Goal: Task Accomplishment & Management: Manage account settings

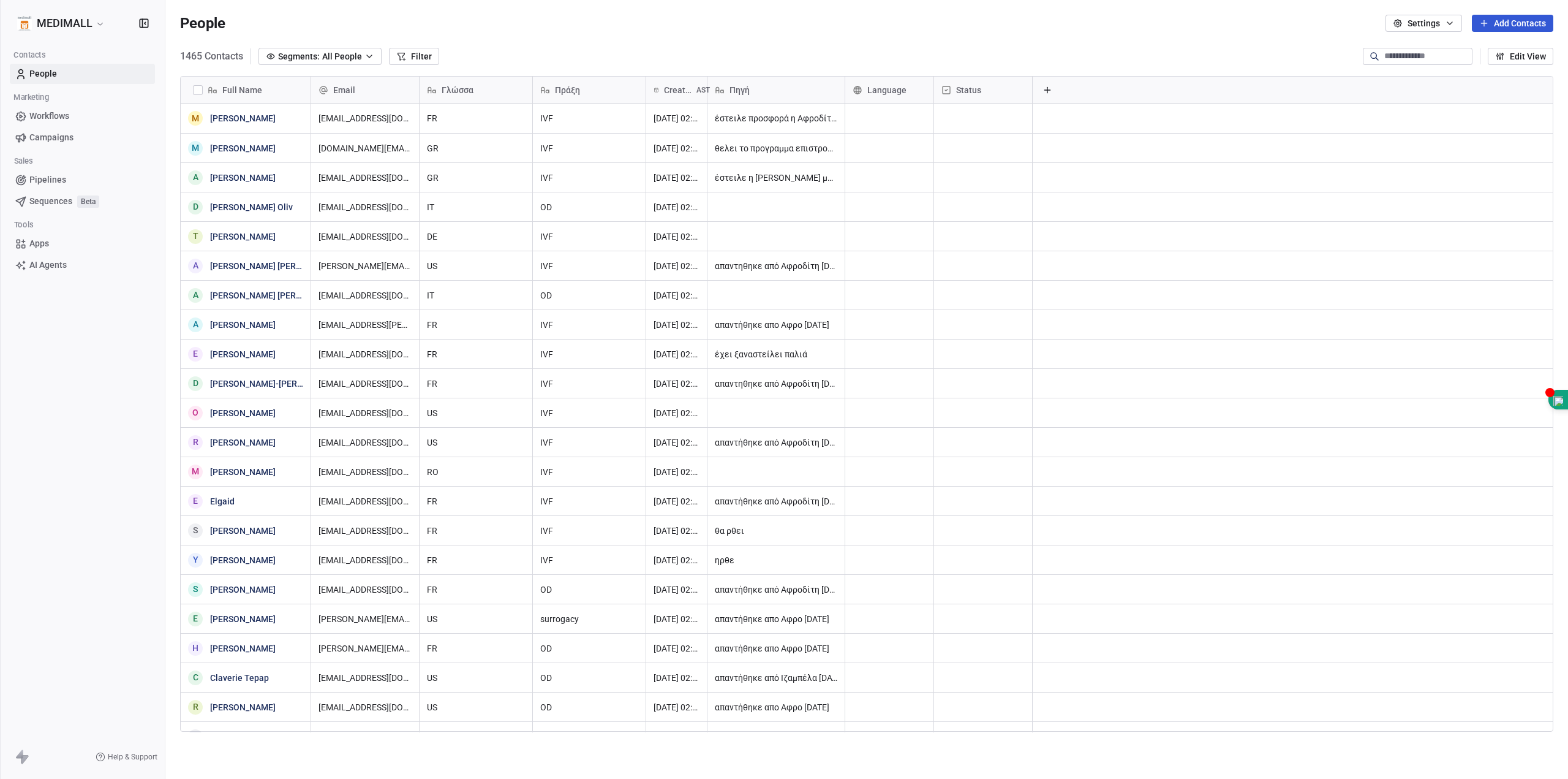
scroll to position [677, 1394]
click at [49, 21] on html "MEDIMALL Contacts People Marketing Workflows Campaigns Sales Pipelines Sequence…" at bounding box center [784, 390] width 1568 height 779
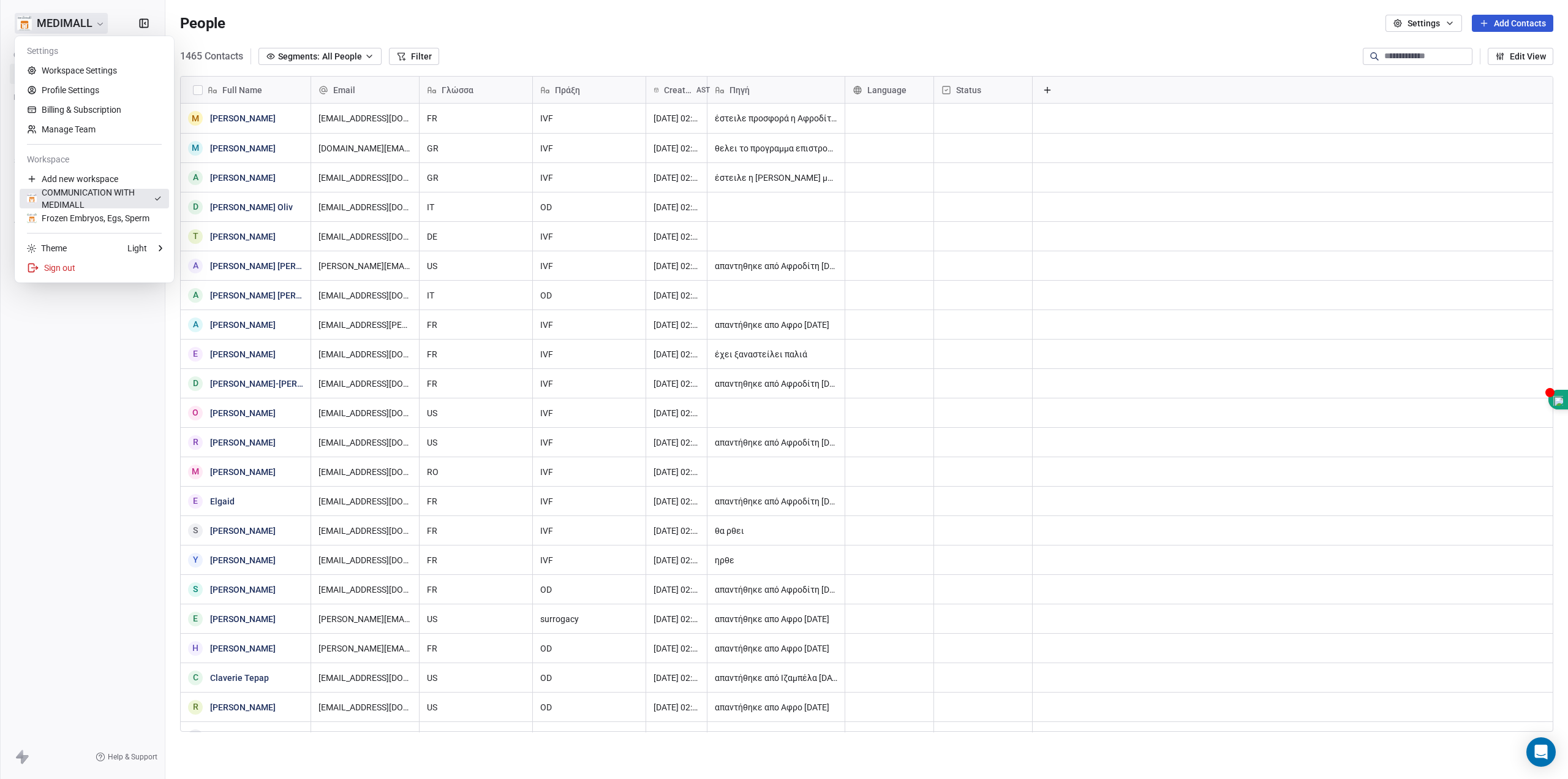
click at [65, 198] on div "COMMUNICATION WITH MEDIMALL" at bounding box center [90, 198] width 127 height 25
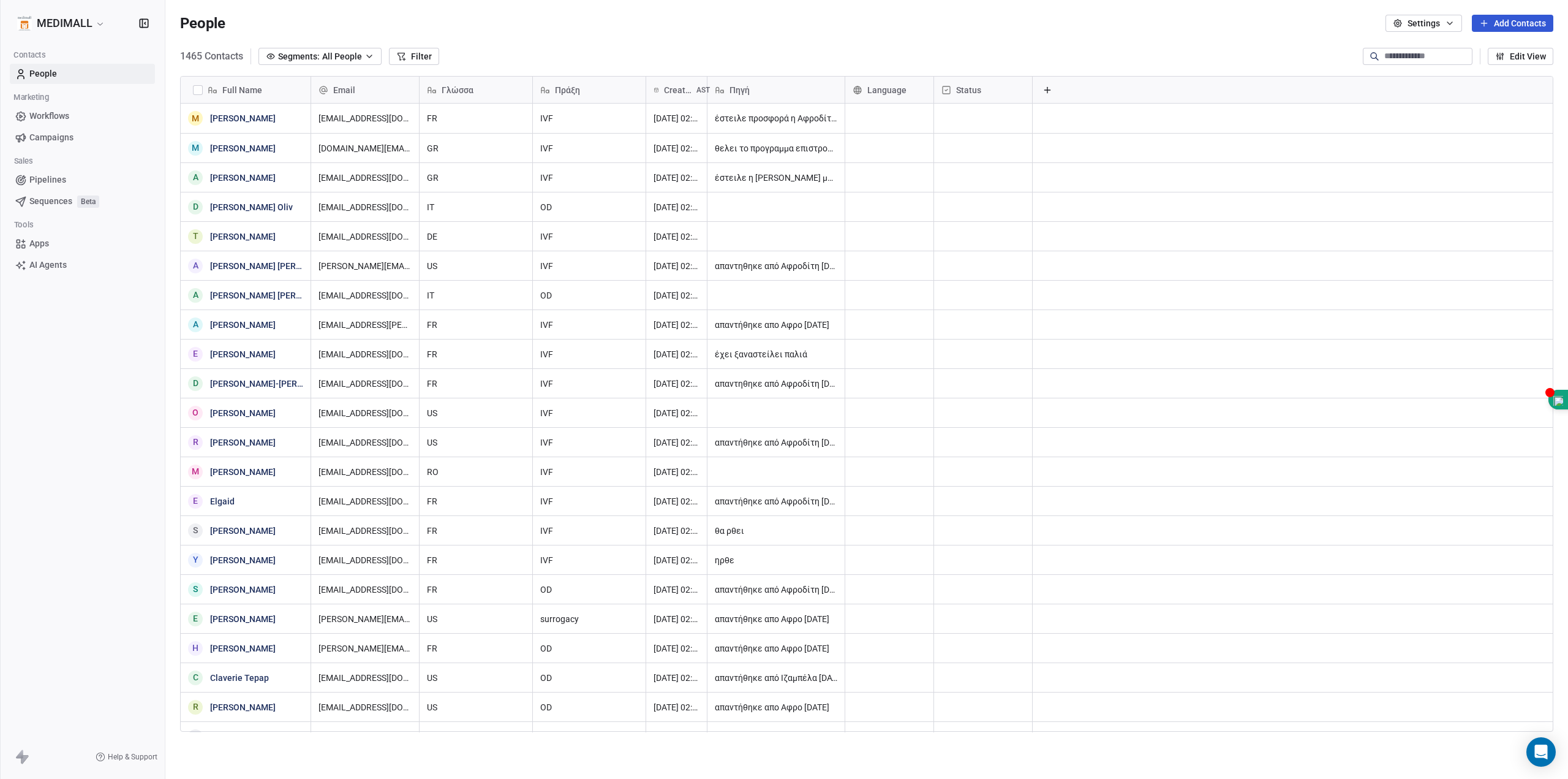
click at [68, 112] on span "Workflows" at bounding box center [49, 116] width 39 height 13
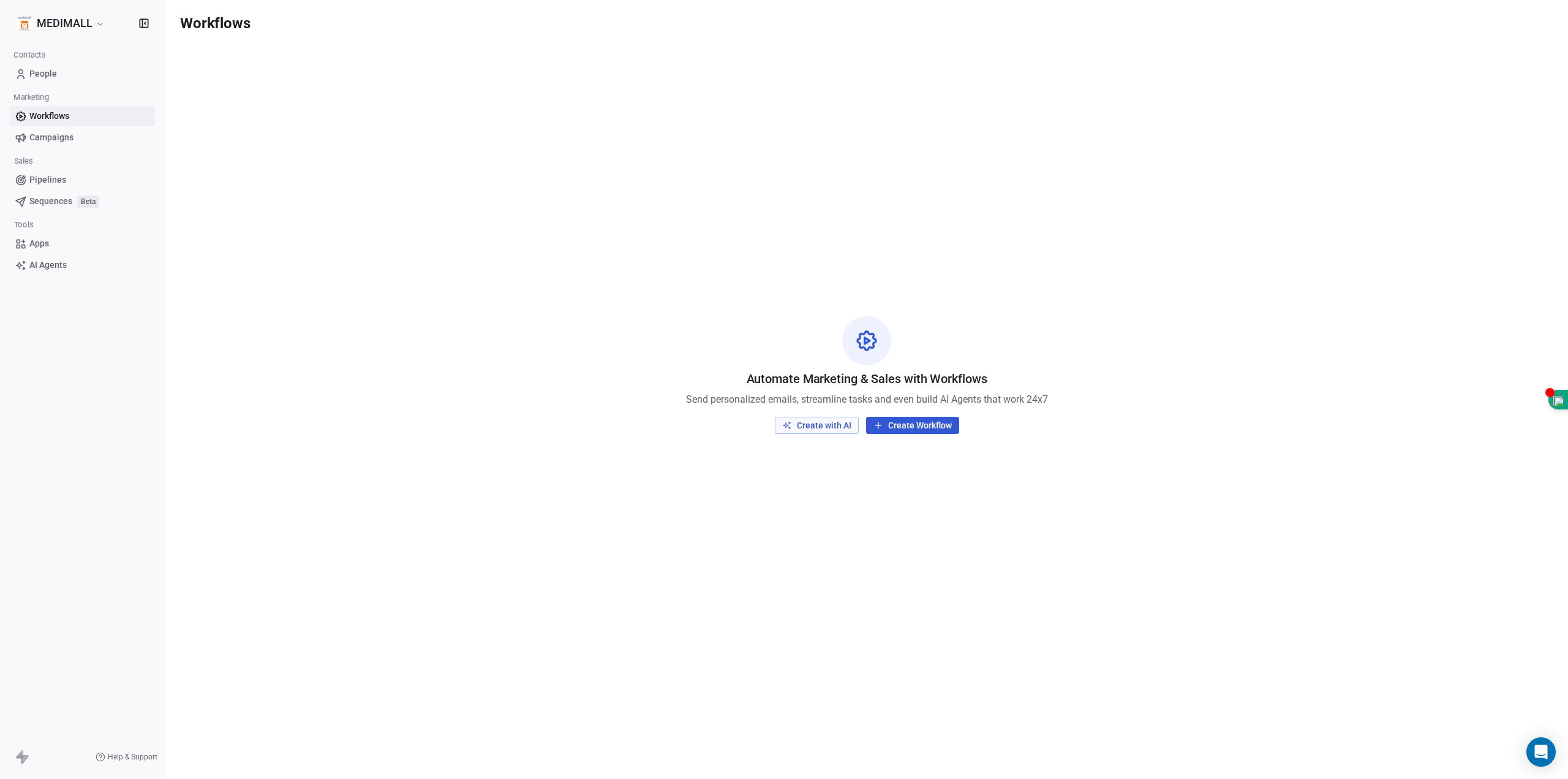
click at [53, 70] on span "People" at bounding box center [43, 74] width 28 height 13
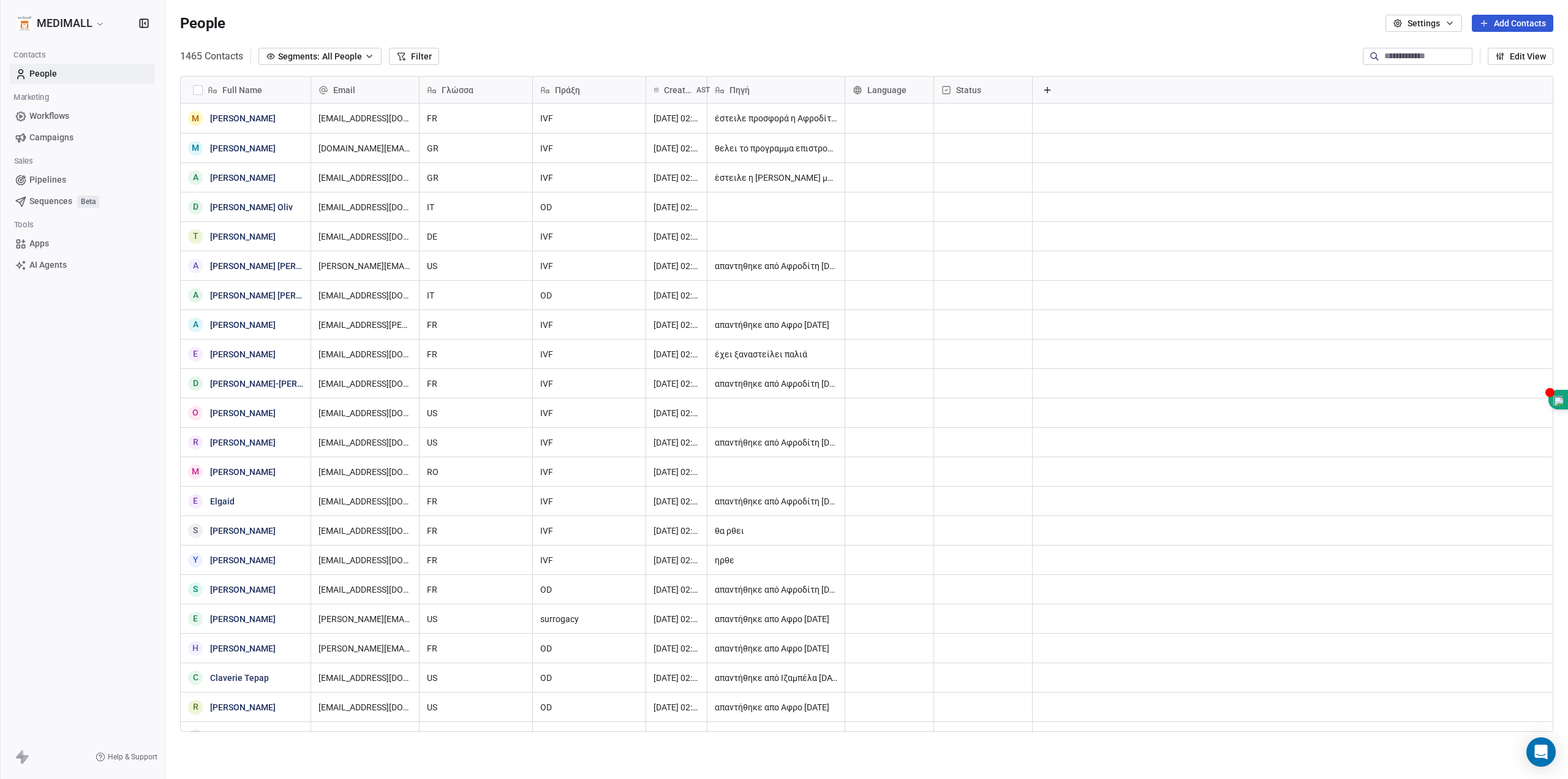
scroll to position [677, 1394]
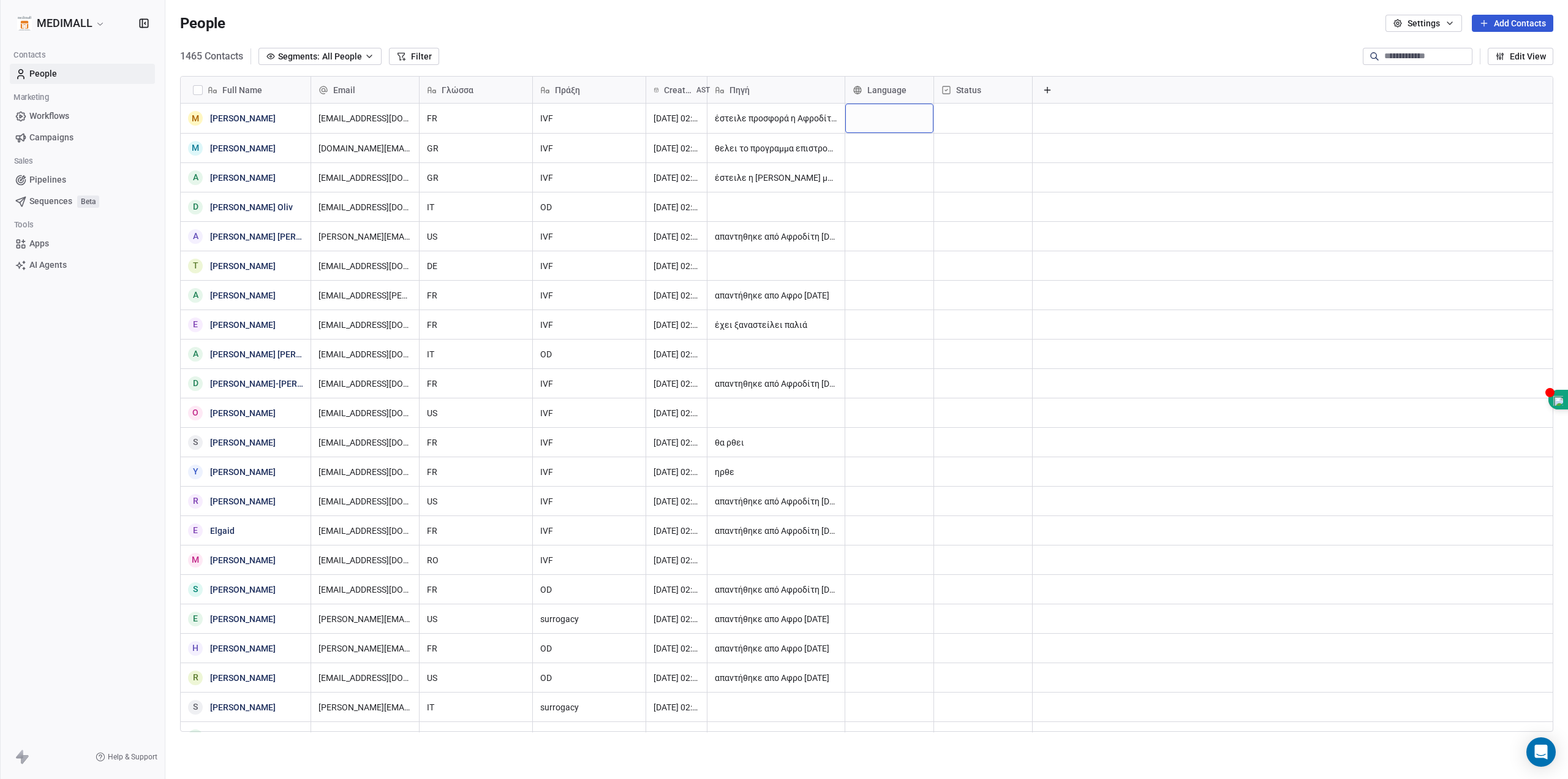
drag, startPoint x: 893, startPoint y: 113, endPoint x: 917, endPoint y: 387, distance: 275.0
click at [932, 129] on div "grid" at bounding box center [889, 119] width 88 height 30
drag, startPoint x: 887, startPoint y: 114, endPoint x: 877, endPoint y: 115, distance: 10.0
click at [877, 115] on div "grid" at bounding box center [889, 119] width 88 height 30
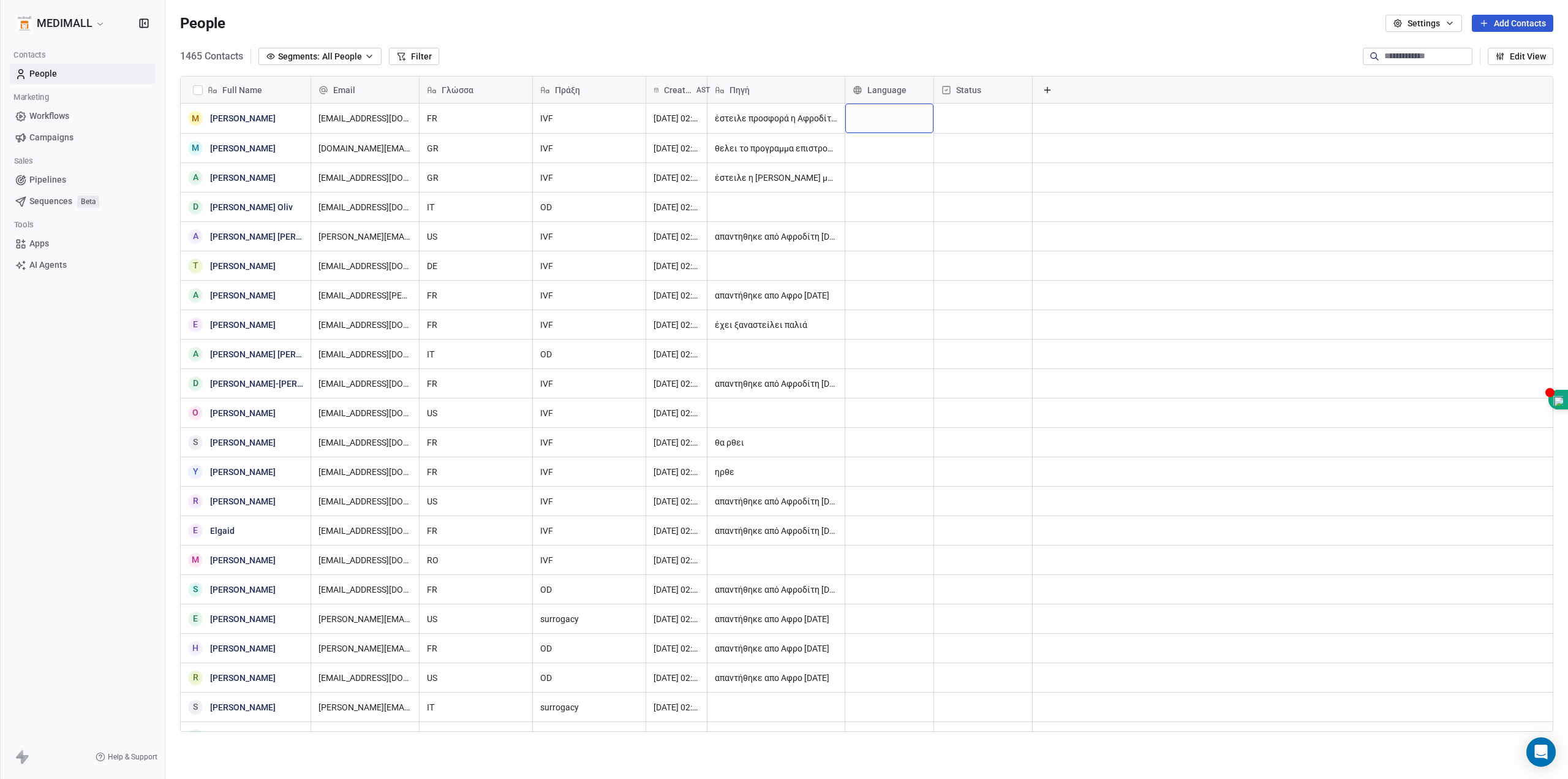
click at [81, 30] on html "MEDIMALL Contacts People Marketing Workflows Campaigns Sales Pipelines Sequence…" at bounding box center [784, 390] width 1568 height 779
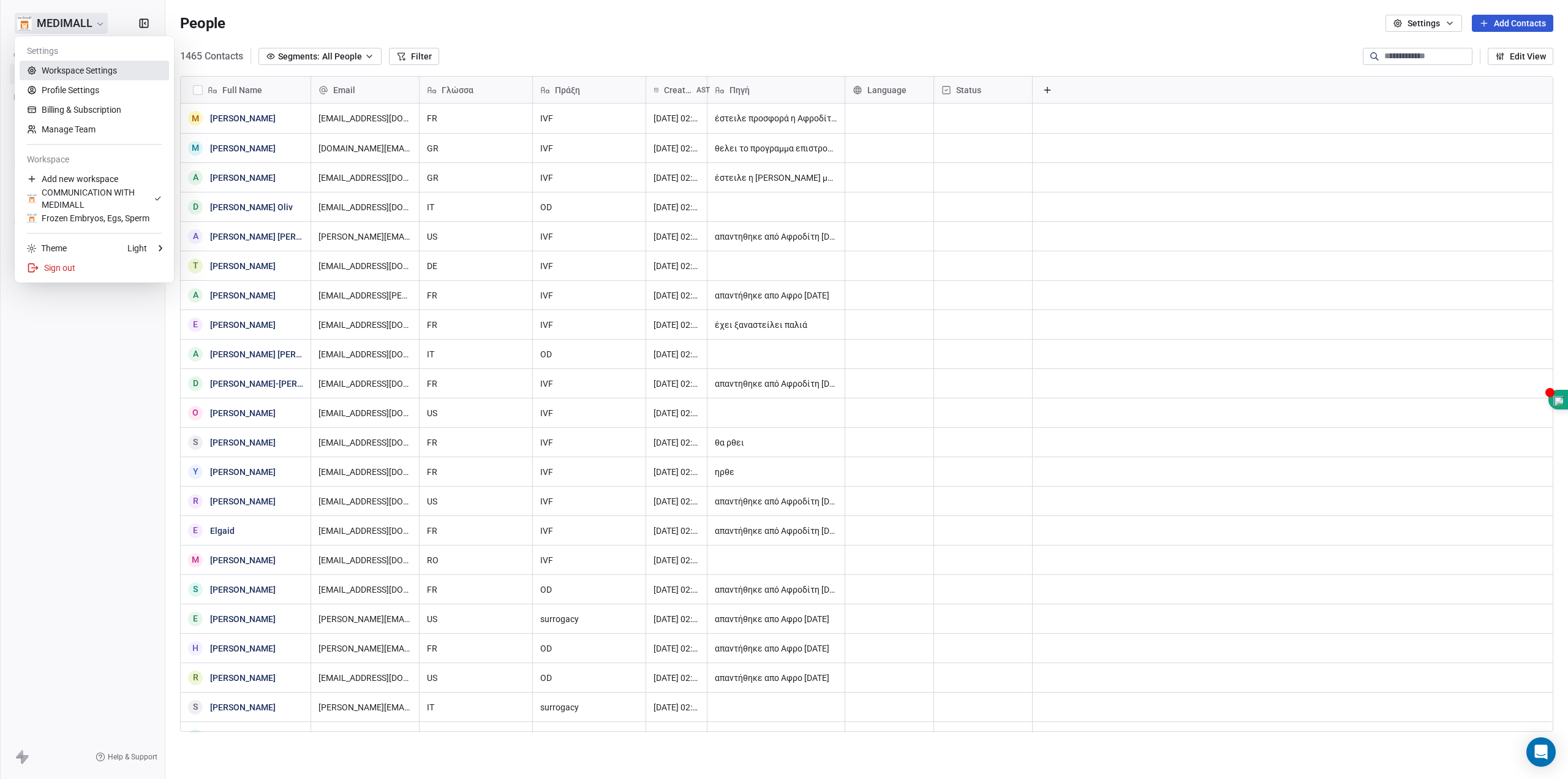
click at [66, 71] on link "Workspace Settings" at bounding box center [95, 71] width 150 height 20
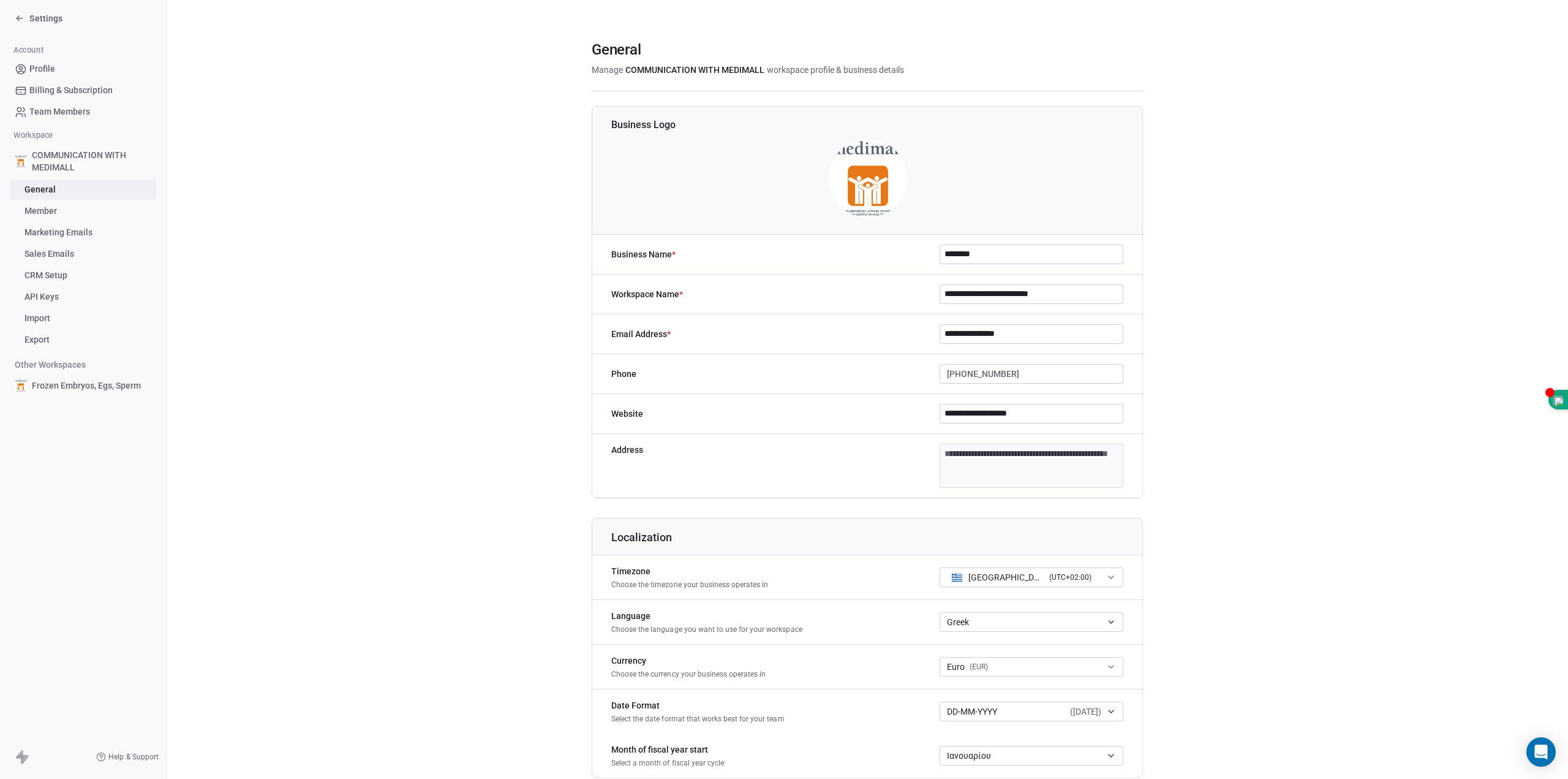
click at [68, 215] on link "Member" at bounding box center [83, 211] width 147 height 20
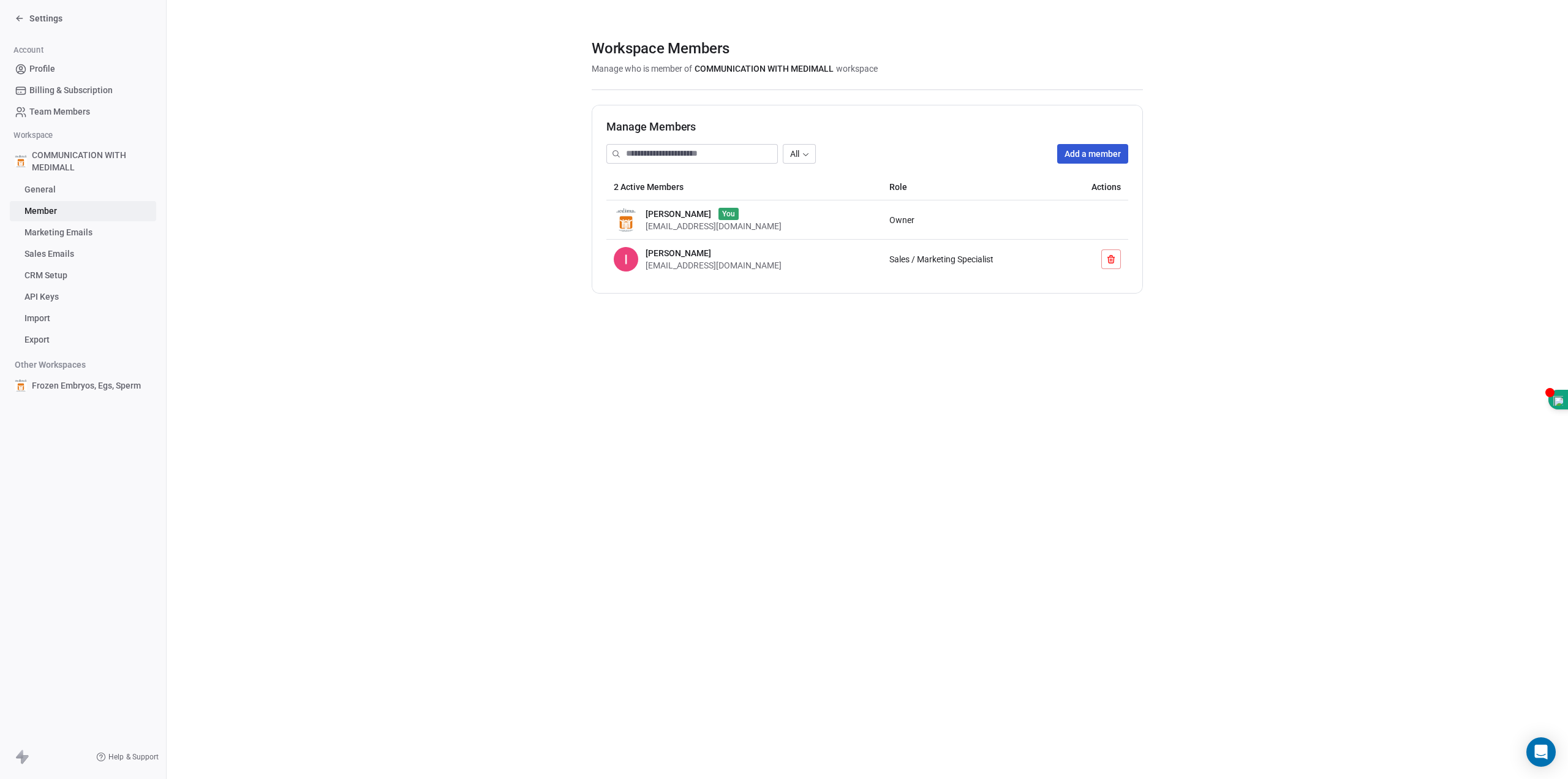
click at [922, 262] on span "Sales / Marketing Specialist" at bounding box center [942, 259] width 104 height 10
click at [695, 265] on span "[EMAIL_ADDRESS][DOMAIN_NAME]" at bounding box center [713, 265] width 136 height 10
click at [1116, 255] on icon at bounding box center [1111, 259] width 10 height 10
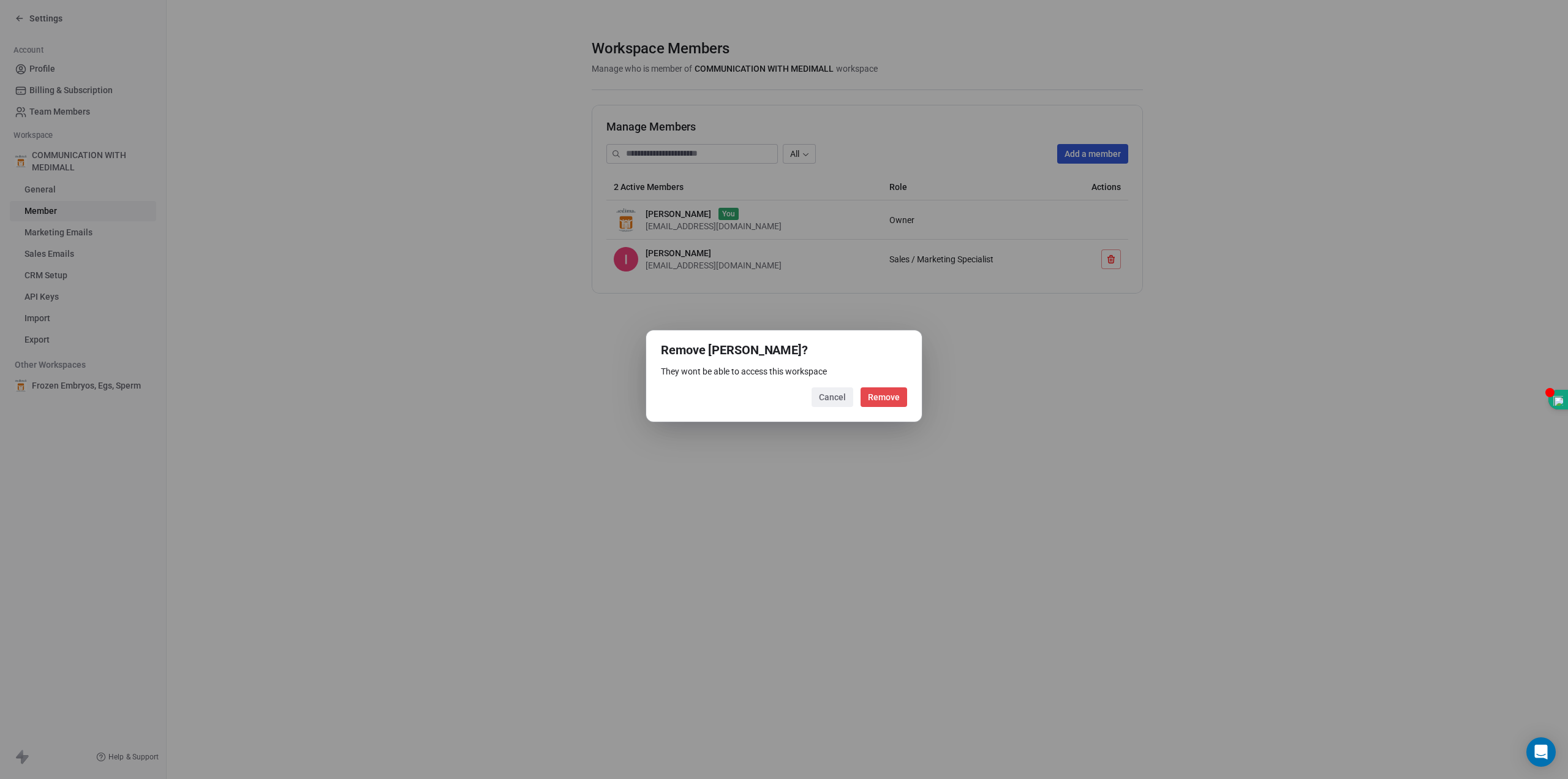
click at [882, 399] on button "Remove" at bounding box center [884, 397] width 47 height 20
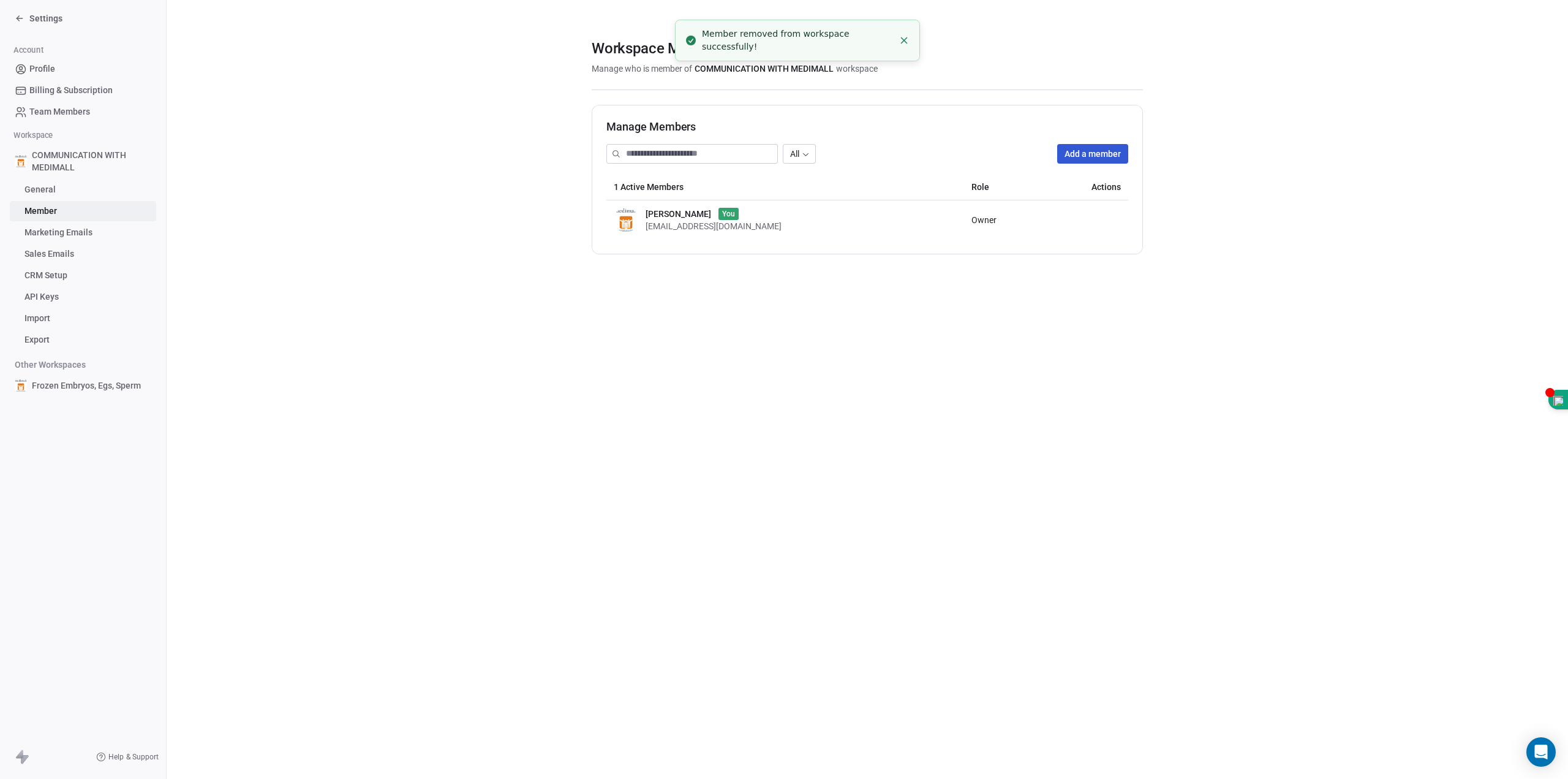
click at [1101, 158] on button "Add a member" at bounding box center [1093, 154] width 71 height 20
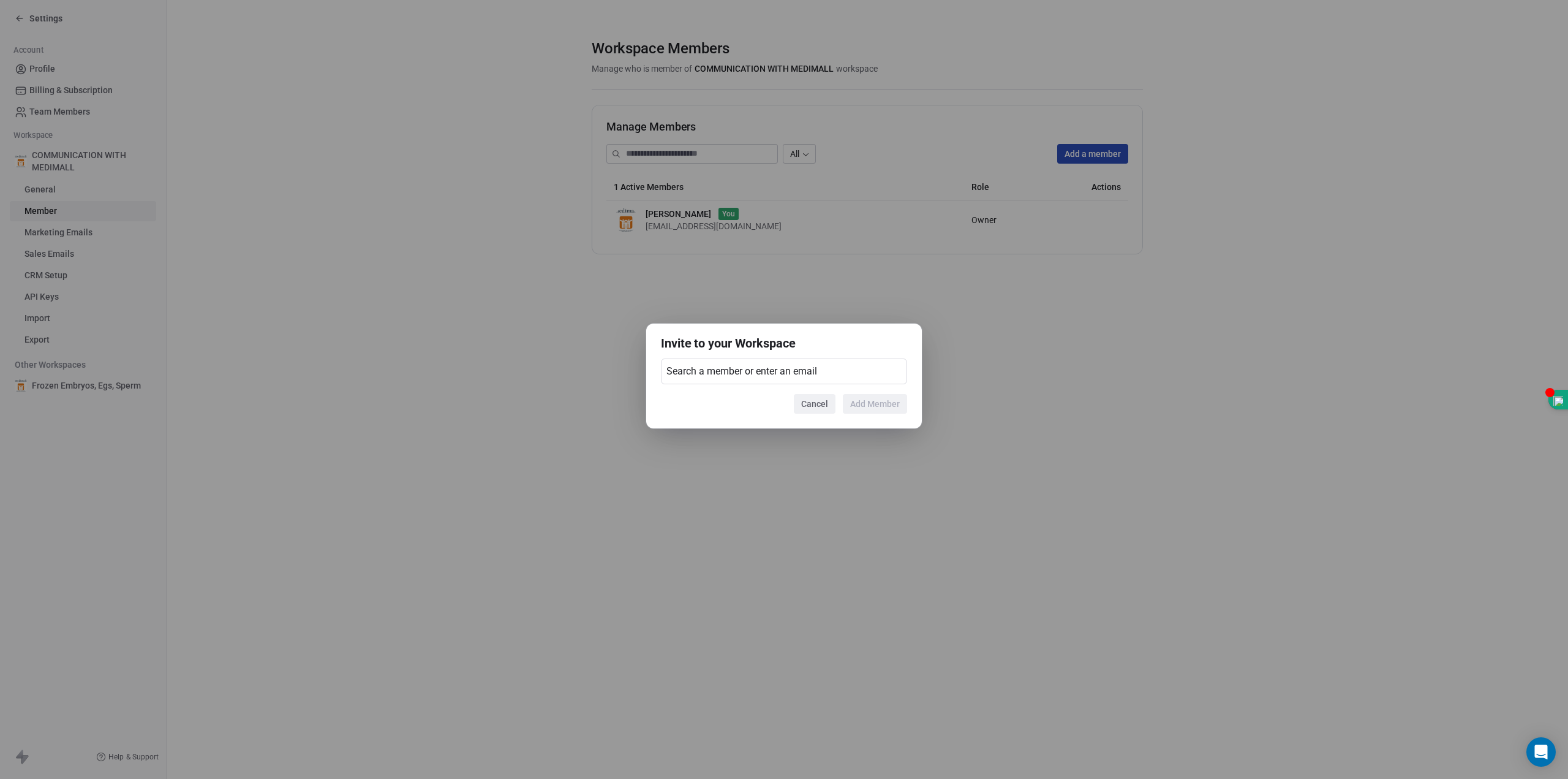
click at [844, 364] on div "Search a member or enter an email" at bounding box center [784, 371] width 246 height 25
type input "*"
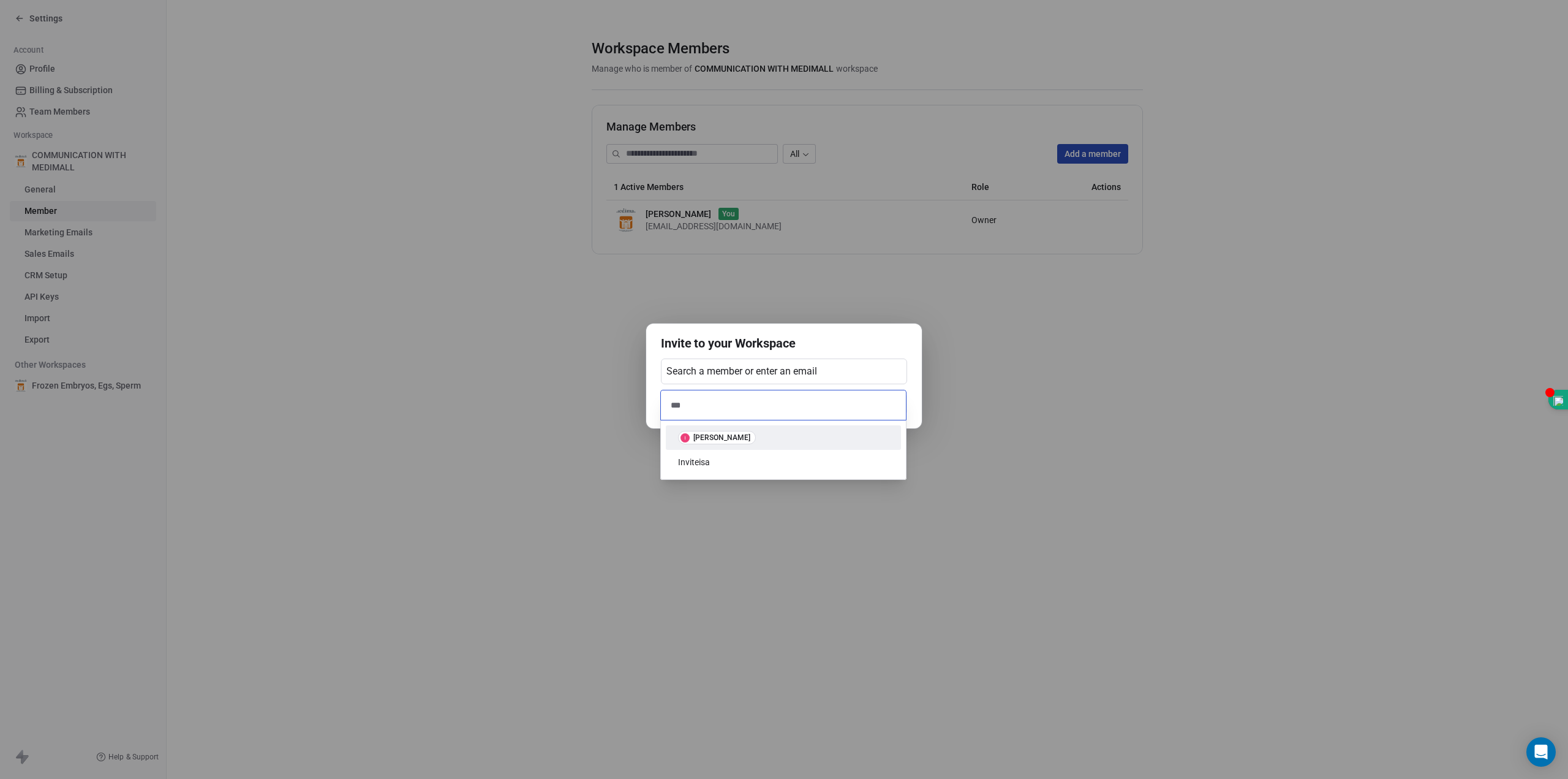
type input "***"
click at [722, 442] on span "[PERSON_NAME]" at bounding box center [717, 437] width 78 height 13
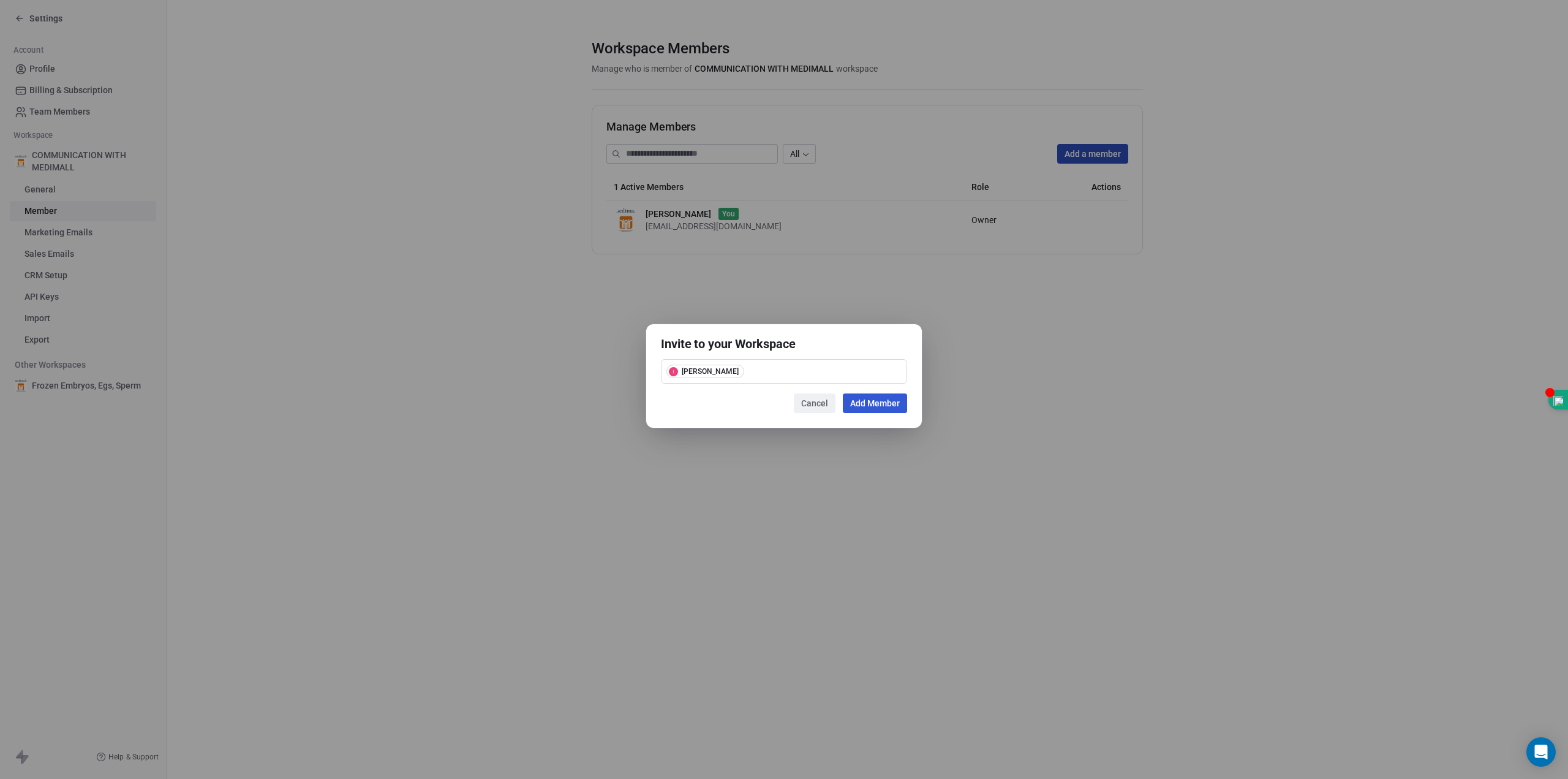
click at [880, 401] on button "Add Member" at bounding box center [875, 404] width 64 height 20
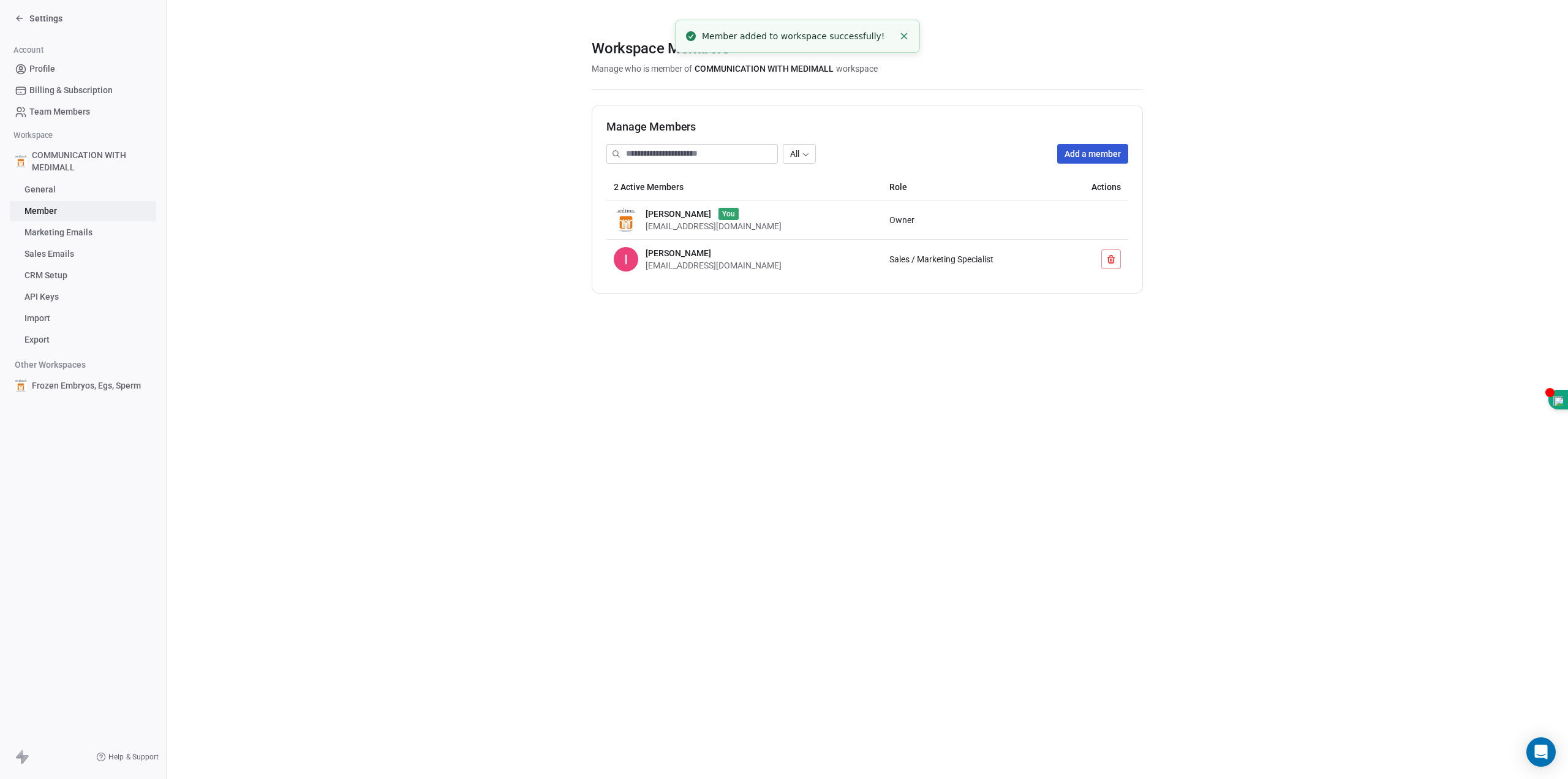
click at [947, 263] on span "Sales / Marketing Specialist" at bounding box center [942, 259] width 104 height 10
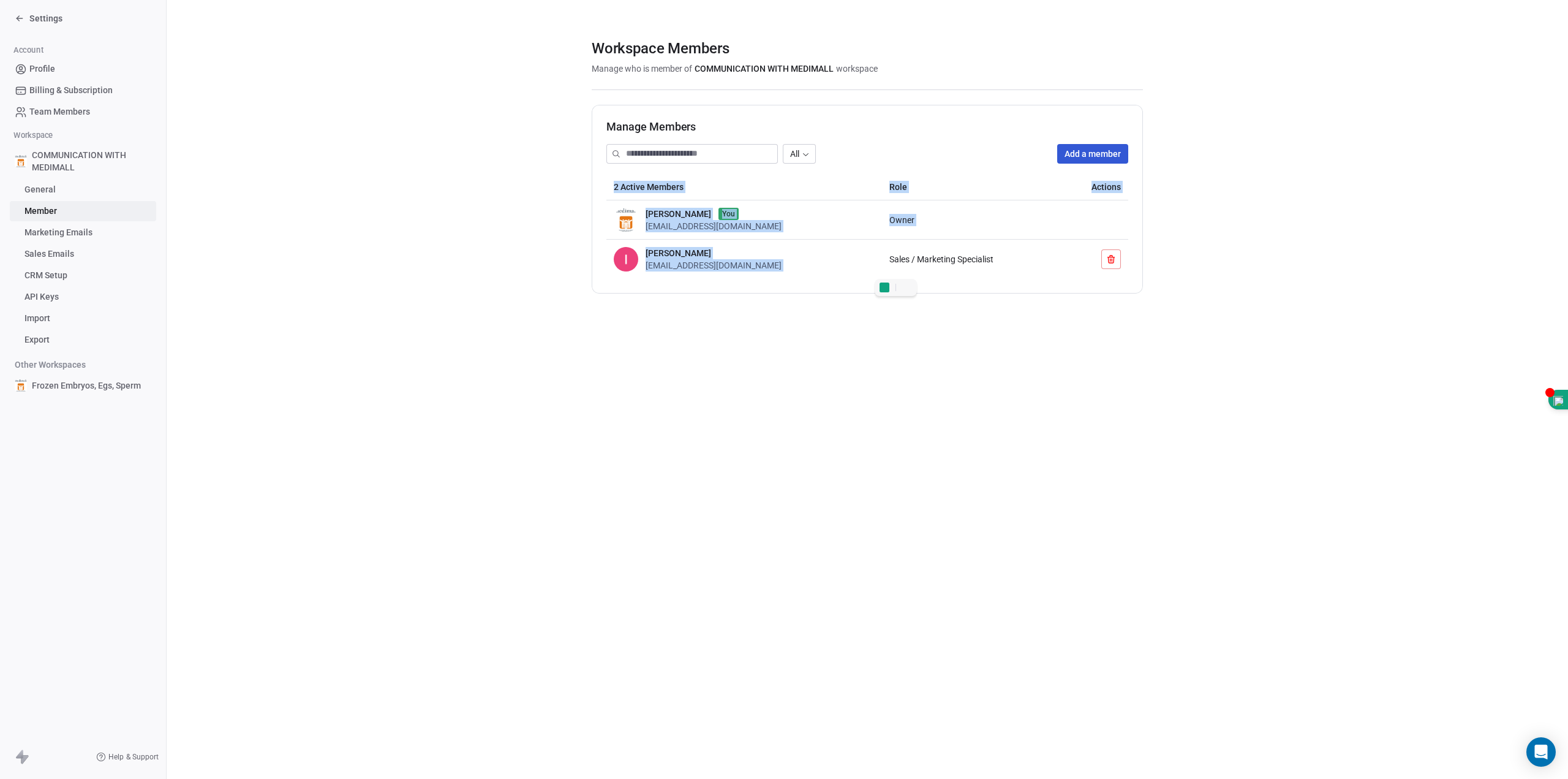
click at [921, 260] on span "Sales / Marketing Specialist" at bounding box center [942, 259] width 104 height 10
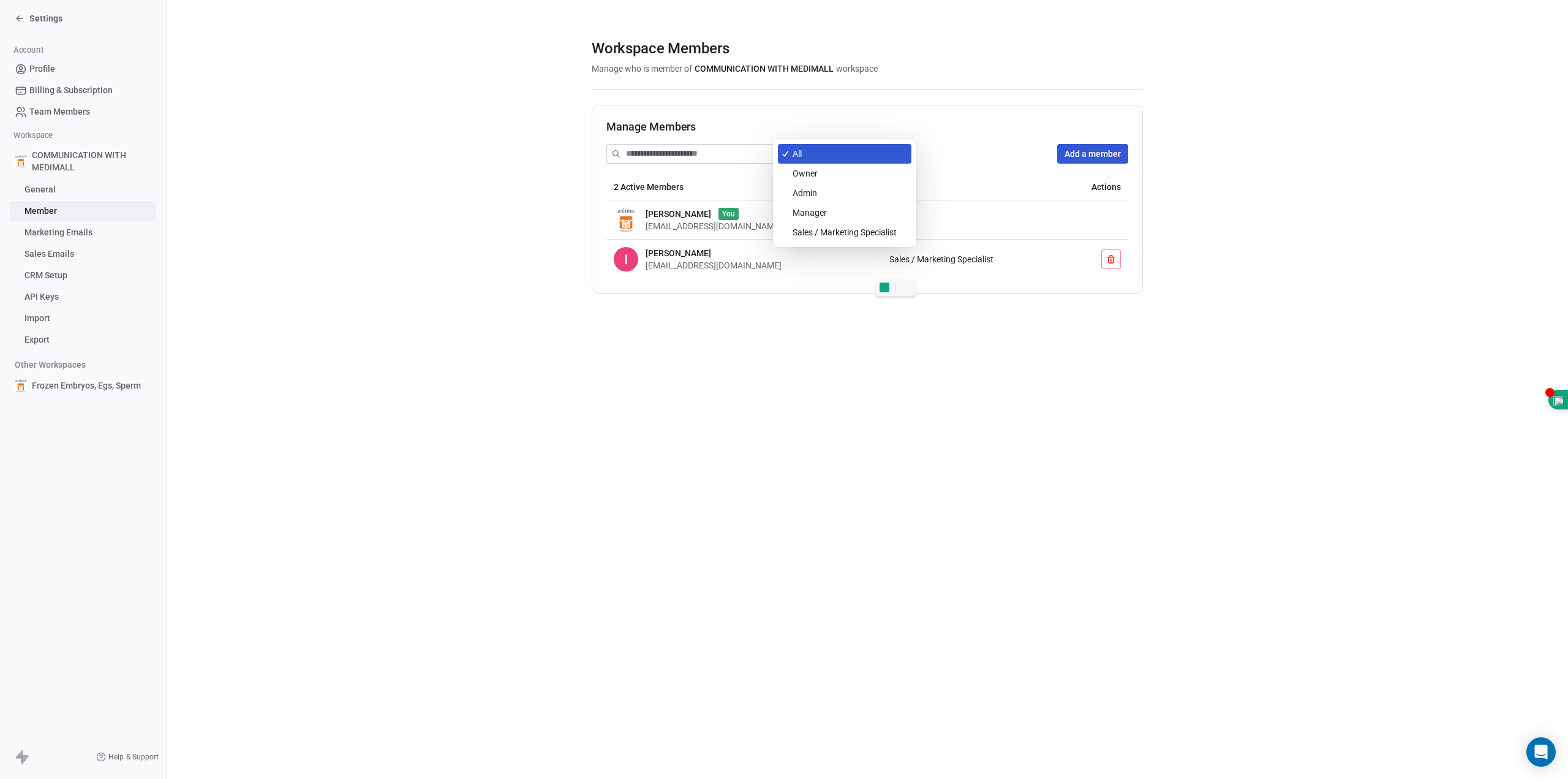
click at [798, 159] on body "Settings Account Profile Billing & Subscription Team Members Workspace COMMUNIC…" at bounding box center [784, 390] width 1568 height 779
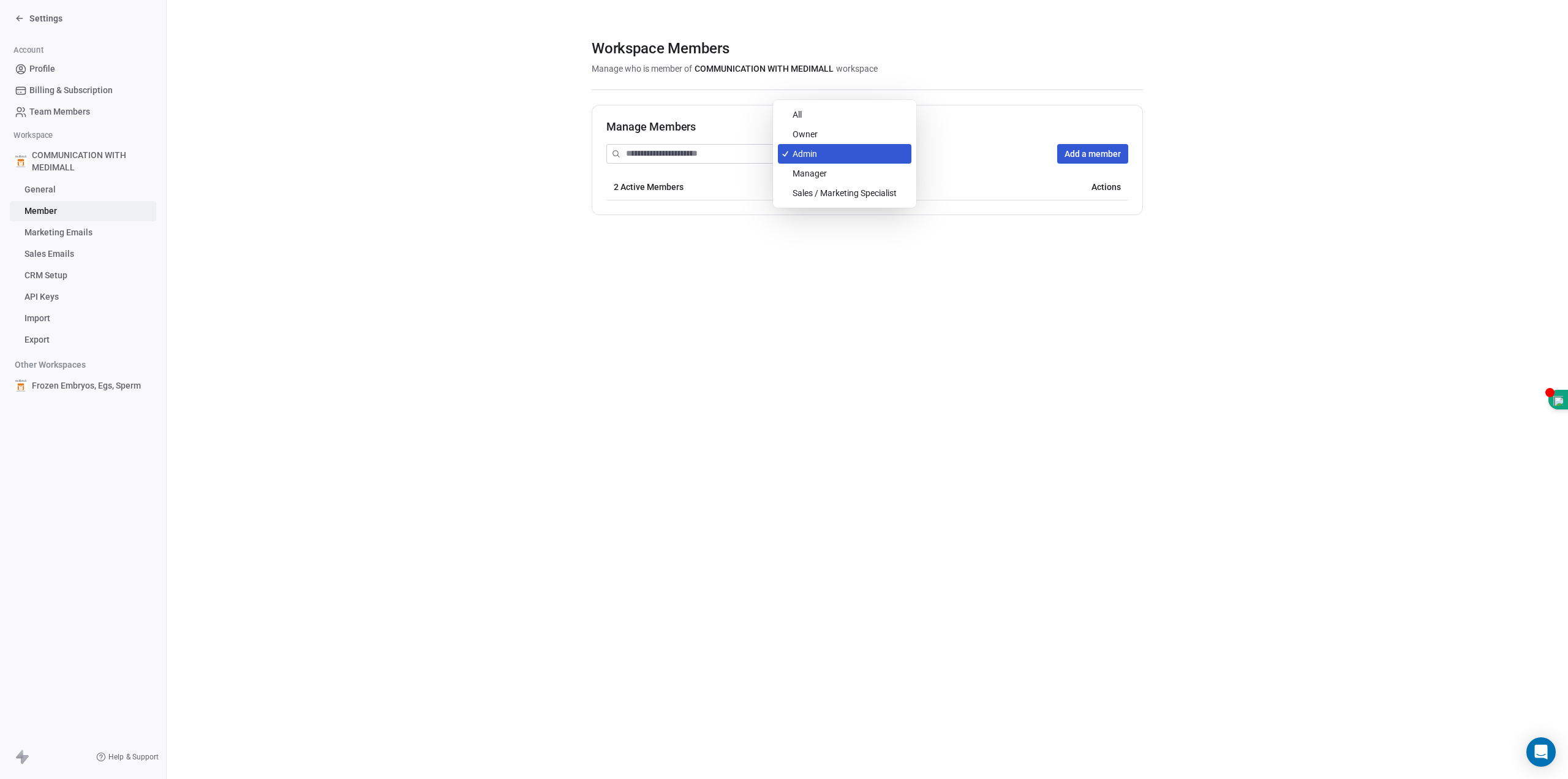
click at [822, 154] on body "Settings Account Profile Billing & Subscription Team Members Workspace COMMUNIC…" at bounding box center [784, 390] width 1568 height 779
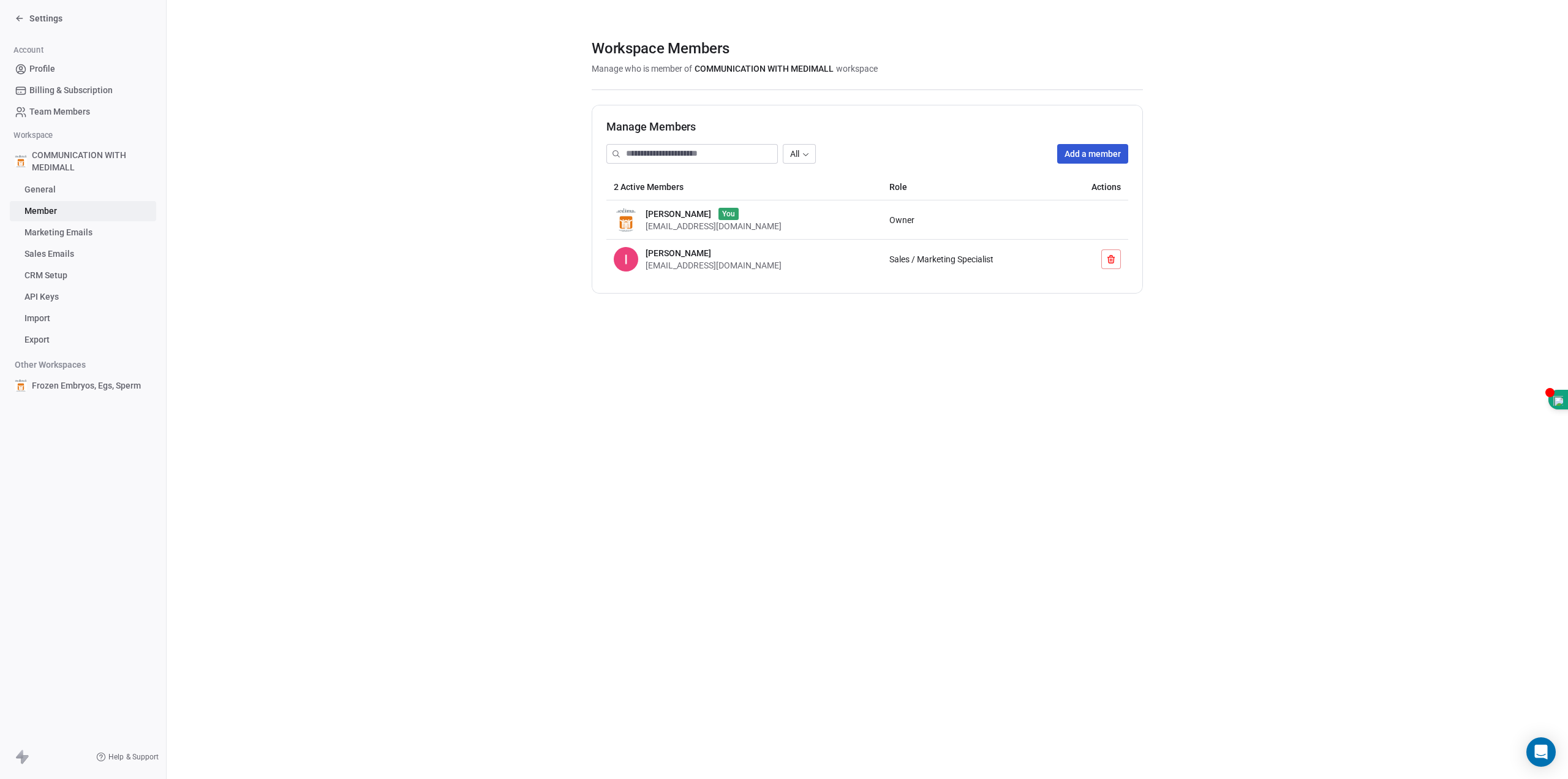
click at [705, 253] on span "[PERSON_NAME]" at bounding box center [678, 253] width 66 height 12
drag, startPoint x: 815, startPoint y: 270, endPoint x: 647, endPoint y: 267, distance: 168.0
click at [647, 267] on div "[PERSON_NAME] [EMAIL_ADDRESS][DOMAIN_NAME]" at bounding box center [744, 259] width 261 height 25
copy span "[EMAIL_ADDRESS][DOMAIN_NAME]"
click at [1121, 260] on button at bounding box center [1111, 259] width 20 height 20
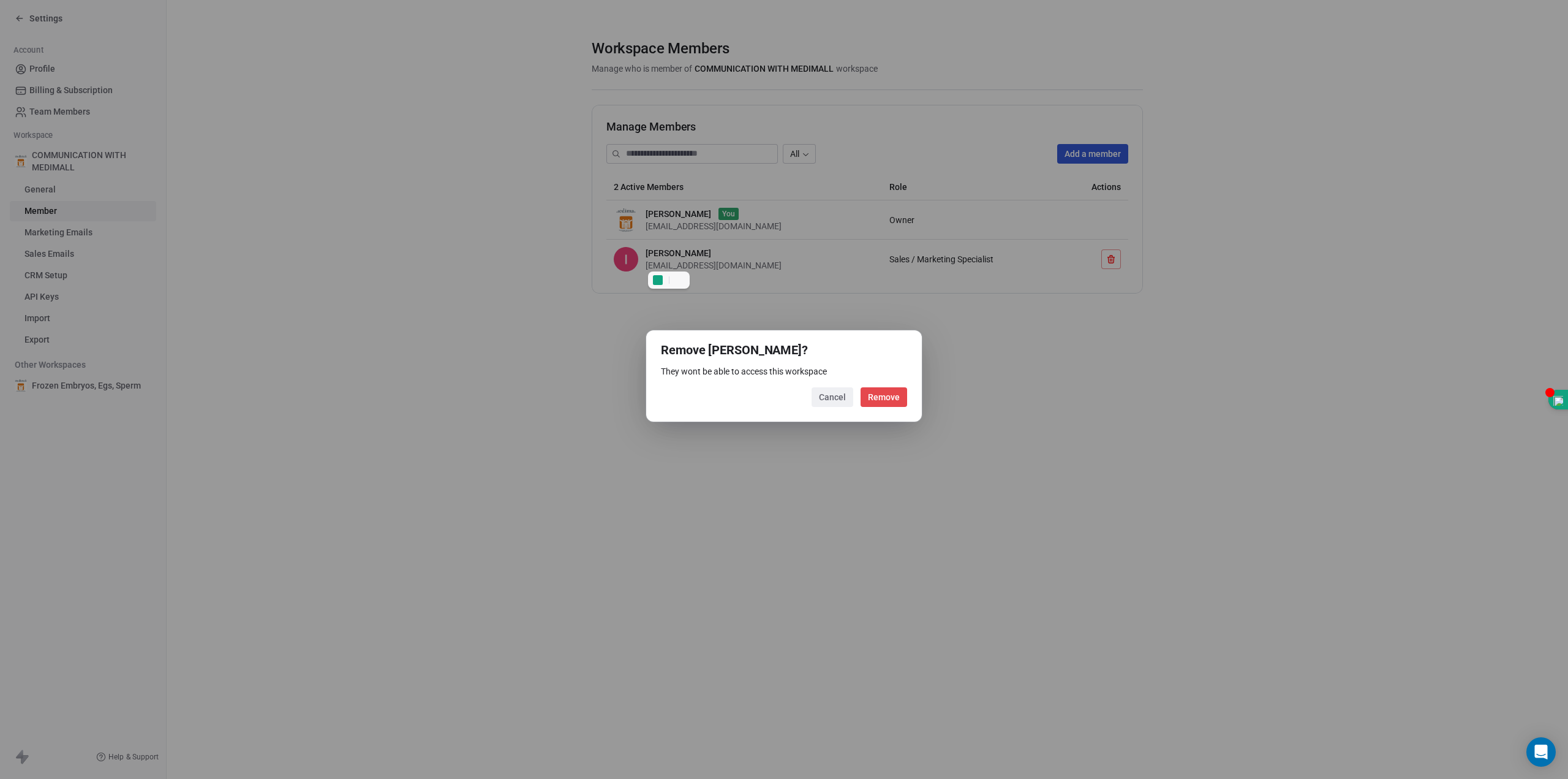
click at [883, 401] on button "Remove" at bounding box center [884, 397] width 47 height 20
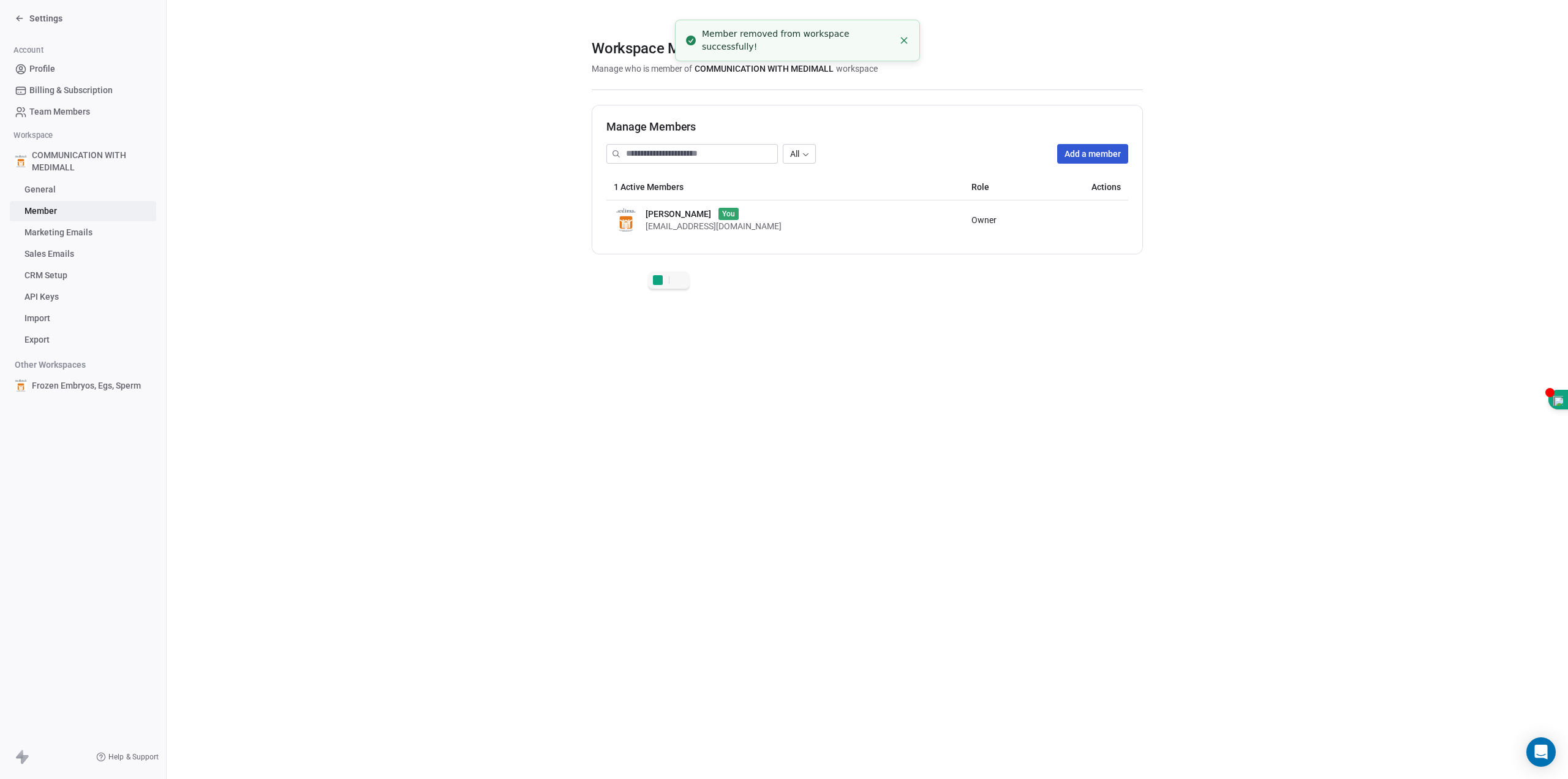
click at [1088, 156] on button "Add a member" at bounding box center [1093, 154] width 71 height 20
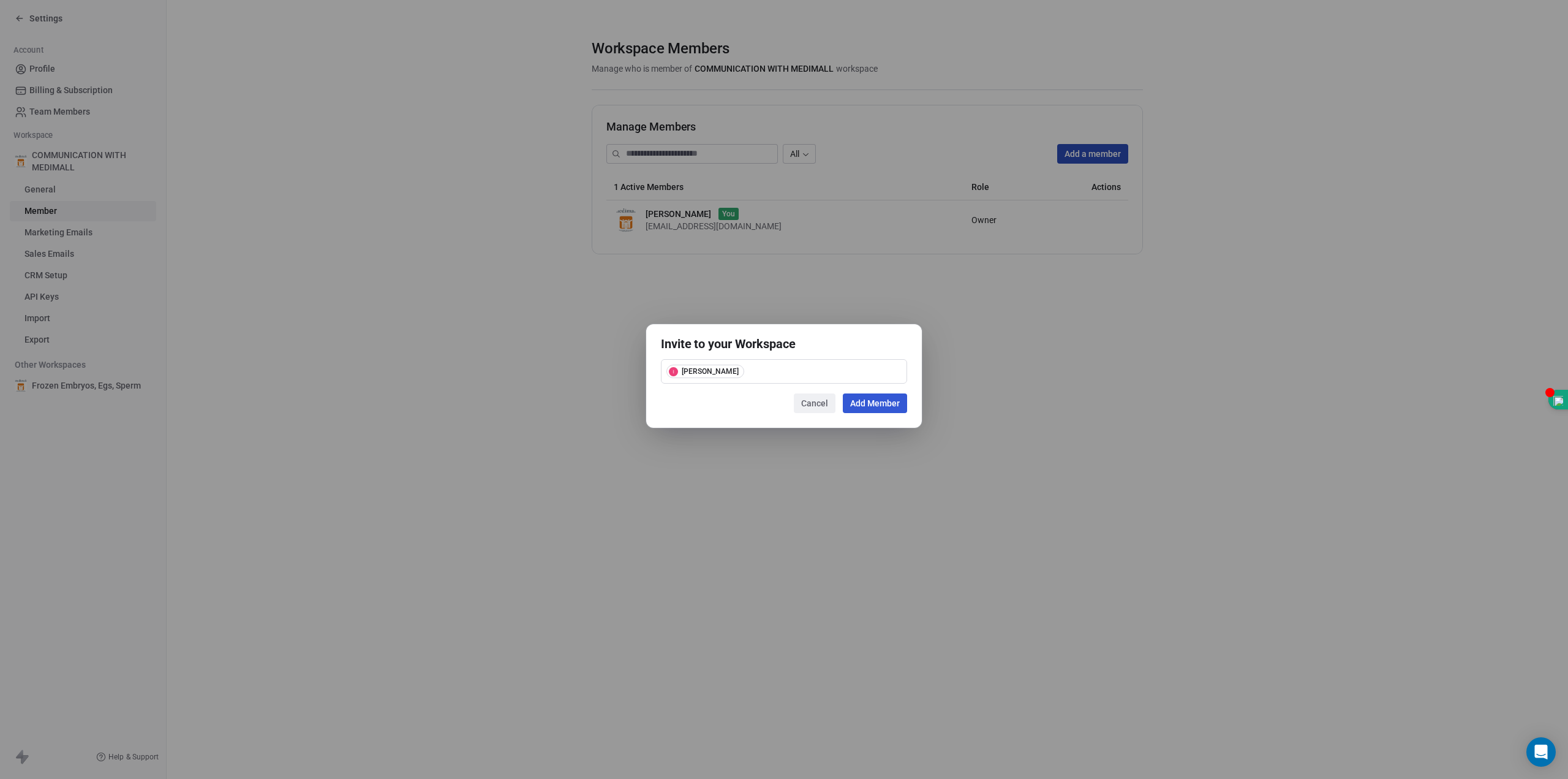
drag, startPoint x: 791, startPoint y: 375, endPoint x: 650, endPoint y: 371, distance: 141.1
click at [650, 371] on div "Invite to your Workspace [PERSON_NAME] Cancel Add Member" at bounding box center [784, 375] width 276 height 104
click at [808, 404] on button "Cancel" at bounding box center [814, 404] width 42 height 20
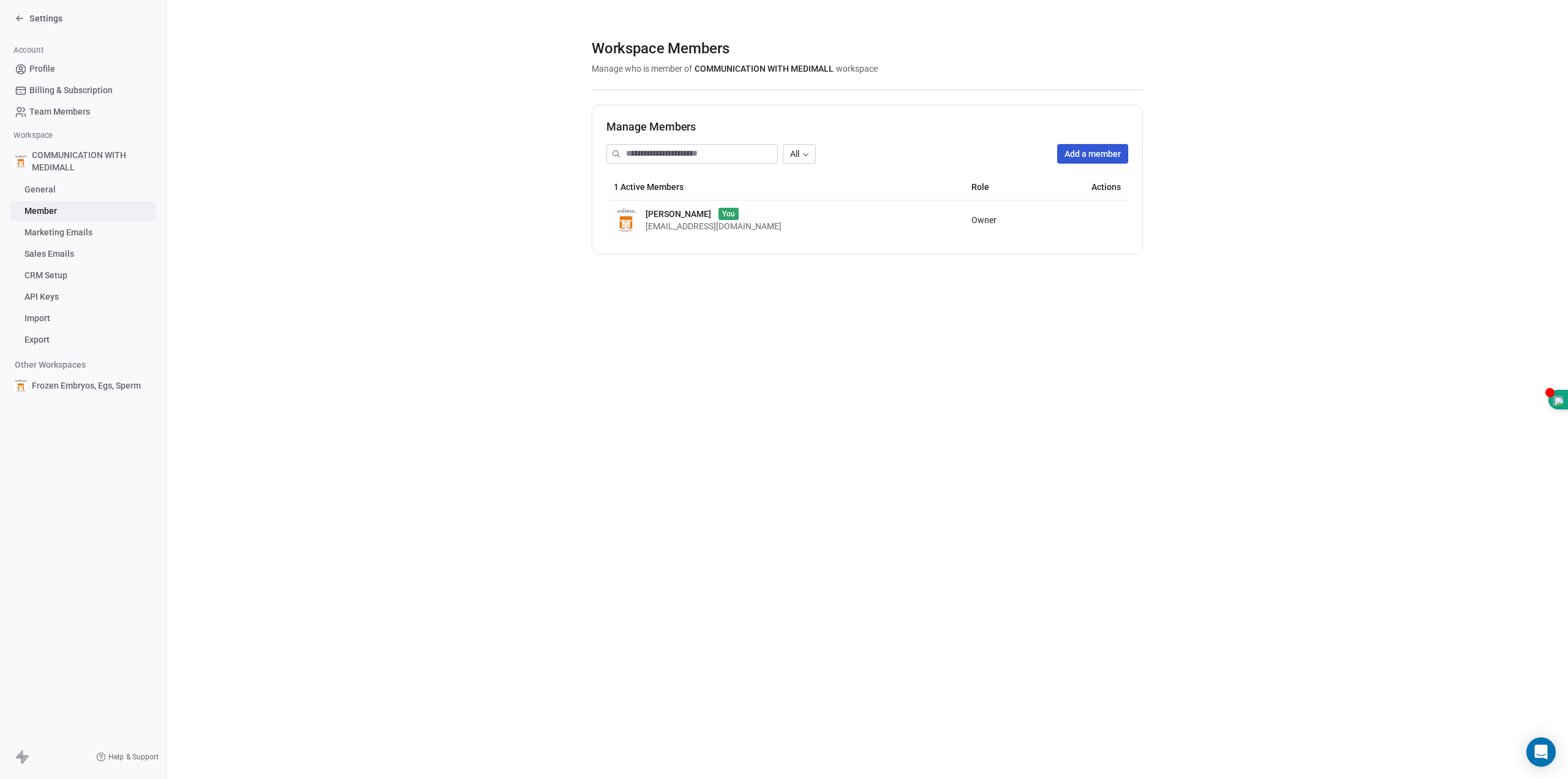
click at [1086, 154] on button "Add a member" at bounding box center [1093, 154] width 71 height 20
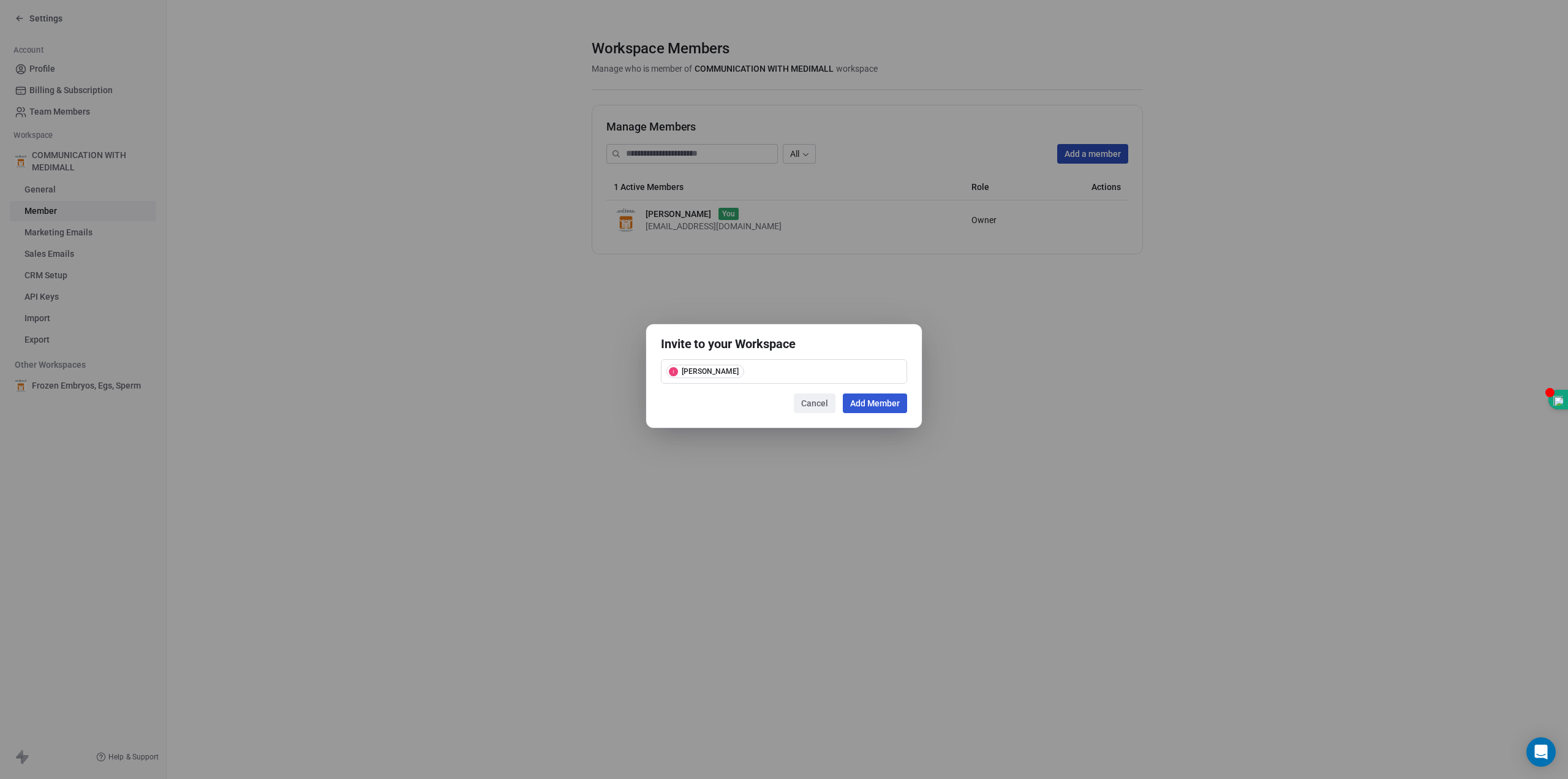
click at [850, 375] on div "[PERSON_NAME]" at bounding box center [784, 371] width 246 height 25
type input "**********"
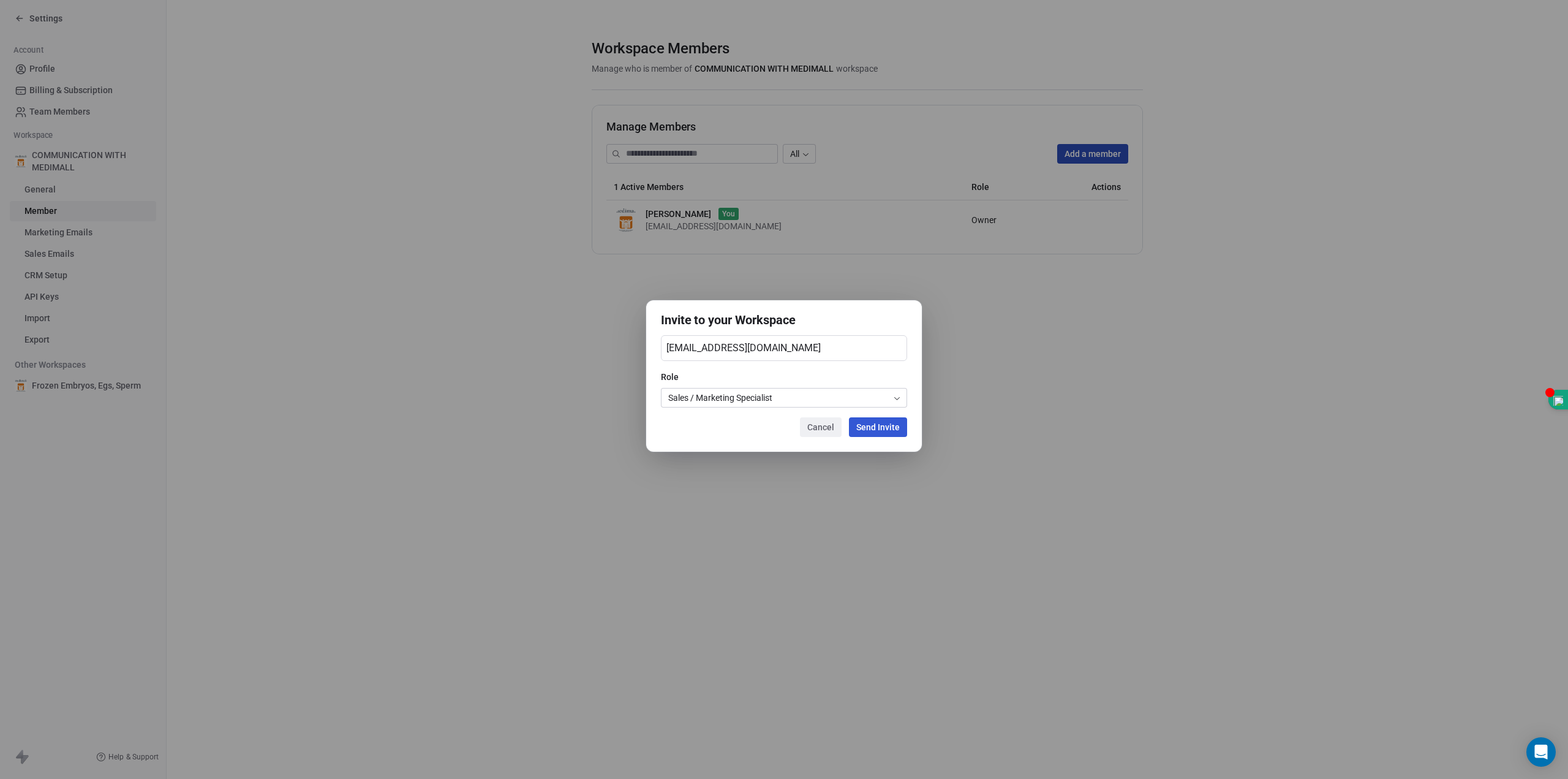
click at [892, 397] on body "Settings Account Profile Billing & Subscription Team Members Workspace COMMUNIC…" at bounding box center [784, 390] width 1568 height 779
click at [878, 429] on button "Send Invite" at bounding box center [878, 427] width 58 height 20
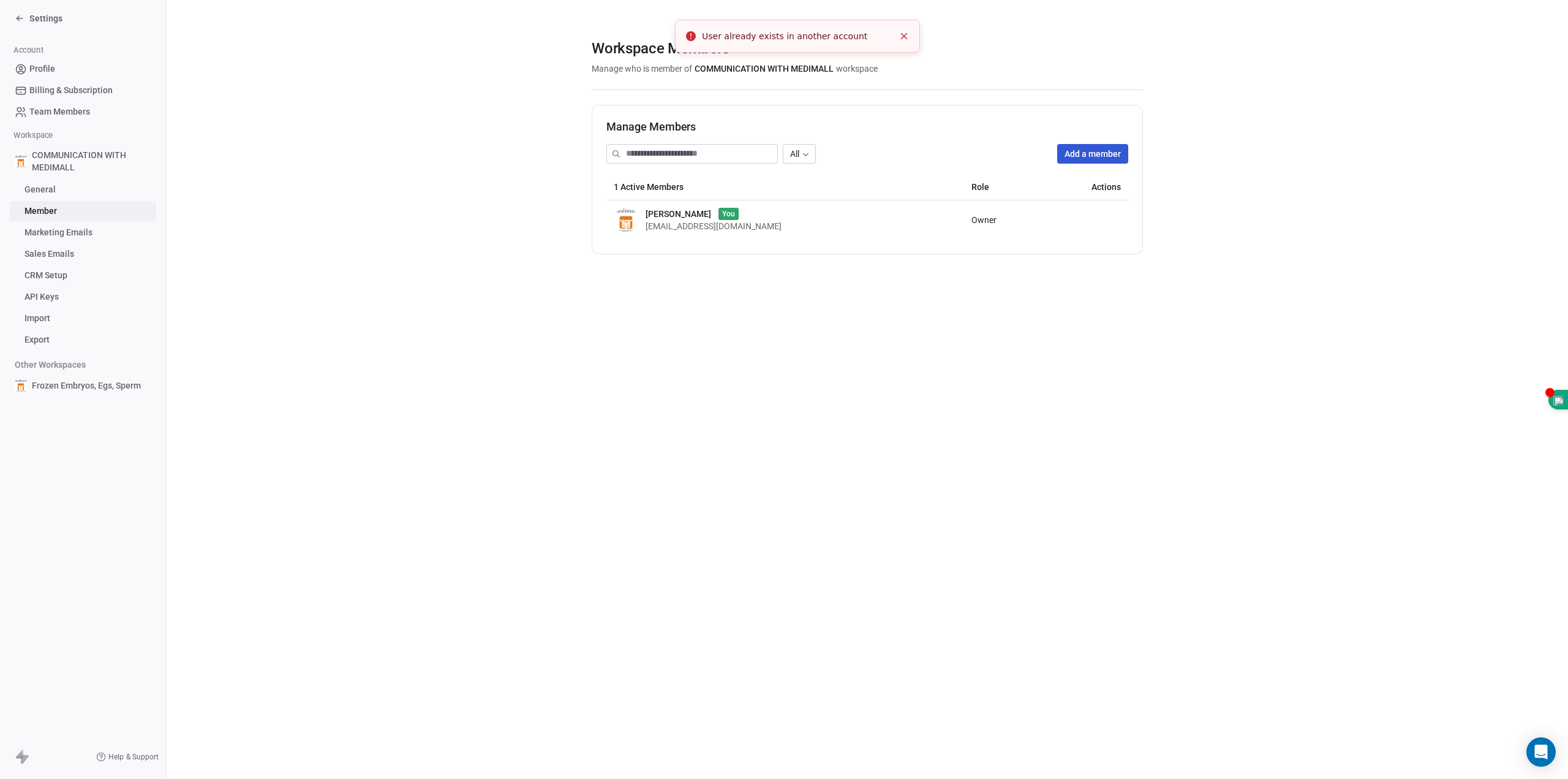
click at [903, 38] on line "Close toast" at bounding box center [904, 37] width 6 height 6
click at [811, 226] on div "[PERSON_NAME] You [EMAIL_ADDRESS][DOMAIN_NAME]" at bounding box center [785, 219] width 343 height 25
click at [1108, 161] on button "Add a member" at bounding box center [1093, 154] width 71 height 20
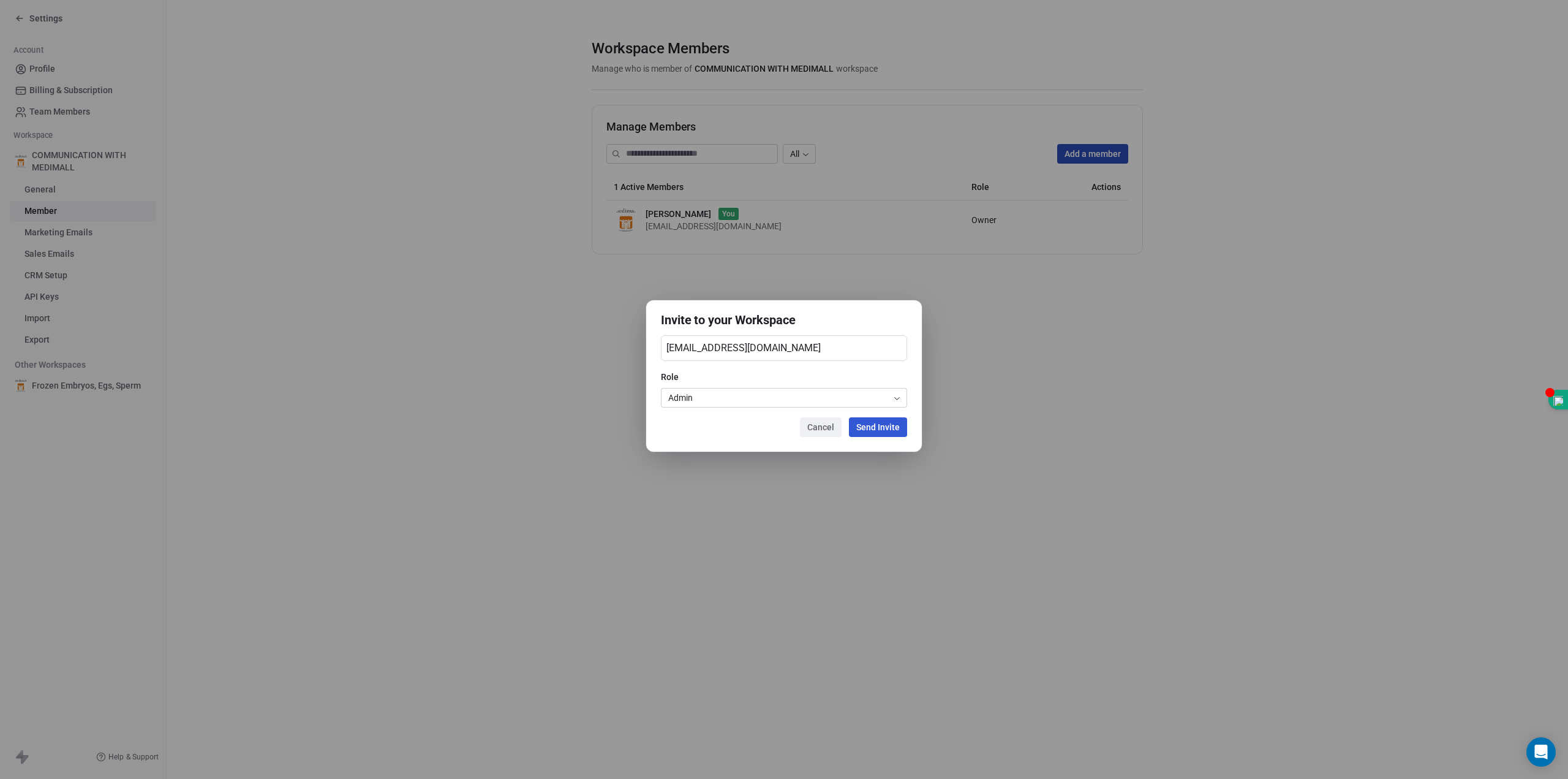
click at [901, 400] on body "Settings Account Profile Billing & Subscription Team Members Workspace COMMUNIC…" at bounding box center [784, 390] width 1568 height 779
click at [895, 433] on button "Send Invite" at bounding box center [878, 427] width 58 height 20
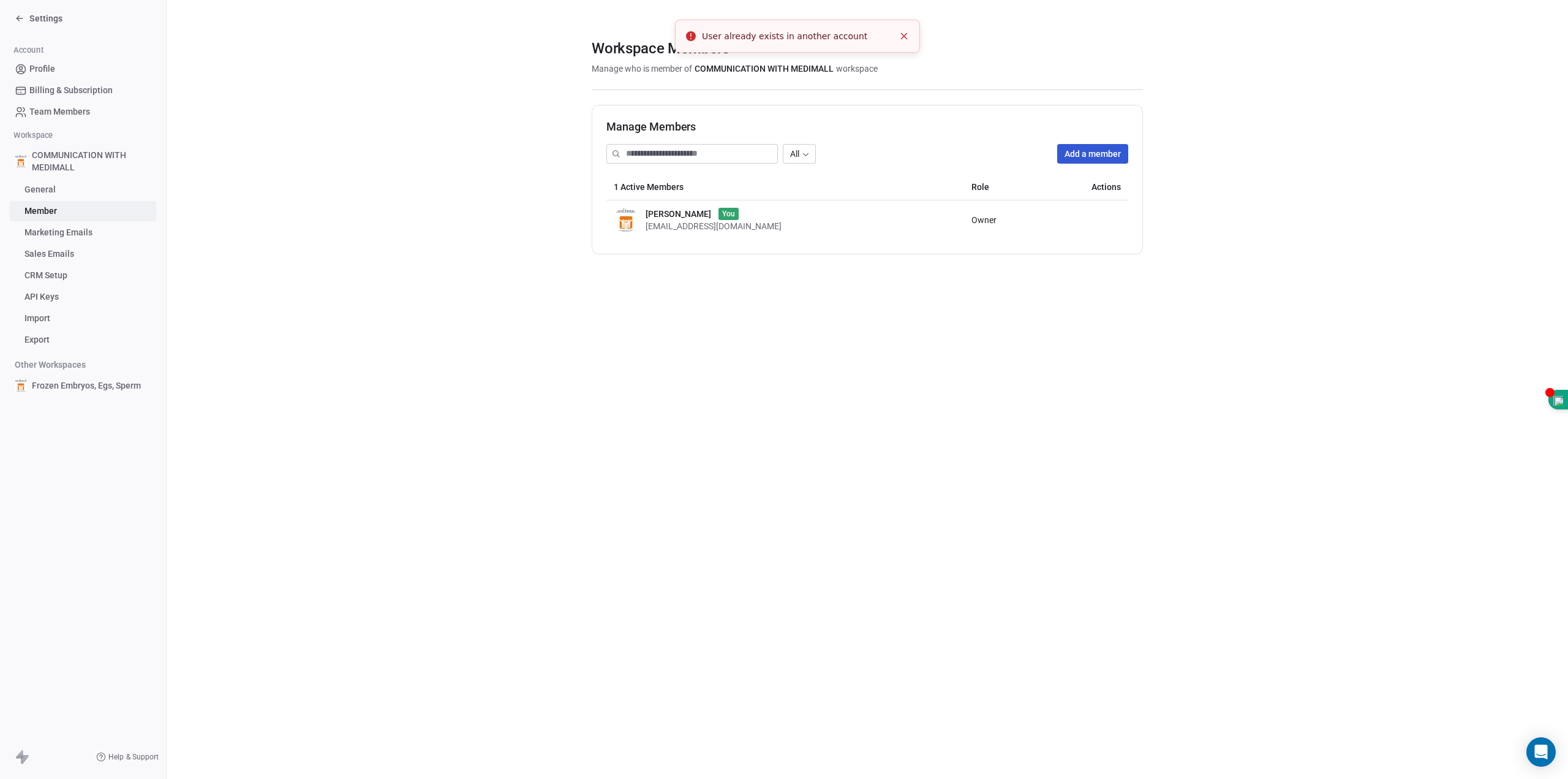
click at [839, 47] on li "User already exists in another account" at bounding box center [797, 36] width 245 height 33
click at [906, 37] on line "Close toast" at bounding box center [904, 37] width 6 height 6
click at [1094, 154] on button "Add a member" at bounding box center [1093, 154] width 71 height 20
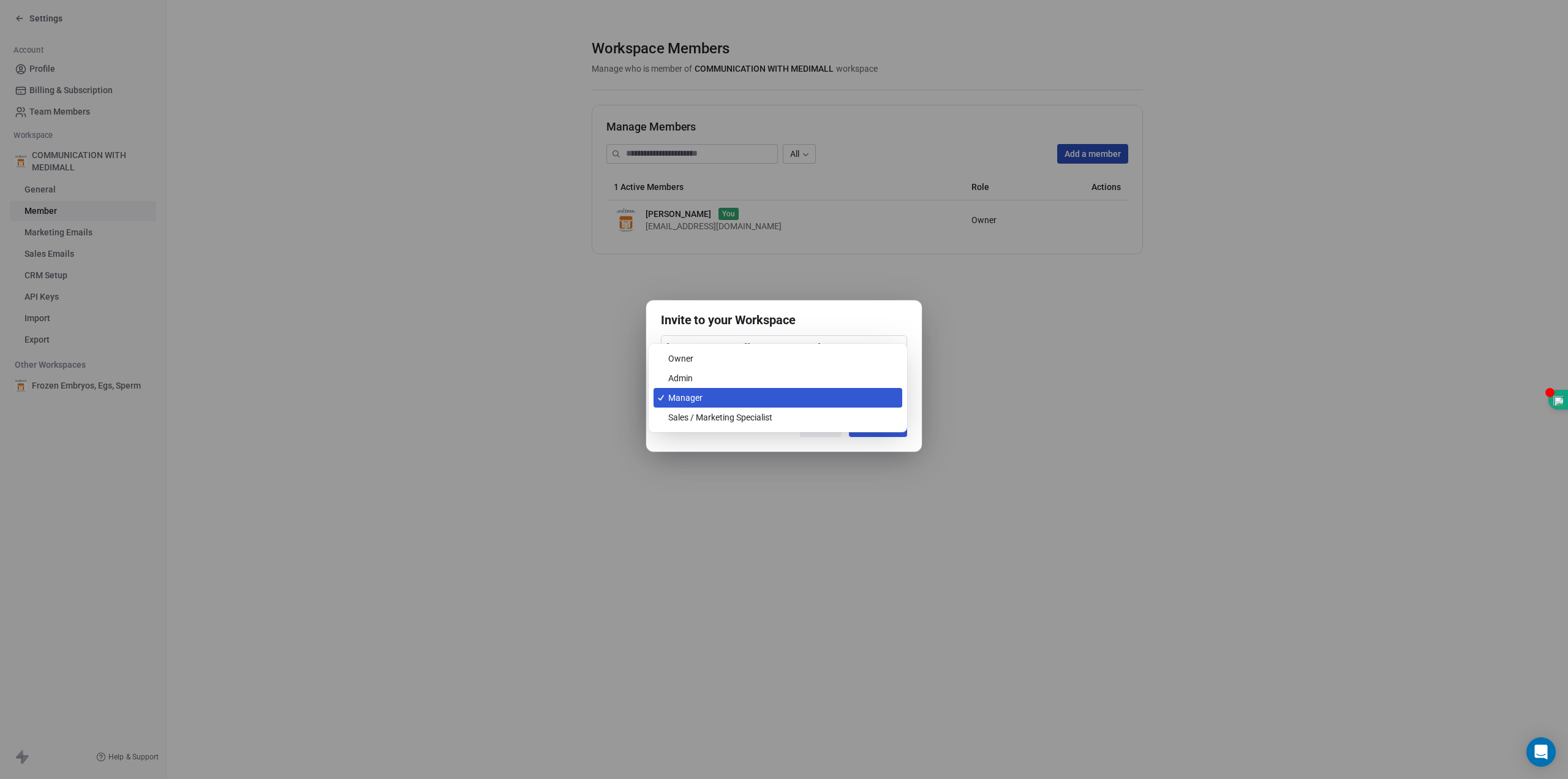
click at [819, 395] on body "Settings Account Profile Billing & Subscription Team Members Workspace COMMUNIC…" at bounding box center [784, 390] width 1568 height 779
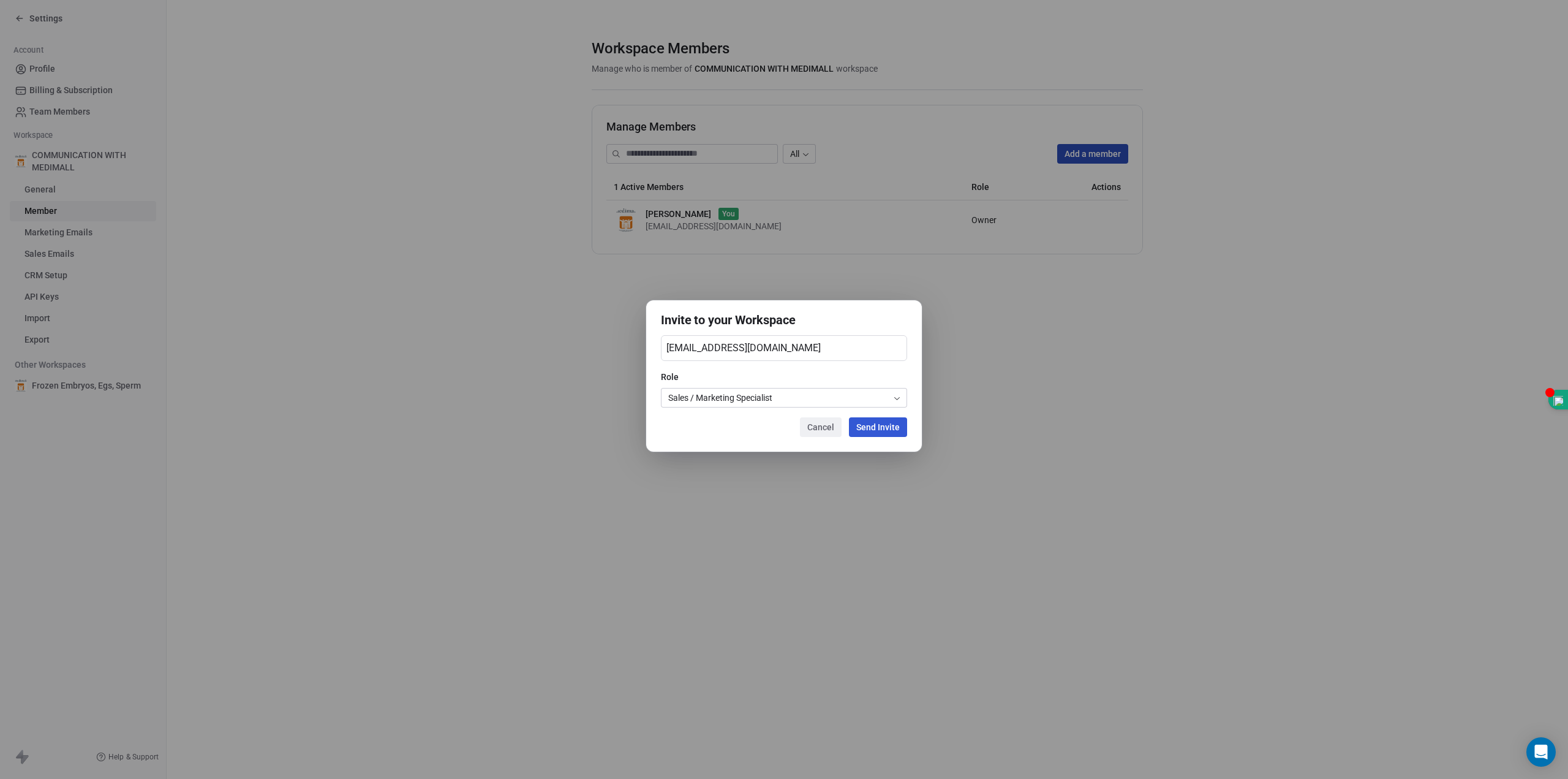
click at [870, 427] on button "Send Invite" at bounding box center [878, 427] width 58 height 20
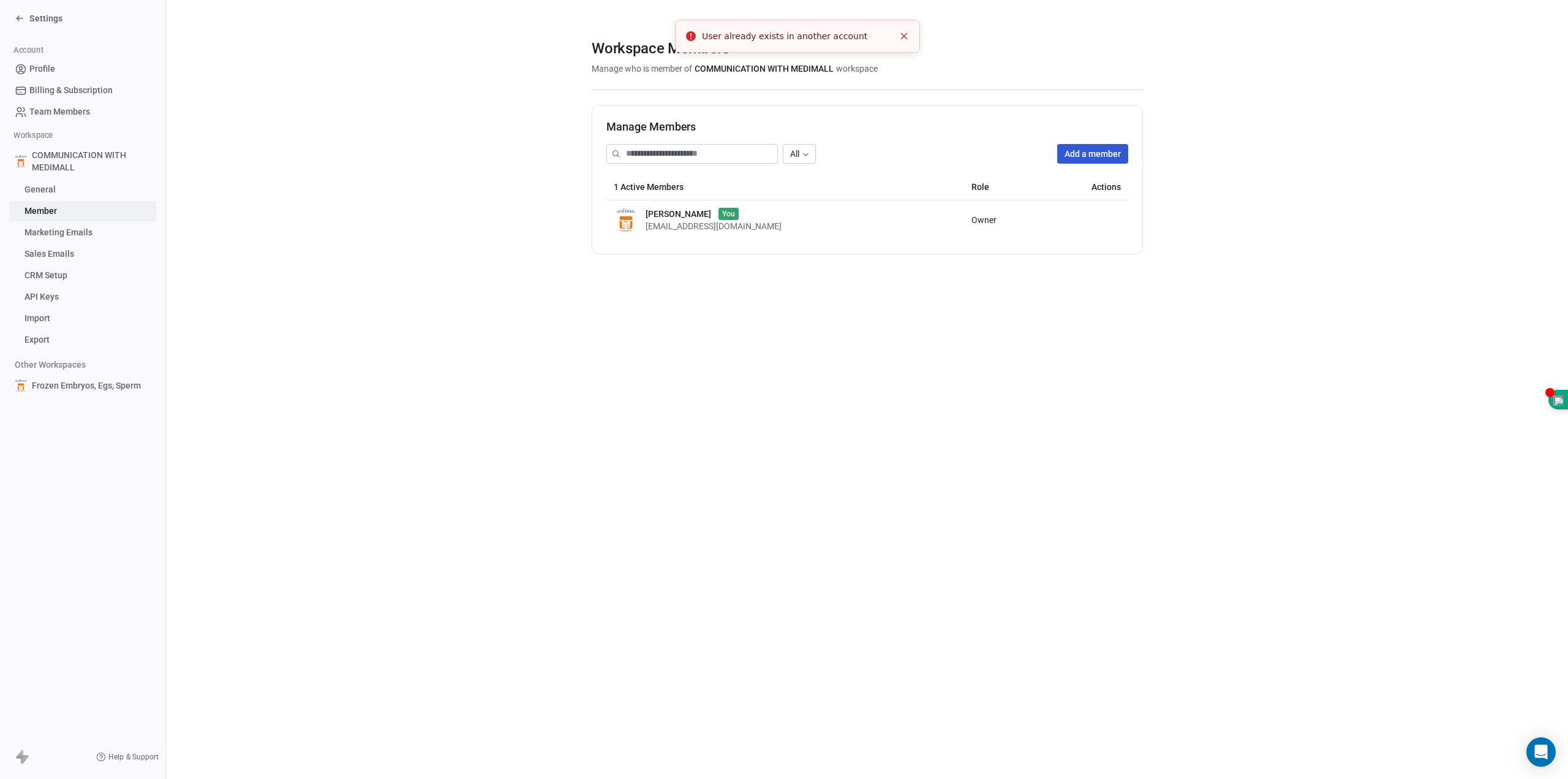
click at [901, 32] on icon "Close toast" at bounding box center [904, 36] width 11 height 11
drag, startPoint x: 739, startPoint y: 233, endPoint x: 743, endPoint y: 227, distance: 7.2
click at [740, 233] on td "[PERSON_NAME] You [EMAIL_ADDRESS][DOMAIN_NAME]" at bounding box center [785, 220] width 358 height 40
click at [971, 221] on span "Owner" at bounding box center [984, 220] width 25 height 10
click at [724, 214] on span "You" at bounding box center [729, 213] width 20 height 12
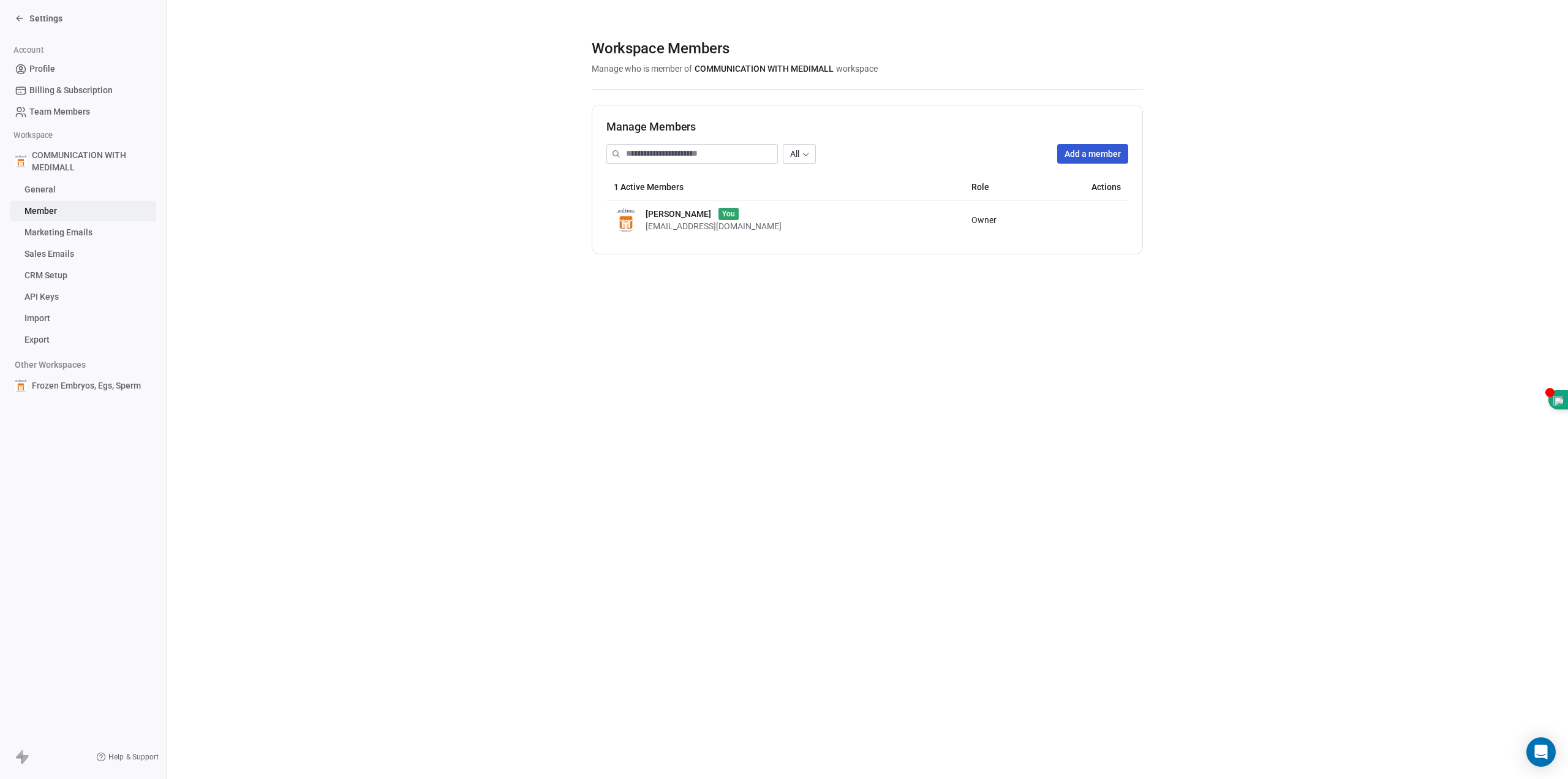
click at [625, 210] on img at bounding box center [626, 219] width 25 height 25
click at [679, 219] on span "[PERSON_NAME]" at bounding box center [678, 213] width 66 height 12
click at [719, 152] on input at bounding box center [702, 154] width 151 height 18
type input "***"
click at [885, 390] on div "Workspace Members Manage who is member of COMMUNICATION WITH MEDIMALL workspace…" at bounding box center [867, 390] width 1402 height 779
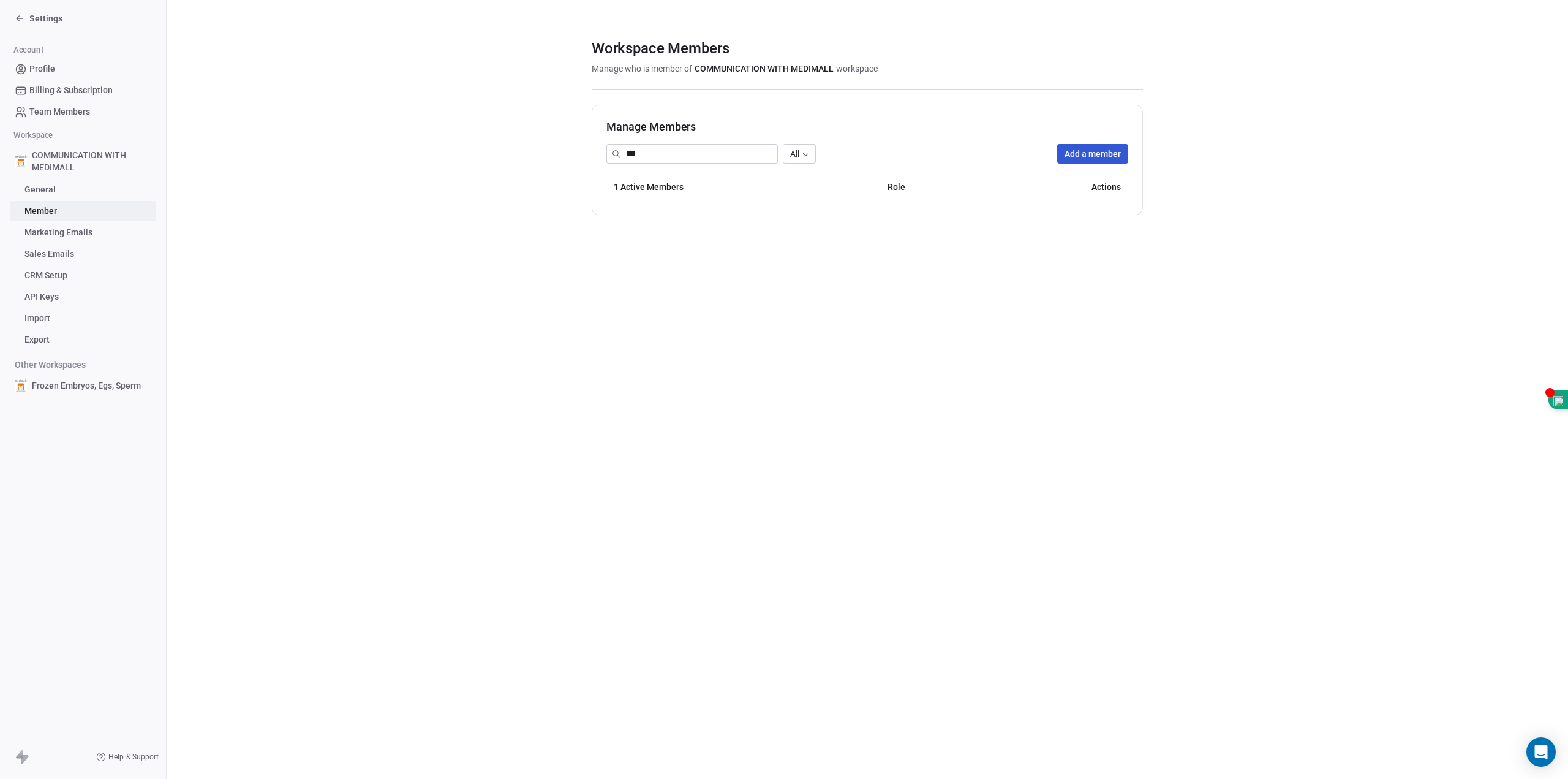
click at [800, 156] on body "Settings Account Profile Billing & Subscription Team Members Workspace COMMUNIC…" at bounding box center [784, 390] width 1568 height 779
click at [1116, 159] on button "Add a member" at bounding box center [1093, 154] width 71 height 20
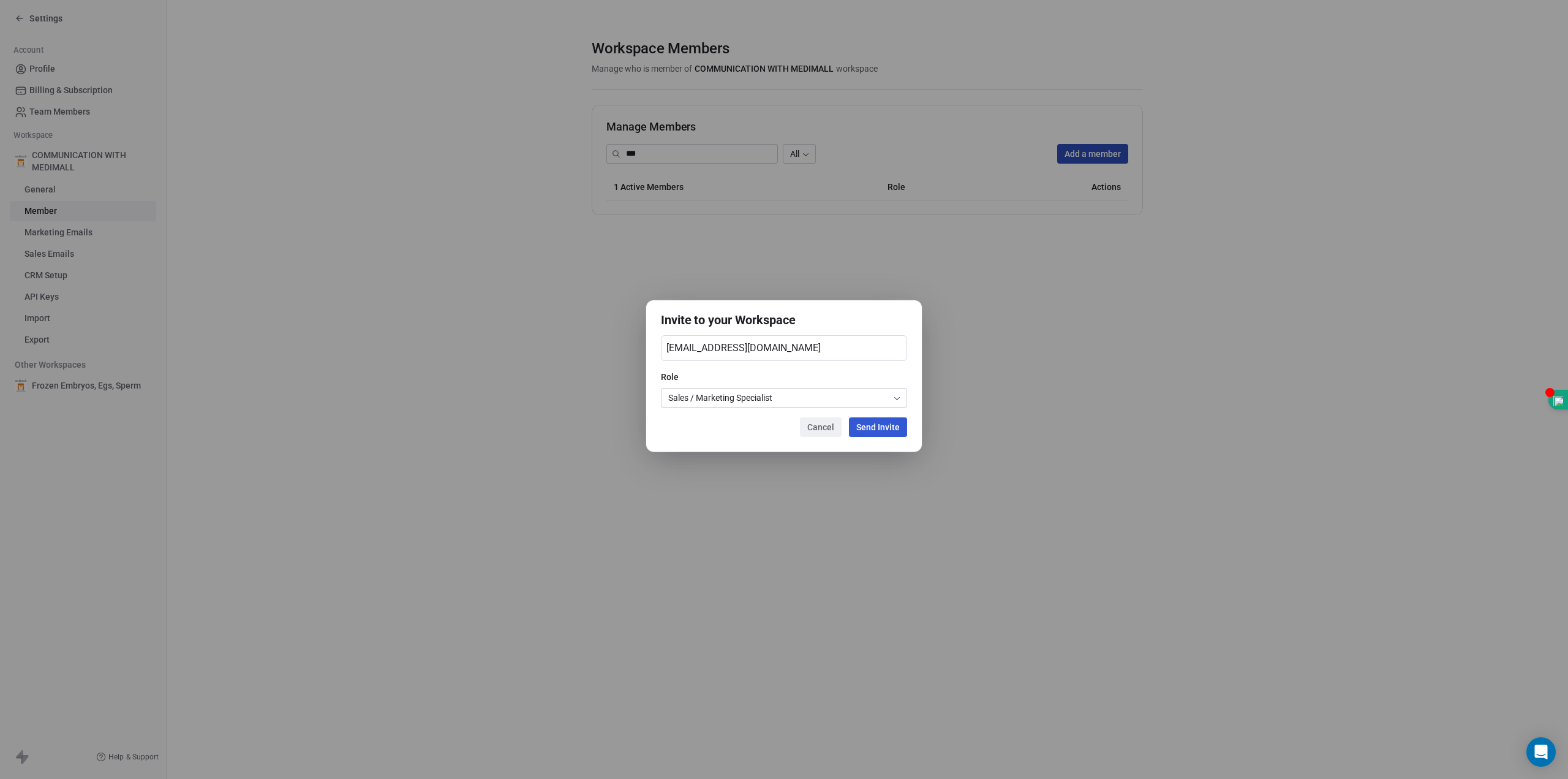
click at [885, 423] on button "Send Invite" at bounding box center [878, 427] width 58 height 20
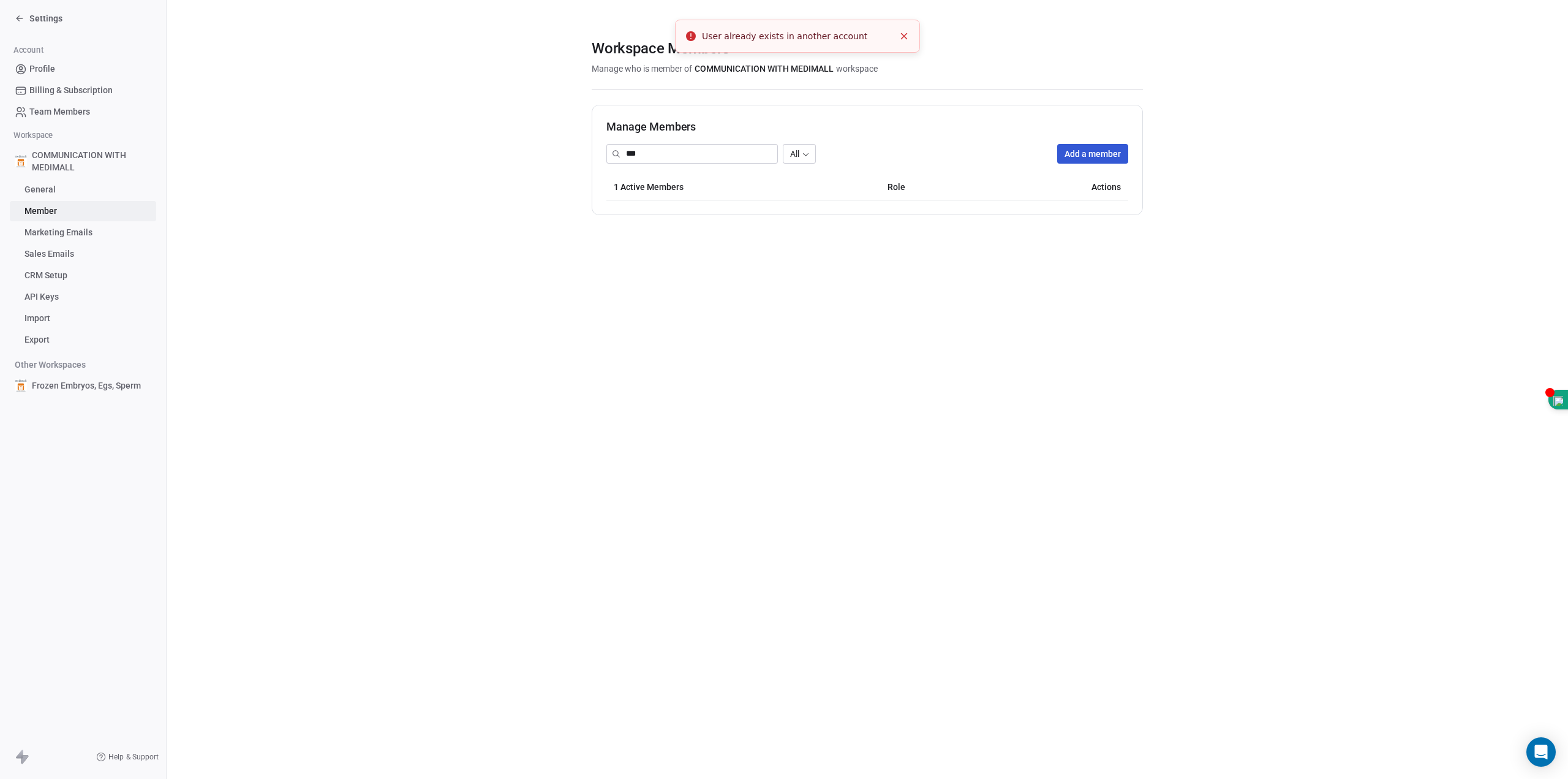
click at [908, 37] on icon "Close toast" at bounding box center [904, 36] width 11 height 11
click at [18, 21] on icon at bounding box center [20, 18] width 10 height 10
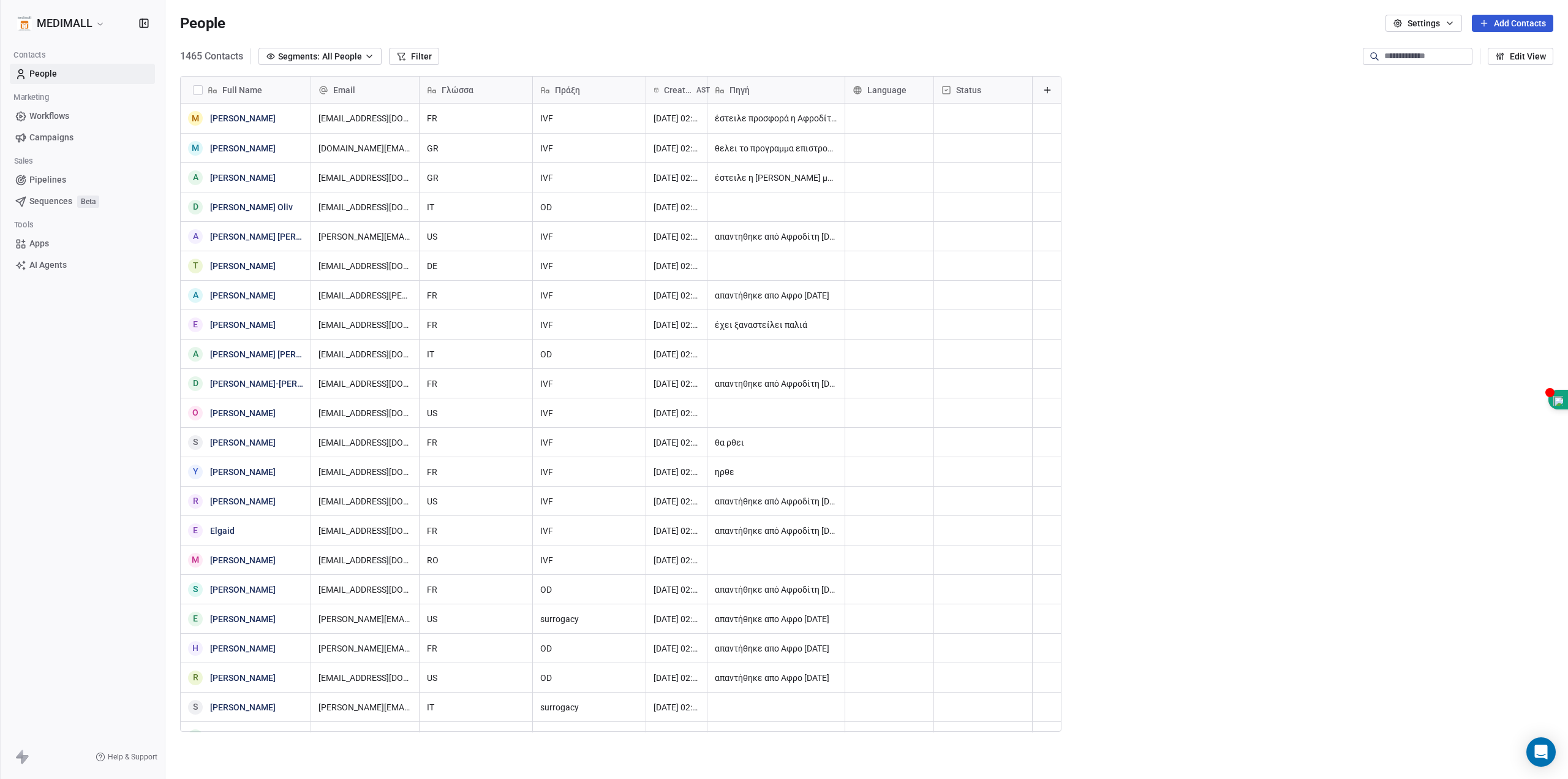
scroll to position [677, 1394]
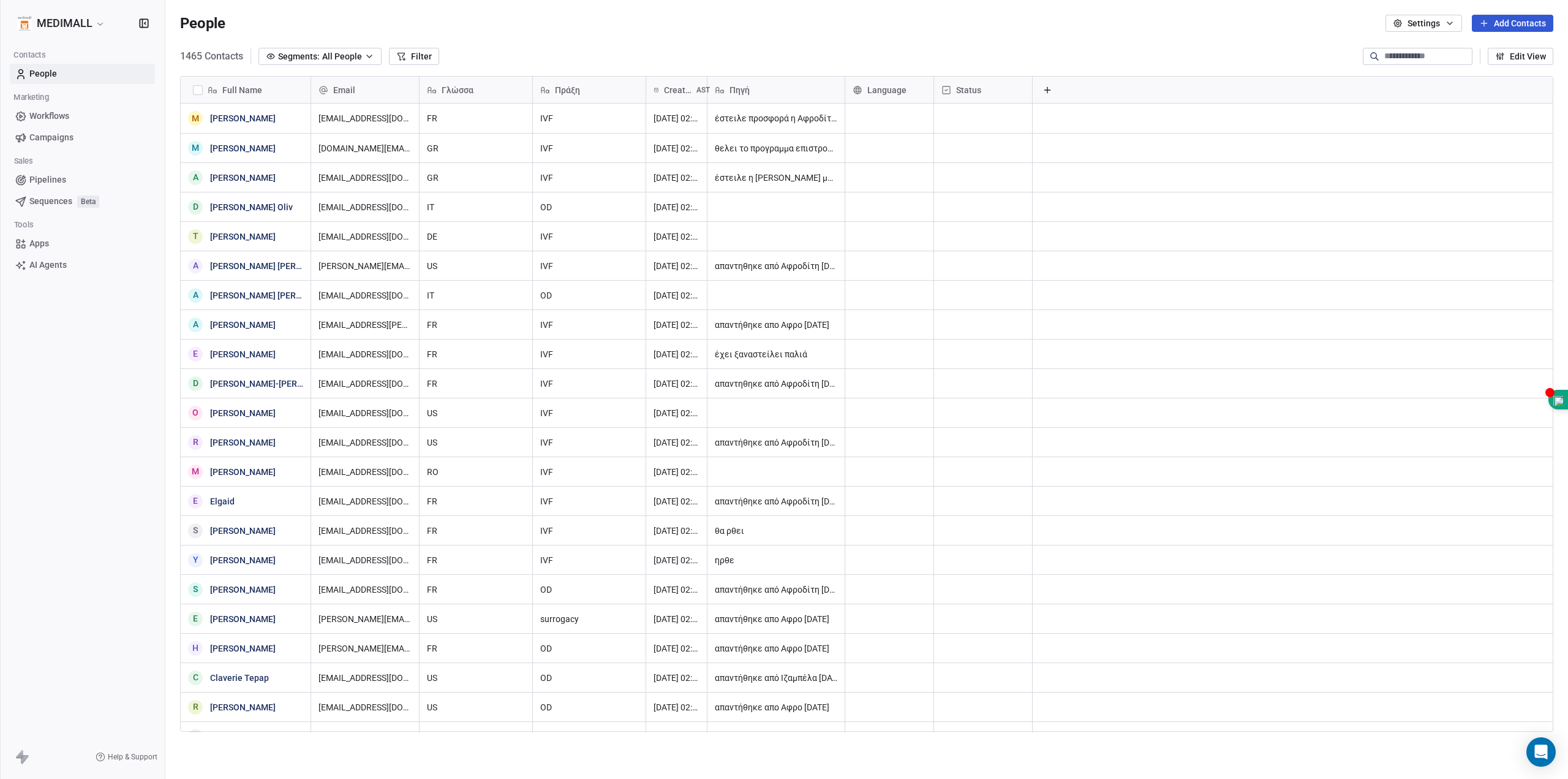
click at [96, 24] on html "MEDIMALL Contacts People Marketing Workflows Campaigns Sales Pipelines Sequence…" at bounding box center [784, 390] width 1568 height 779
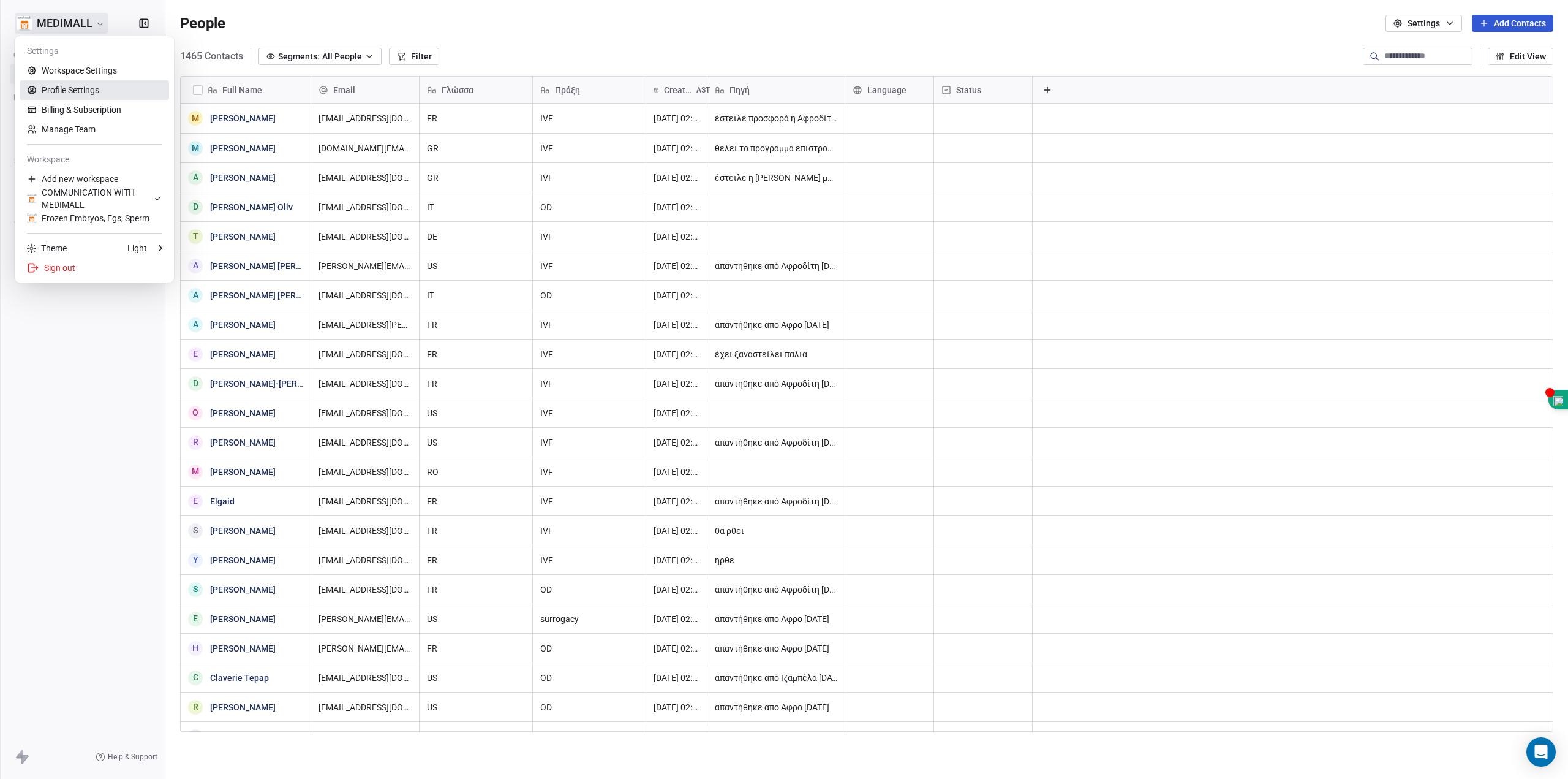
click at [89, 85] on link "Profile Settings" at bounding box center [95, 90] width 150 height 20
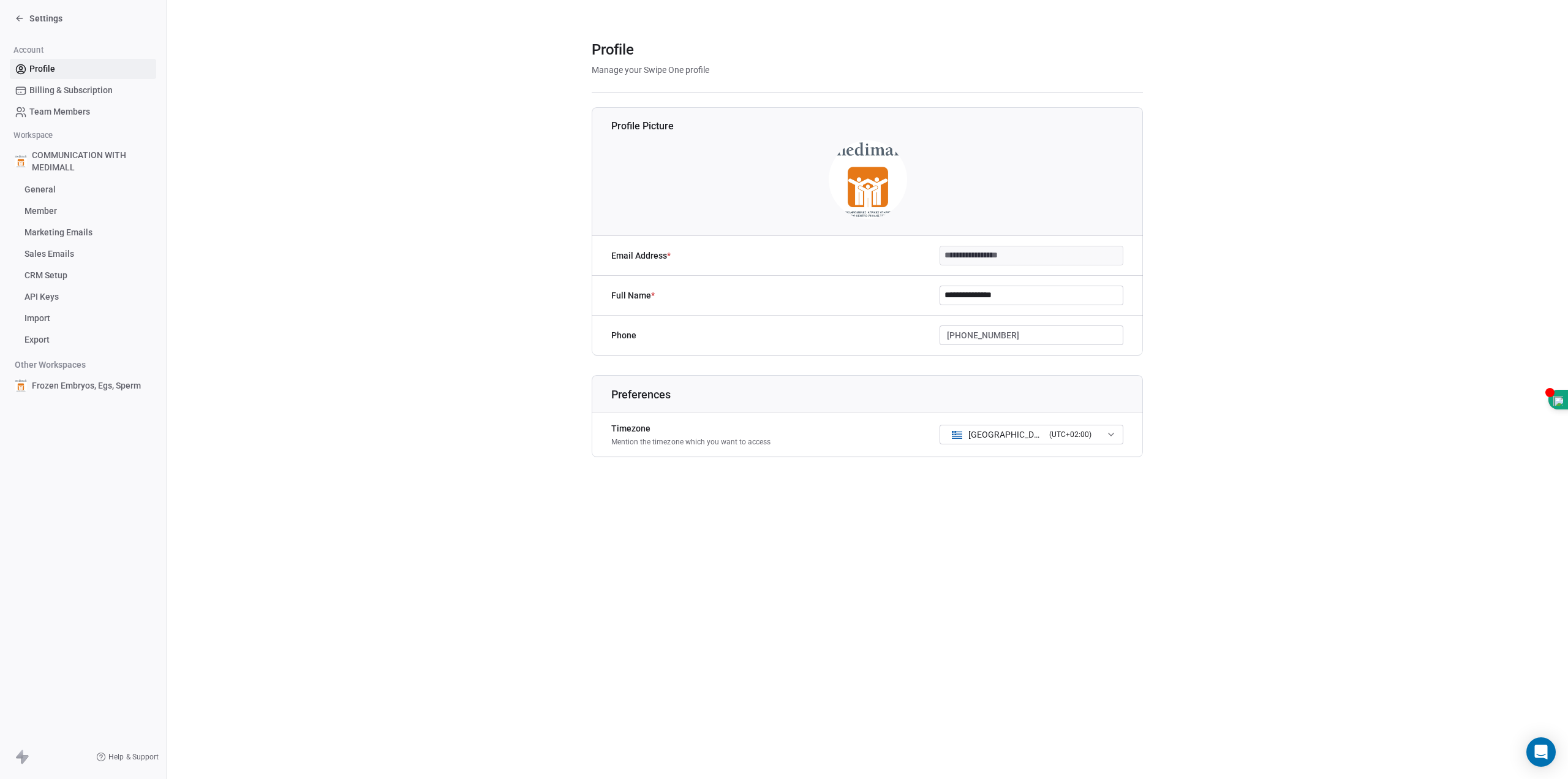
click at [97, 86] on span "Billing & Subscription" at bounding box center [71, 90] width 83 height 13
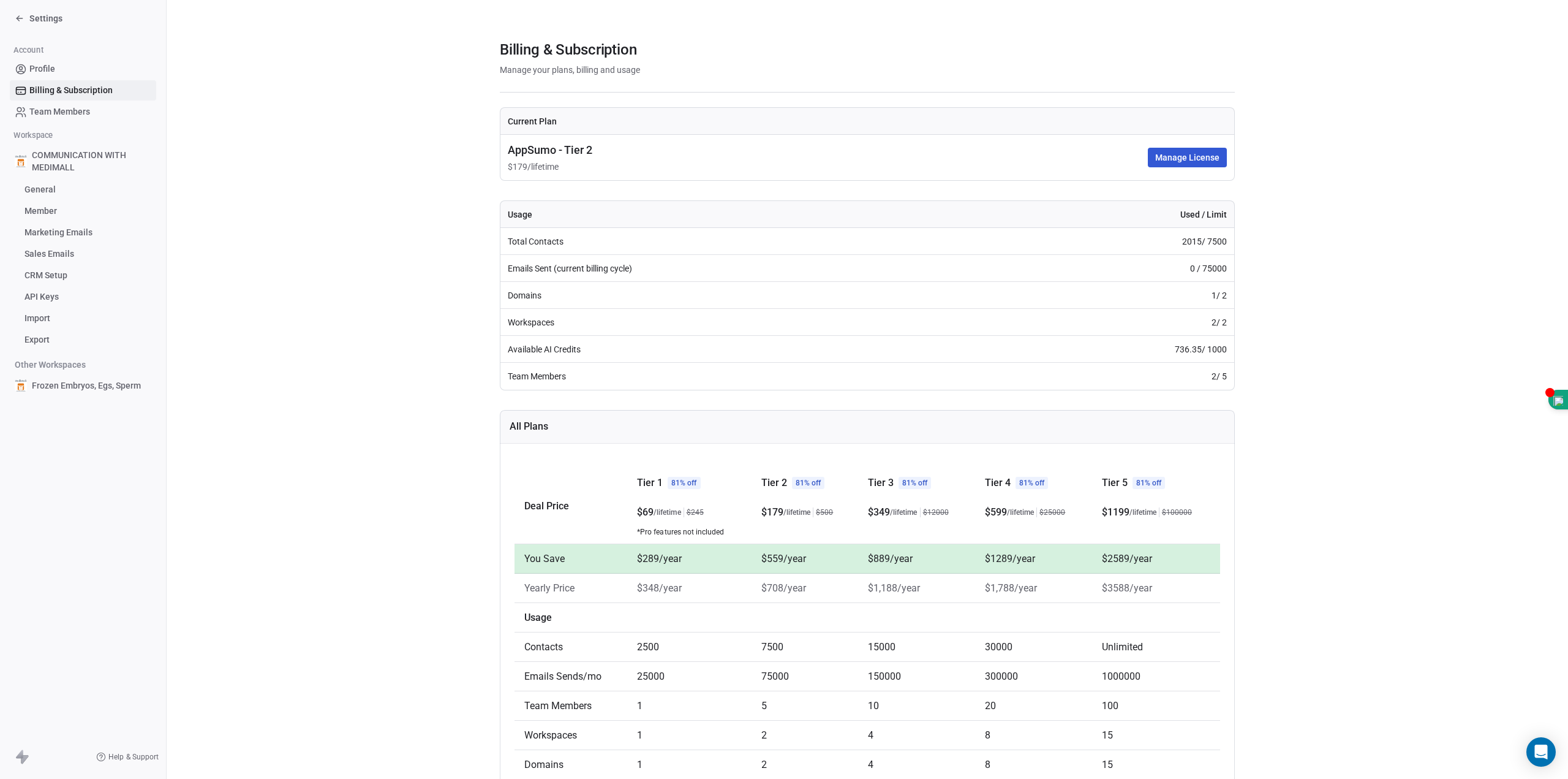
click at [82, 110] on span "Team Members" at bounding box center [60, 111] width 61 height 13
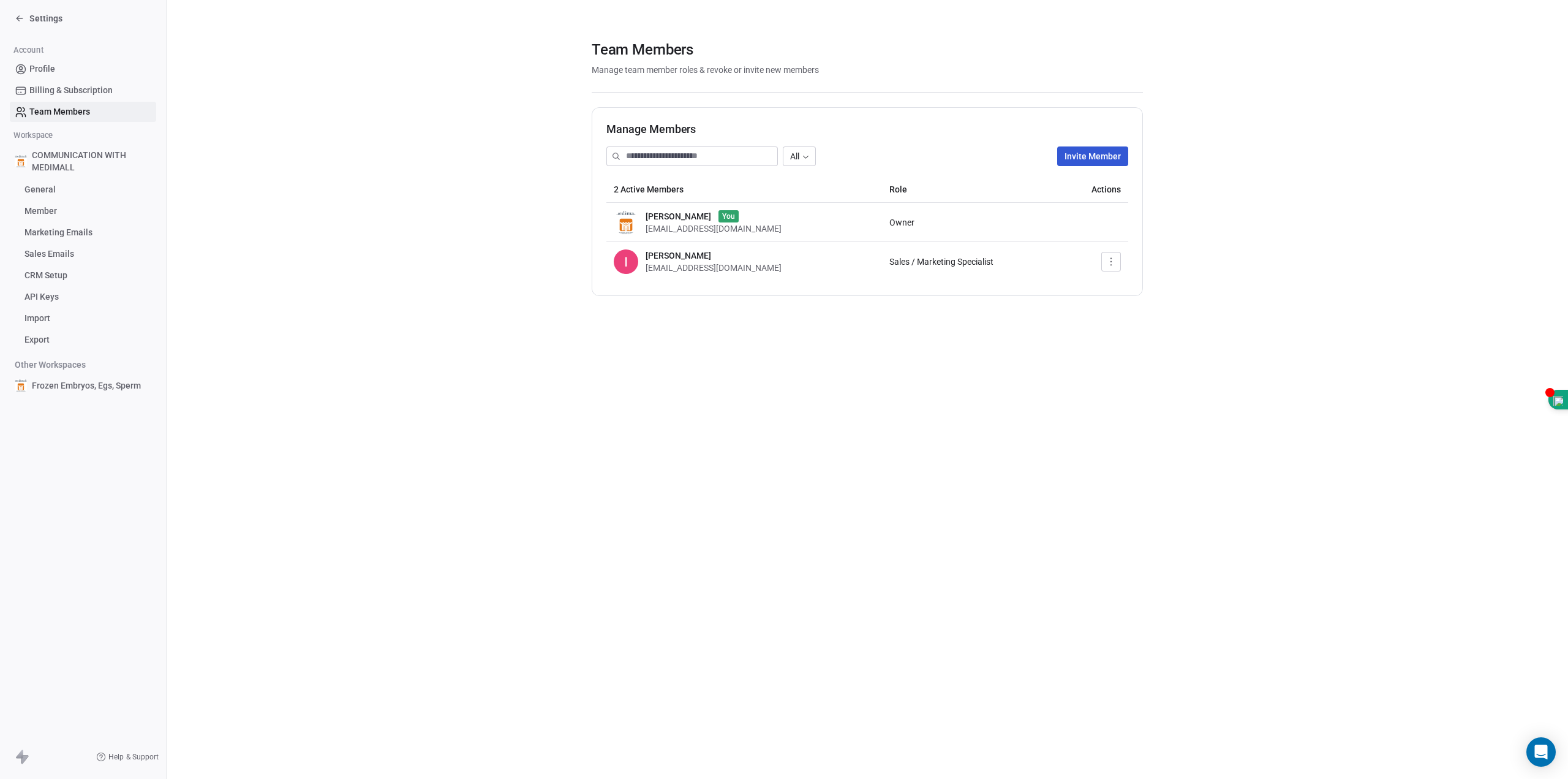
click at [1113, 261] on icon "button" at bounding box center [1111, 262] width 10 height 10
click at [1152, 289] on div "Update" at bounding box center [1148, 289] width 78 height 20
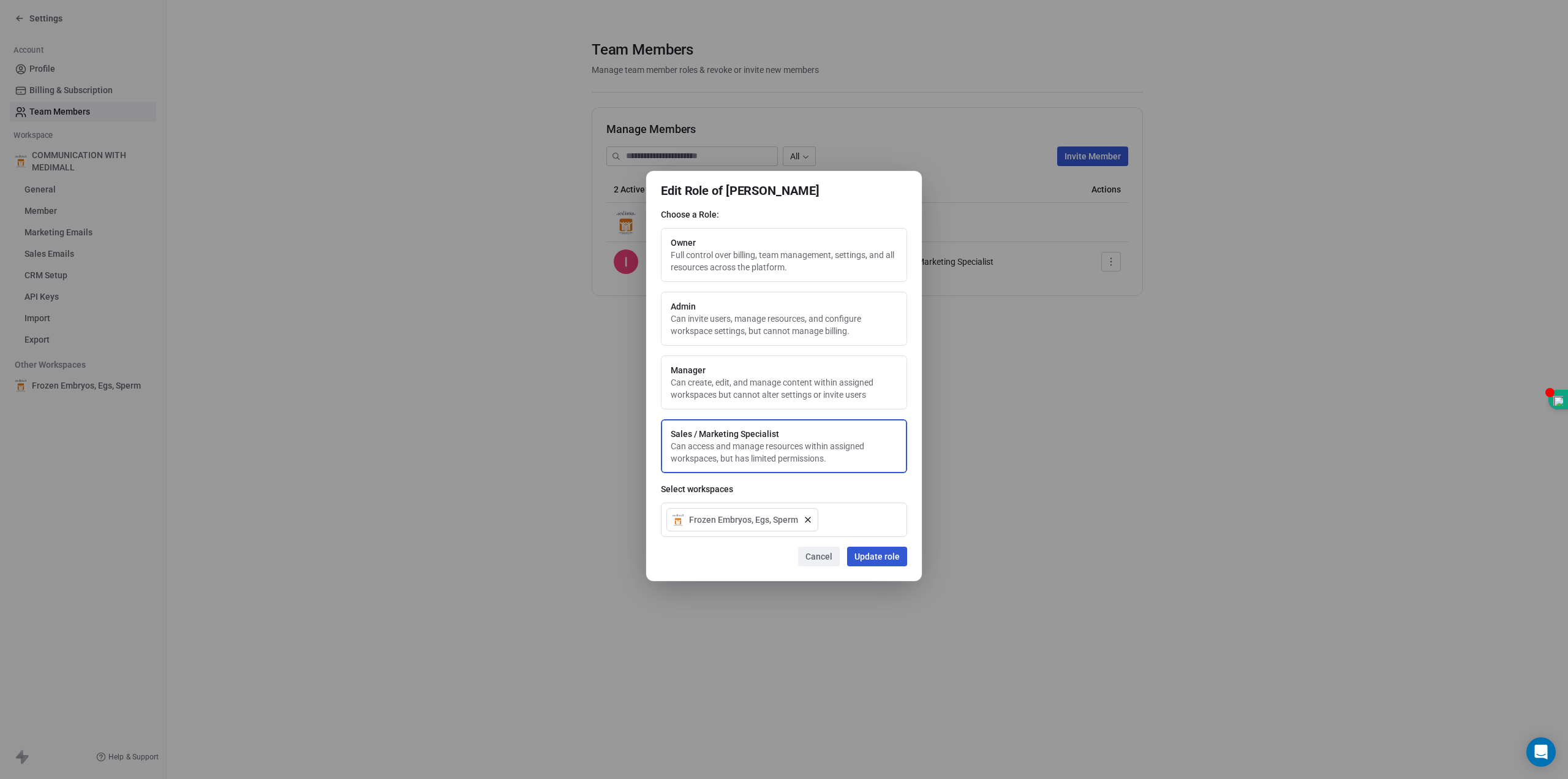
click at [719, 319] on button "Admin Can invite users, manage resources, and configure workspace settings, but…" at bounding box center [784, 318] width 246 height 54
click at [876, 552] on button "Update role" at bounding box center [877, 557] width 60 height 20
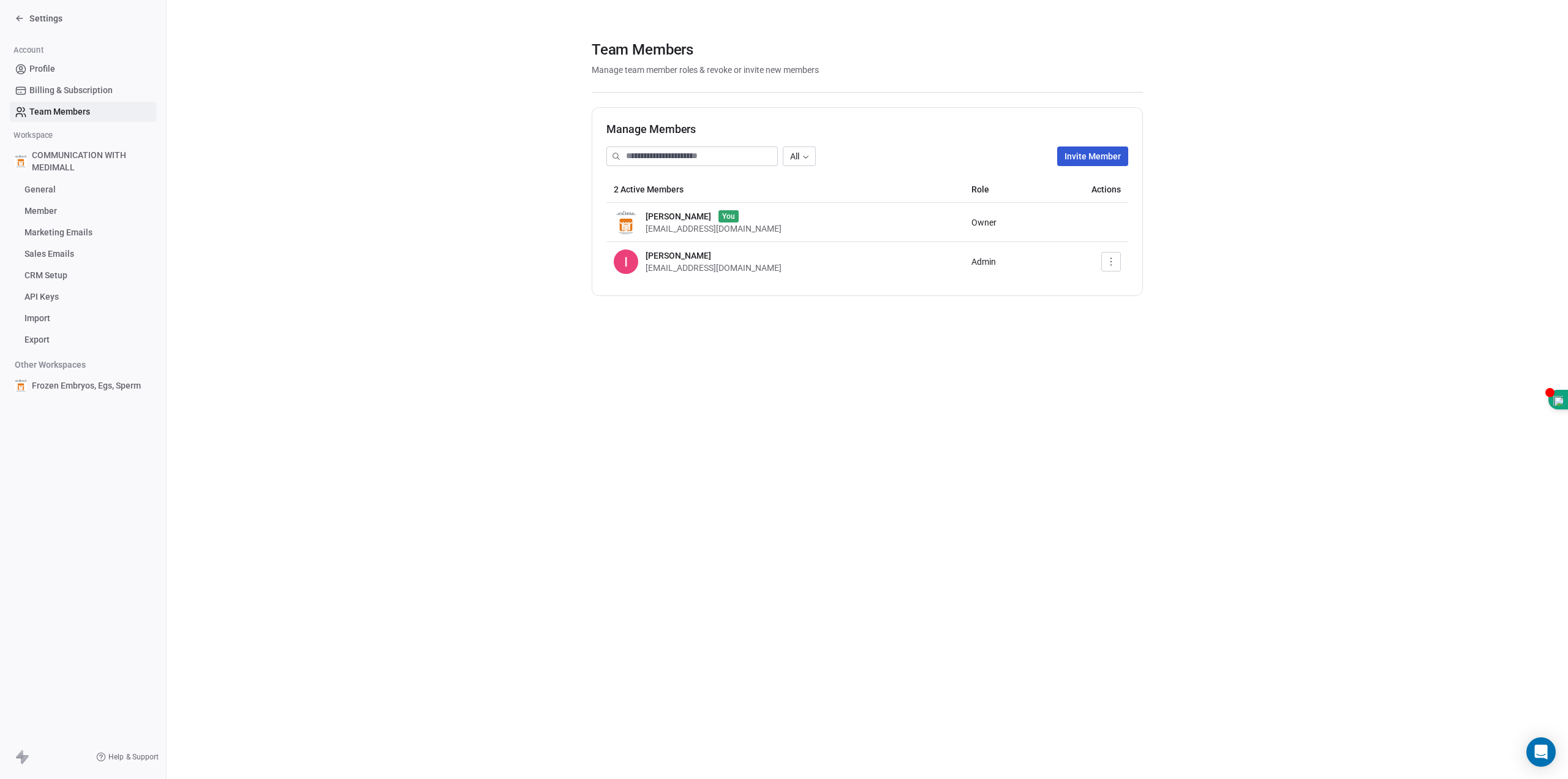
click at [44, 191] on span "General" at bounding box center [40, 190] width 31 height 13
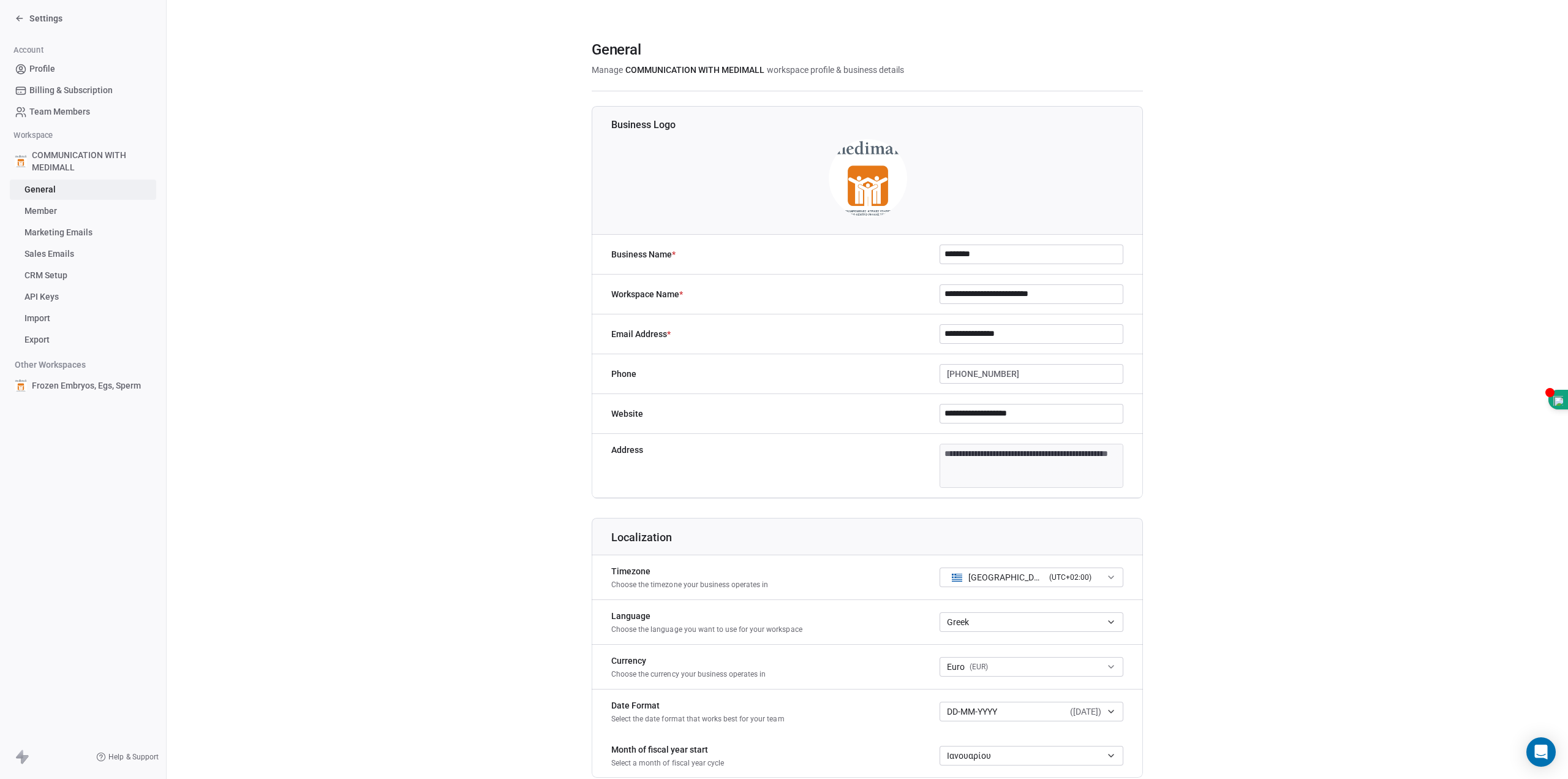
scroll to position [368, 0]
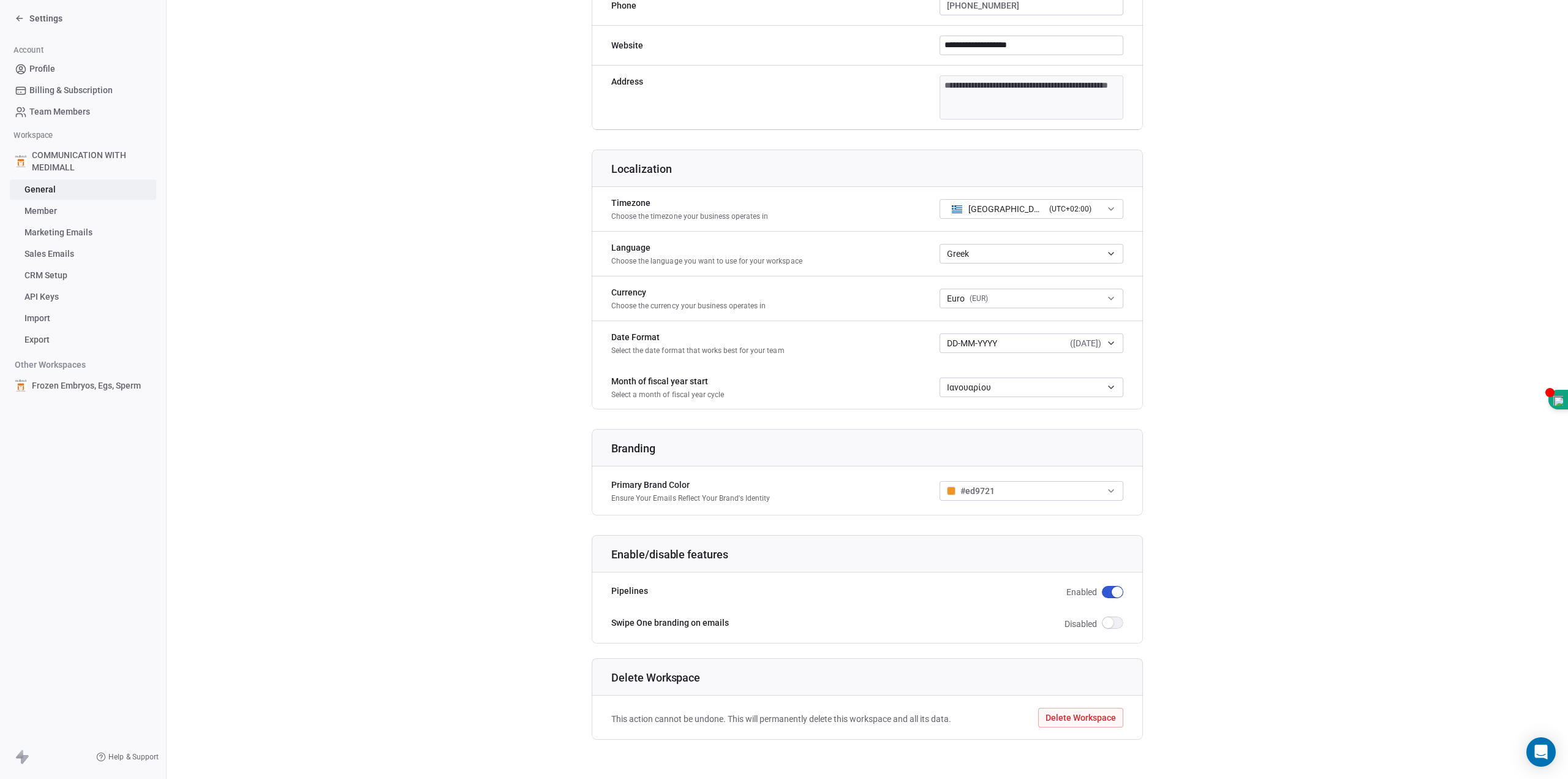
click at [51, 209] on span "Member" at bounding box center [41, 211] width 32 height 13
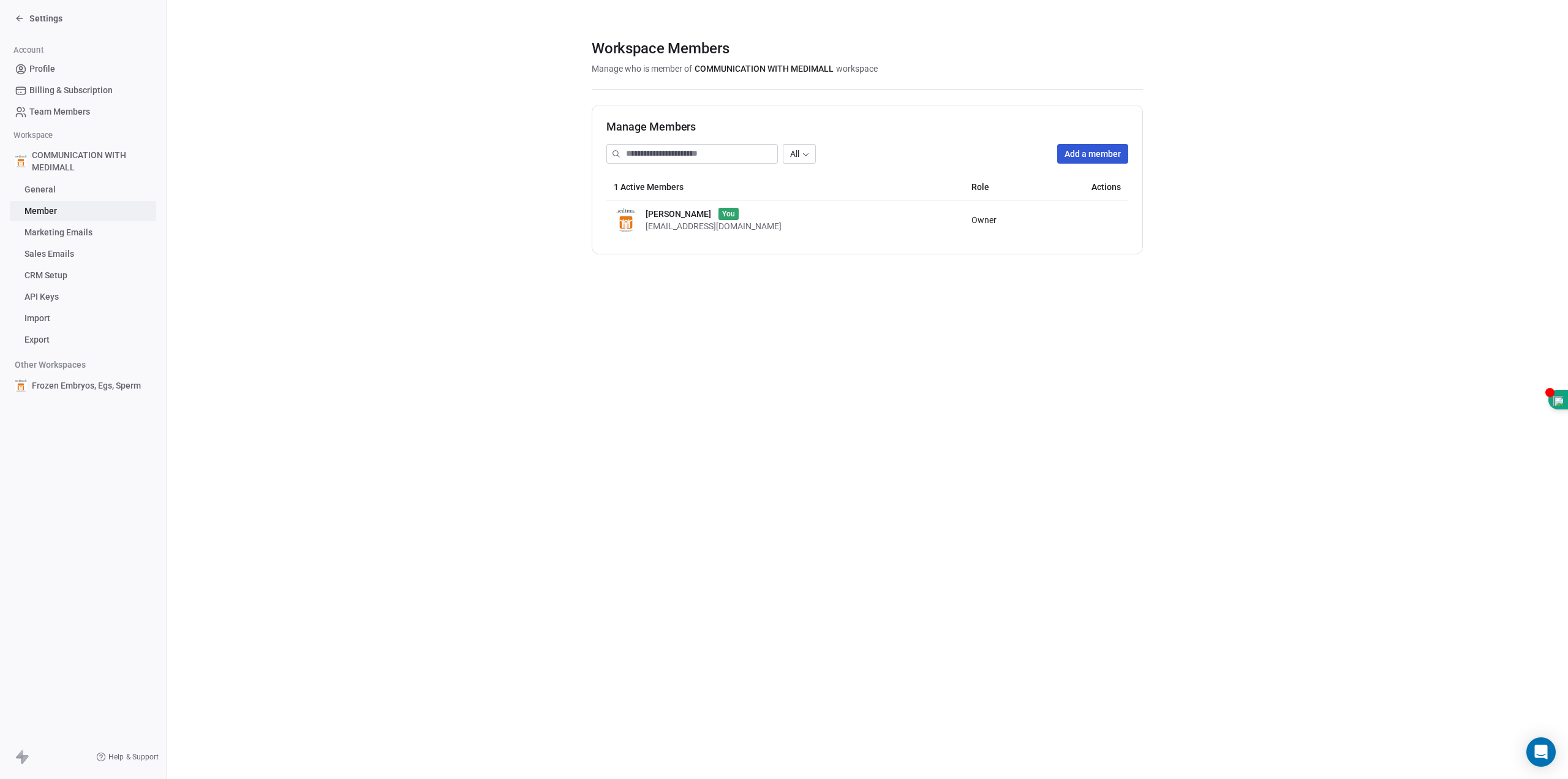
click at [80, 235] on span "Marketing Emails" at bounding box center [59, 232] width 68 height 13
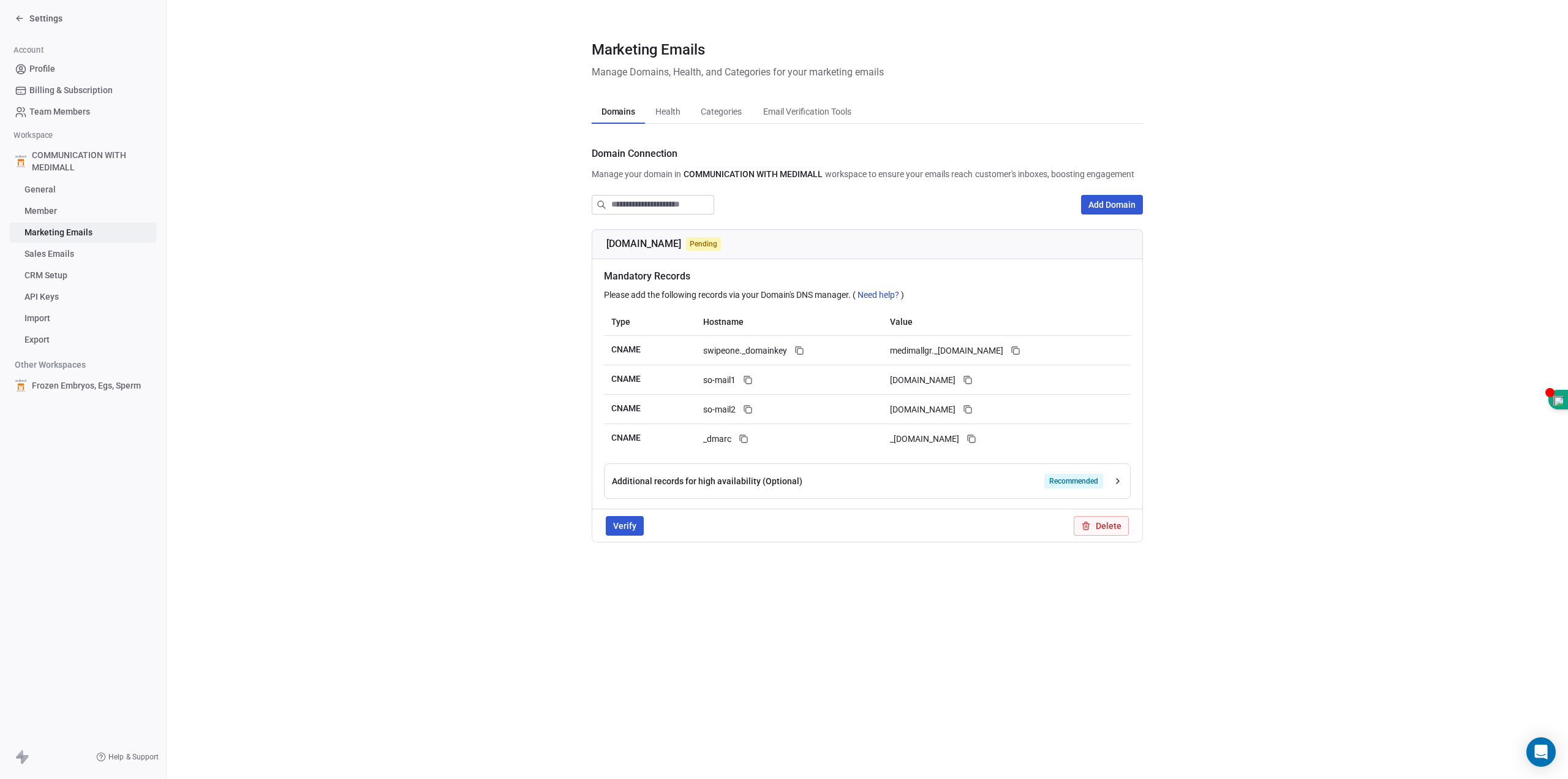
click at [75, 251] on link "Sales Emails" at bounding box center [83, 254] width 147 height 20
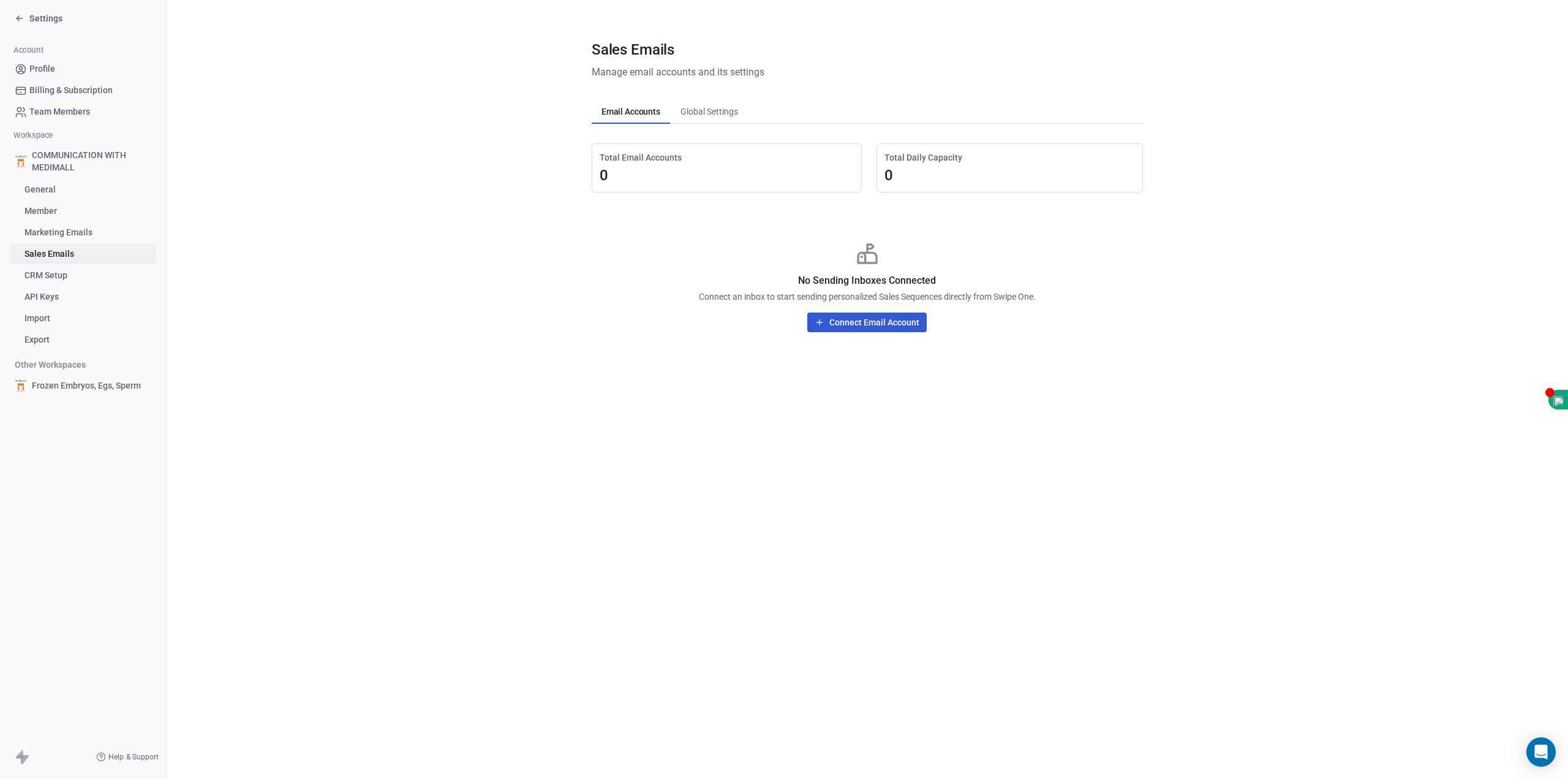
click at [70, 272] on link "CRM Setup" at bounding box center [83, 275] width 147 height 20
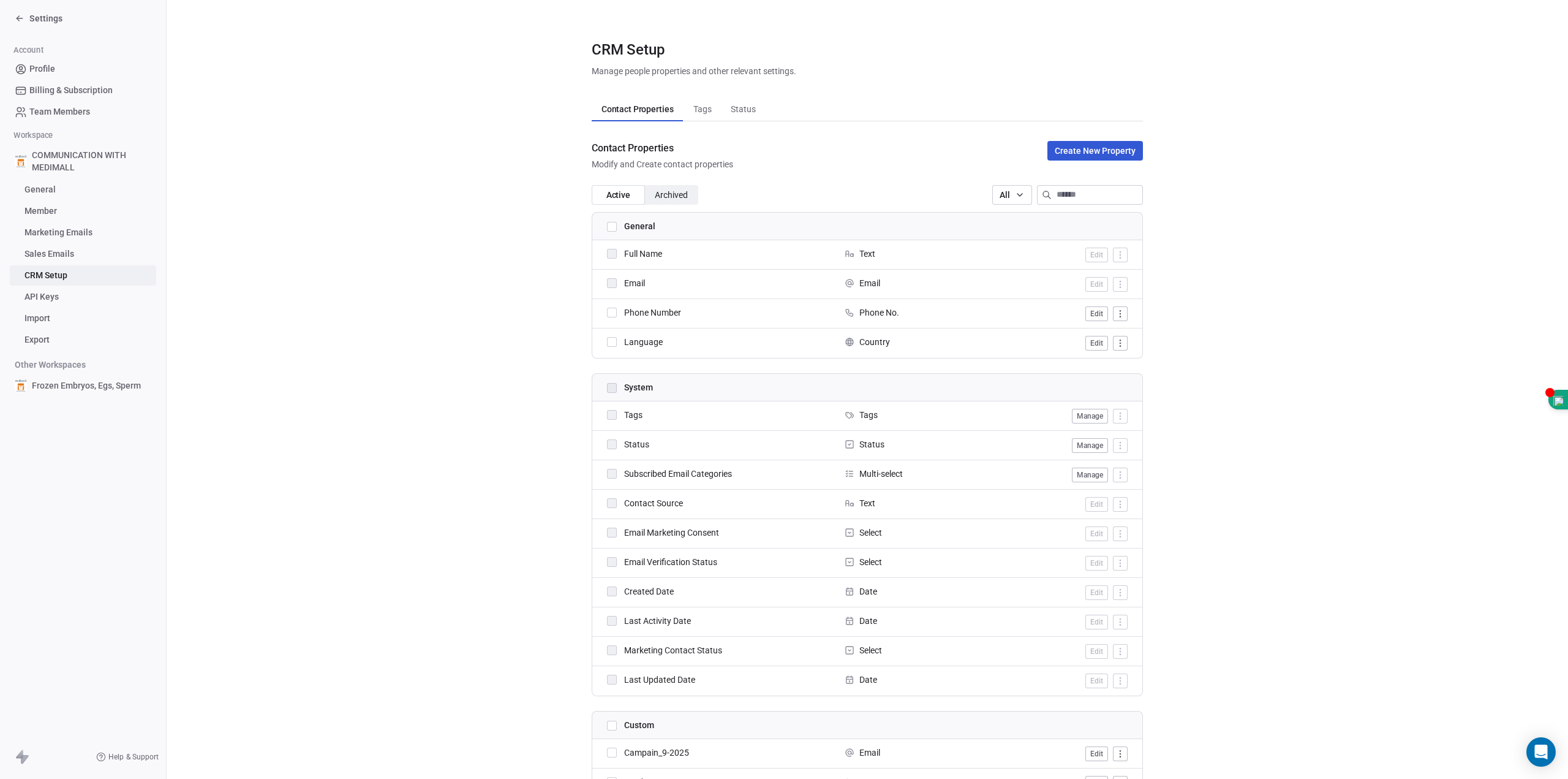
click at [48, 301] on span "API Keys" at bounding box center [42, 297] width 35 height 13
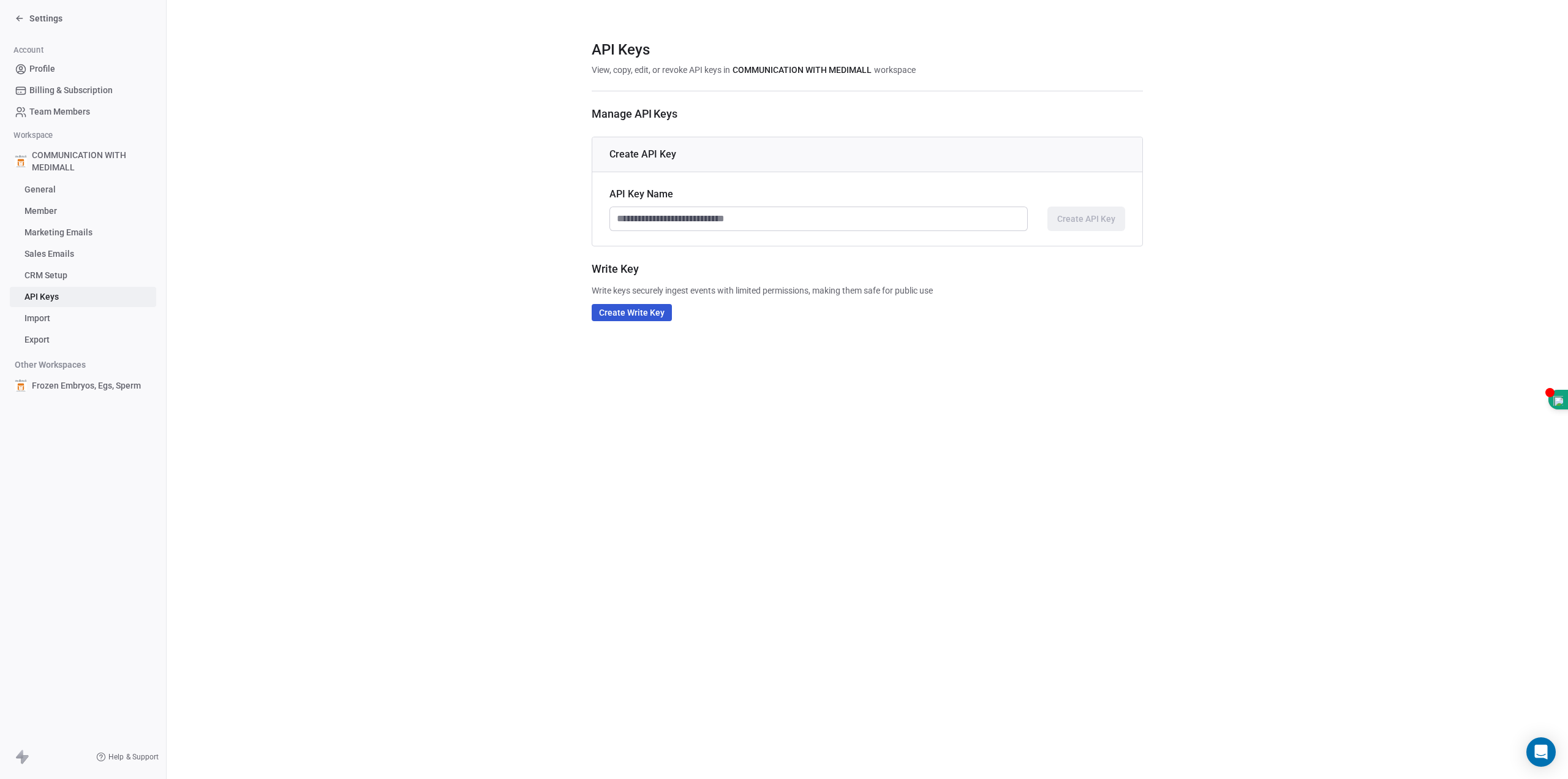
click at [48, 317] on span "Import" at bounding box center [37, 318] width 25 height 13
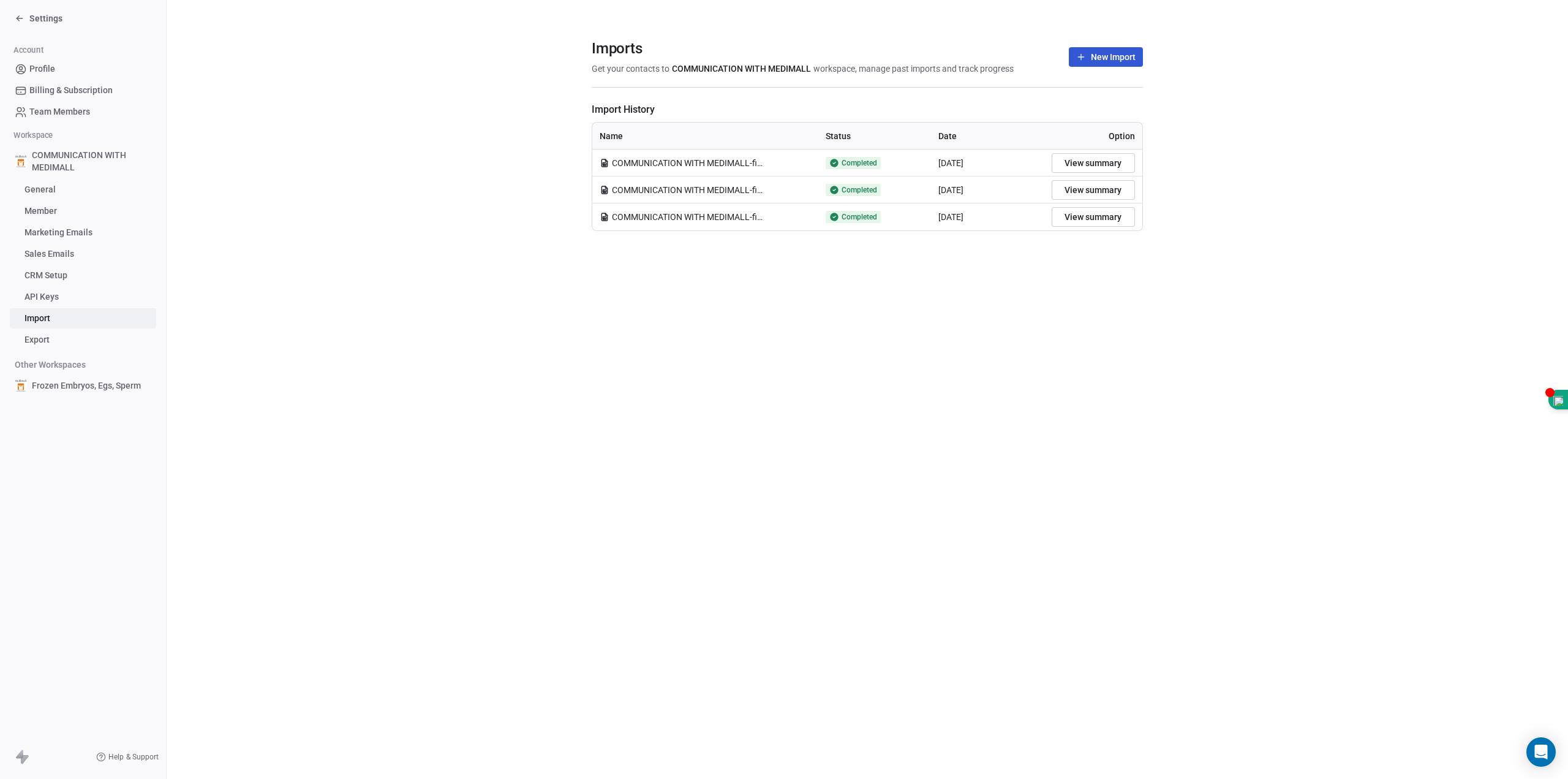
click at [39, 339] on span "Export" at bounding box center [37, 339] width 25 height 13
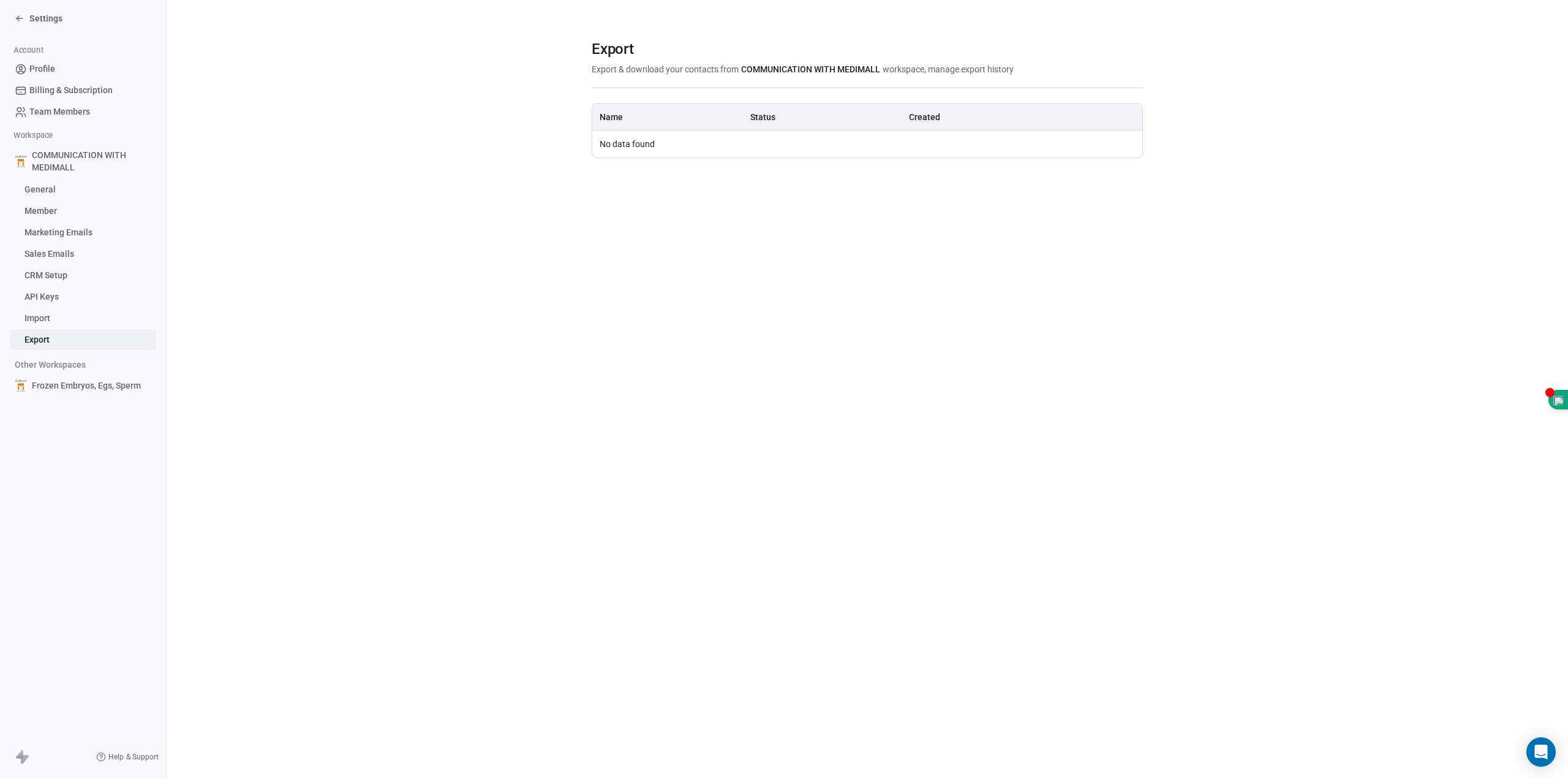
click at [45, 318] on span "Import" at bounding box center [37, 318] width 25 height 13
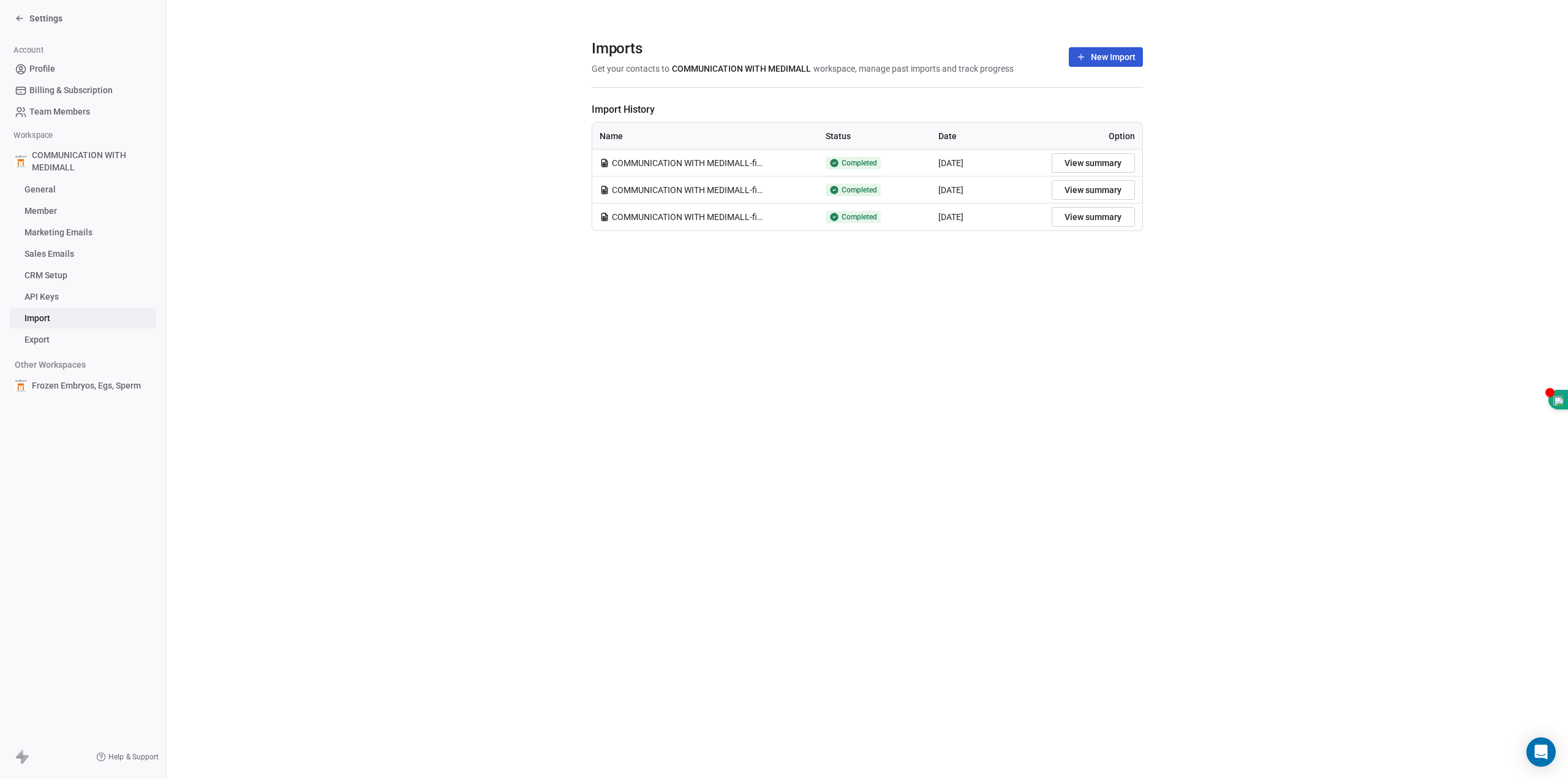
click at [135, 752] on span "Help & Support" at bounding box center [133, 757] width 49 height 10
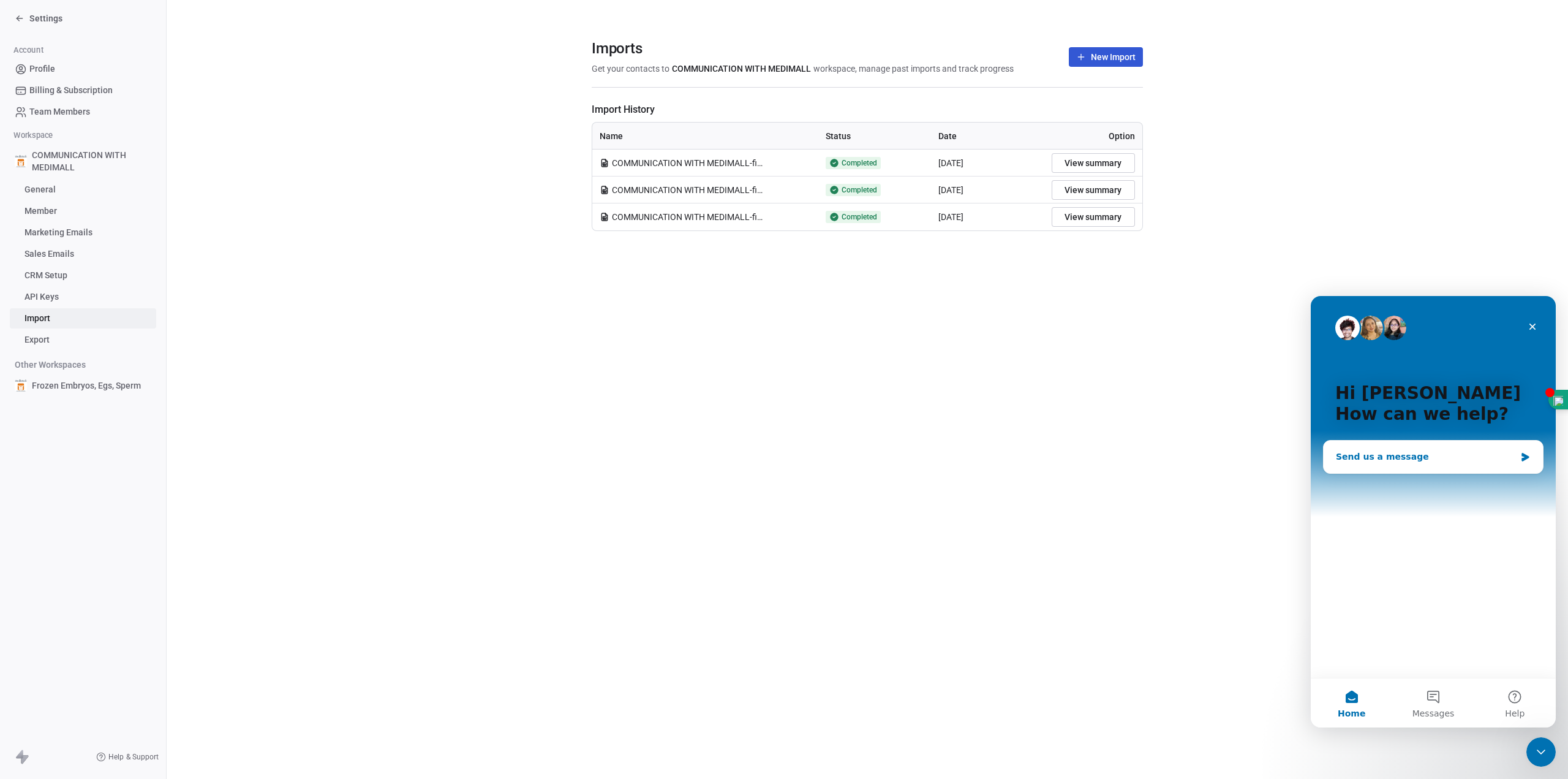
click at [1431, 455] on div "Send us a message" at bounding box center [1426, 457] width 179 height 13
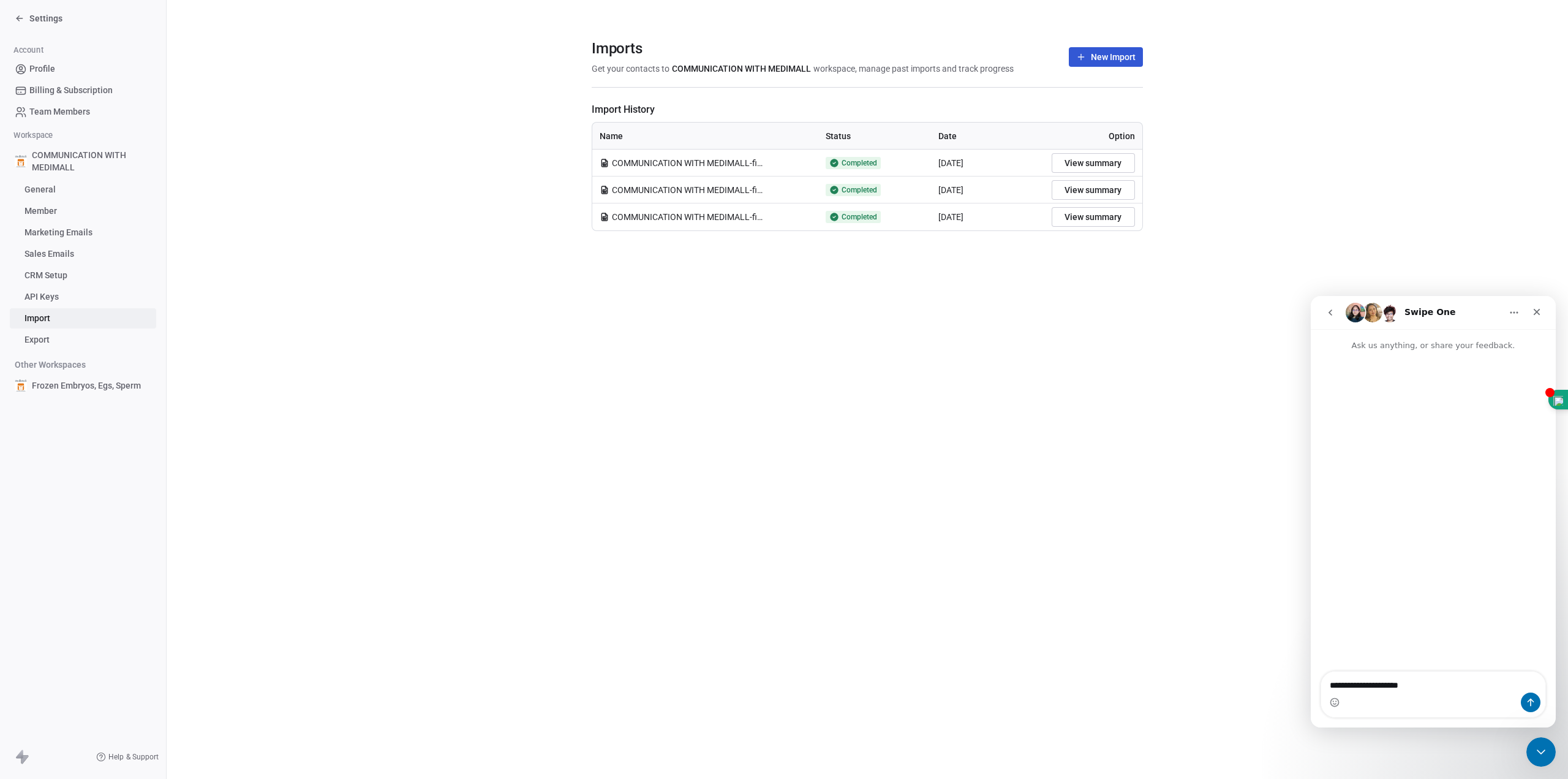
type textarea "**********"
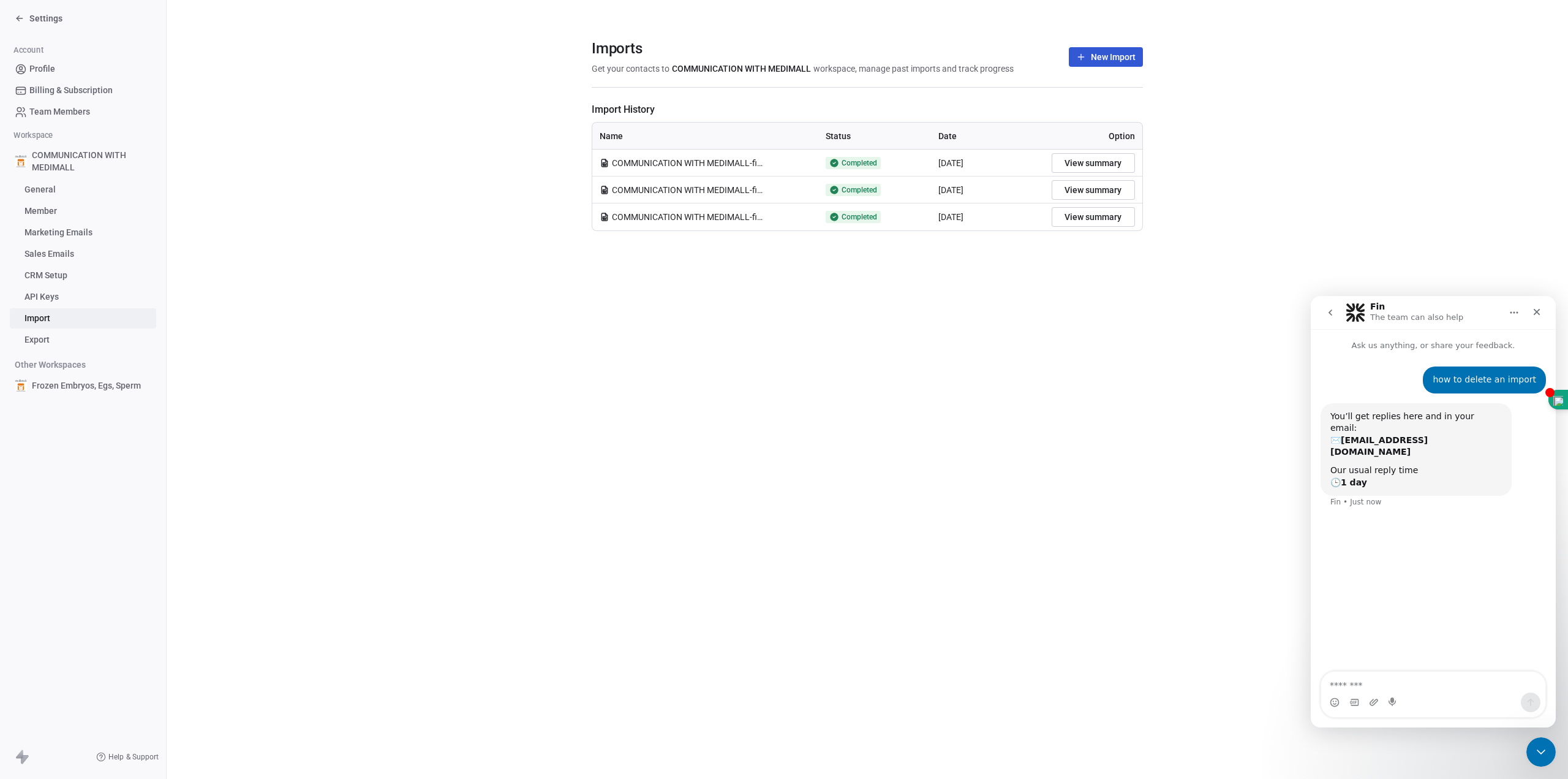
click at [1515, 315] on icon "Home" at bounding box center [1514, 313] width 10 height 10
click at [1332, 315] on icon "go back" at bounding box center [1330, 313] width 10 height 10
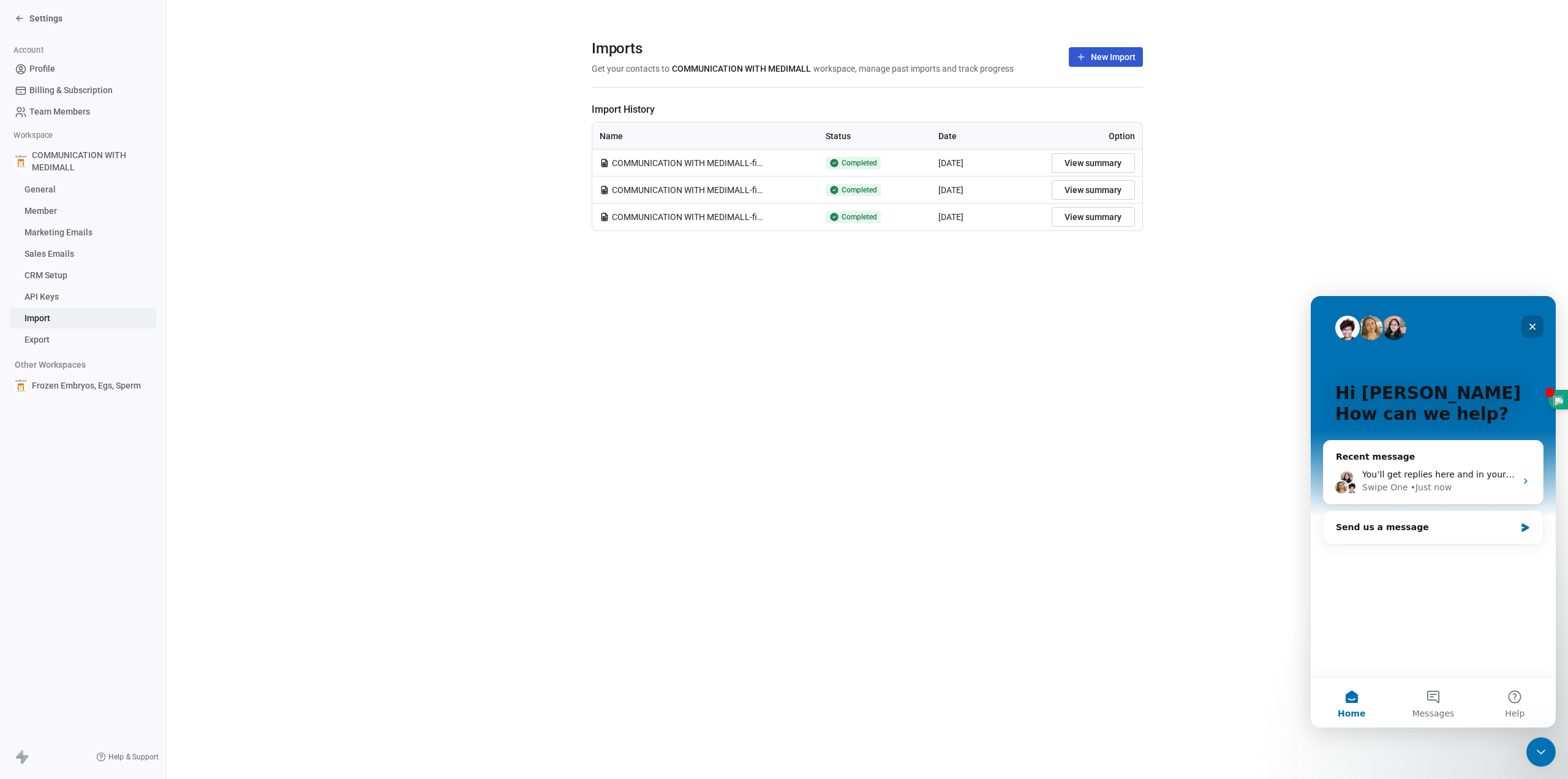
click at [1531, 328] on icon "Close" at bounding box center [1533, 327] width 7 height 7
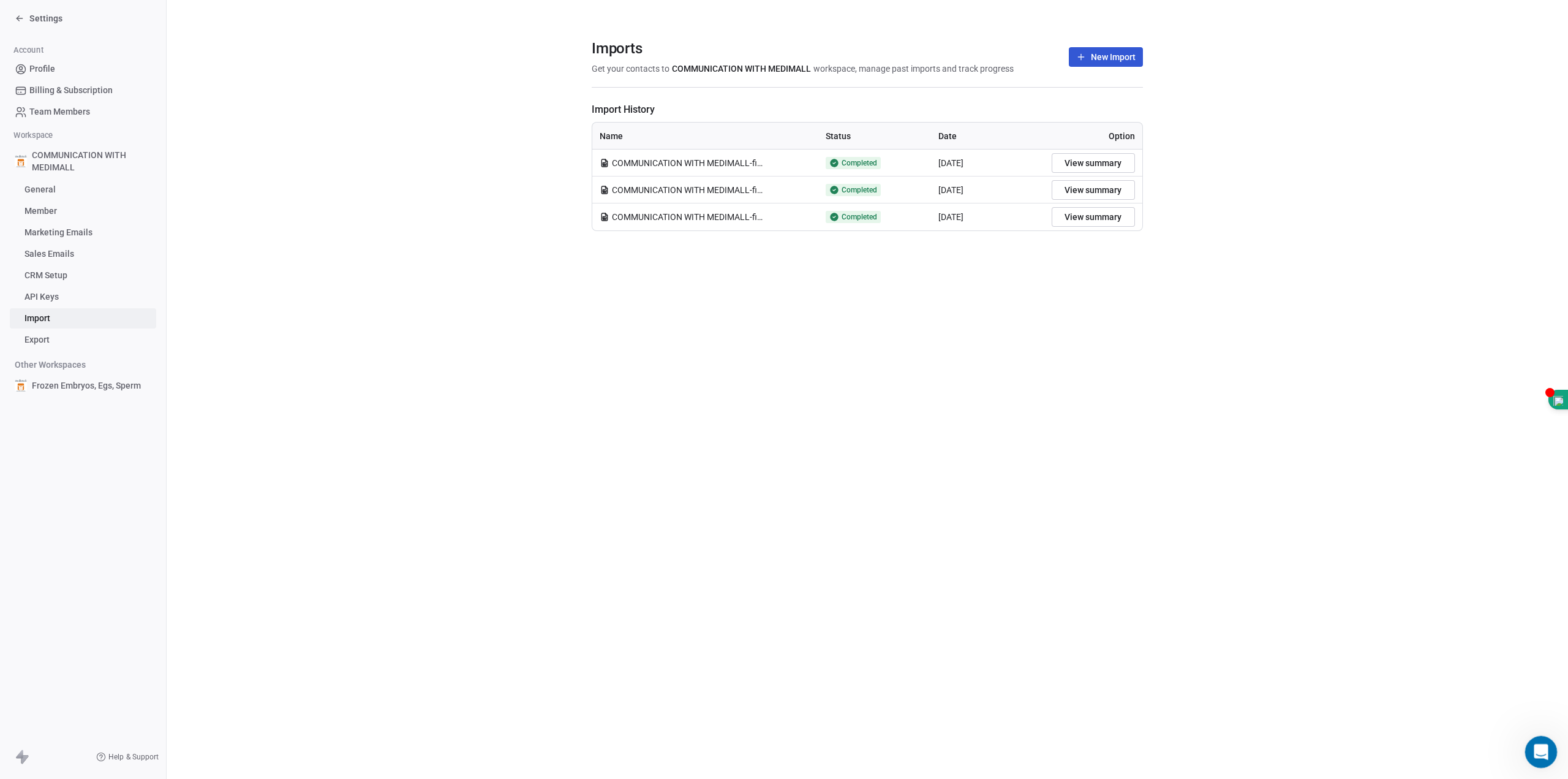
click at [1531, 751] on icon "Open Intercom Messenger" at bounding box center [1539, 750] width 20 height 20
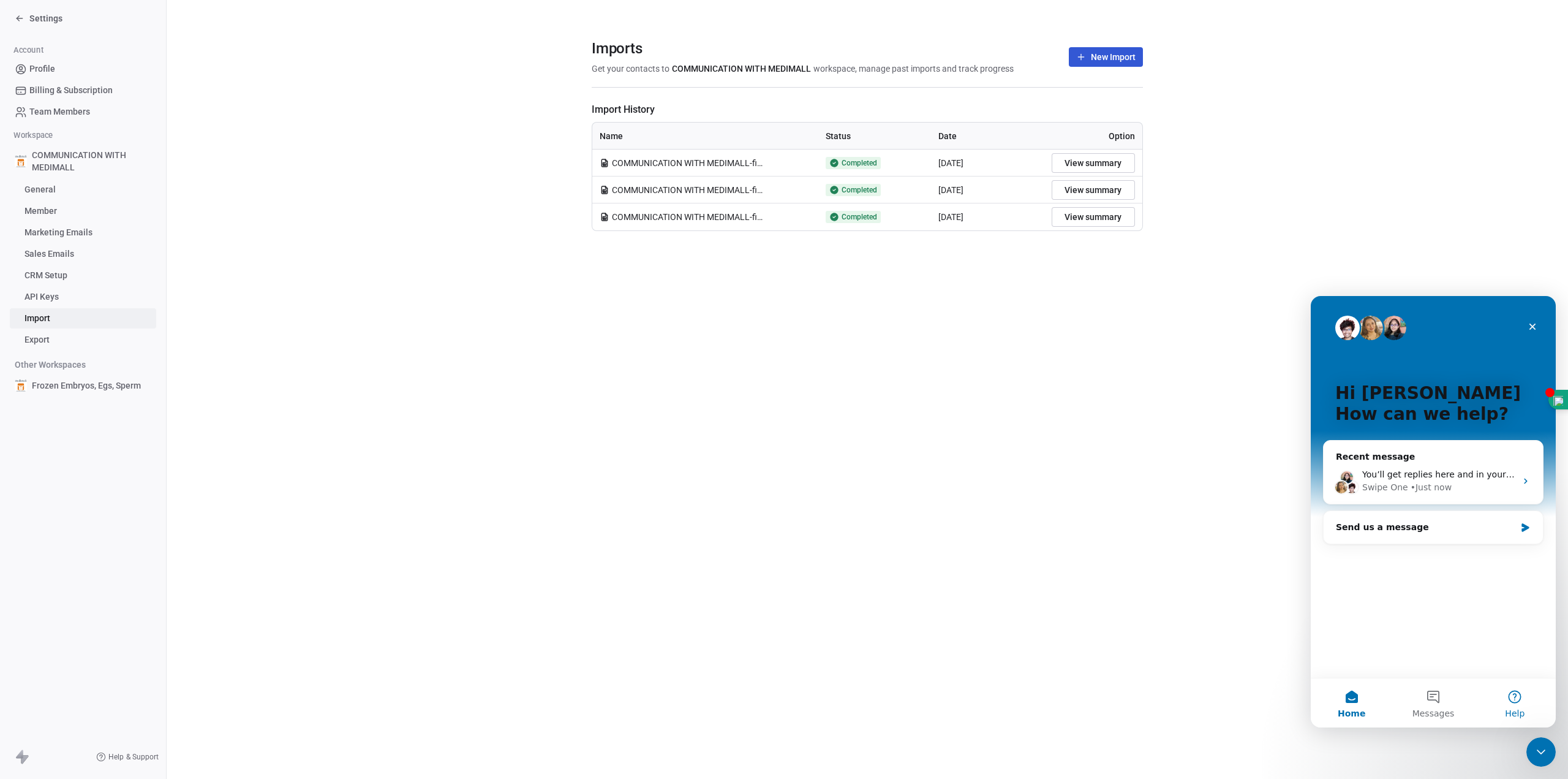
click at [1516, 694] on button "Help" at bounding box center [1514, 702] width 81 height 49
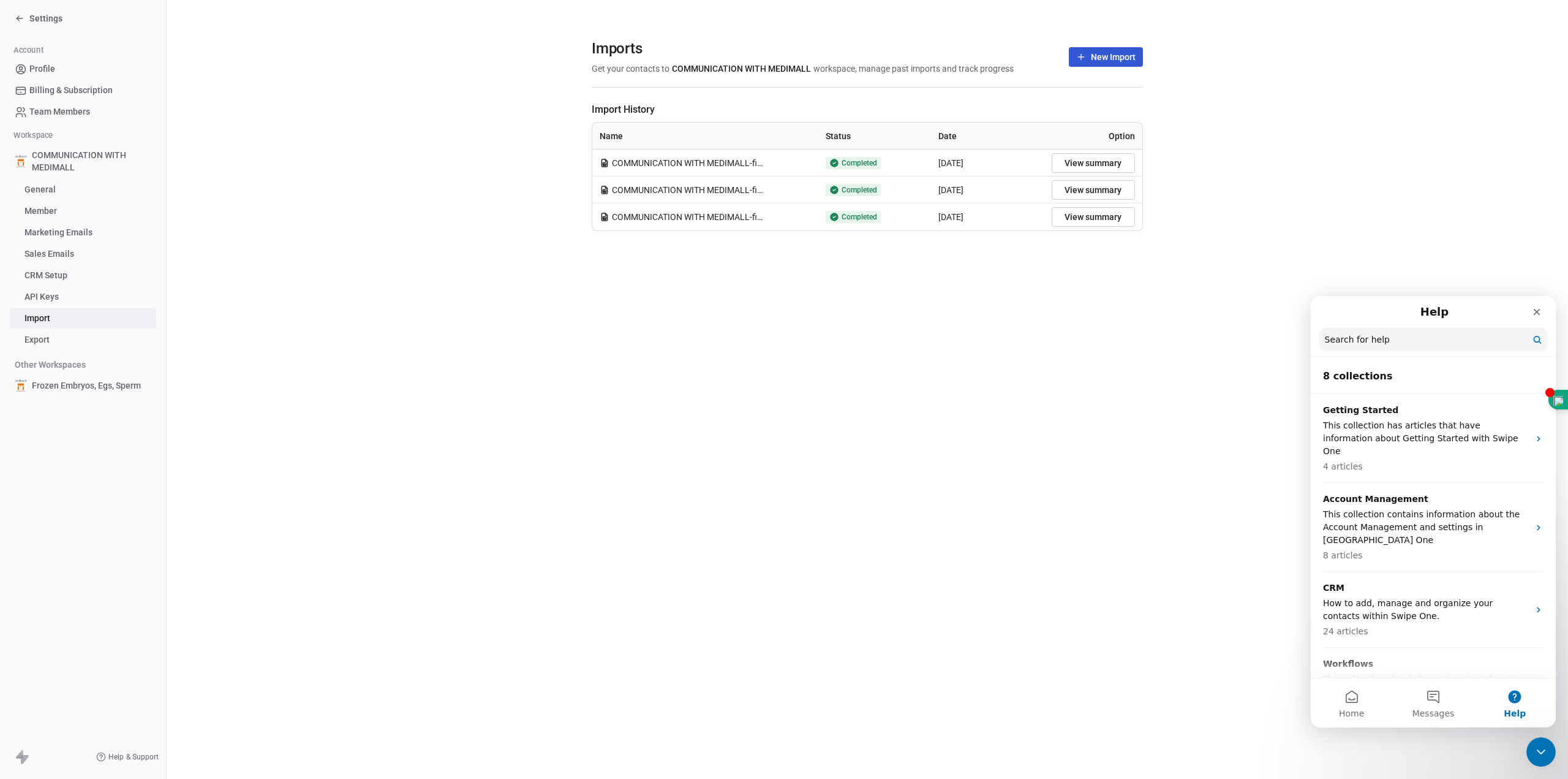
click at [1410, 339] on input "Search for help" at bounding box center [1433, 339] width 229 height 23
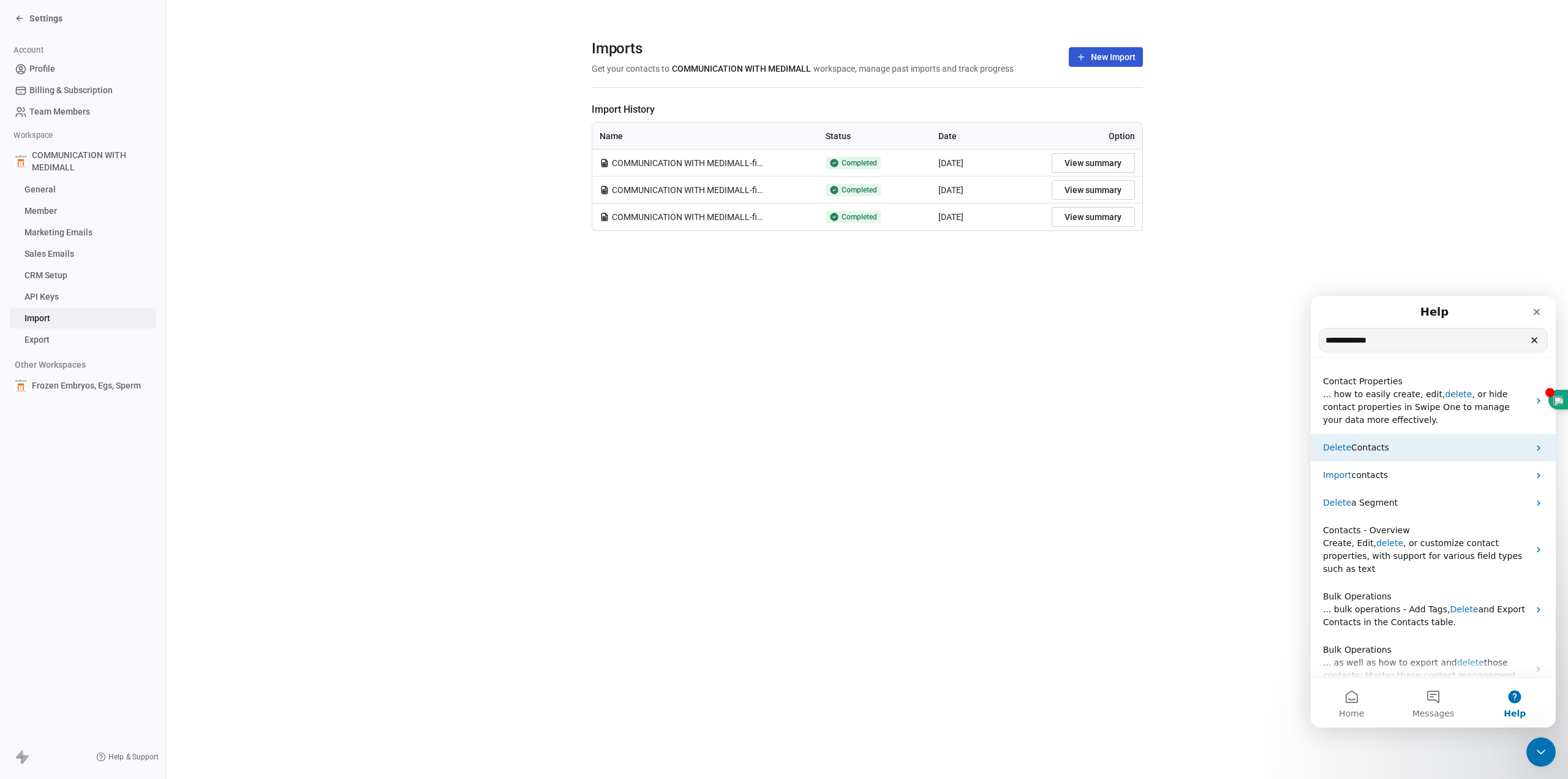
type input "**********"
click at [1401, 449] on p "Delete Contacts" at bounding box center [1426, 447] width 206 height 13
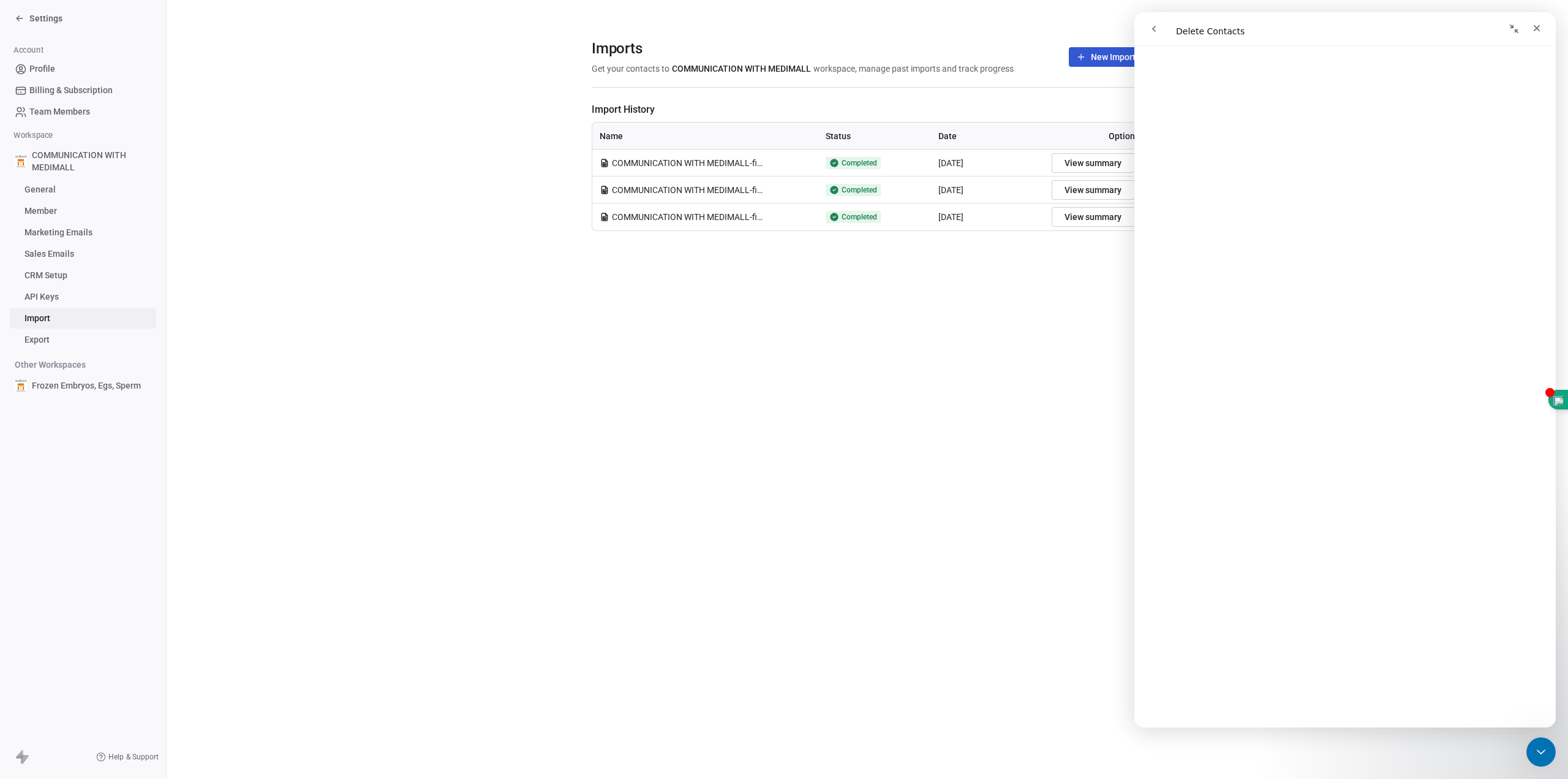
scroll to position [397, 0]
click at [1151, 30] on icon "go back" at bounding box center [1154, 29] width 10 height 10
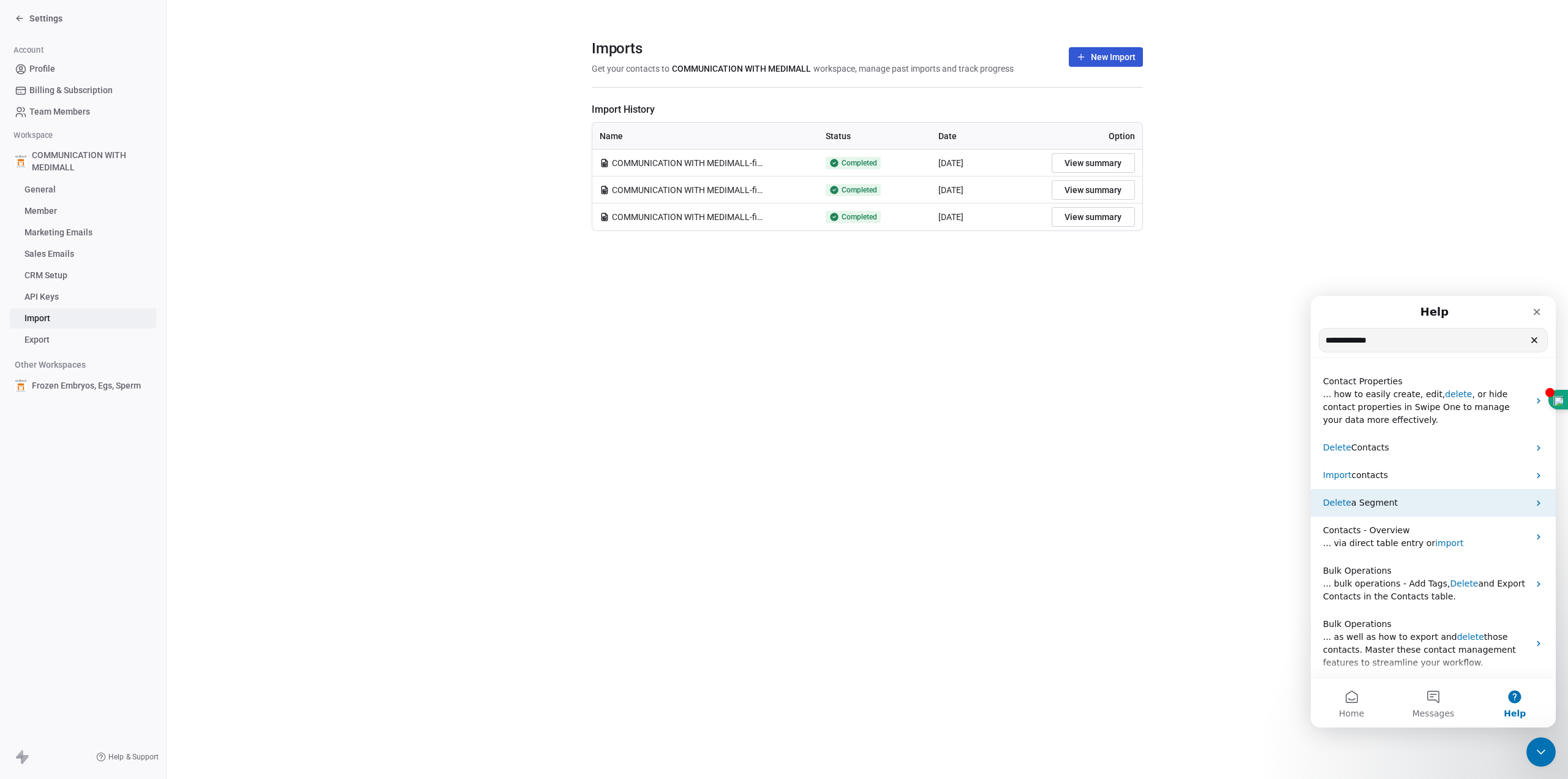
click at [1406, 503] on p "Delete a Segment" at bounding box center [1426, 502] width 206 height 13
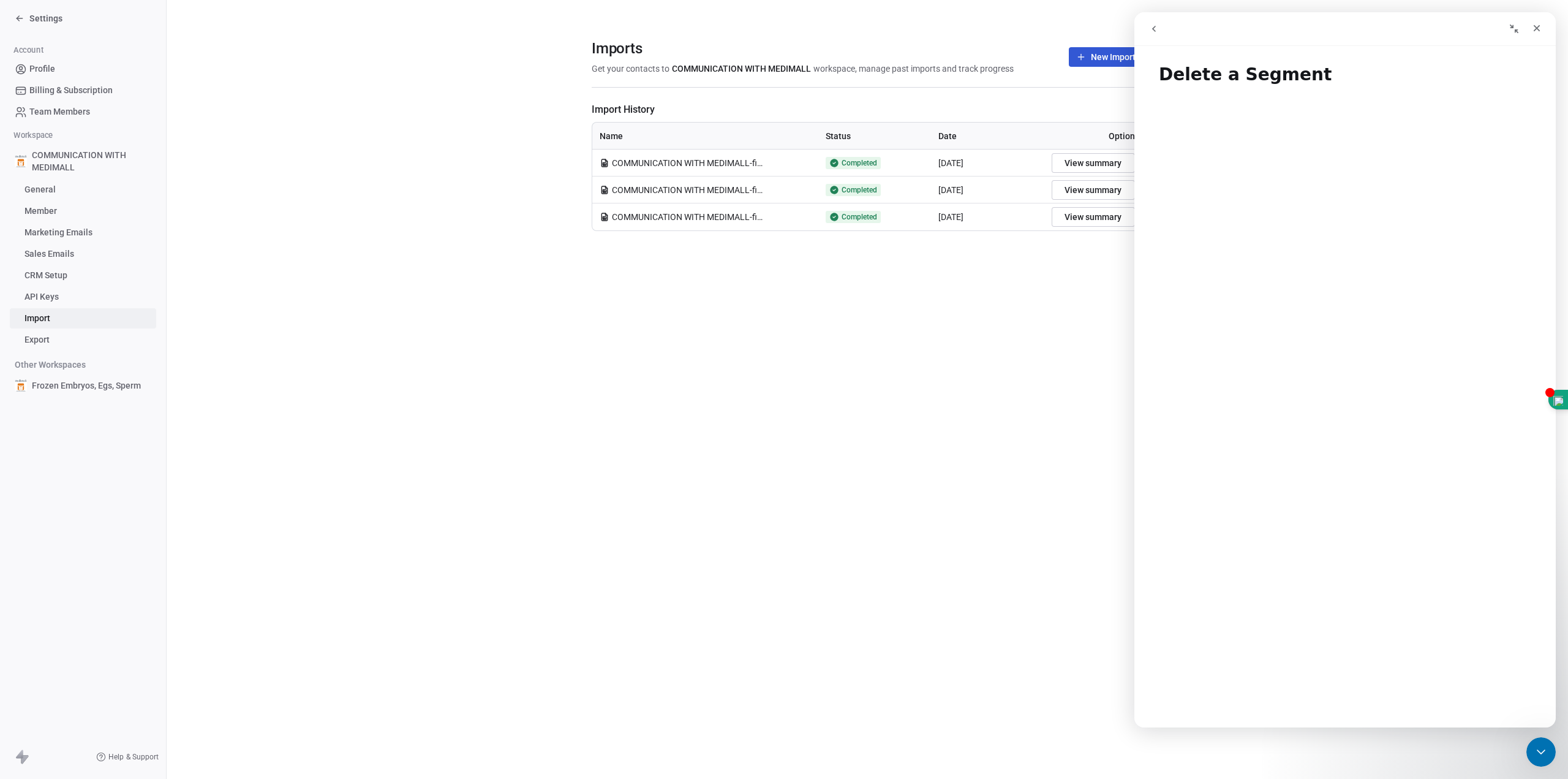
click at [1157, 33] on icon "go back" at bounding box center [1154, 29] width 10 height 10
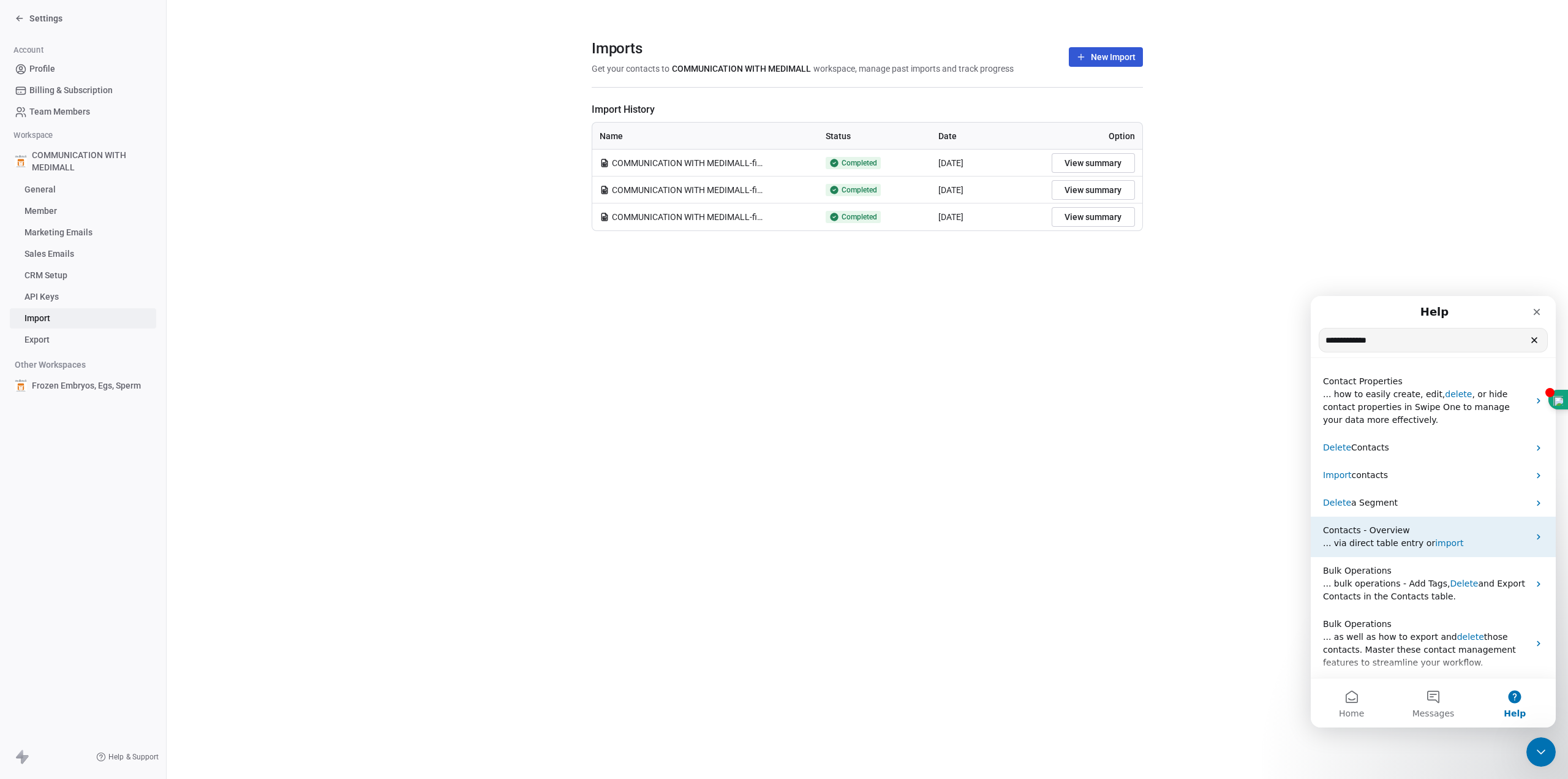
click at [1435, 543] on span "import" at bounding box center [1450, 543] width 28 height 10
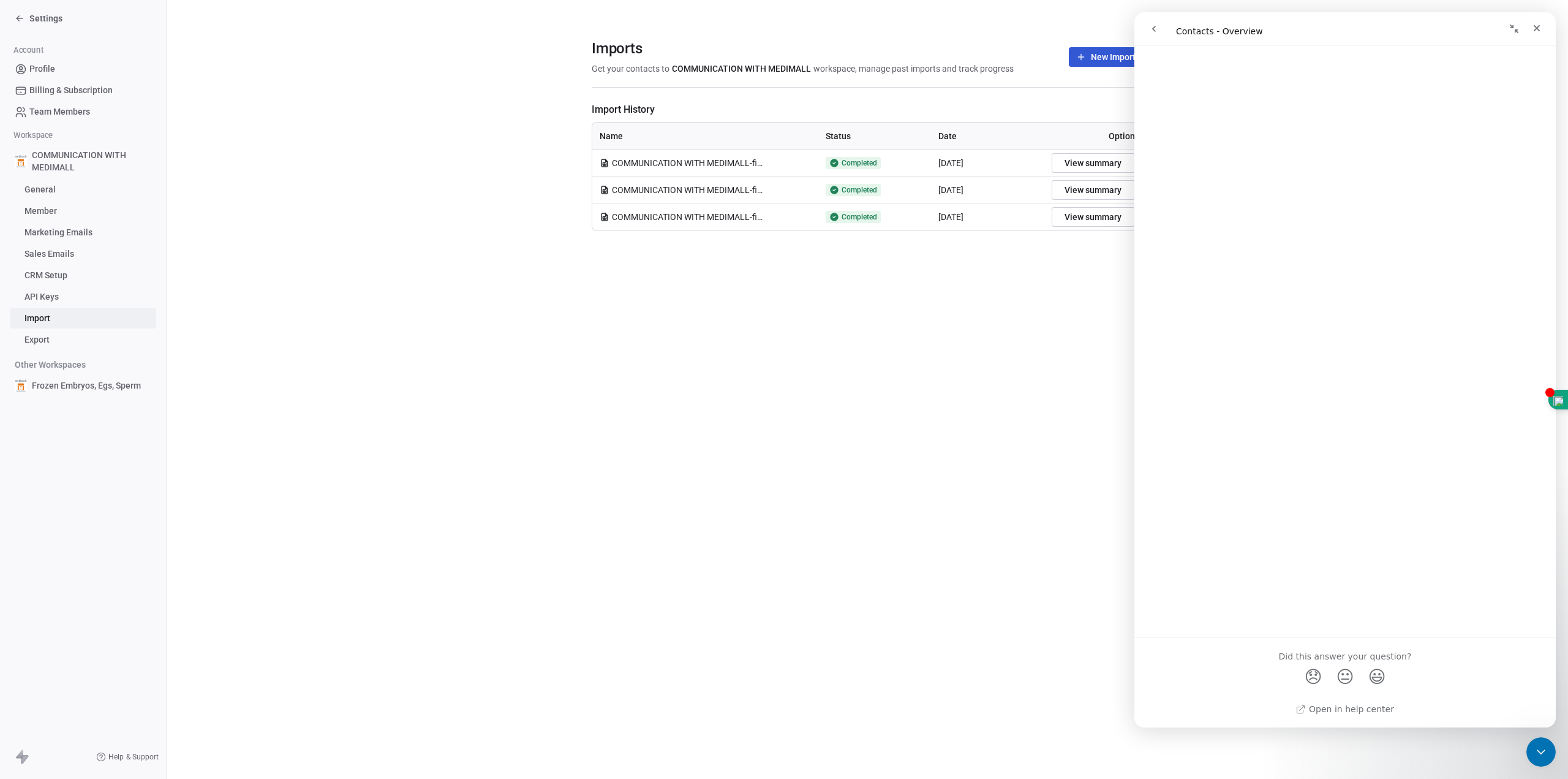
scroll to position [0, 0]
click at [1161, 28] on button "go back" at bounding box center [1154, 28] width 23 height 23
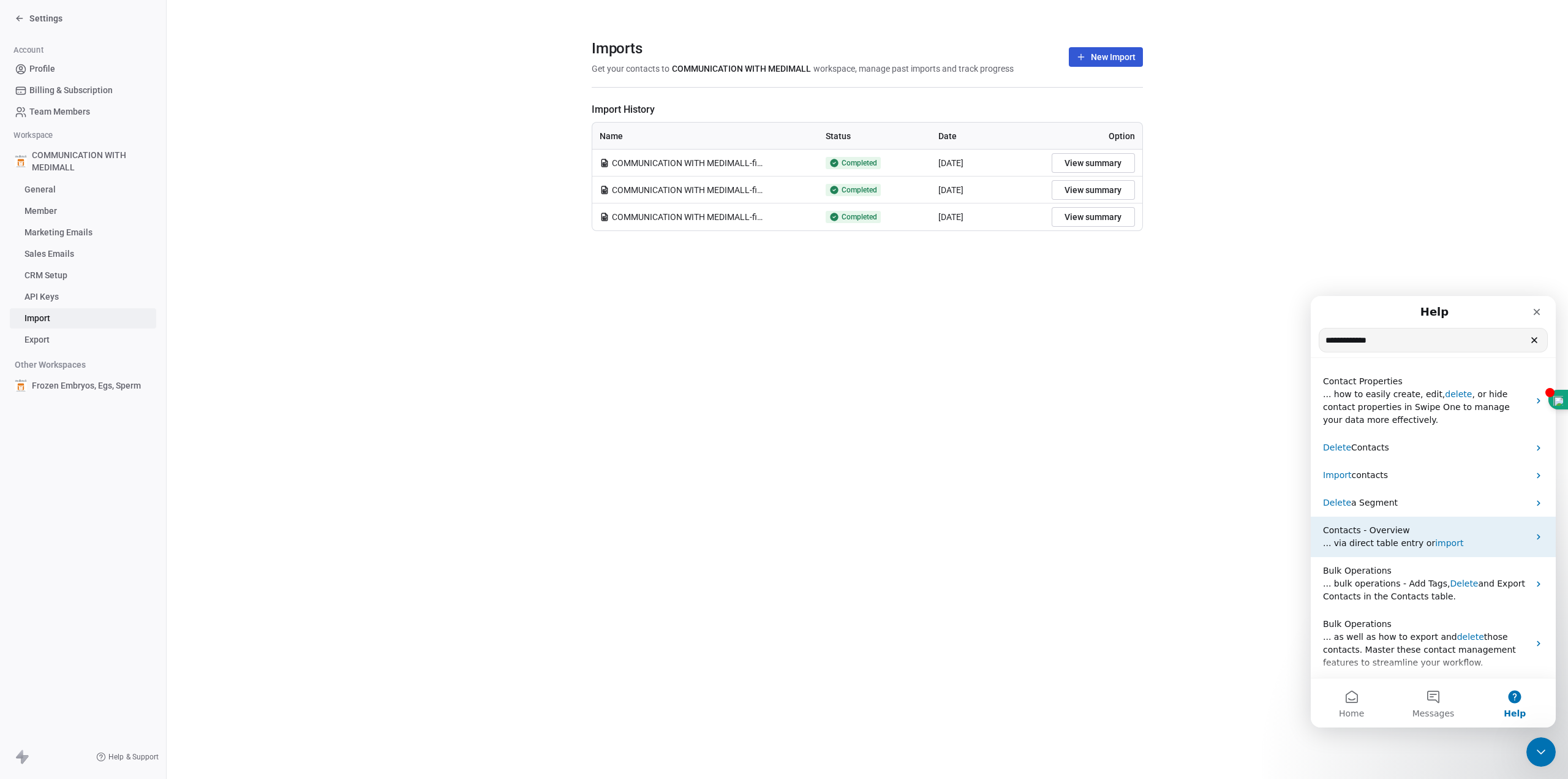
scroll to position [133, 0]
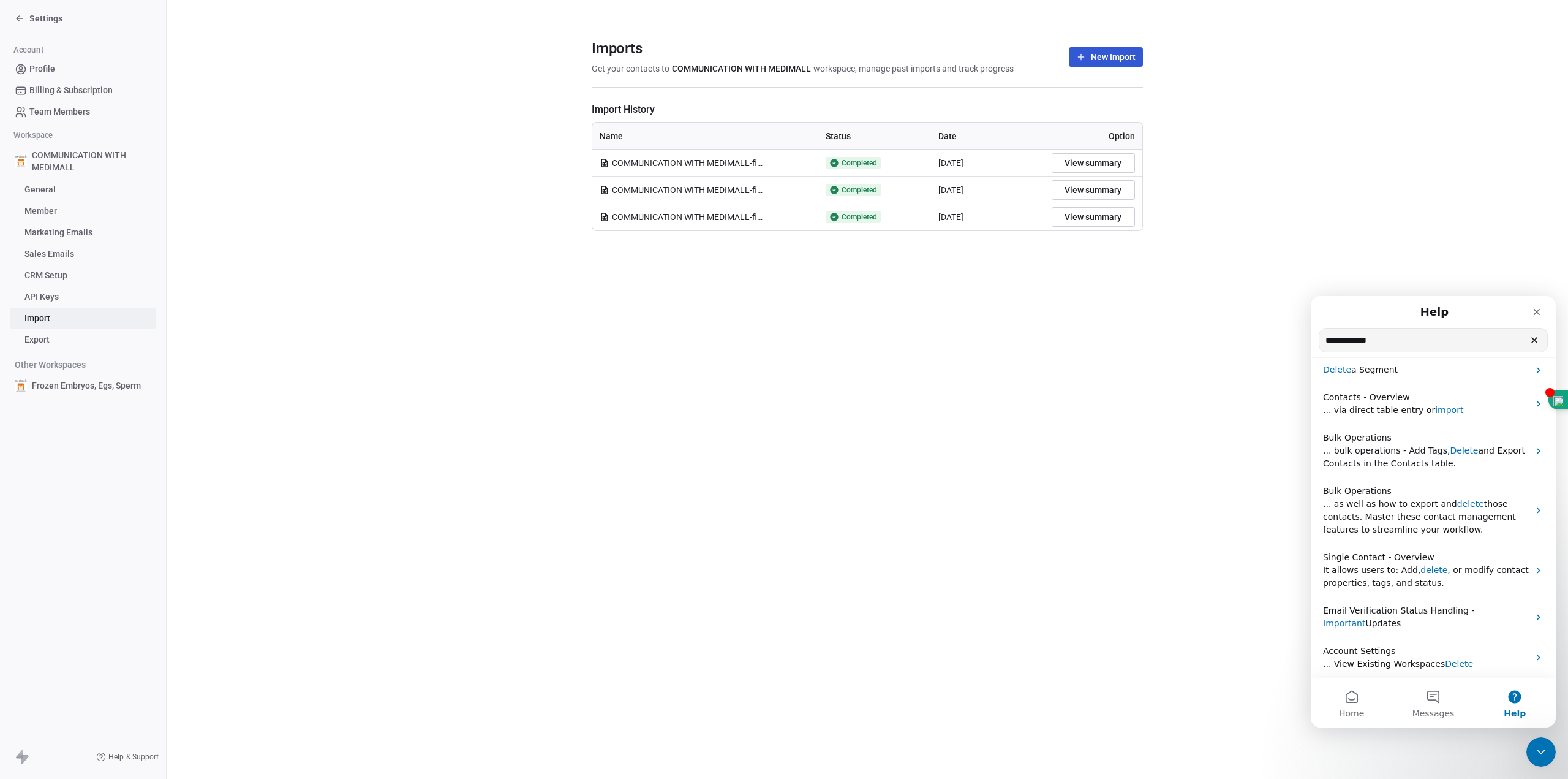
click at [1071, 543] on div "Imports Get your contacts to COMMUNICATION WITH MEDIMALL workspace, manage past…" at bounding box center [867, 390] width 1402 height 779
click at [1109, 162] on button "View summary" at bounding box center [1093, 163] width 83 height 20
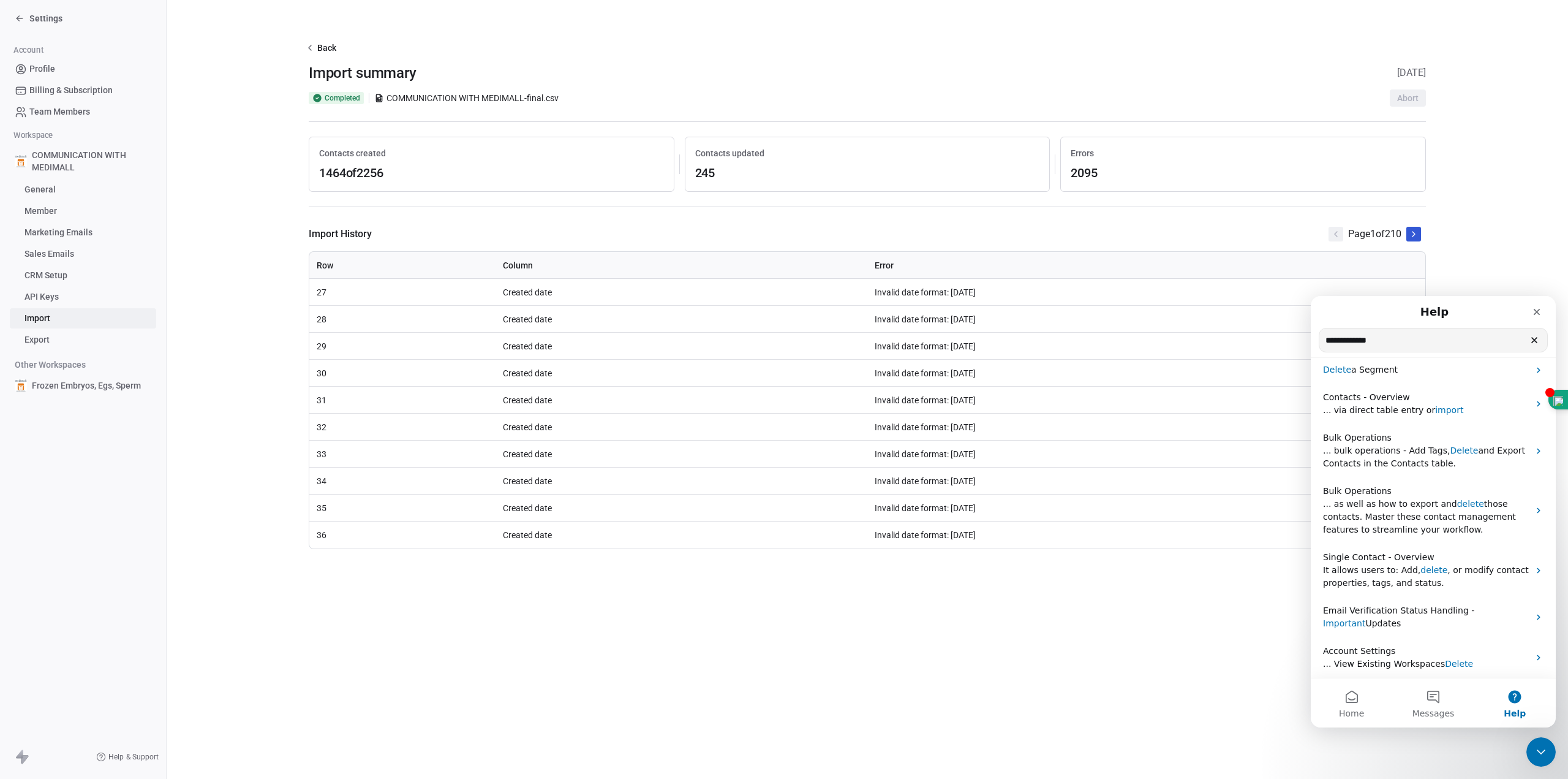
click at [1523, 316] on div "Intercom messenger" at bounding box center [1500, 311] width 95 height 22
click at [1531, 313] on div "Close" at bounding box center [1536, 311] width 22 height 22
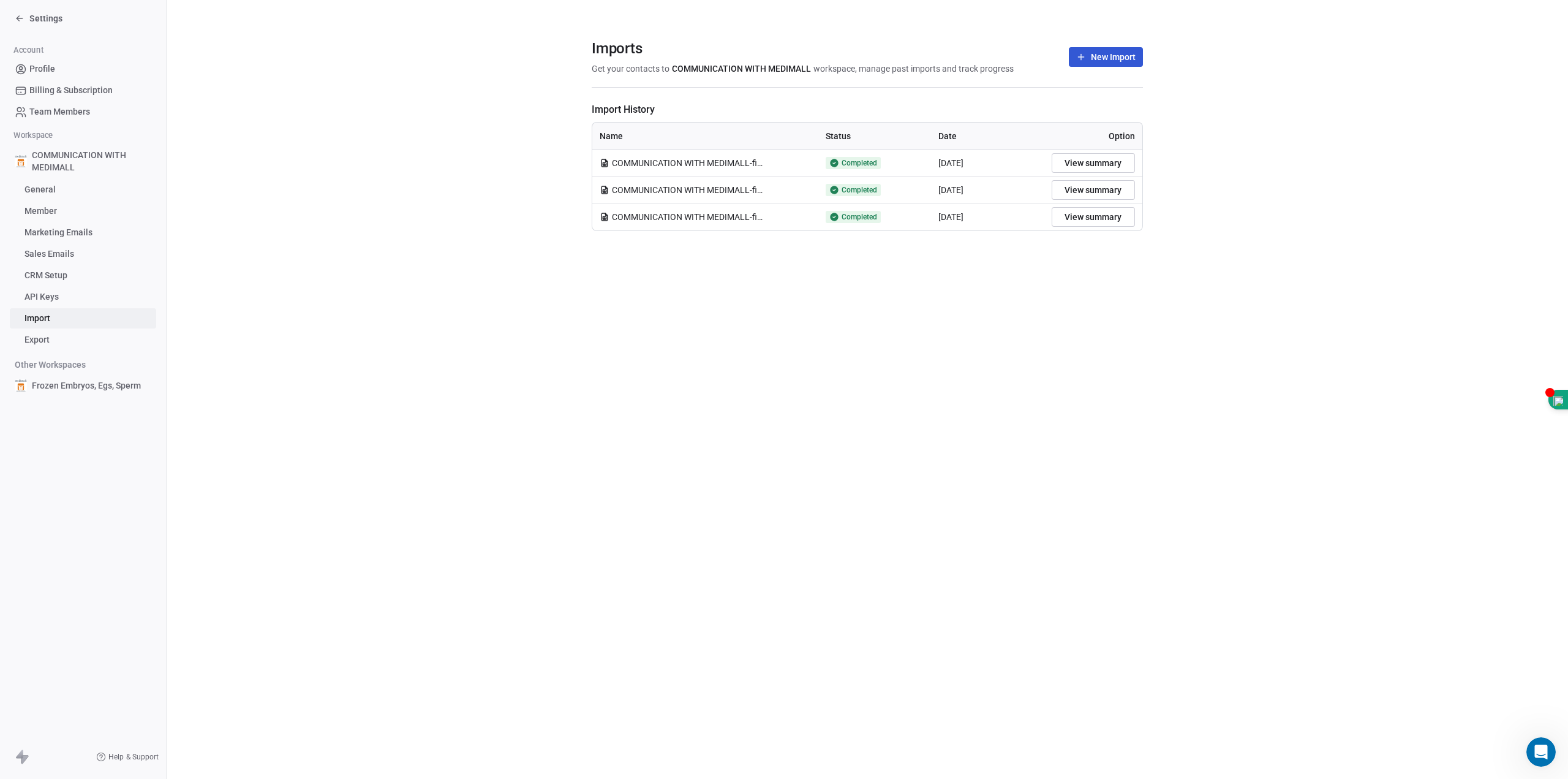
click at [1108, 215] on button "View summary" at bounding box center [1093, 217] width 83 height 20
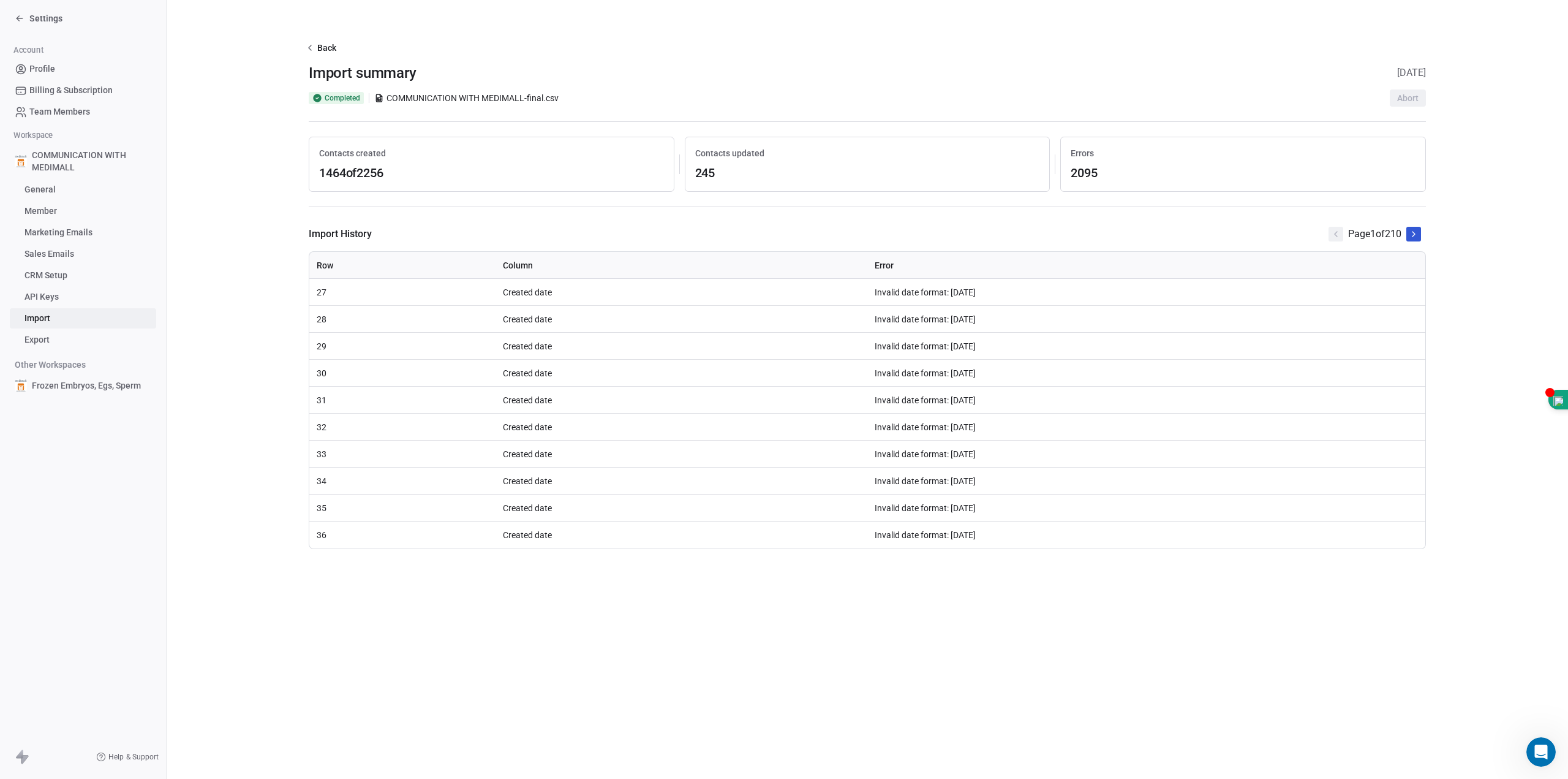
click at [367, 272] on th "Row" at bounding box center [403, 265] width 186 height 27
click at [328, 286] on td "27" at bounding box center [403, 292] width 186 height 27
click at [339, 171] on span "1464 of 2256" at bounding box center [491, 173] width 345 height 17
click at [1414, 234] on icon at bounding box center [1414, 234] width 10 height 10
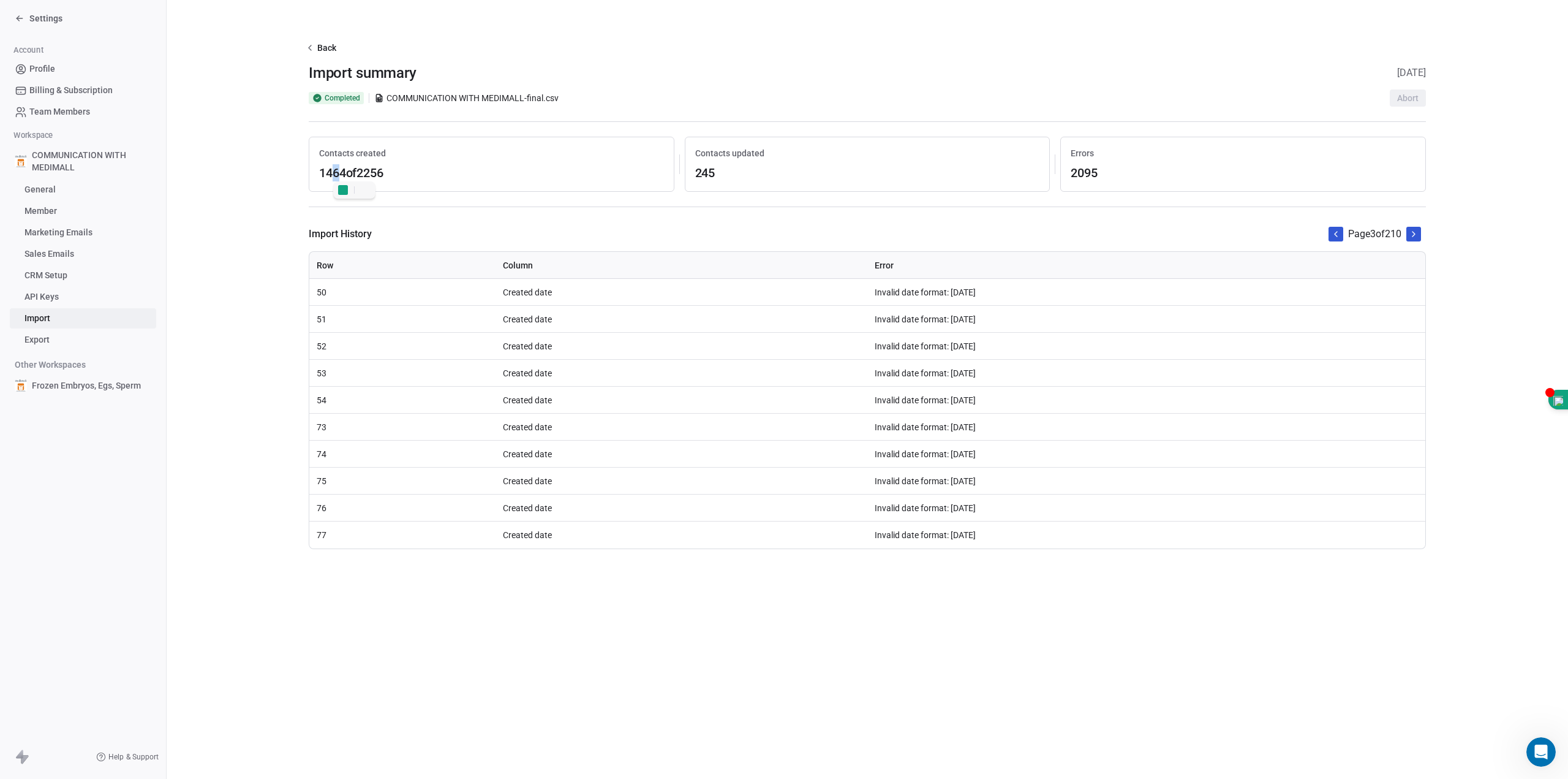
click at [1414, 234] on icon at bounding box center [1414, 234] width 10 height 10
click at [542, 302] on td "Created date" at bounding box center [681, 292] width 372 height 27
click at [542, 301] on td "Created date" at bounding box center [681, 292] width 372 height 27
click at [314, 46] on icon at bounding box center [310, 48] width 10 height 10
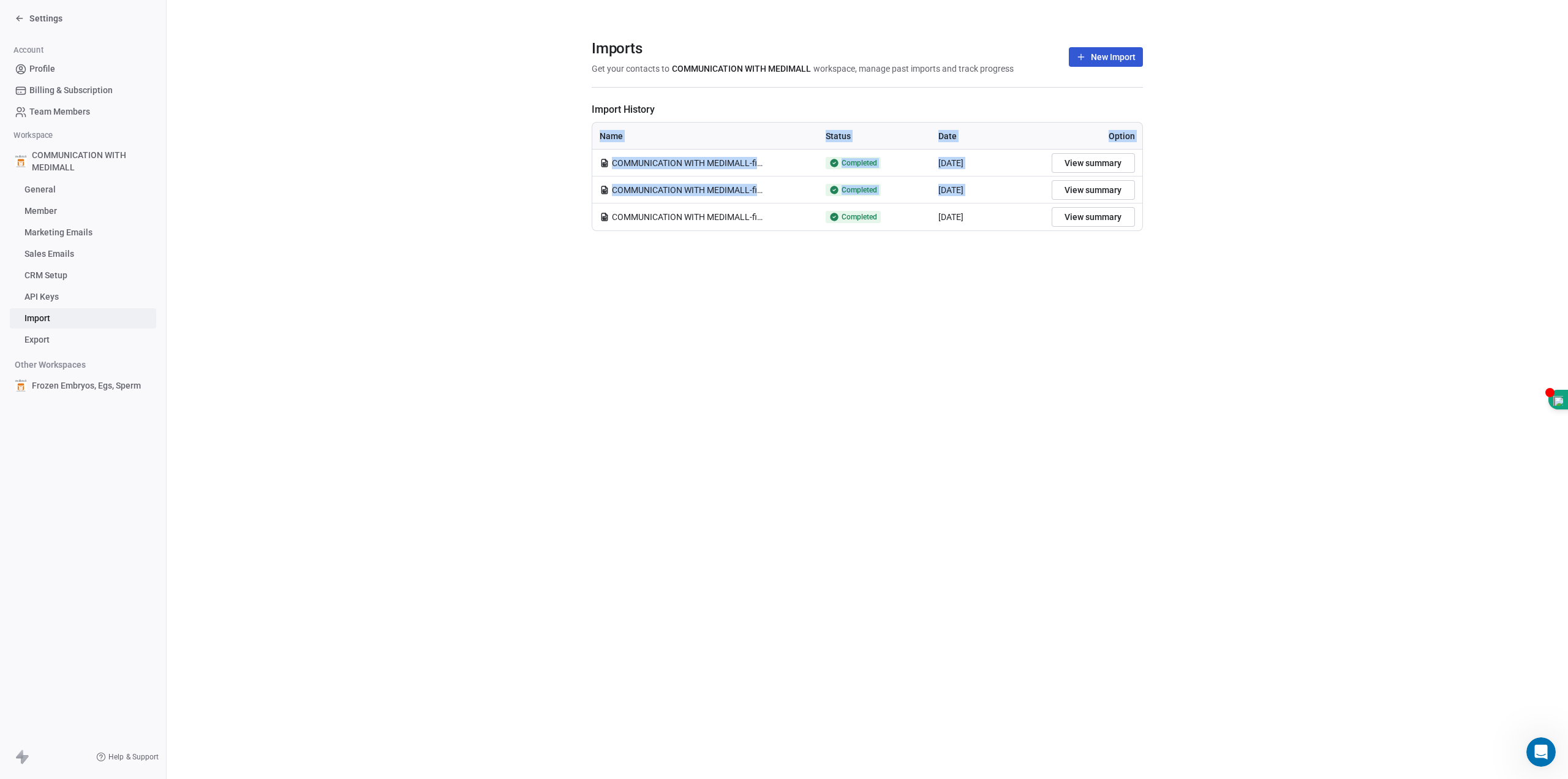
drag, startPoint x: 667, startPoint y: 231, endPoint x: 750, endPoint y: 238, distance: 83.3
click at [750, 238] on section "Imports Get your contacts to COMMUNICATION WITH MEDIMALL workspace, manage past…" at bounding box center [867, 135] width 1402 height 270
click at [741, 215] on span "COMMUNICATION WITH MEDIMALL-final.csv" at bounding box center [688, 217] width 153 height 12
click at [738, 215] on span "COMMUNICATION WITH MEDIMALL-final.csv" at bounding box center [688, 217] width 153 height 12
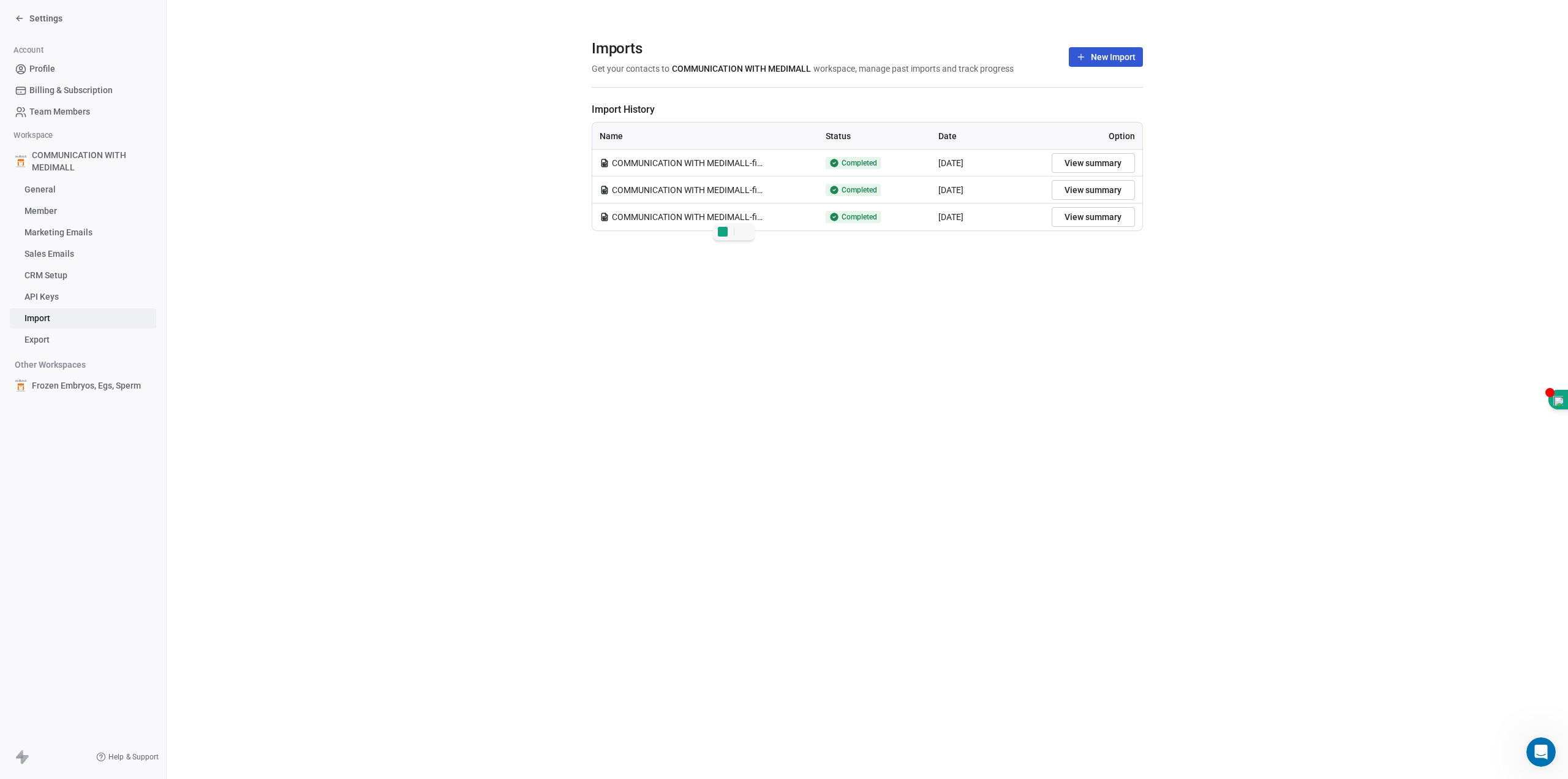
click at [870, 218] on span "Completed" at bounding box center [859, 217] width 35 height 10
click at [1119, 215] on button "View summary" at bounding box center [1093, 217] width 83 height 20
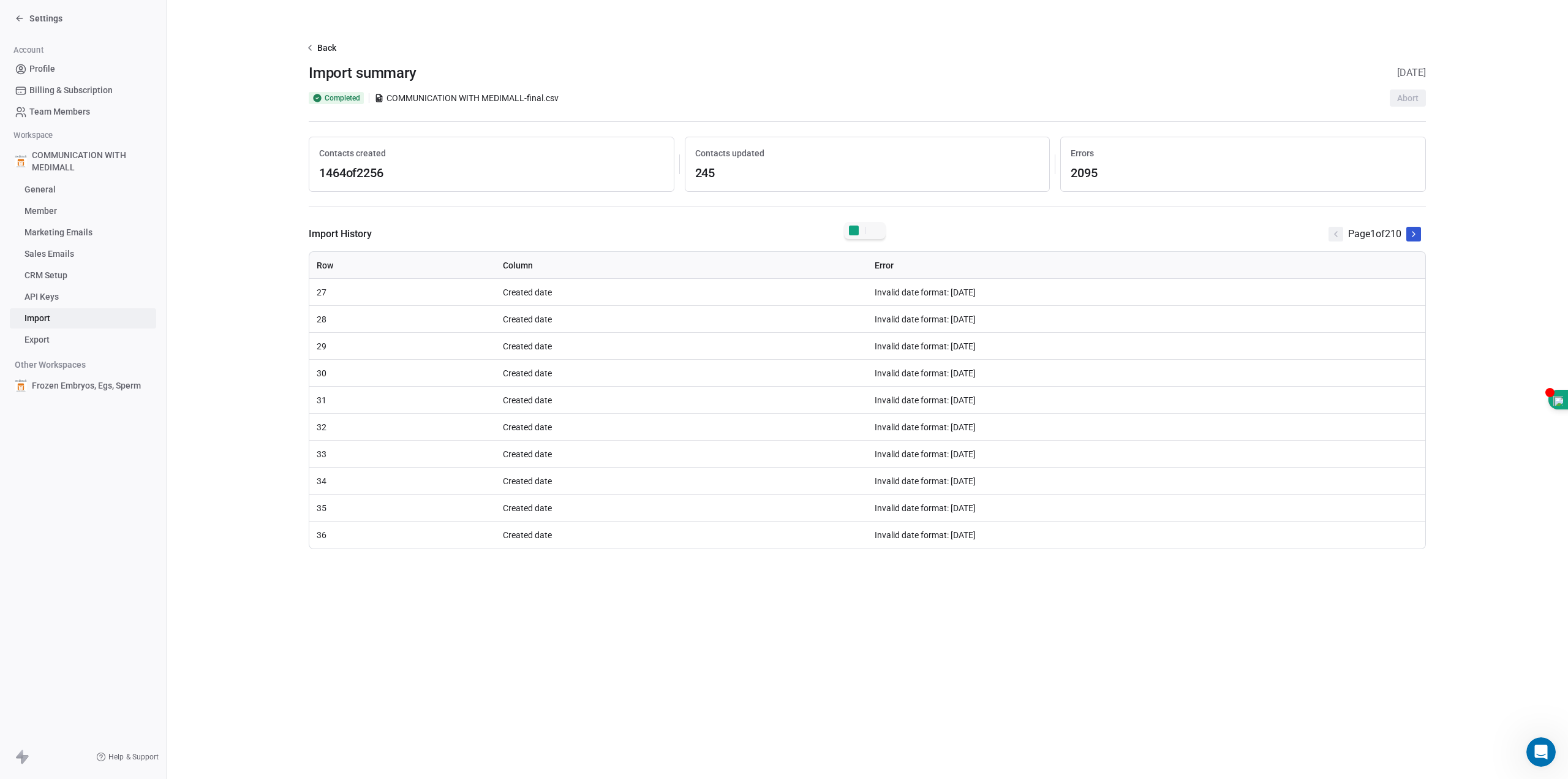
click at [327, 50] on button "Back" at bounding box center [322, 47] width 37 height 22
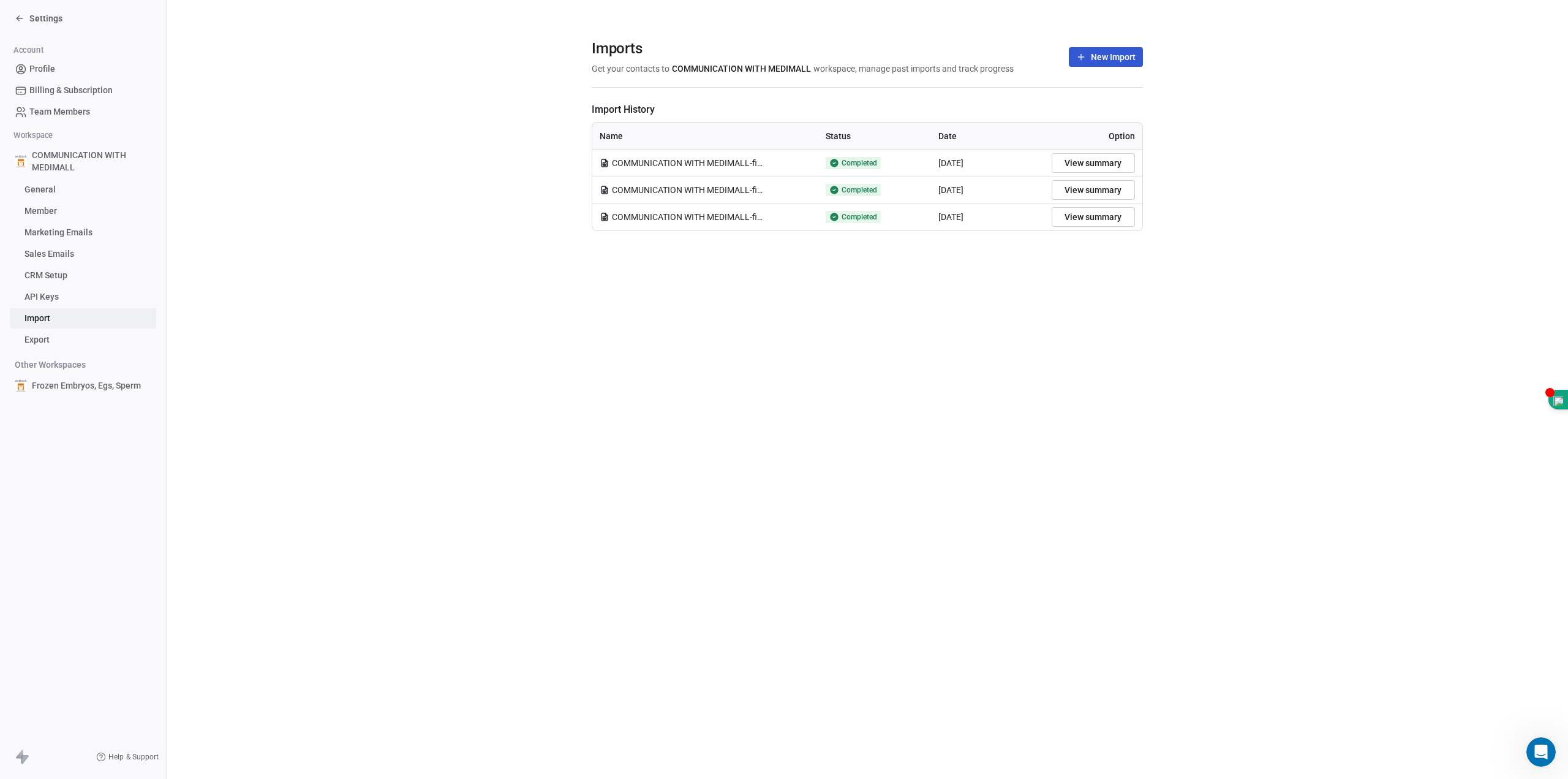
click at [1127, 133] on span "Option" at bounding box center [1122, 136] width 26 height 10
click at [712, 193] on span "COMMUNICATION WITH MEDIMALL-final.csv" at bounding box center [688, 190] width 153 height 12
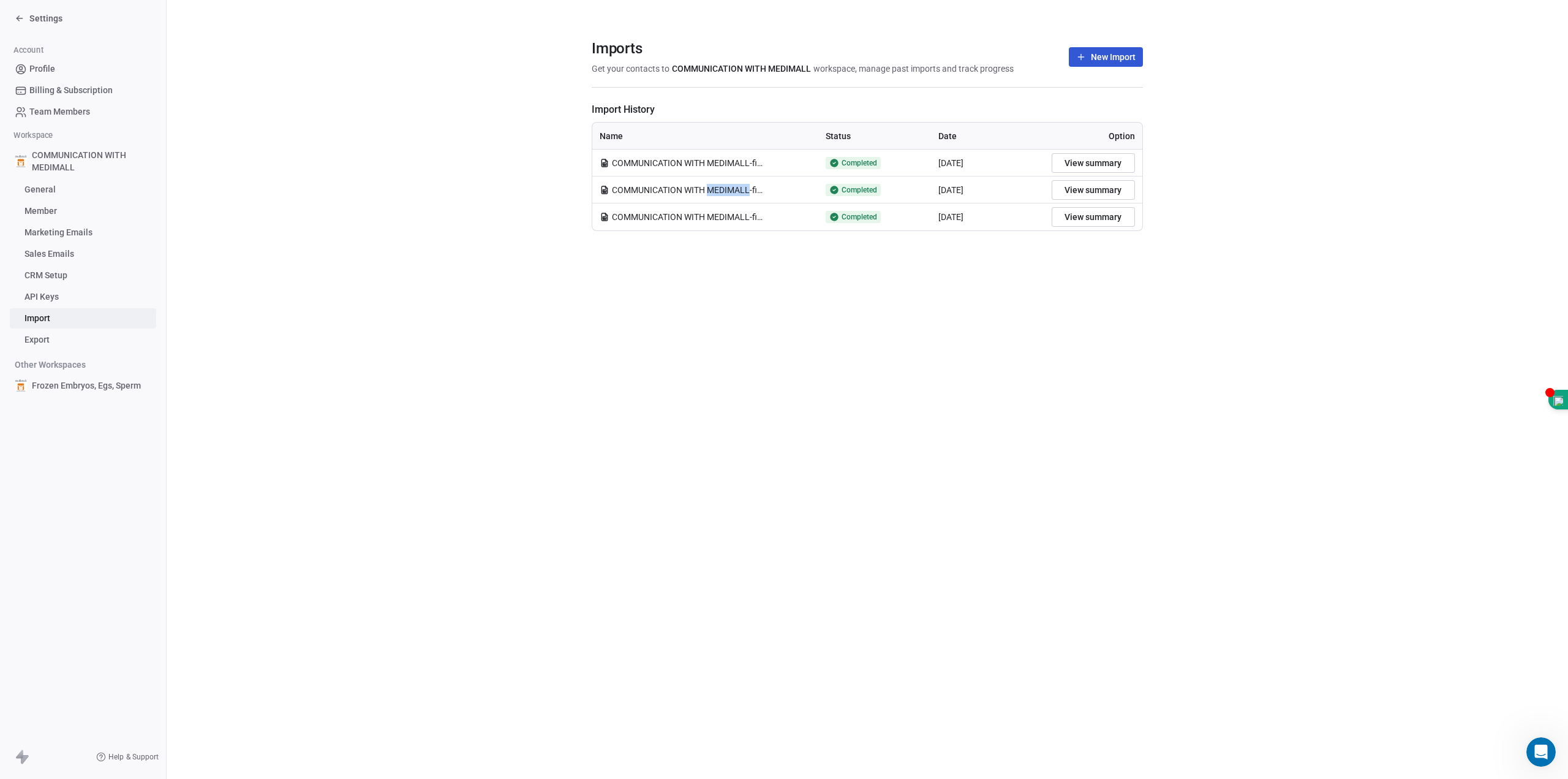
click at [712, 193] on span "COMMUNICATION WITH MEDIMALL-final.csv" at bounding box center [688, 190] width 153 height 12
click at [603, 192] on icon at bounding box center [604, 190] width 10 height 10
click at [765, 220] on span "COMMUNICATION WITH MEDIMALL-final.csv" at bounding box center [688, 217] width 153 height 12
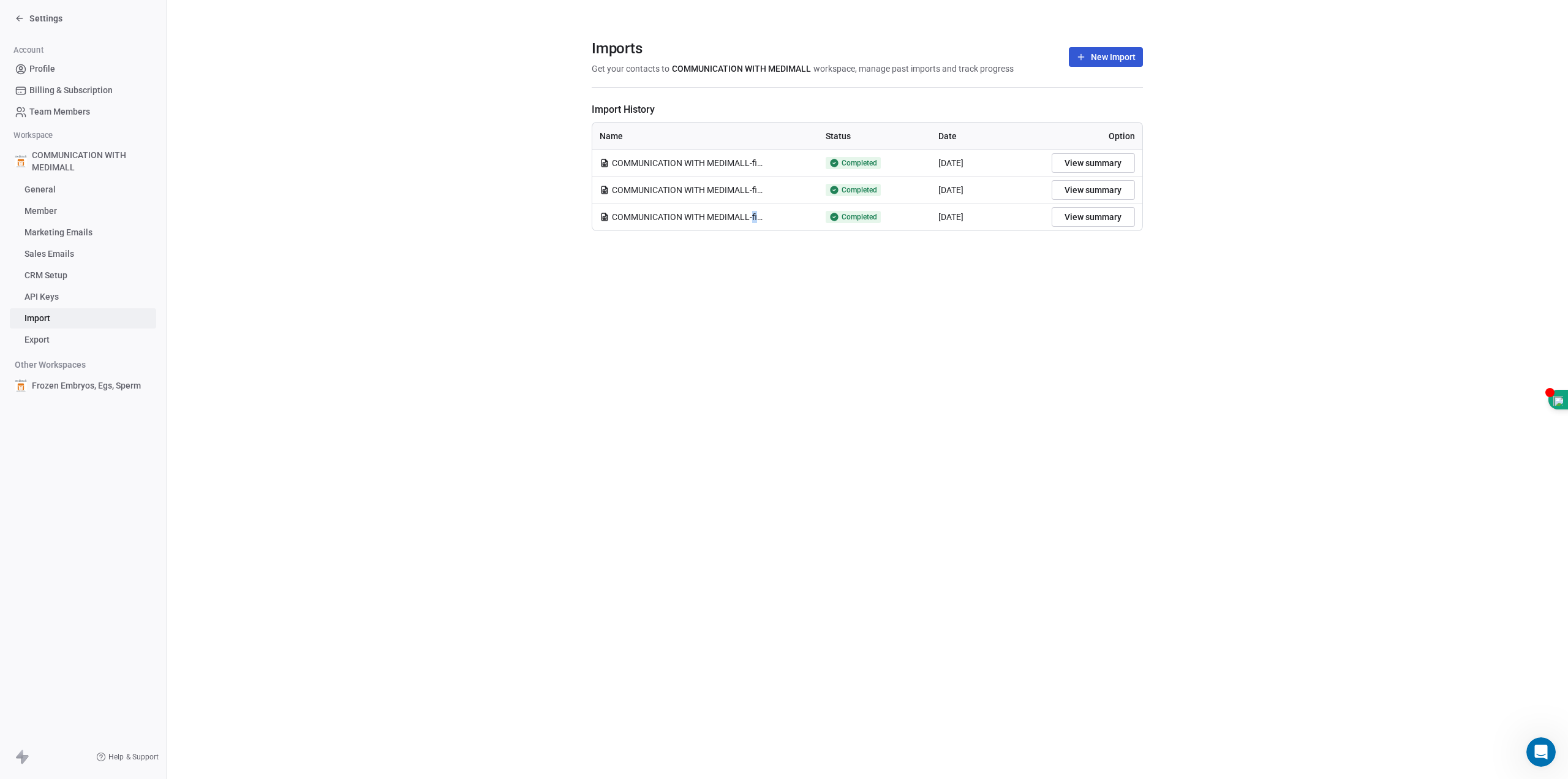
click at [765, 220] on span "COMMUNICATION WITH MEDIMALL-final.csv" at bounding box center [688, 217] width 153 height 12
click at [875, 220] on span "Completed" at bounding box center [859, 217] width 35 height 10
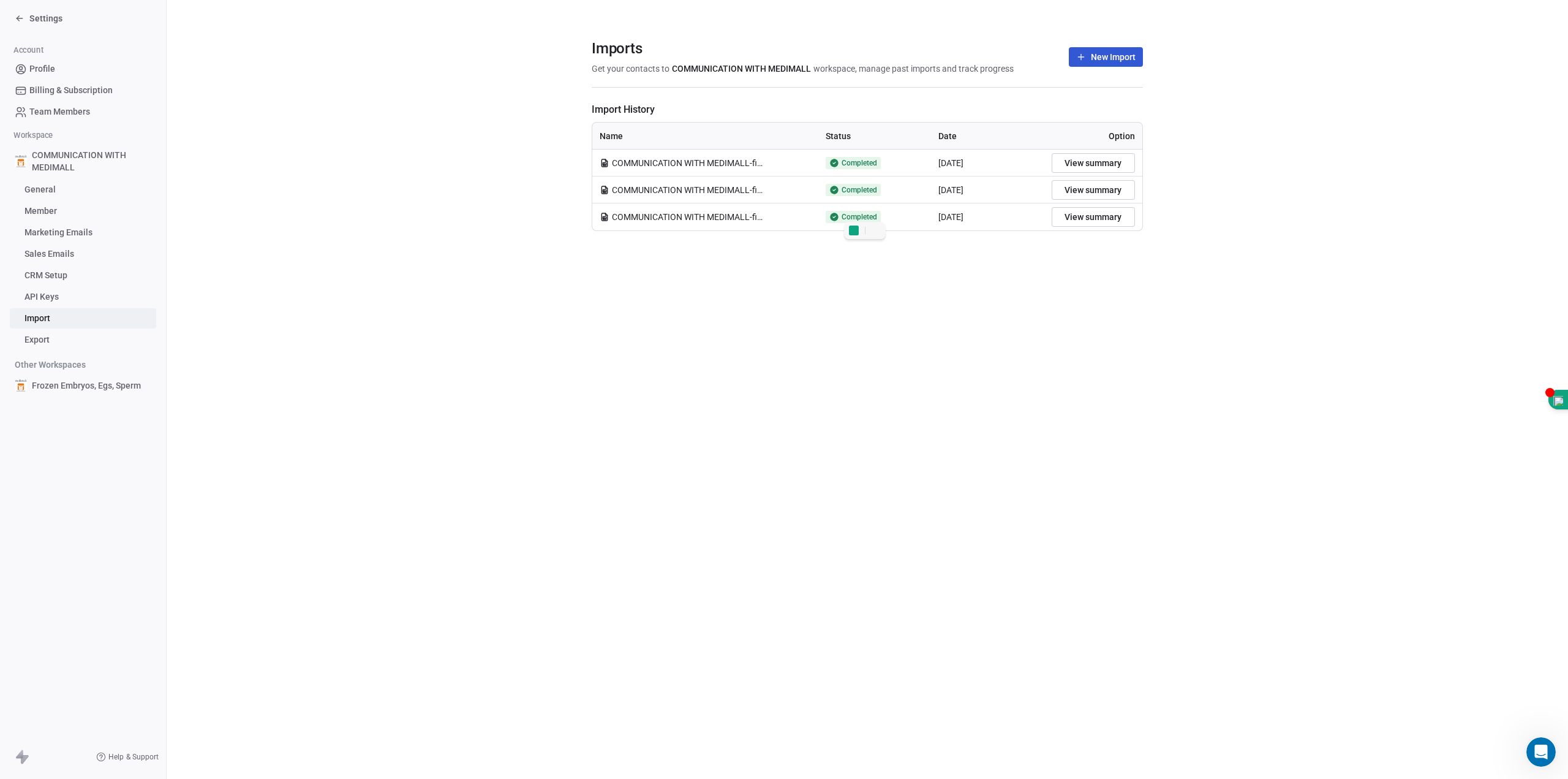
click at [982, 221] on div "[DATE]" at bounding box center [987, 217] width 99 height 12
click at [983, 221] on div "[DATE]" at bounding box center [987, 217] width 99 height 12
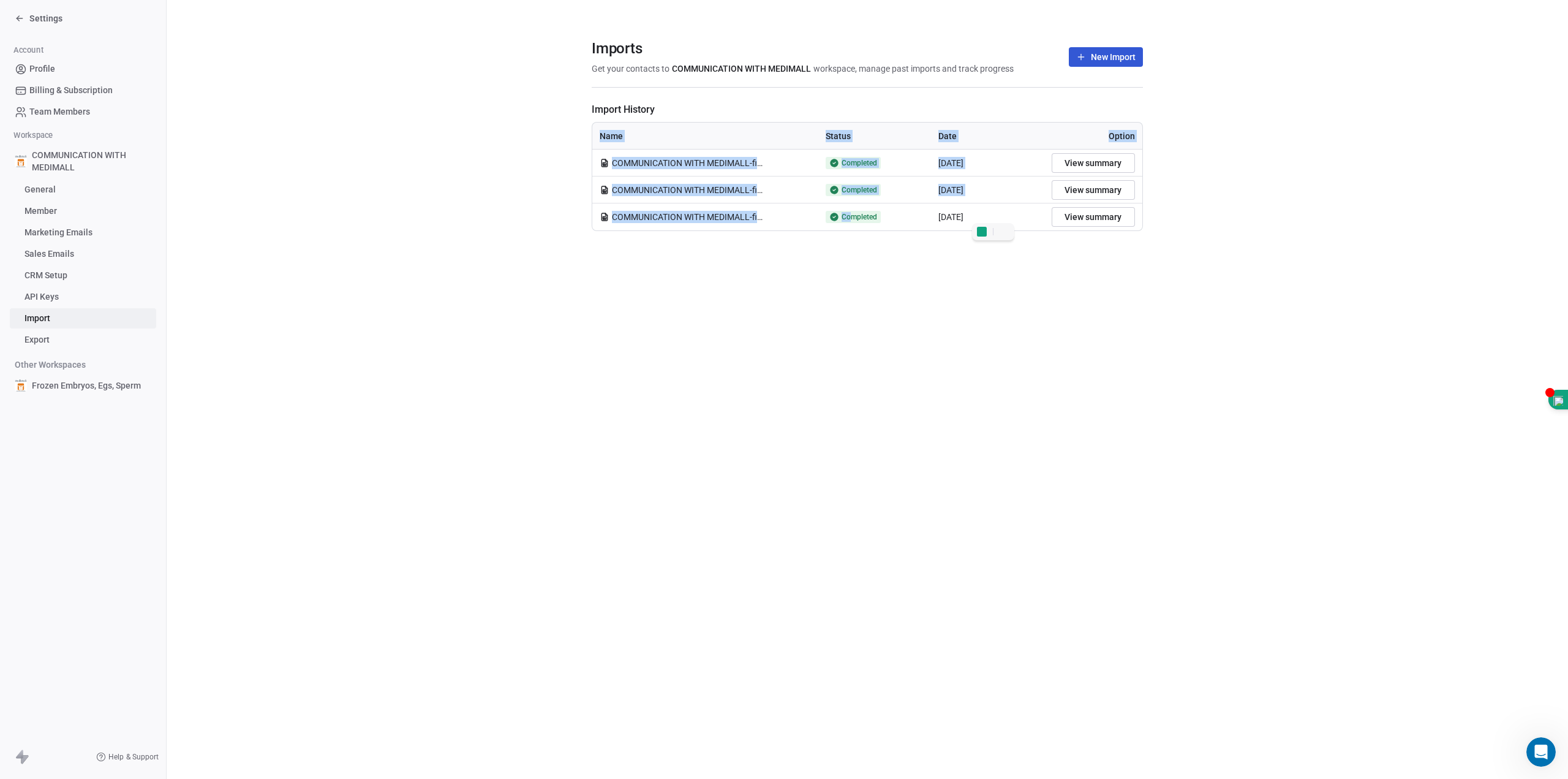
drag, startPoint x: 908, startPoint y: 219, endPoint x: 1100, endPoint y: 261, distance: 196.5
click at [1110, 270] on div "Imports Get your contacts to COMMUNICATION WITH MEDIMALL workspace, manage past…" at bounding box center [867, 390] width 1402 height 779
click at [1036, 366] on div "Imports Get your contacts to COMMUNICATION WITH MEDIMALL workspace, manage past…" at bounding box center [867, 390] width 1402 height 779
drag, startPoint x: 448, startPoint y: 236, endPoint x: 950, endPoint y: 217, distance: 502.4
click at [931, 220] on section "Imports Get your contacts to COMMUNICATION WITH MEDIMALL workspace, manage past…" at bounding box center [867, 135] width 1402 height 270
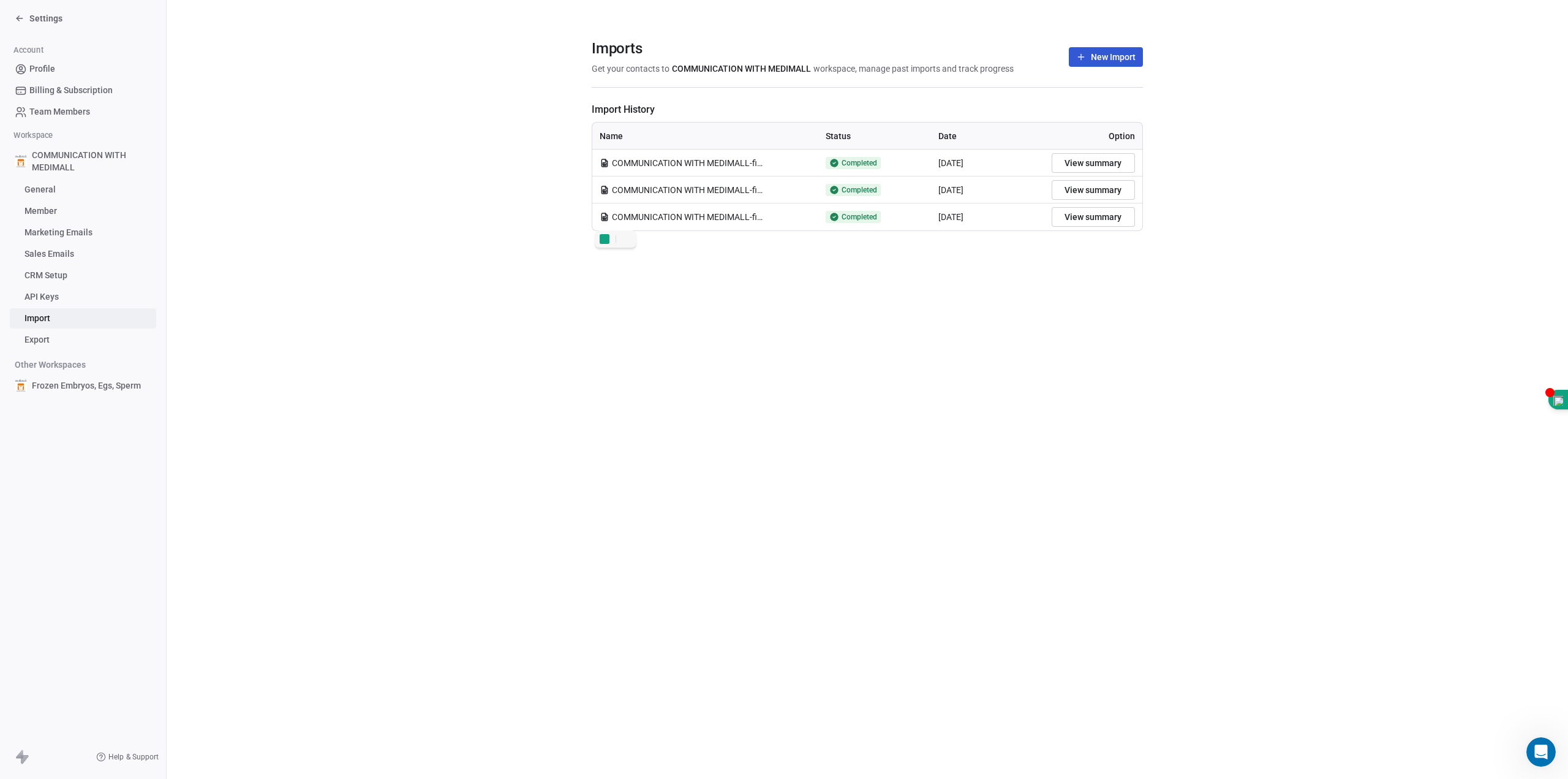
click at [1141, 219] on td "View summary" at bounding box center [1093, 217] width 98 height 27
drag, startPoint x: 1053, startPoint y: 215, endPoint x: 612, endPoint y: 216, distance: 441.0
click at [612, 216] on tr "COMMUNICATION WITH MEDIMALL-final.csv Completed [DATE] View summary" at bounding box center [868, 217] width 550 height 27
click at [845, 69] on span "workspace, manage past imports and track progress" at bounding box center [913, 68] width 200 height 12
click at [671, 221] on span "COMMUNICATION WITH MEDIMALL-final.csv" at bounding box center [688, 217] width 153 height 12
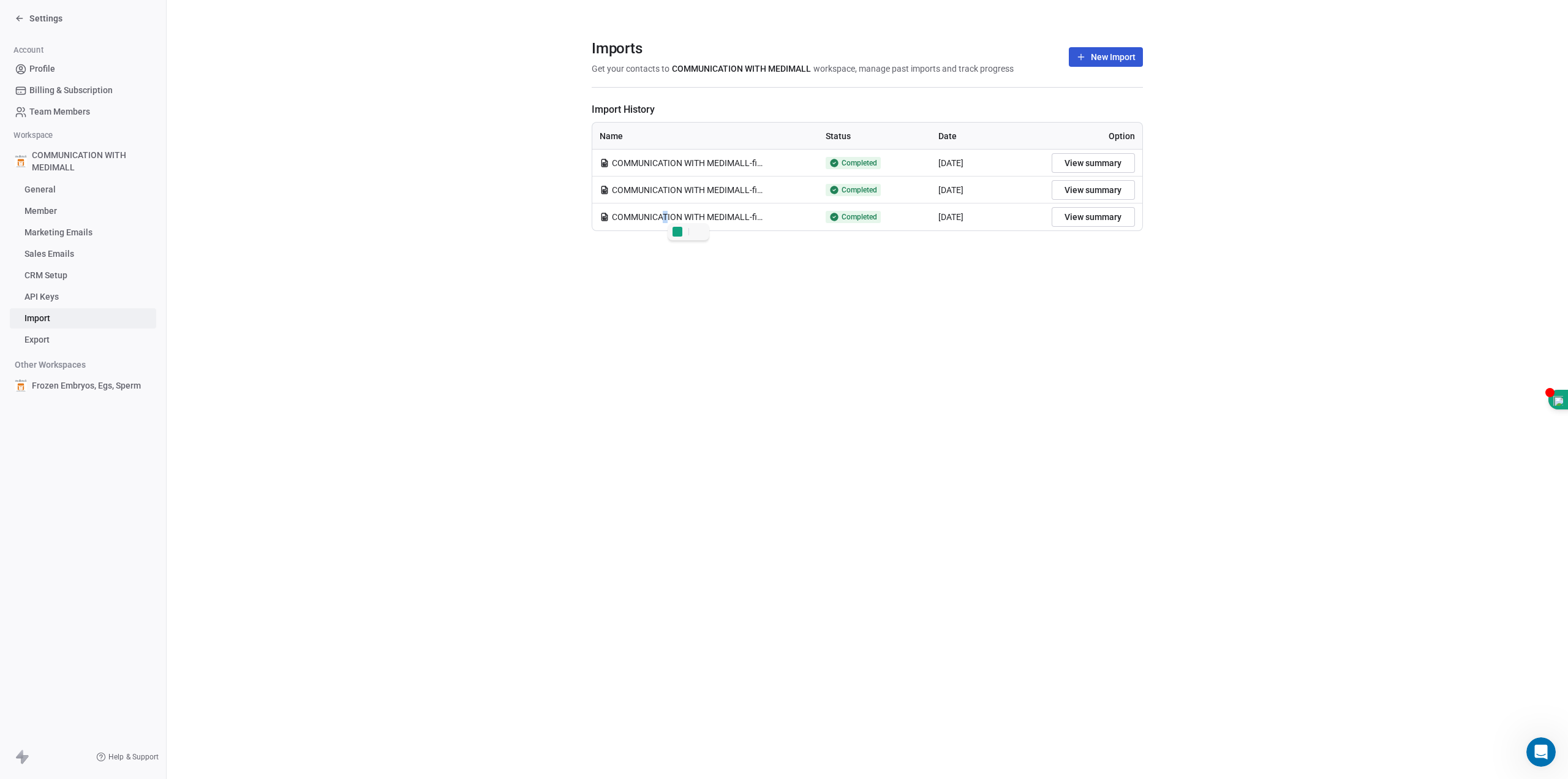
click at [671, 219] on span "COMMUNICATION WITH MEDIMALL-final.csv" at bounding box center [688, 217] width 153 height 12
click at [671, 219] on span "COMMUNICATION WITH MEDIMALL-final.csv" at bounding box center [688, 217] width 153 height 12
click at [68, 342] on link "Export" at bounding box center [83, 339] width 147 height 20
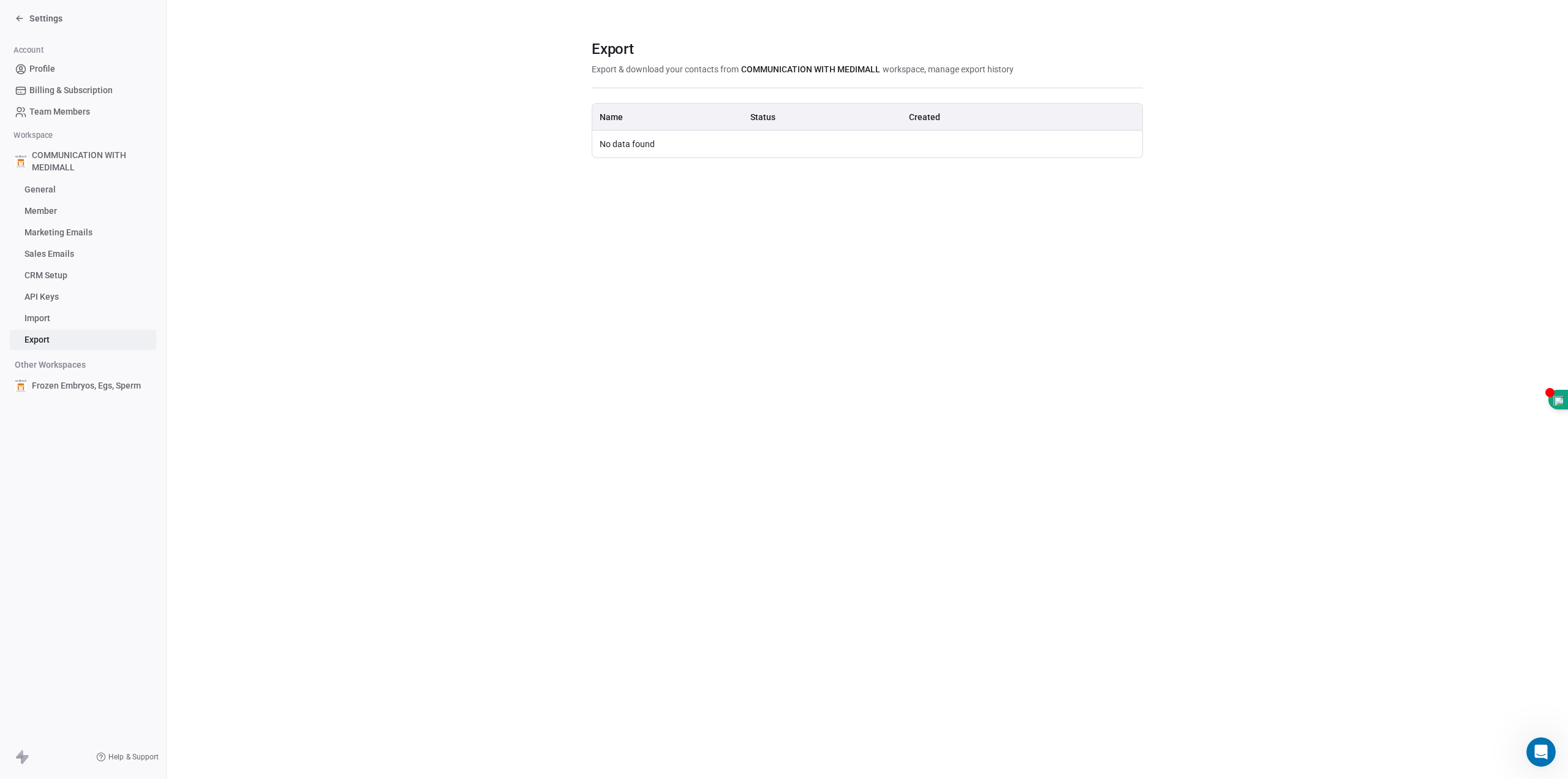
click at [887, 126] on th "Status" at bounding box center [822, 117] width 158 height 27
click at [666, 144] on td "No data found" at bounding box center [868, 144] width 550 height 27
click at [666, 143] on td "No data found" at bounding box center [868, 144] width 550 height 27
click at [49, 315] on span "Import" at bounding box center [37, 318] width 25 height 13
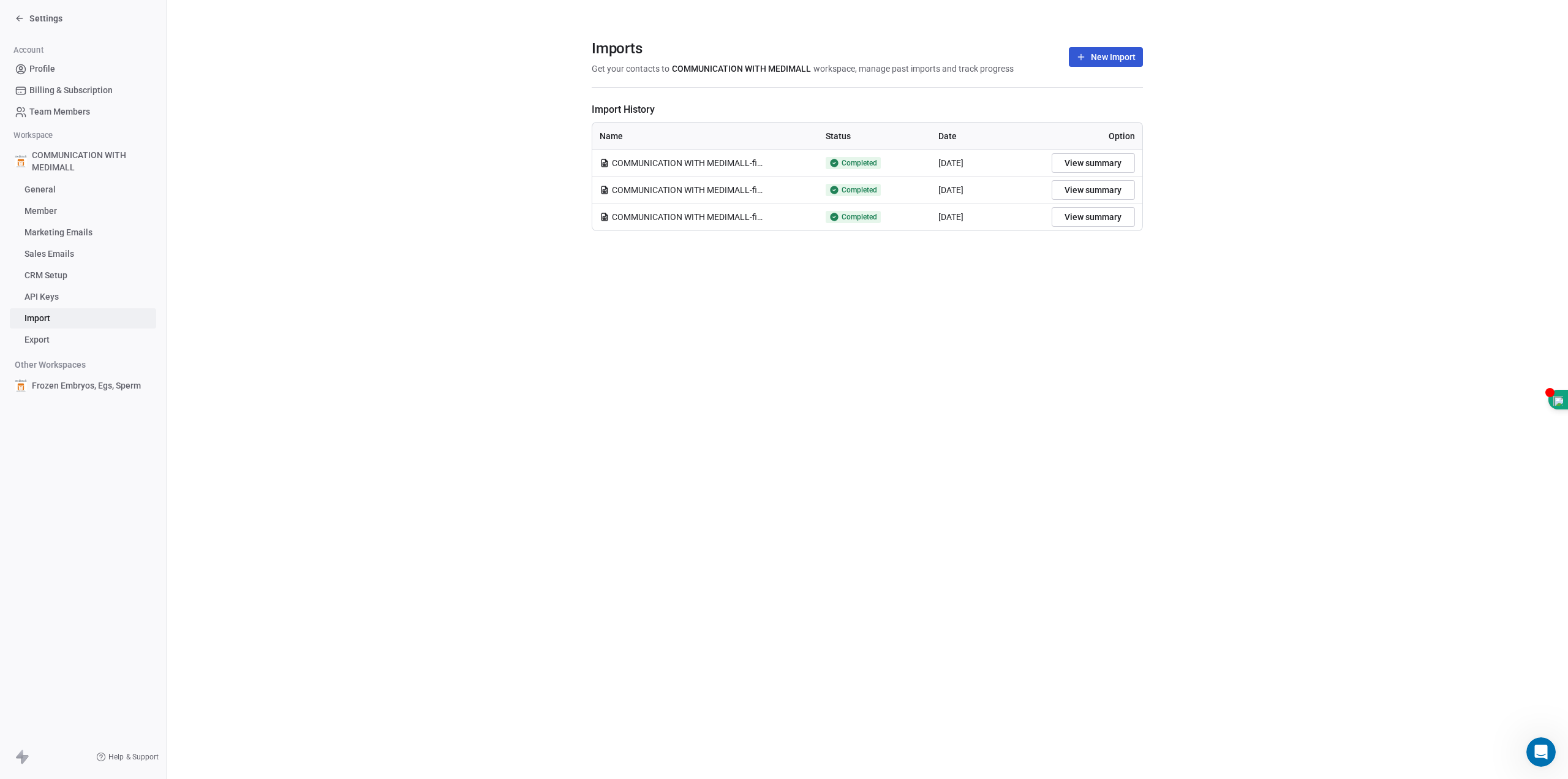
drag, startPoint x: 647, startPoint y: 194, endPoint x: 63, endPoint y: 334, distance: 600.5
click at [63, 334] on link "Export" at bounding box center [83, 339] width 147 height 20
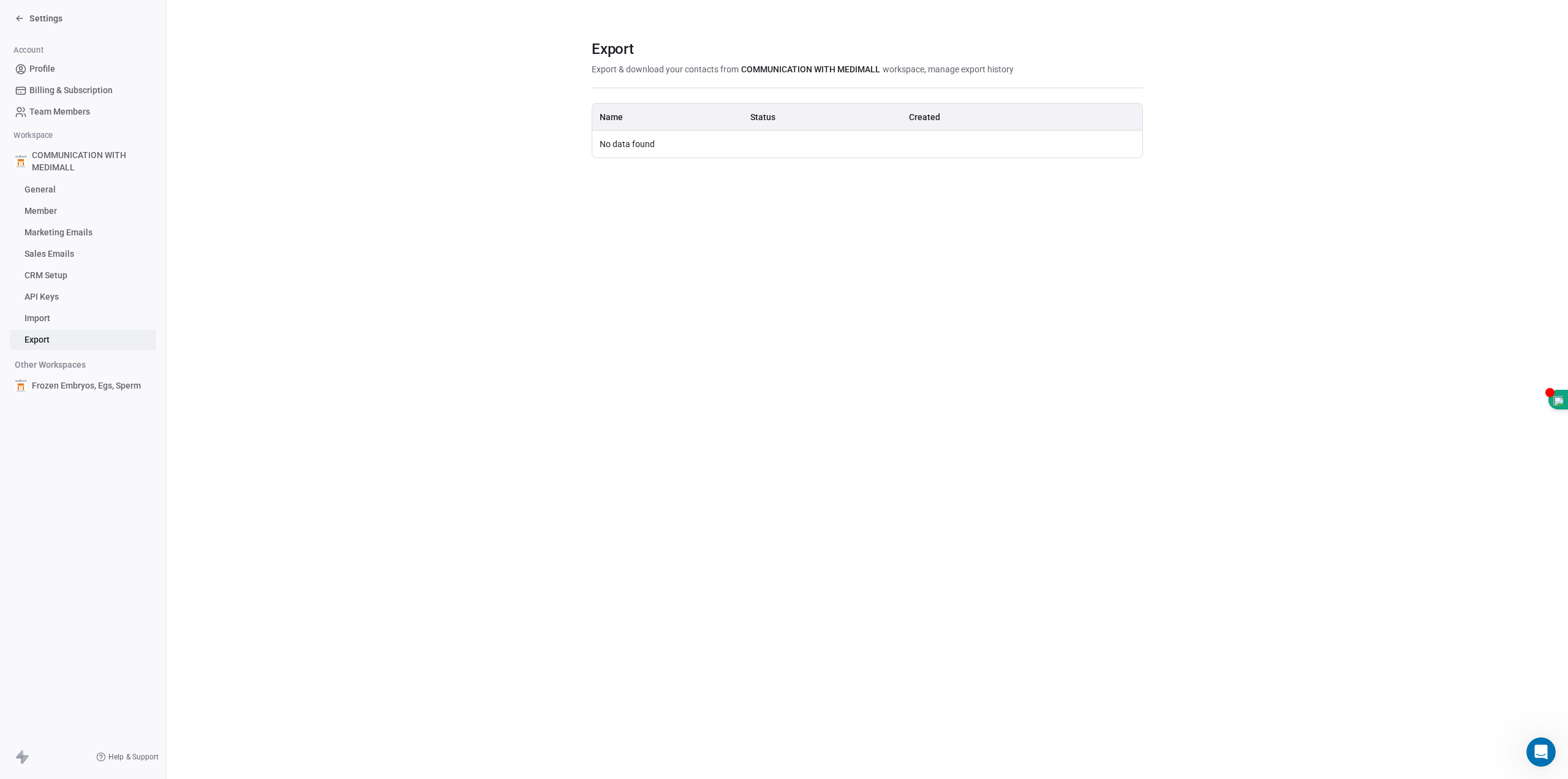
click at [63, 322] on link "Import" at bounding box center [83, 318] width 147 height 20
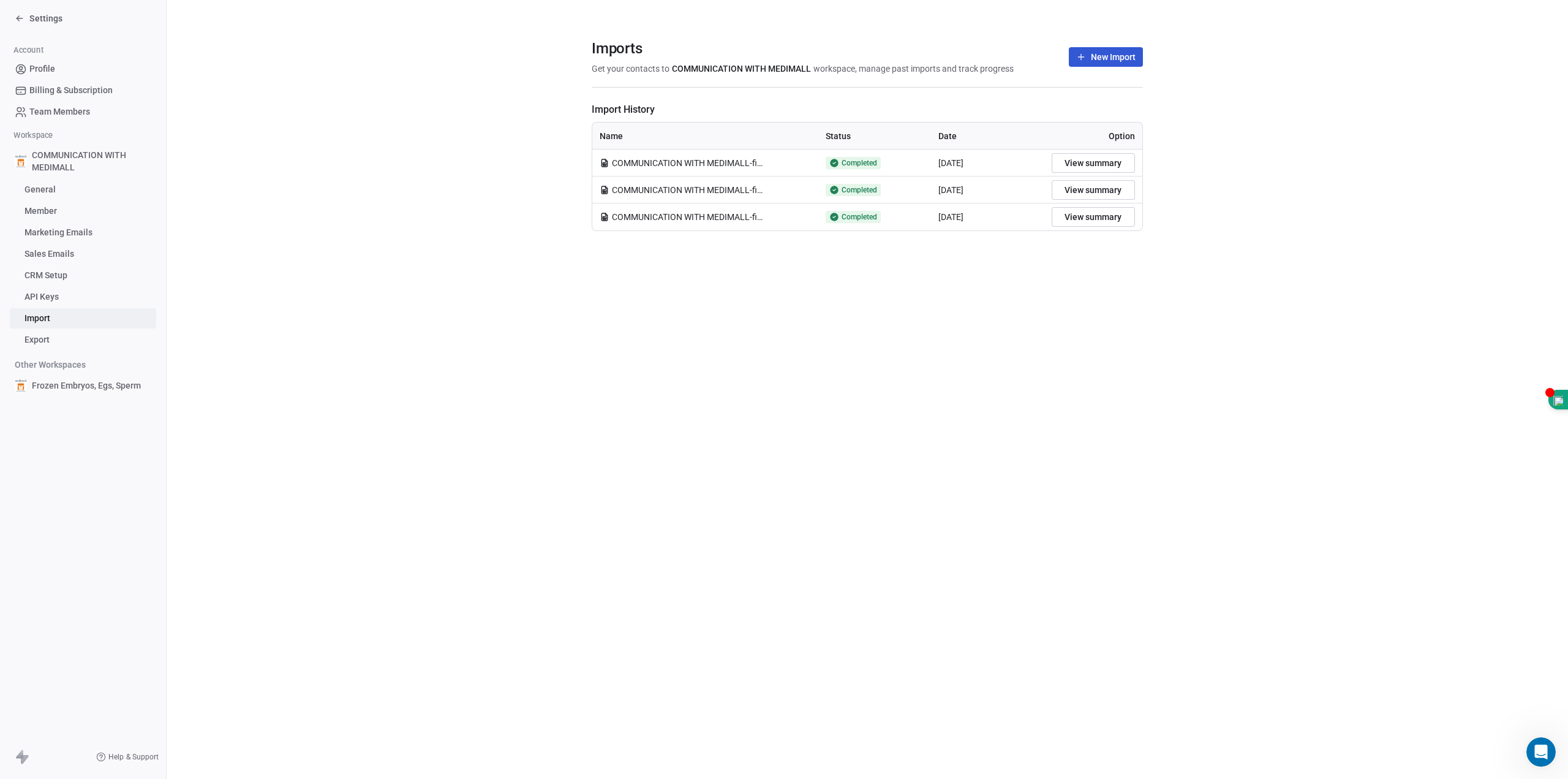
click at [648, 191] on span "COMMUNICATION WITH MEDIMALL-final.csv" at bounding box center [688, 190] width 153 height 12
click at [35, 278] on span "CRM Setup" at bounding box center [46, 275] width 43 height 13
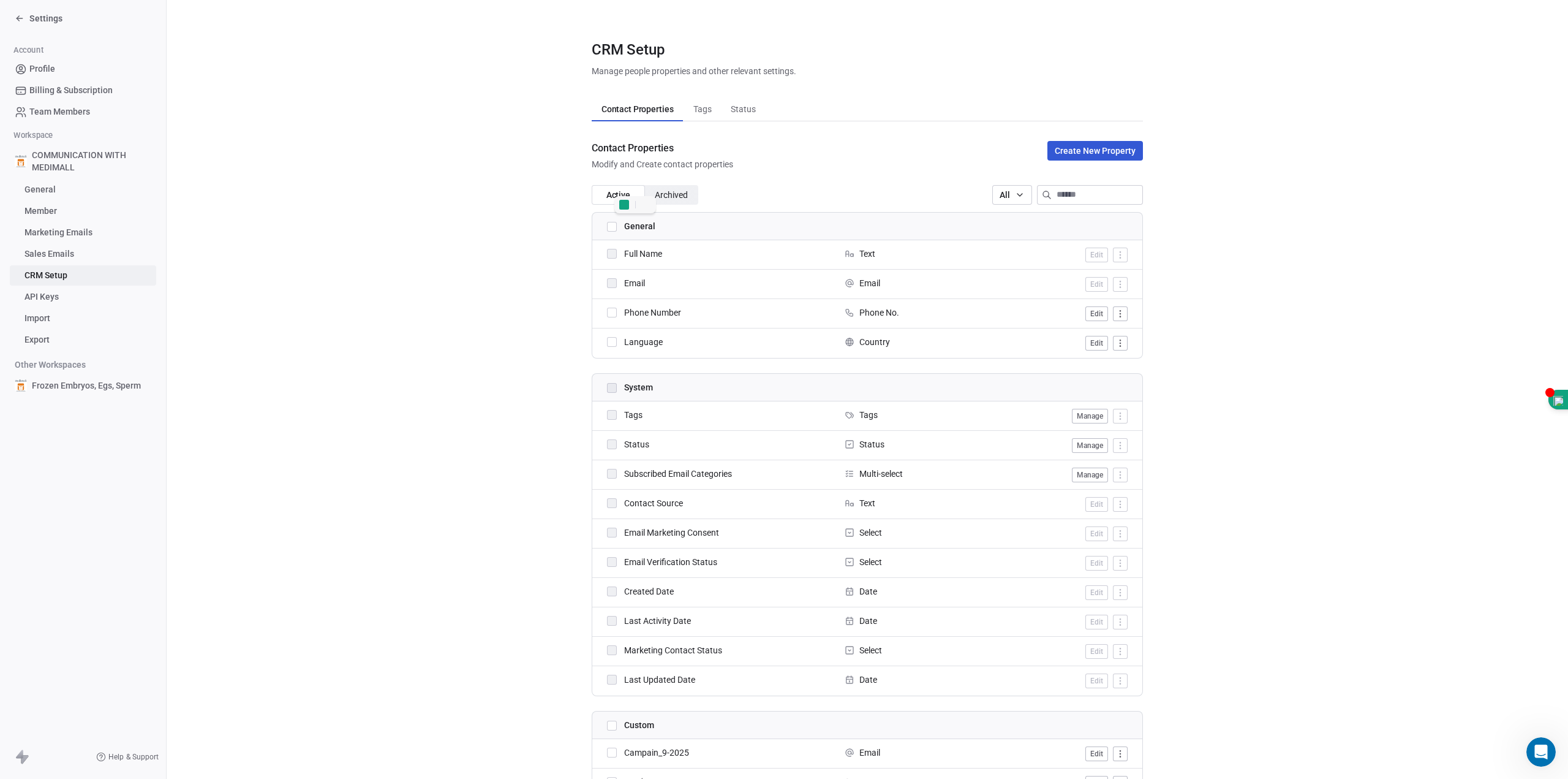
scroll to position [572, 0]
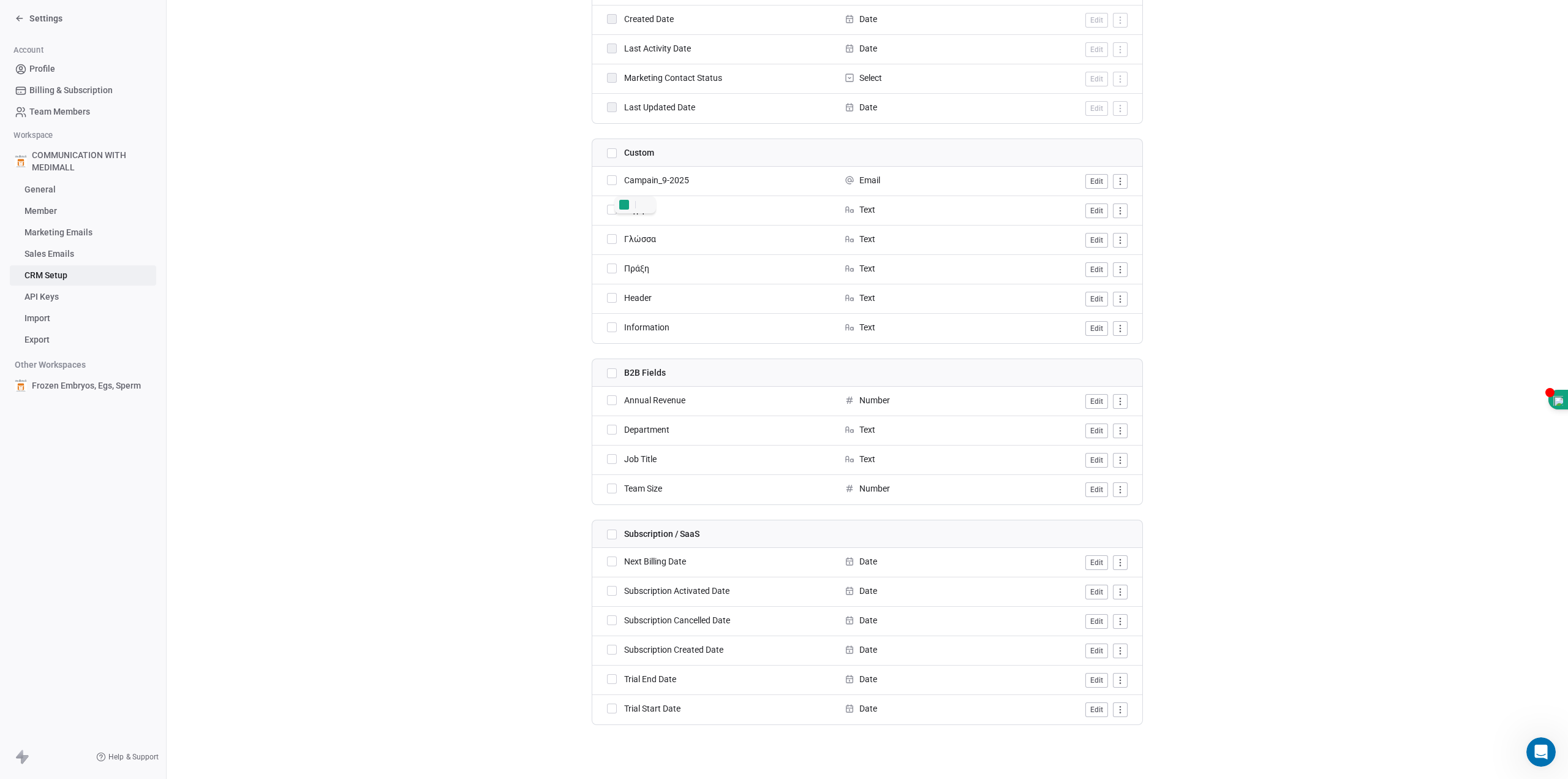
click at [46, 67] on span "Profile" at bounding box center [42, 69] width 25 height 13
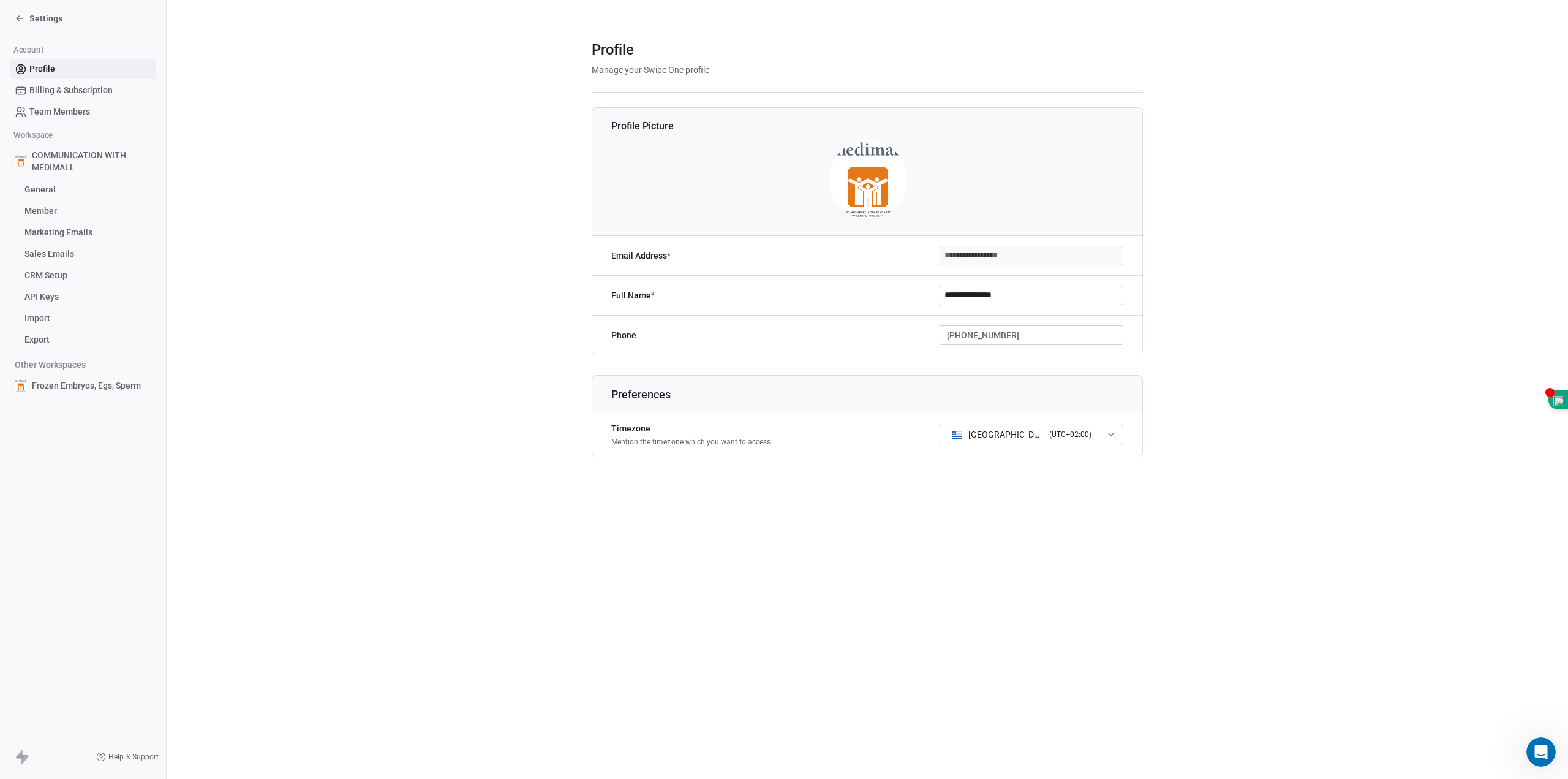
click at [21, 20] on icon at bounding box center [20, 18] width 10 height 10
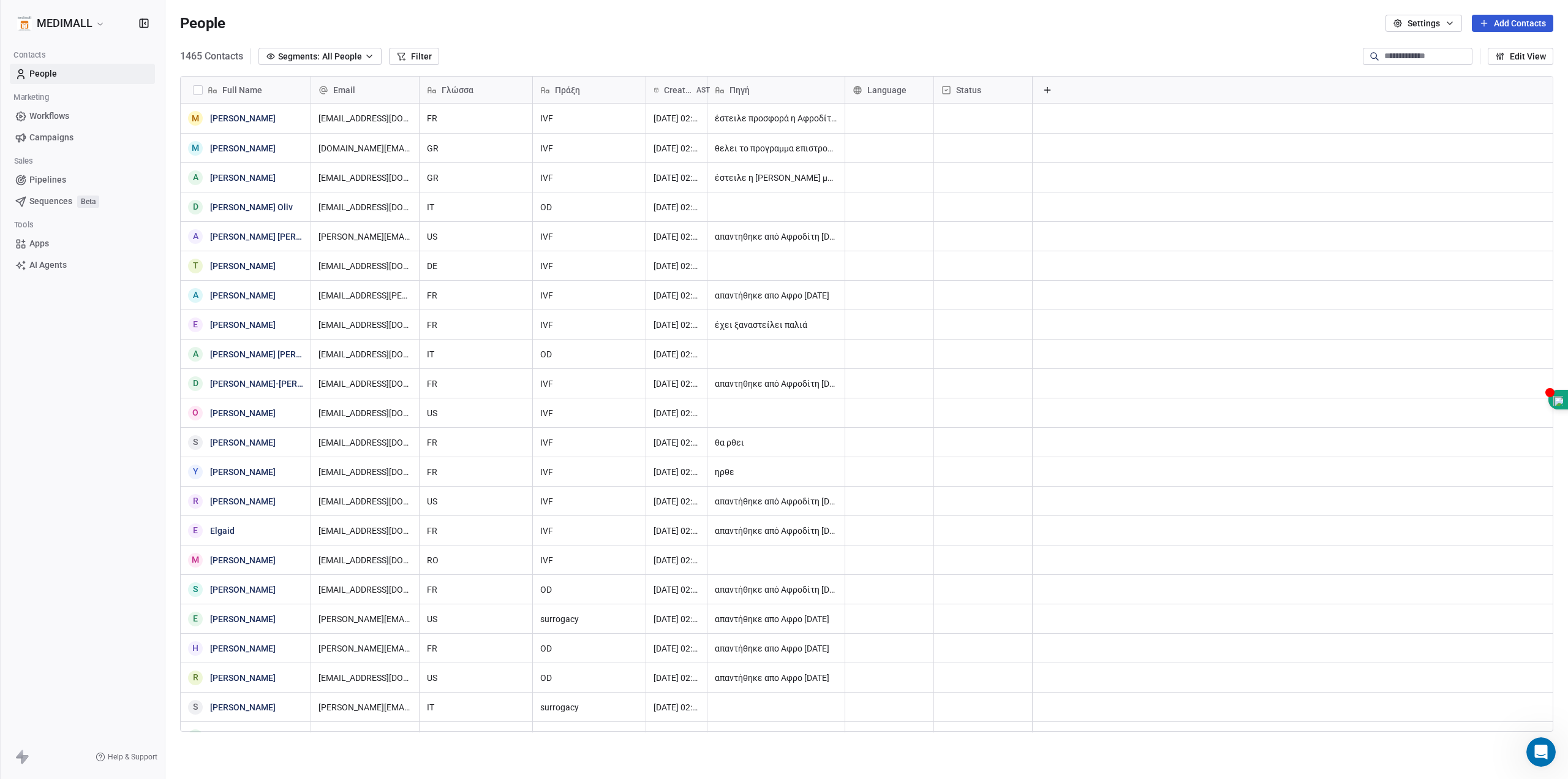
scroll to position [677, 1394]
click at [367, 54] on icon "button" at bounding box center [370, 56] width 10 height 10
click at [409, 50] on html "MEDIMALL Contacts People Marketing Workflows Campaigns Sales Pipelines Sequence…" at bounding box center [784, 390] width 1568 height 779
click at [412, 54] on button "Filter" at bounding box center [413, 56] width 50 height 17
click at [146, 16] on button at bounding box center [152, 15] width 18 height 17
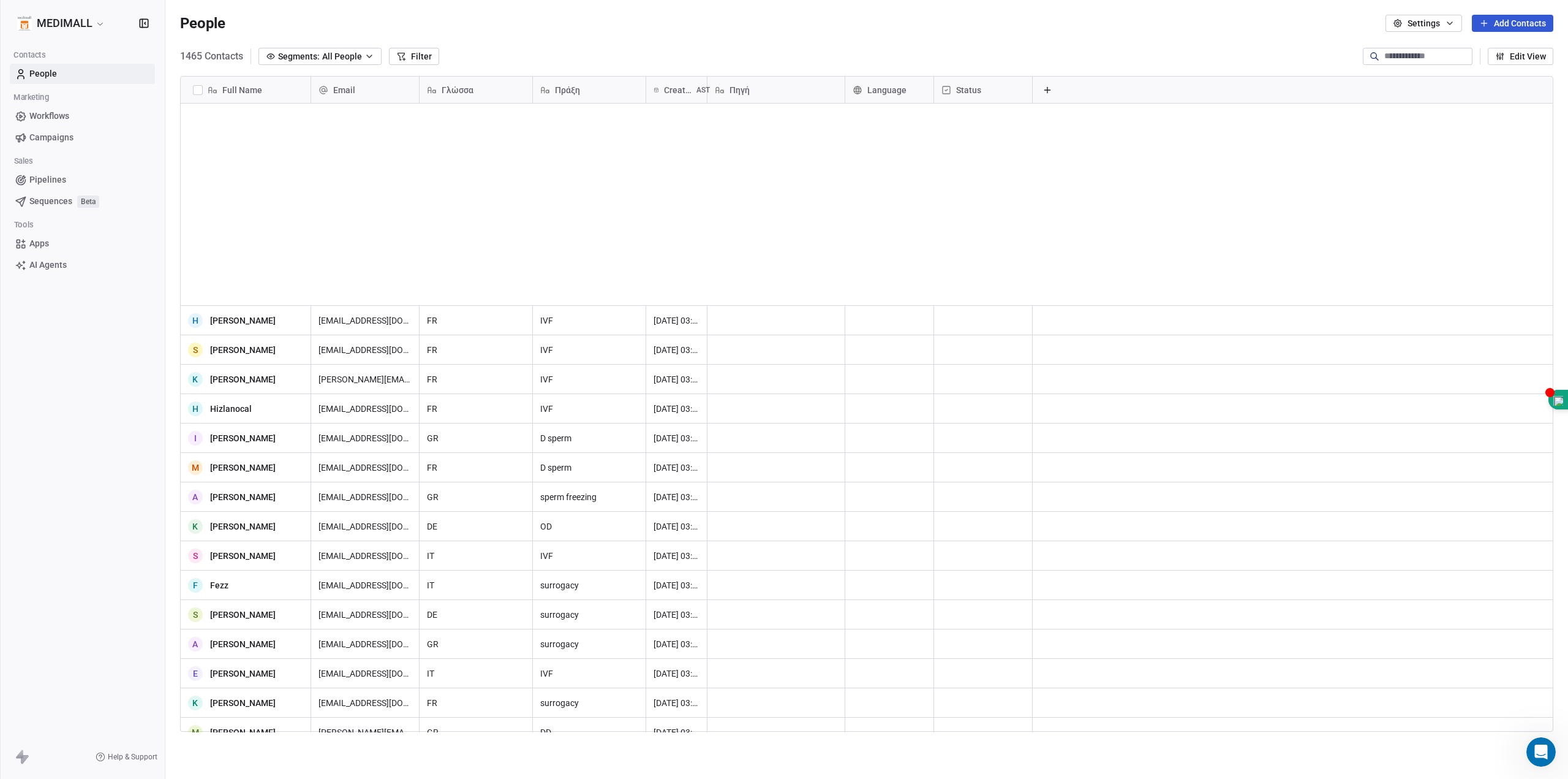
scroll to position [0, 0]
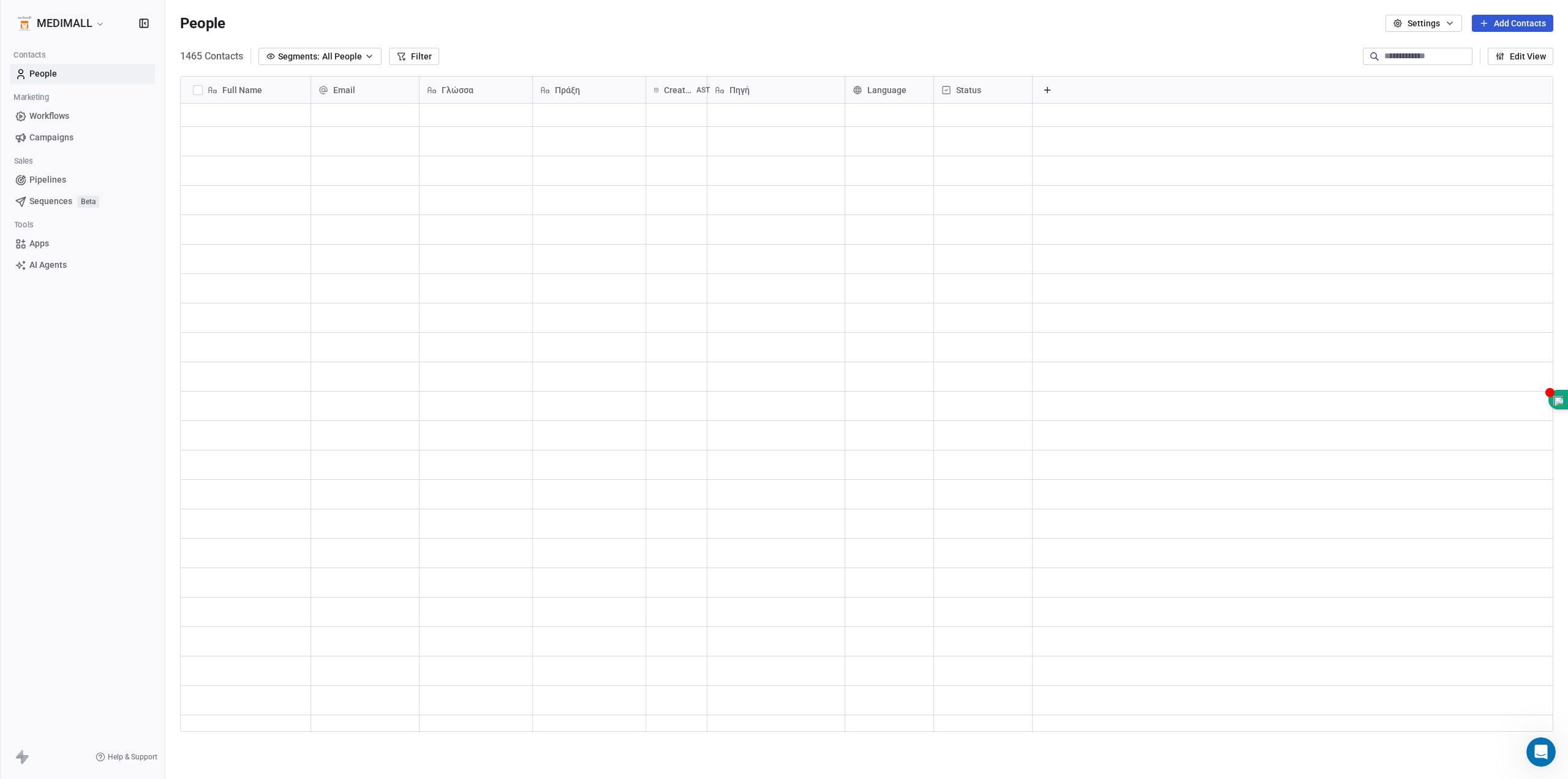
click at [1424, 57] on input at bounding box center [1428, 56] width 86 height 12
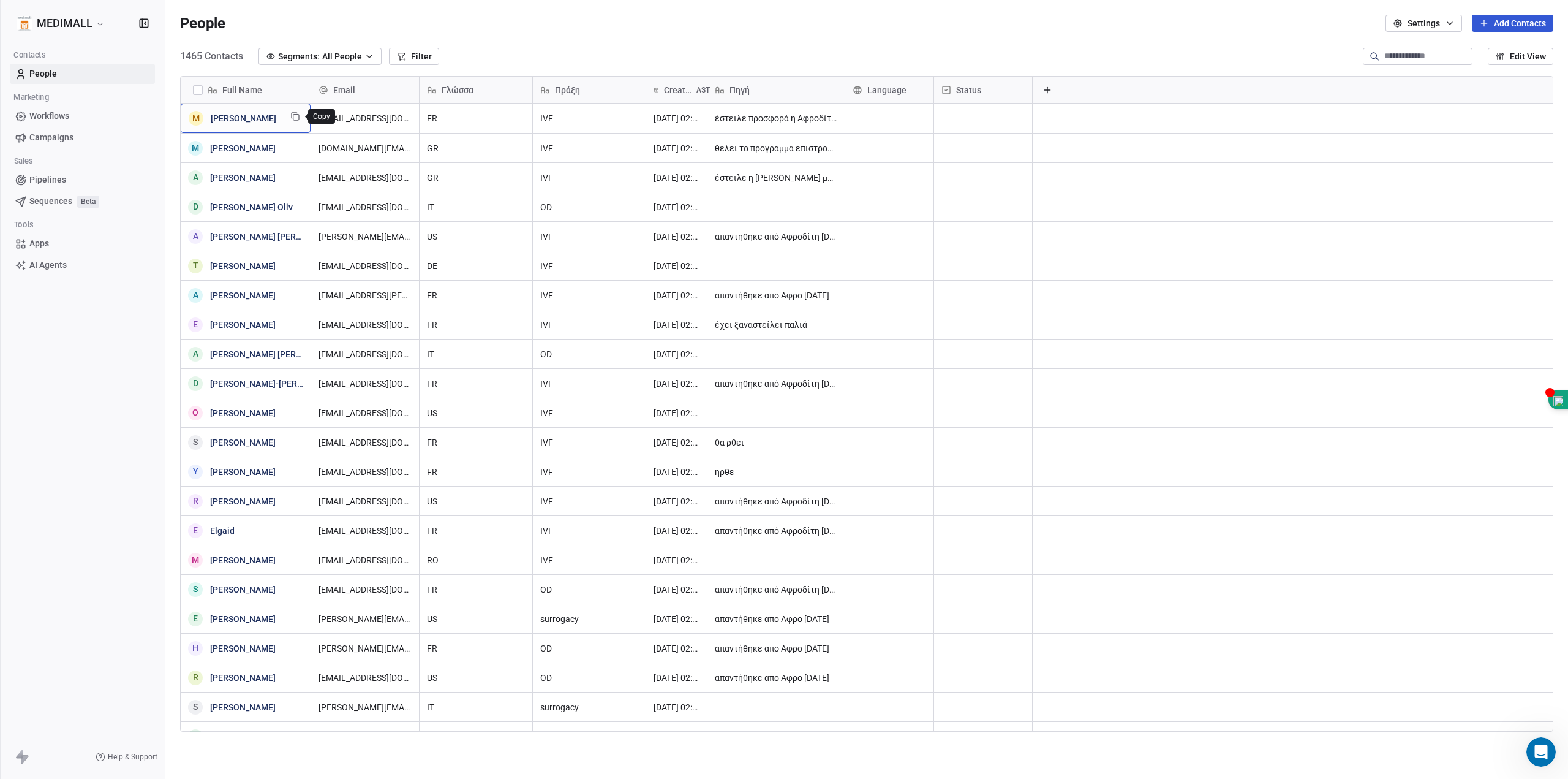
click at [294, 116] on icon "grid" at bounding box center [296, 116] width 10 height 10
click at [1442, 58] on input at bounding box center [1428, 56] width 86 height 12
paste input "**********"
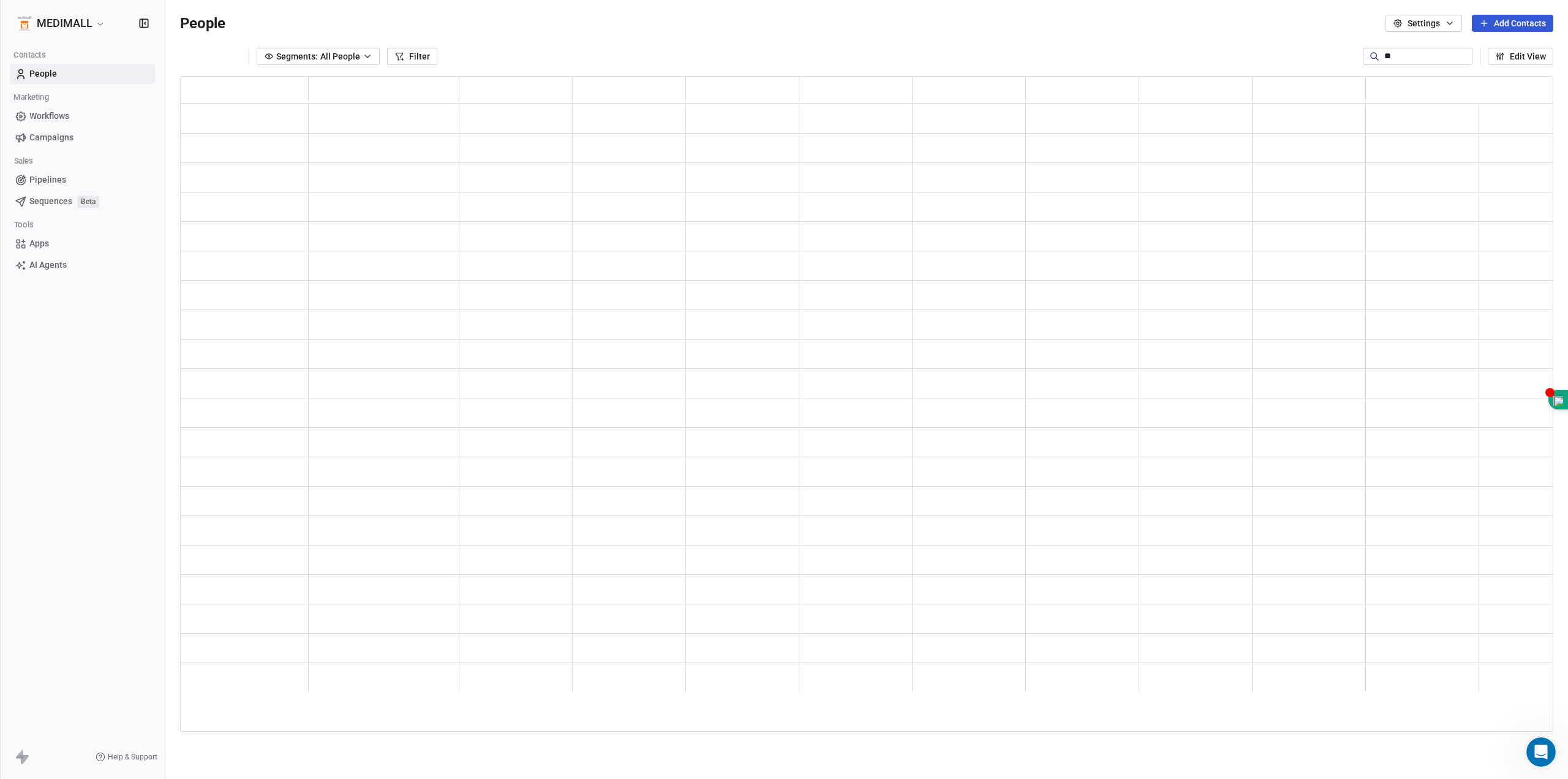
type input "*"
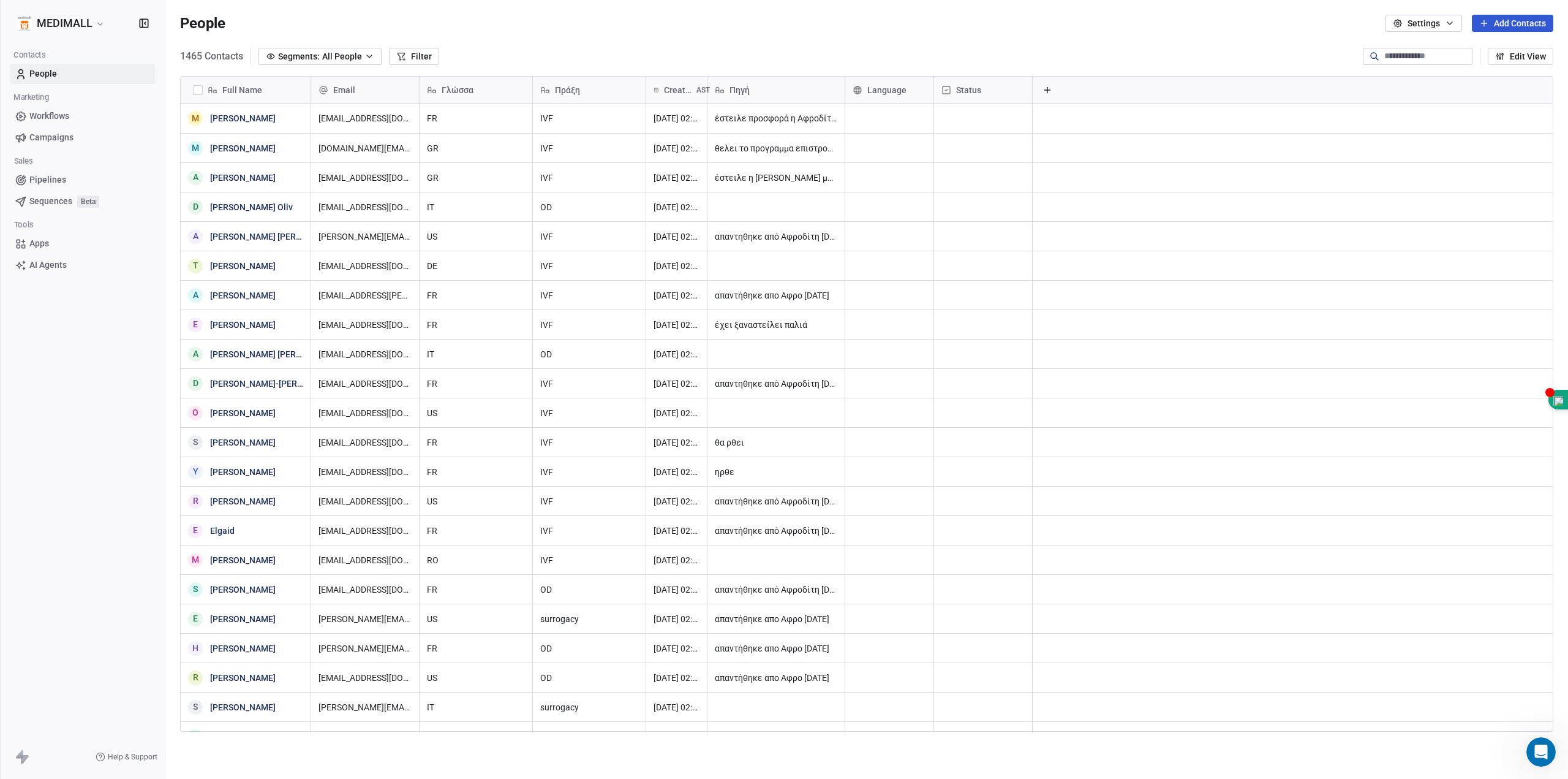
click at [1454, 16] on button "Settings" at bounding box center [1423, 23] width 77 height 17
click at [1423, 90] on span "Import" at bounding box center [1428, 89] width 25 height 13
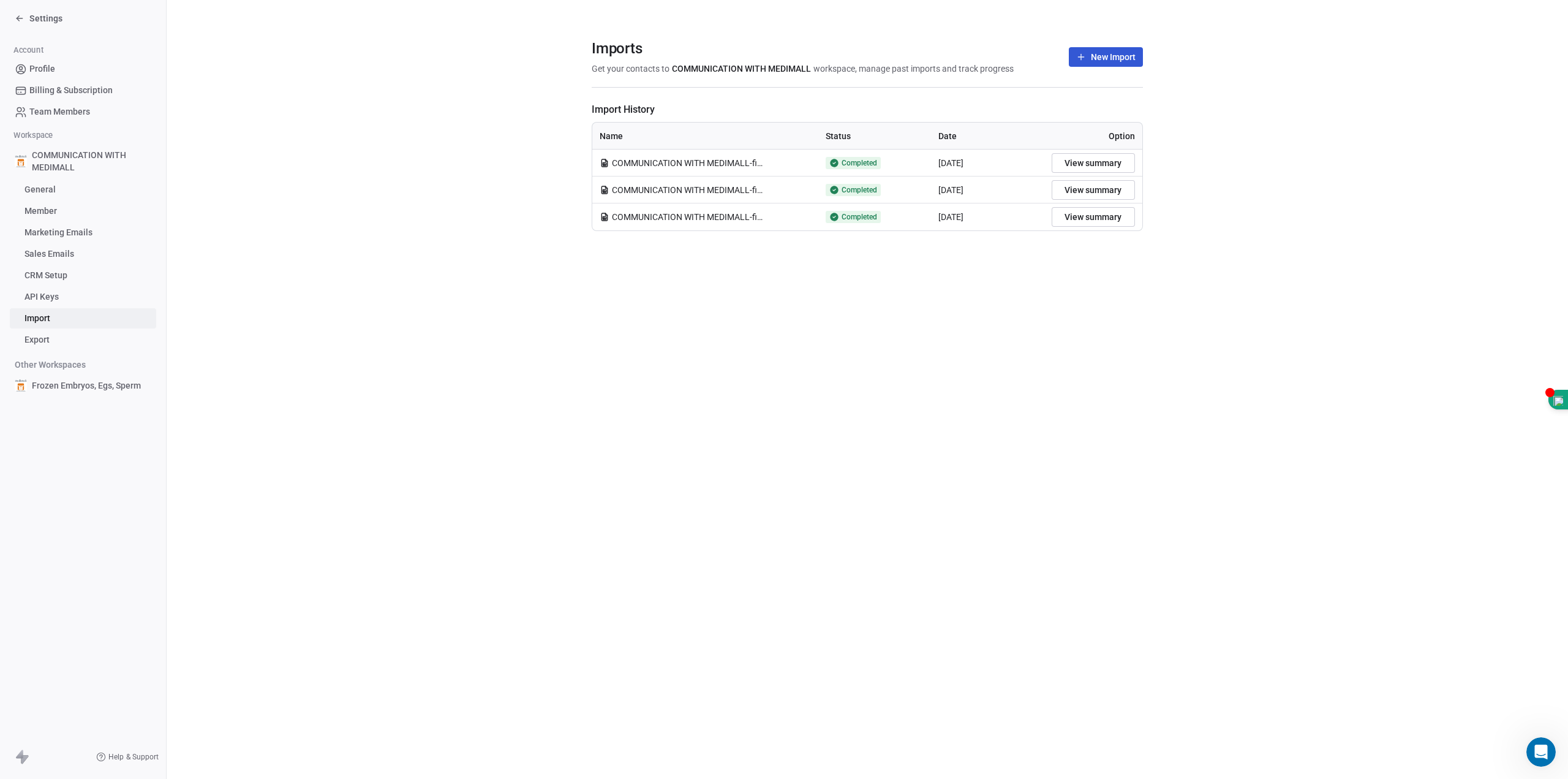
click at [1127, 52] on button "New Import" at bounding box center [1105, 57] width 74 height 20
drag, startPoint x: 626, startPoint y: 193, endPoint x: 801, endPoint y: 194, distance: 175.0
click at [801, 194] on div "COMMUNICATION WITH MEDIMALL-final.csv" at bounding box center [705, 190] width 212 height 12
drag, startPoint x: 584, startPoint y: 185, endPoint x: 876, endPoint y: 202, distance: 292.5
click at [874, 202] on section "Imports Get your contacts to COMMUNICATION WITH MEDIMALL workspace, manage past…" at bounding box center [867, 135] width 1402 height 270
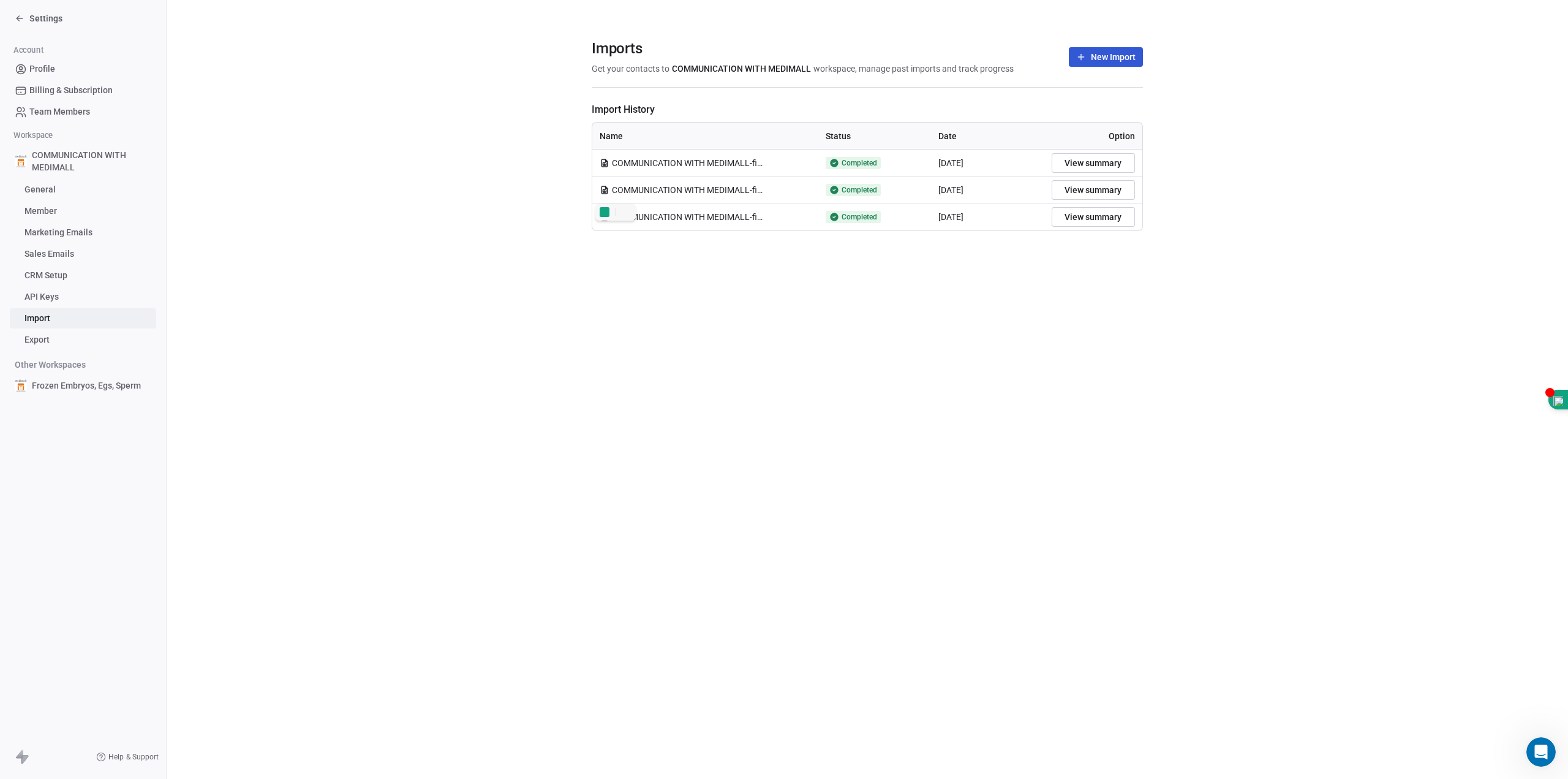
click at [1146, 228] on section "Imports Get your contacts to COMMUNICATION WITH MEDIMALL workspace, manage past…" at bounding box center [867, 135] width 1402 height 270
drag, startPoint x: 828, startPoint y: 187, endPoint x: 653, endPoint y: 194, distance: 175.1
drag, startPoint x: 653, startPoint y: 194, endPoint x: 1410, endPoint y: 497, distance: 815.4
click at [1433, 505] on div "Imports Get your contacts to COMMUNICATION WITH MEDIMALL workspace, manage past…" at bounding box center [867, 390] width 1402 height 779
click at [72, 313] on link "Import" at bounding box center [83, 318] width 147 height 20
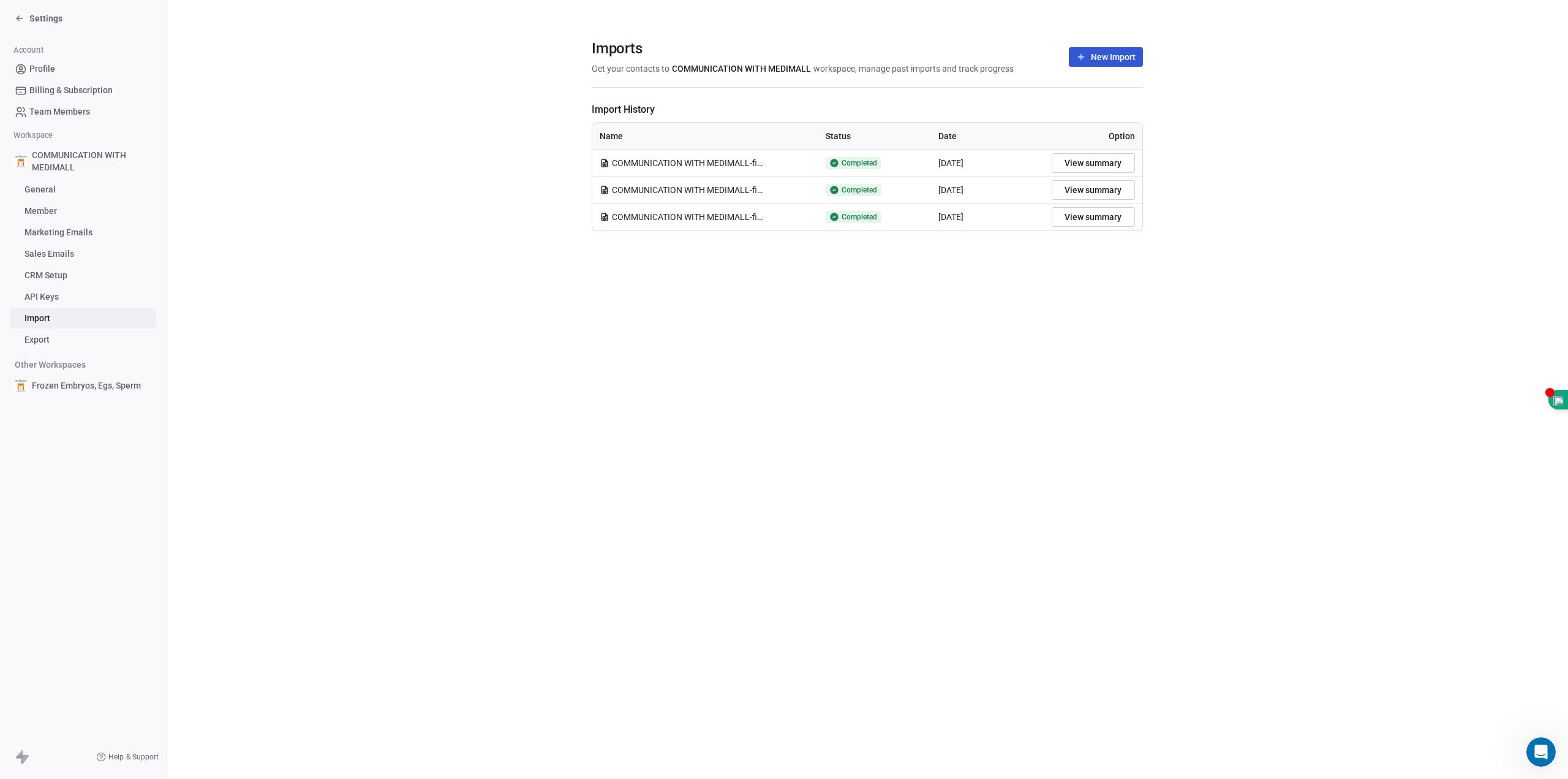
click at [20, 25] on div "Settings" at bounding box center [85, 18] width 142 height 17
click at [20, 16] on icon at bounding box center [20, 18] width 10 height 10
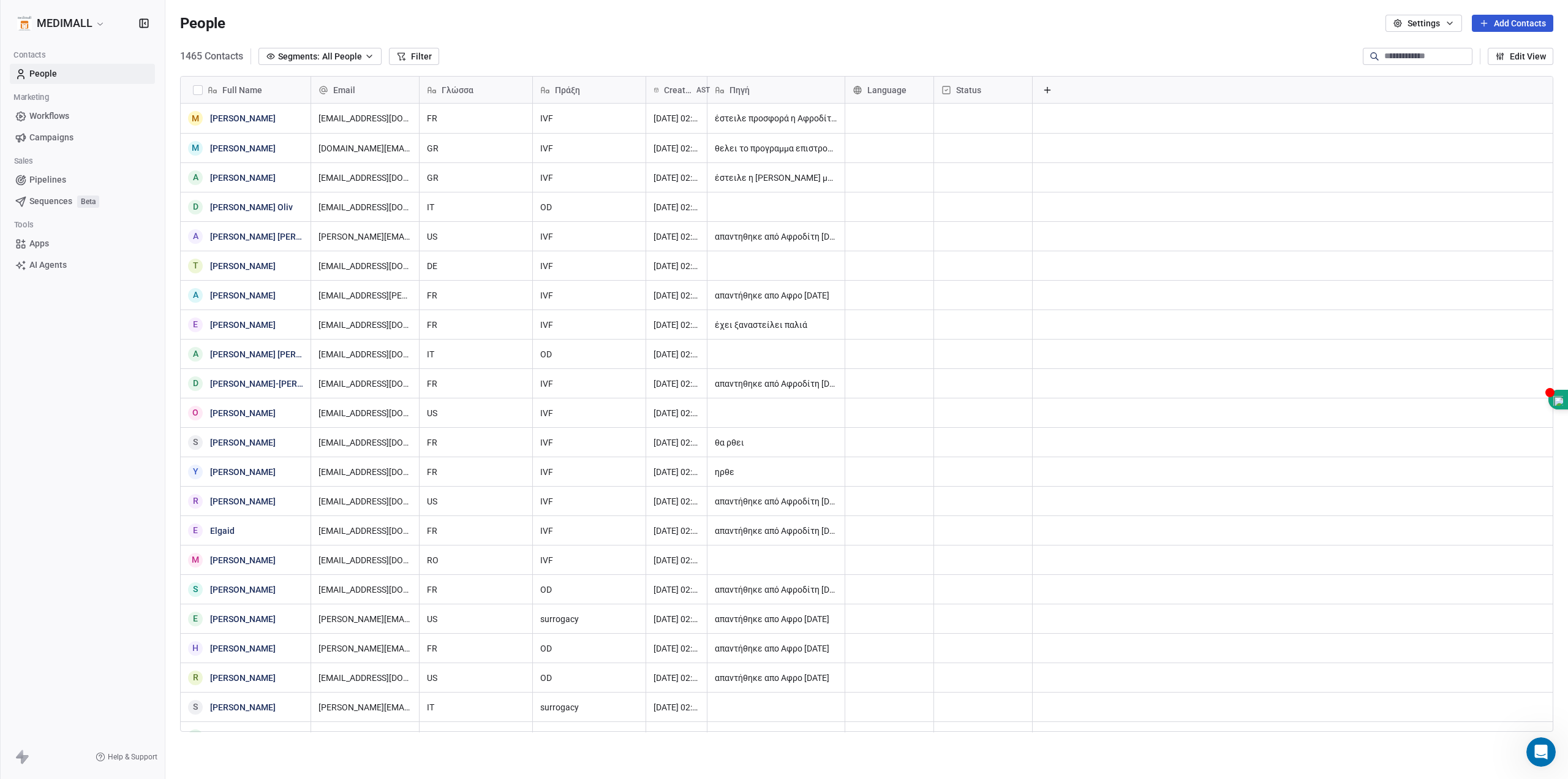
scroll to position [677, 1394]
click at [1457, 25] on button "Settings" at bounding box center [1423, 23] width 77 height 17
click at [1460, 50] on span "Contact Properties" at bounding box center [1451, 50] width 72 height 13
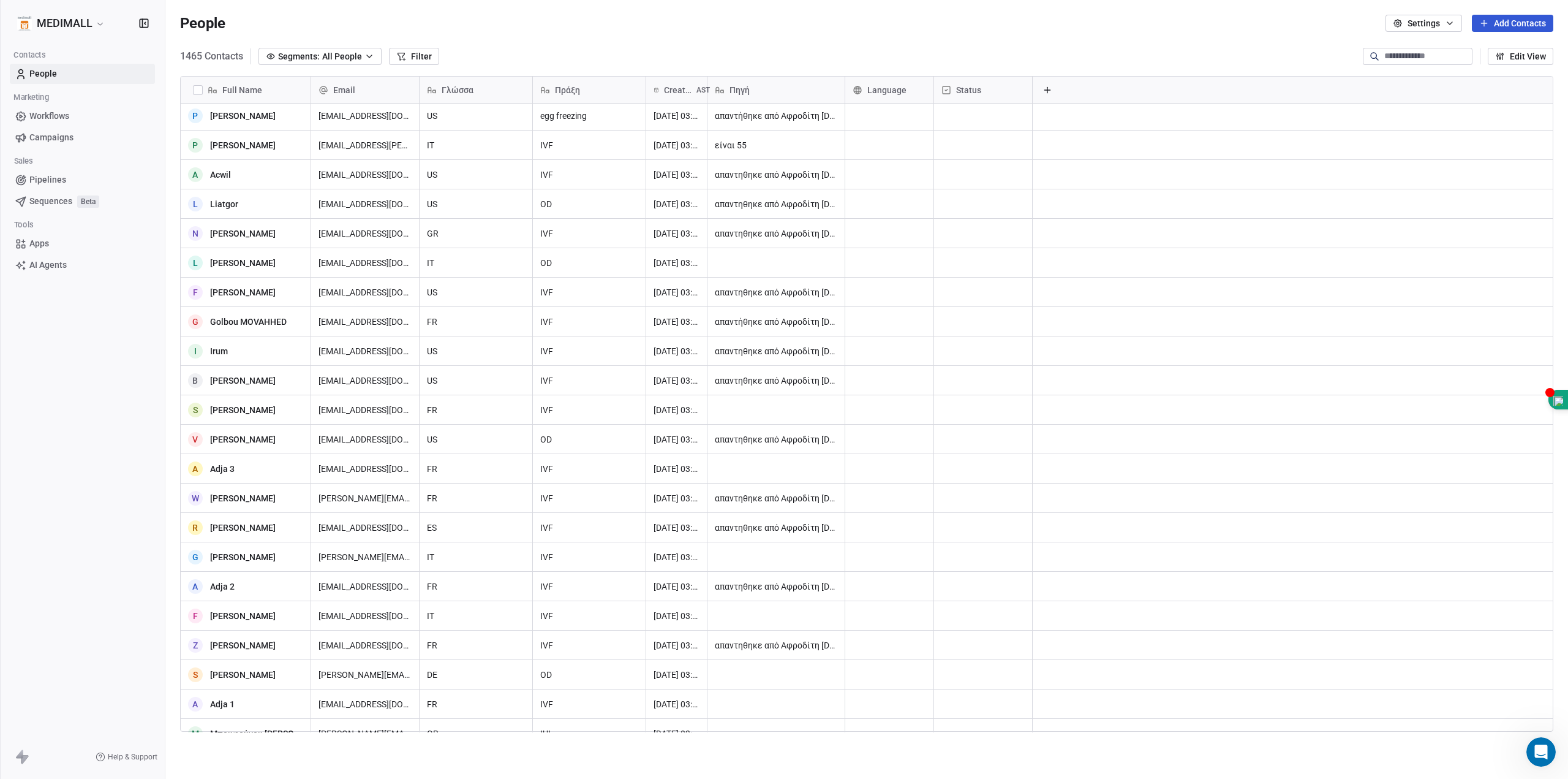
scroll to position [3472, 0]
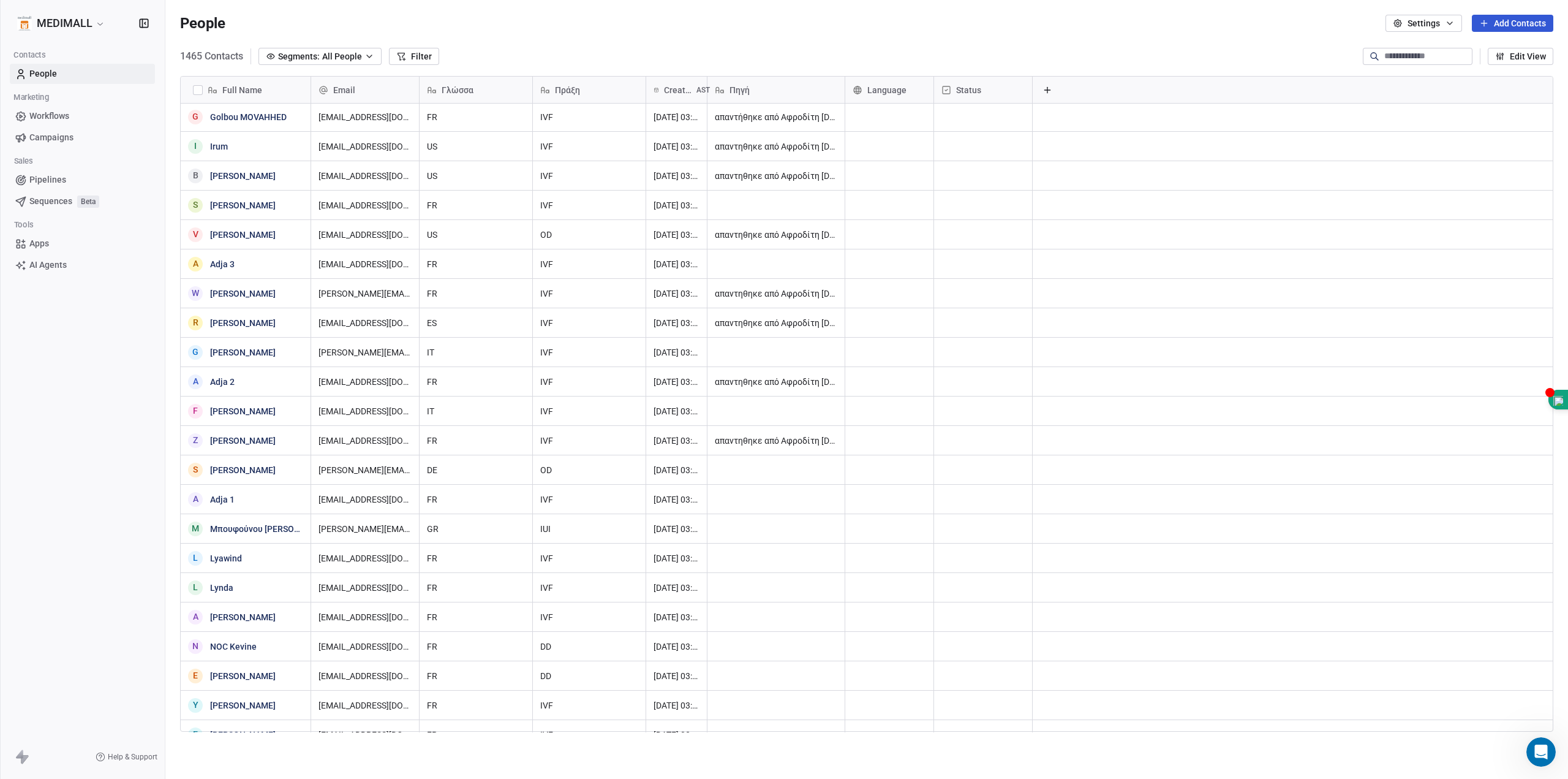
click at [79, 21] on html "MEDIMALL Contacts People Marketing Workflows Campaigns Sales Pipelines Sequence…" at bounding box center [784, 390] width 1568 height 779
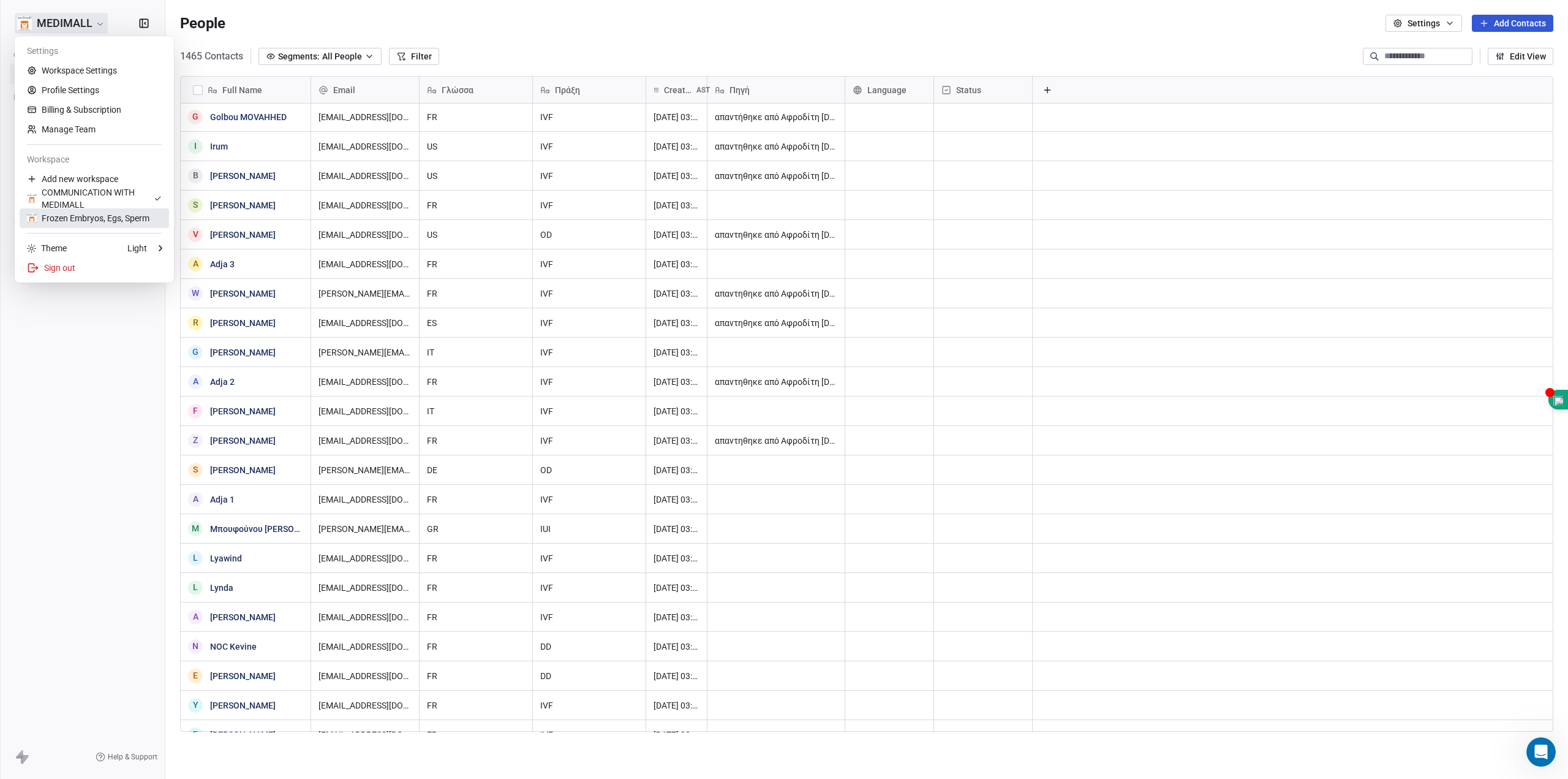
click at [75, 217] on div "Frozen Embryos, Egs, Sperm" at bounding box center [88, 217] width 123 height 12
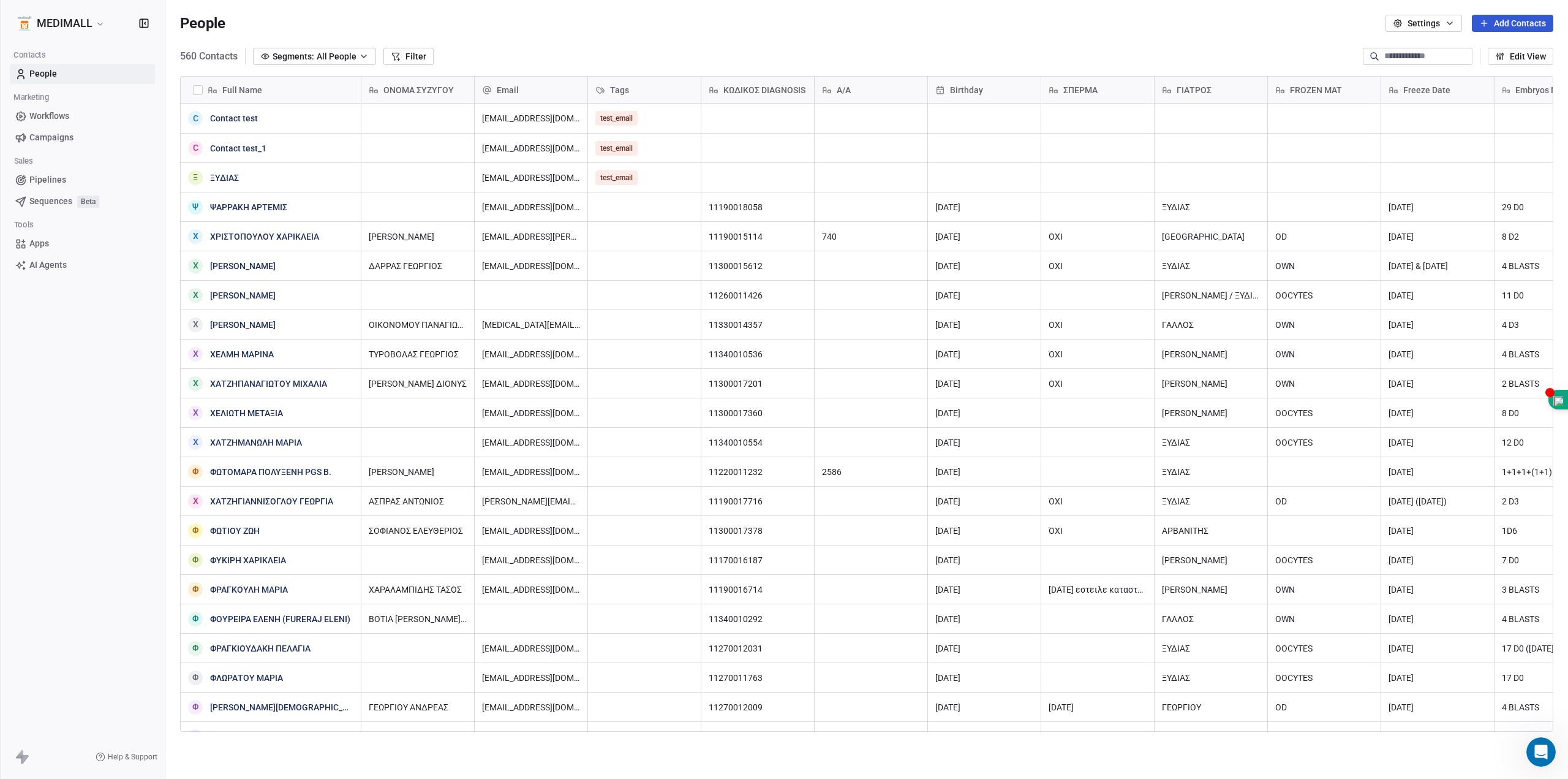
click at [89, 25] on html "MEDIMALL Contacts People Marketing Workflows Campaigns Sales Pipelines Sequence…" at bounding box center [784, 390] width 1568 height 779
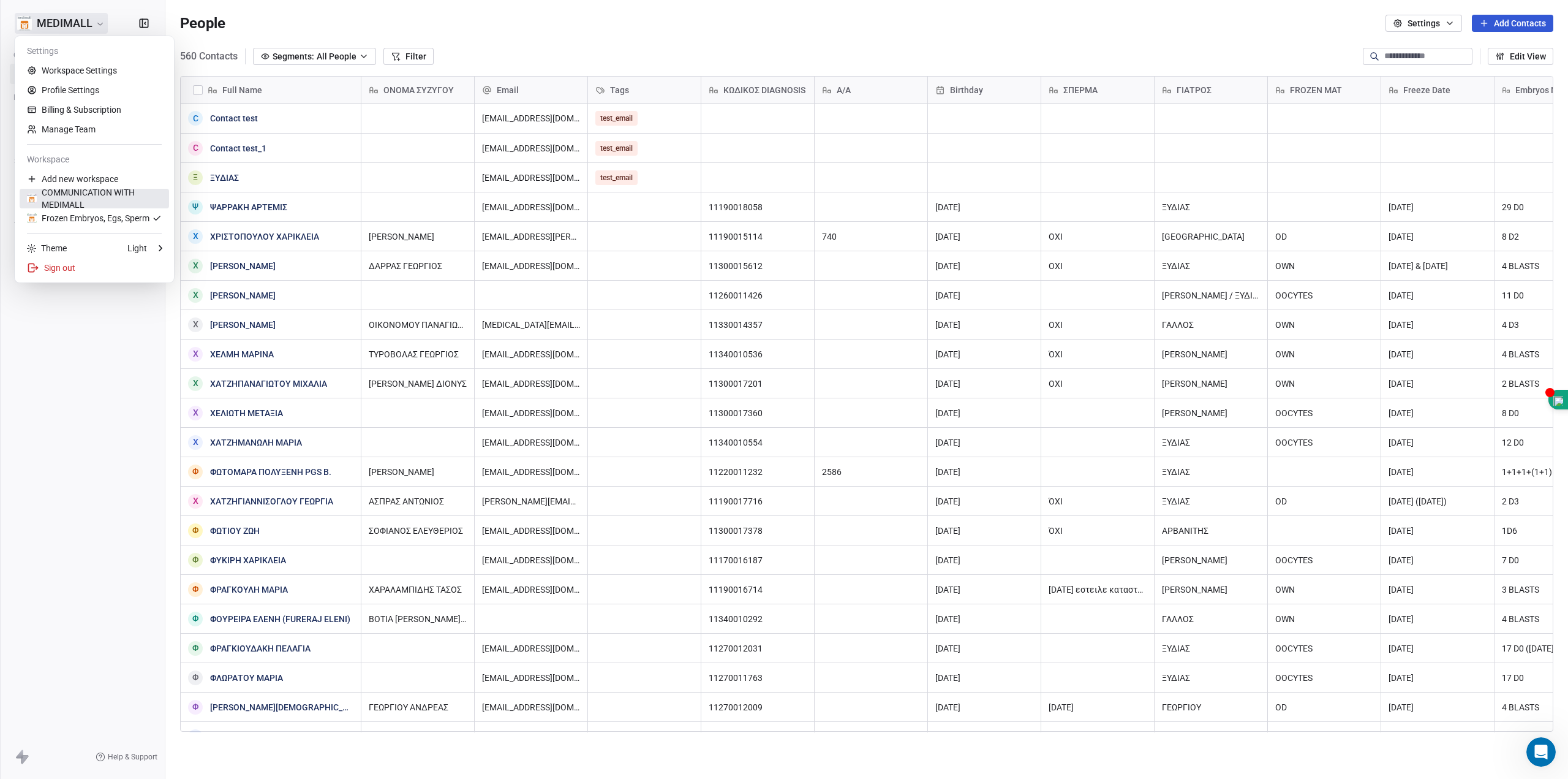
click at [99, 196] on div "COMMUNICATION WITH MEDIMALL" at bounding box center [94, 198] width 135 height 25
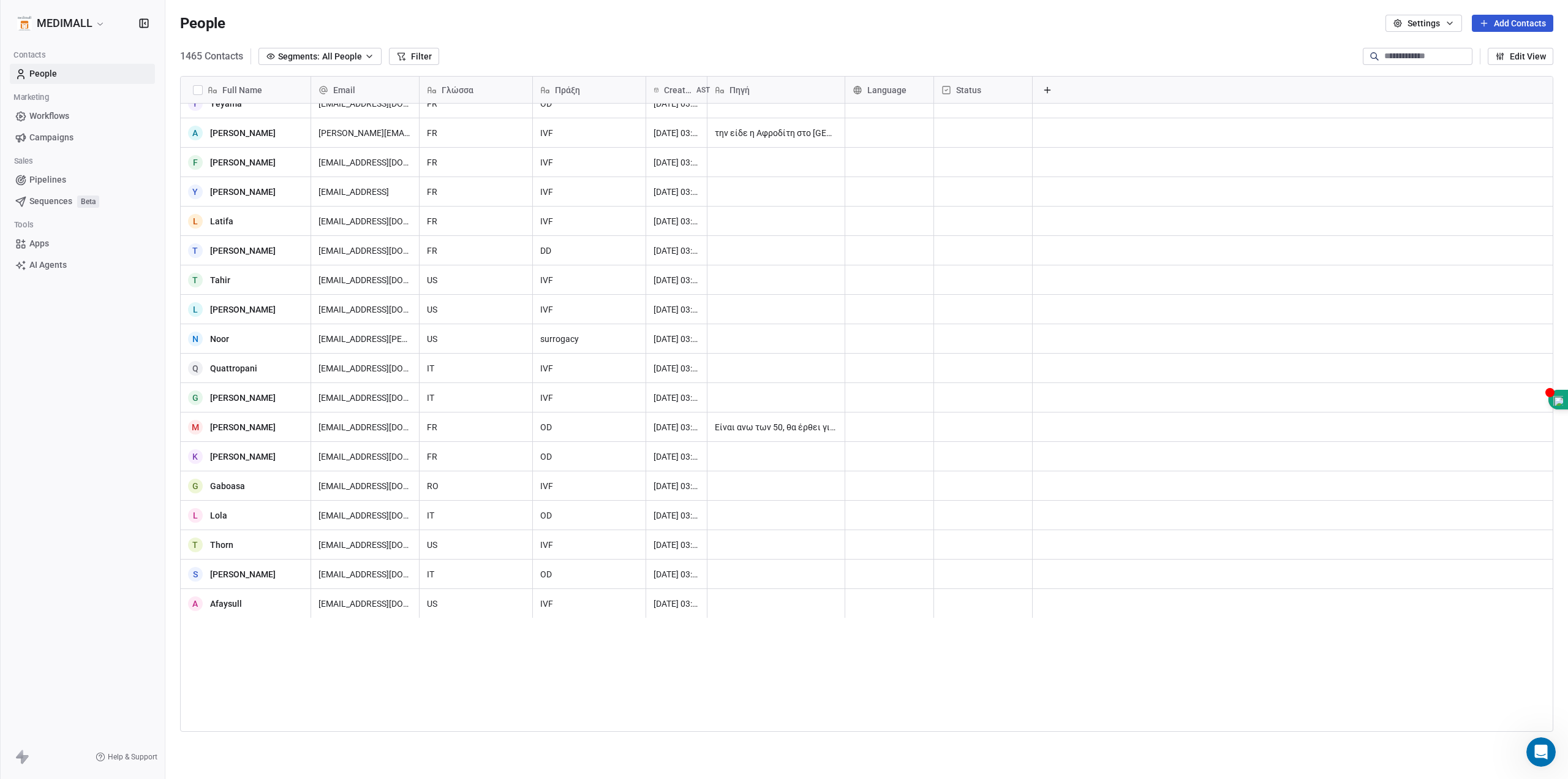
scroll to position [8273, 0]
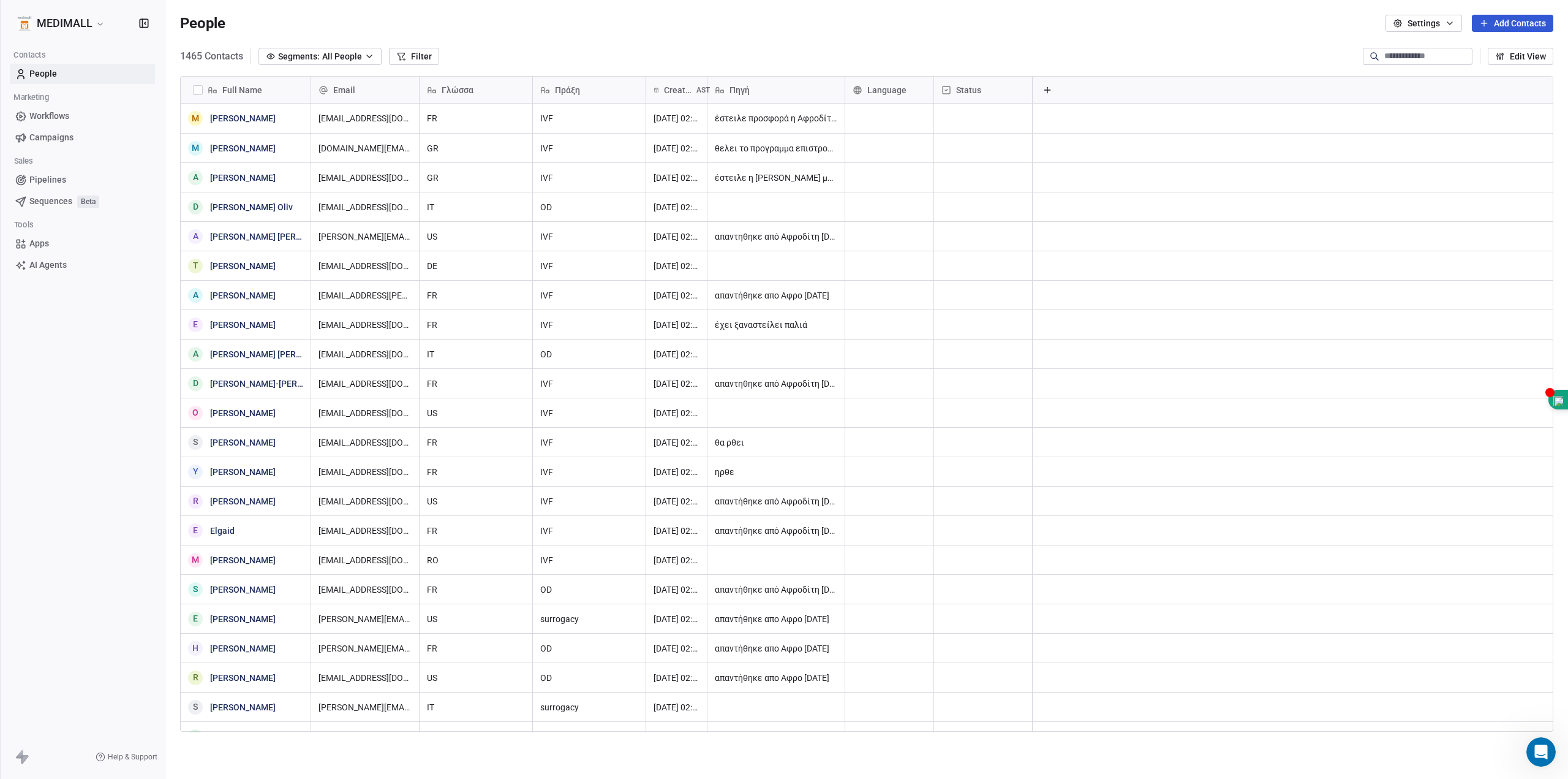
click at [1522, 21] on button "Add Contacts" at bounding box center [1512, 23] width 81 height 17
click at [1522, 44] on span "Create new contact" at bounding box center [1514, 50] width 74 height 13
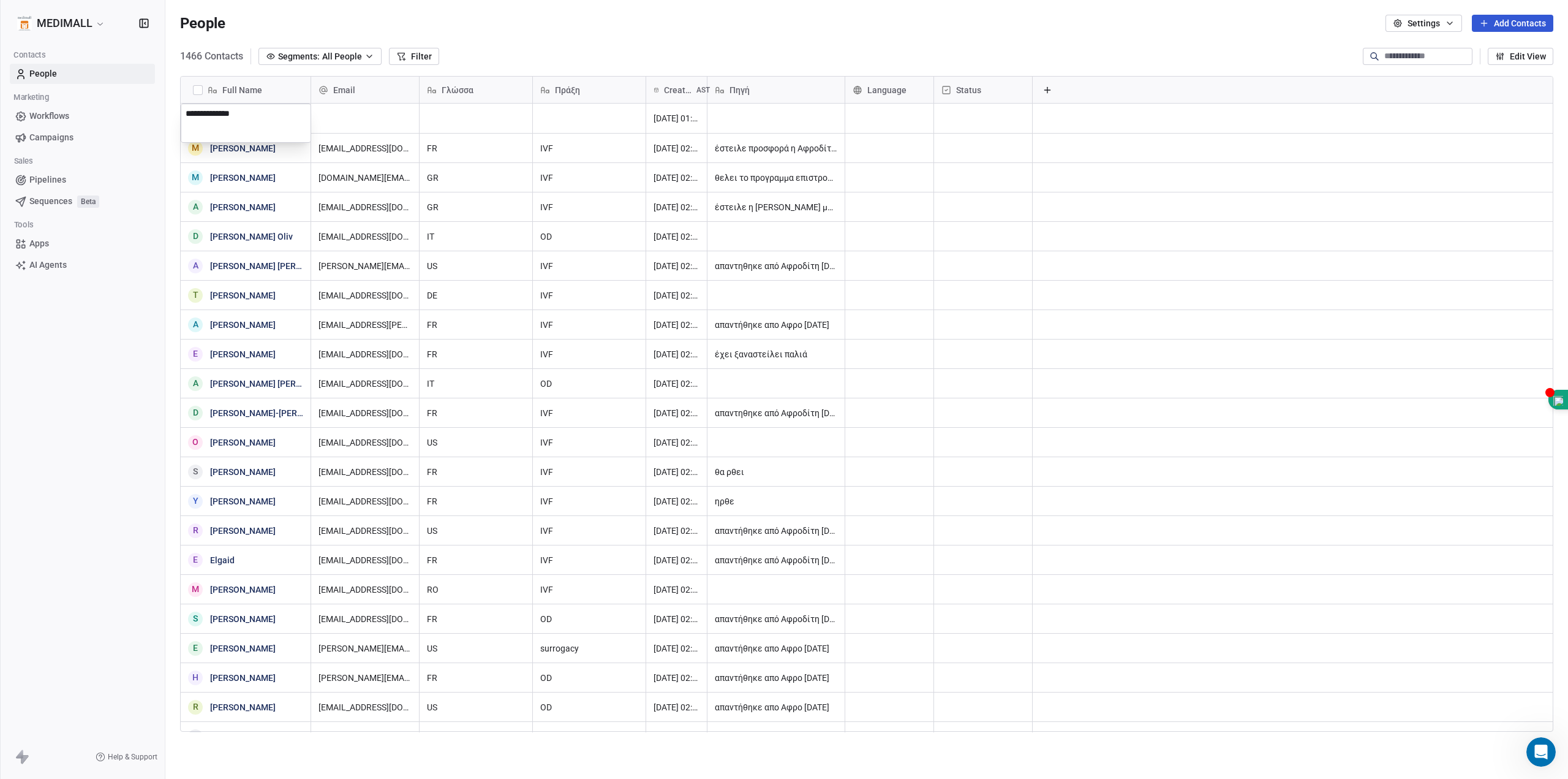
type textarea "**********"
click at [375, 116] on div "grid" at bounding box center [365, 119] width 108 height 30
click at [375, 116] on input "email" at bounding box center [365, 119] width 103 height 25
type input "**********"
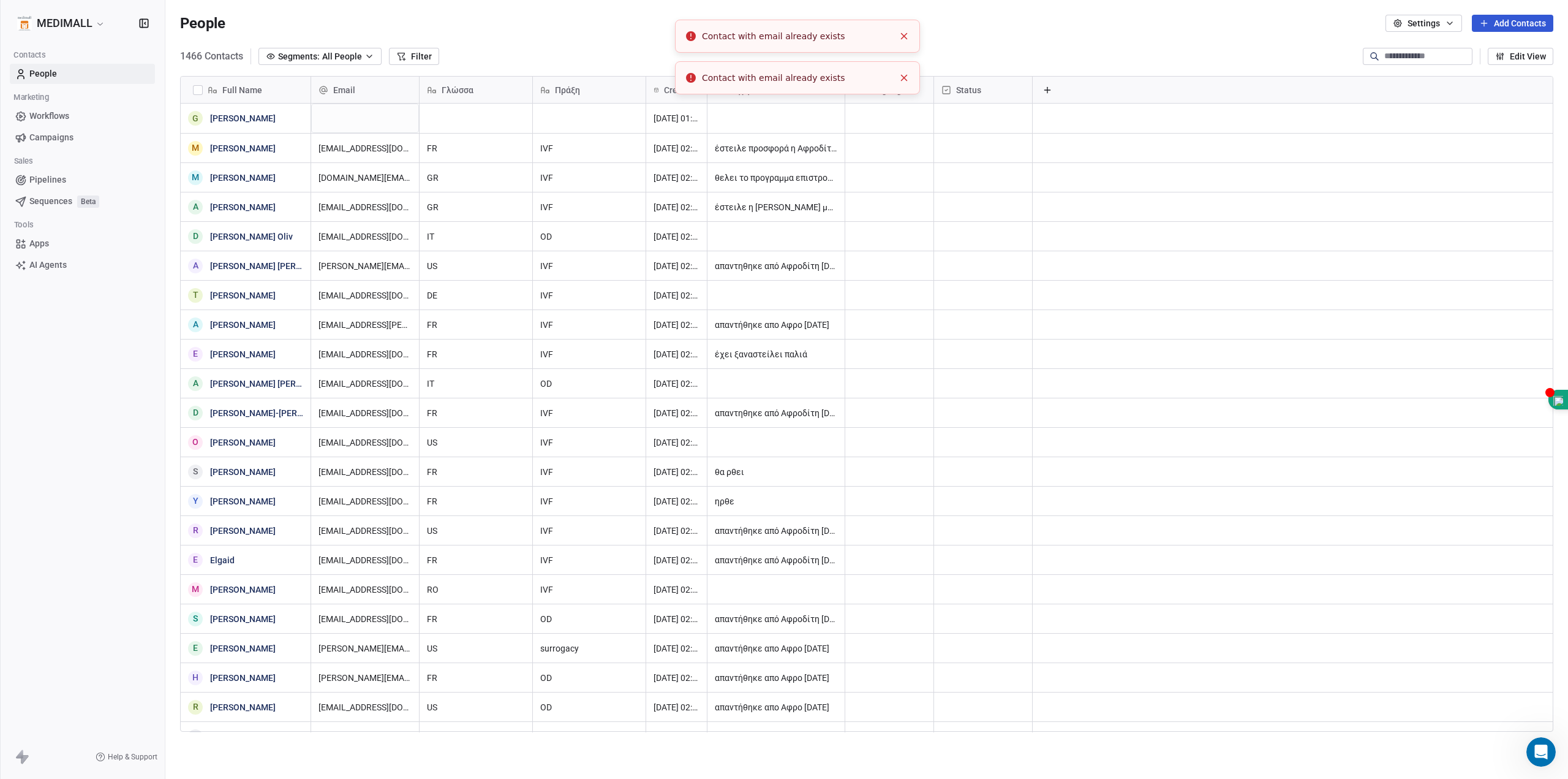
click at [906, 32] on icon "Close toast" at bounding box center [904, 36] width 11 height 11
click at [348, 113] on div "grid" at bounding box center [365, 119] width 108 height 30
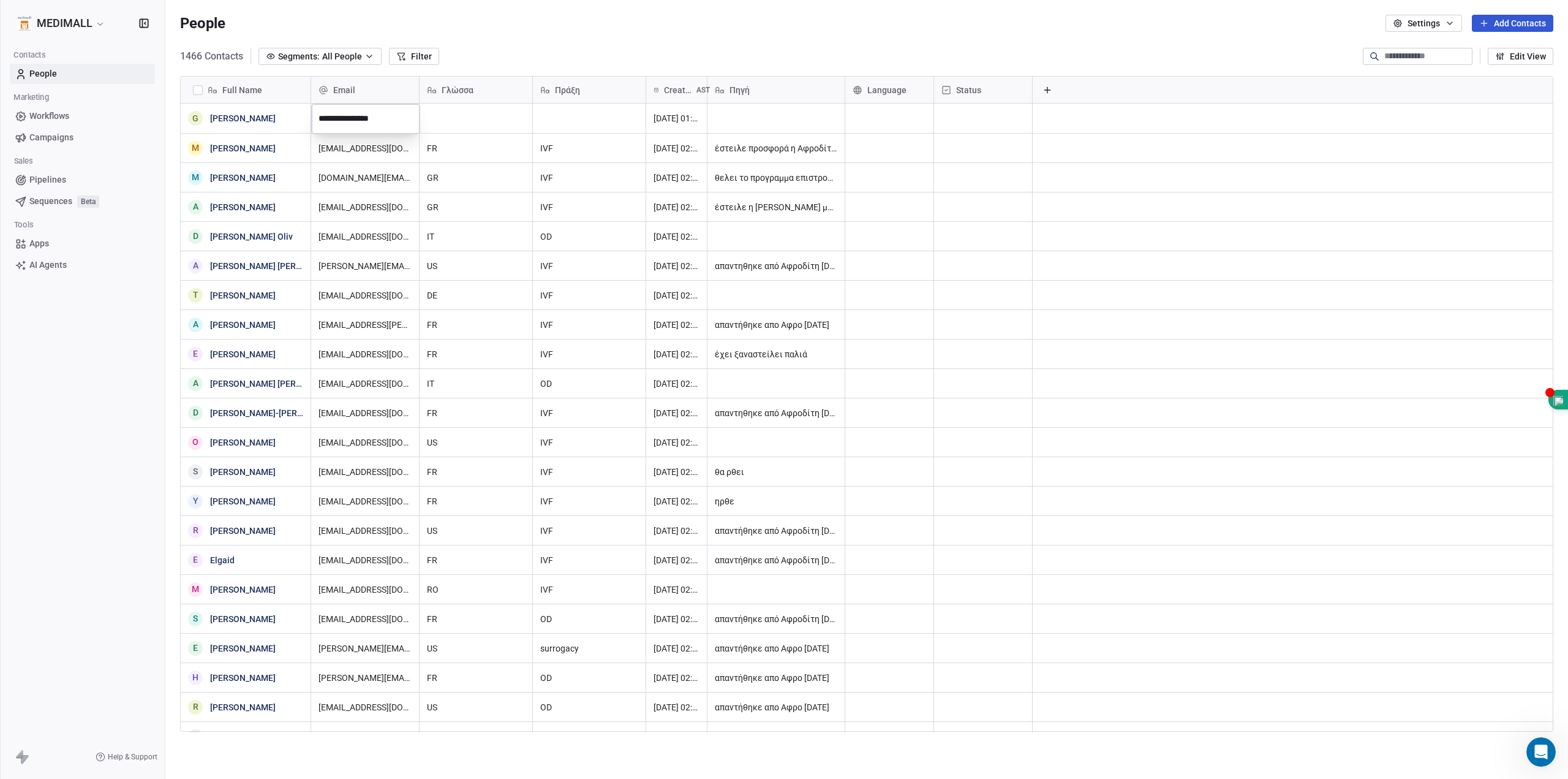
type input "**********"
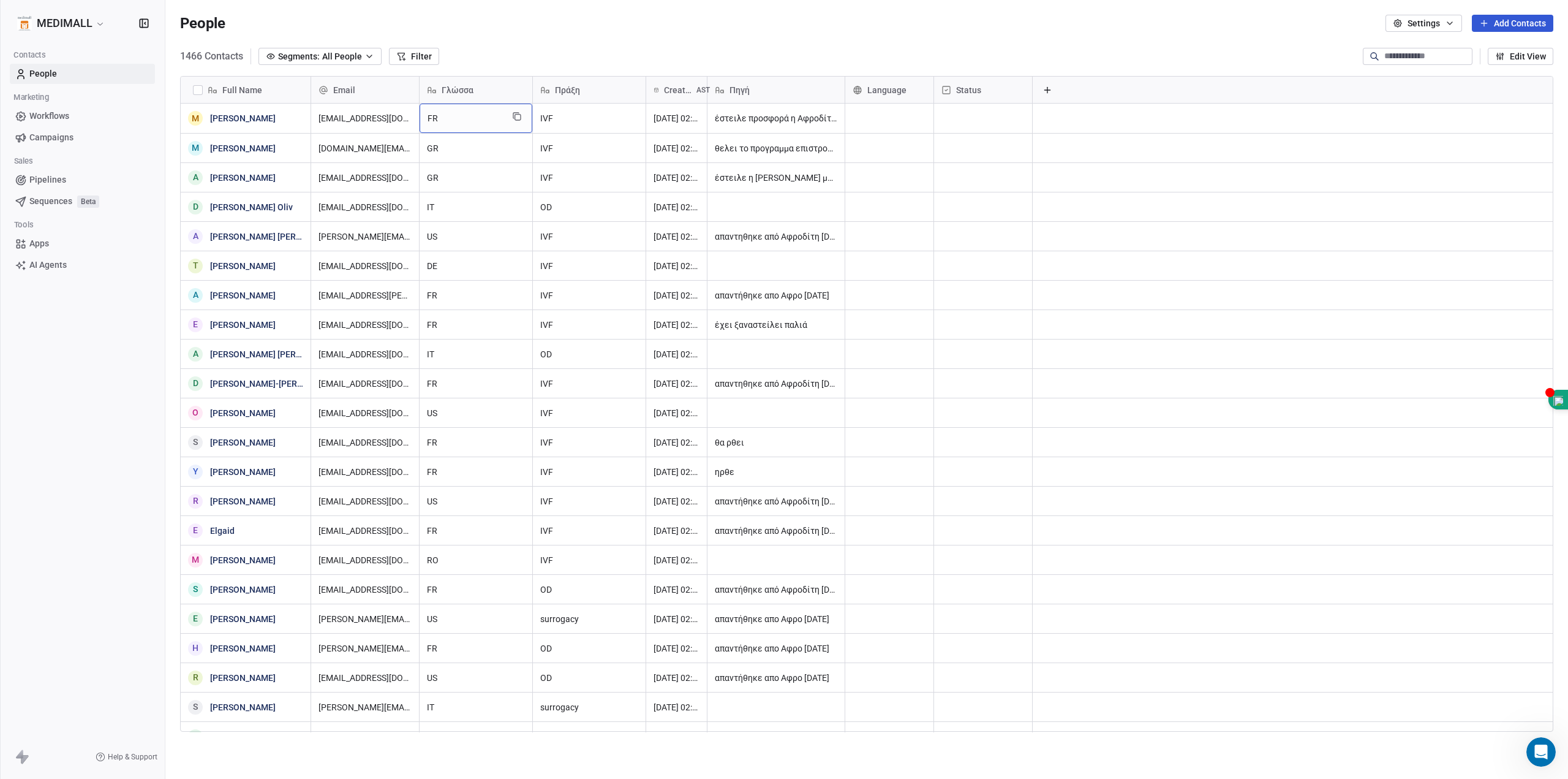
click at [451, 119] on span "FR" at bounding box center [465, 118] width 75 height 12
click at [1037, 167] on html "MEDIMALL Contacts People Marketing Workflows Campaigns Sales Pipelines Sequence…" at bounding box center [784, 390] width 1568 height 779
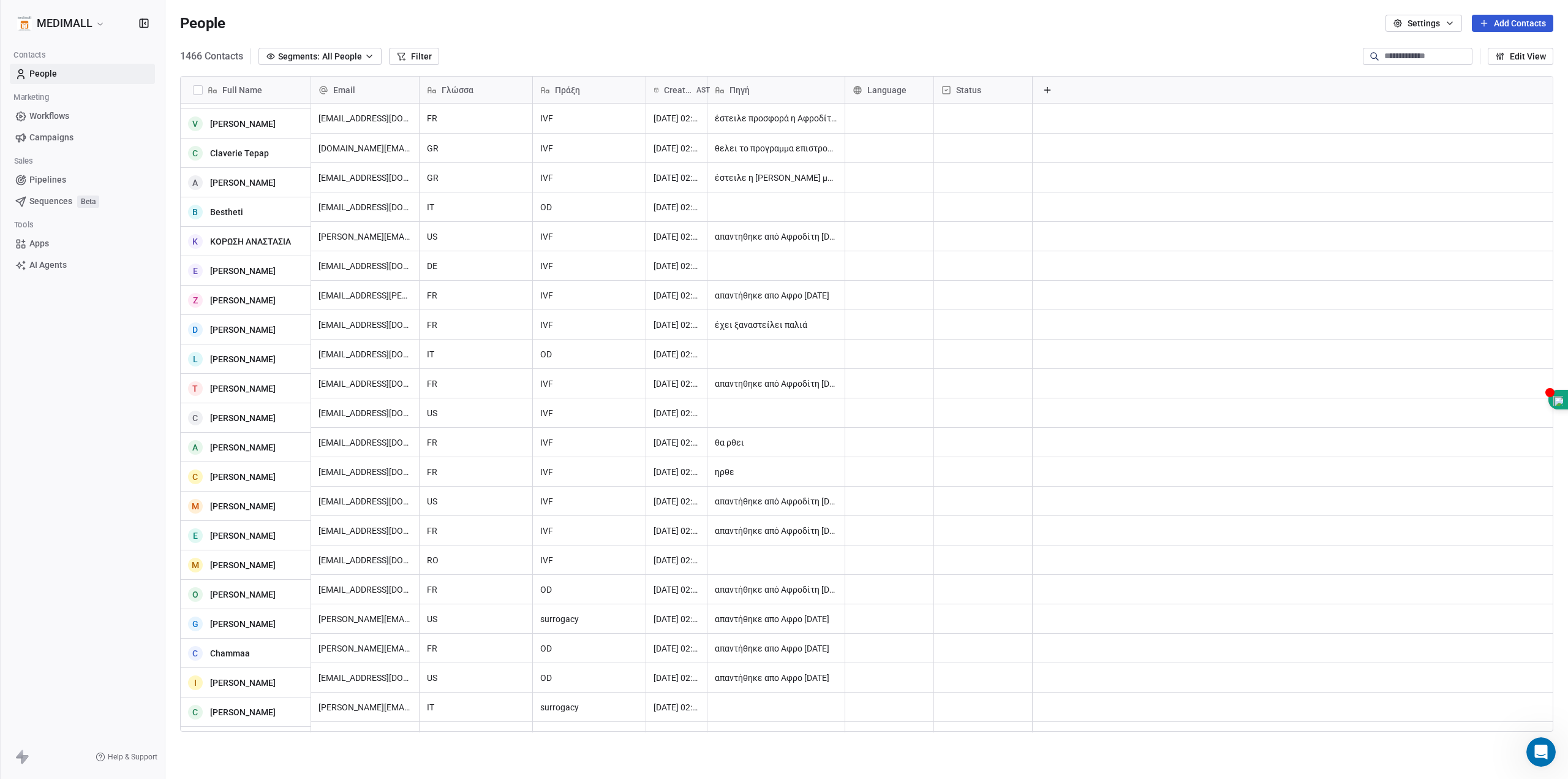
scroll to position [0, 0]
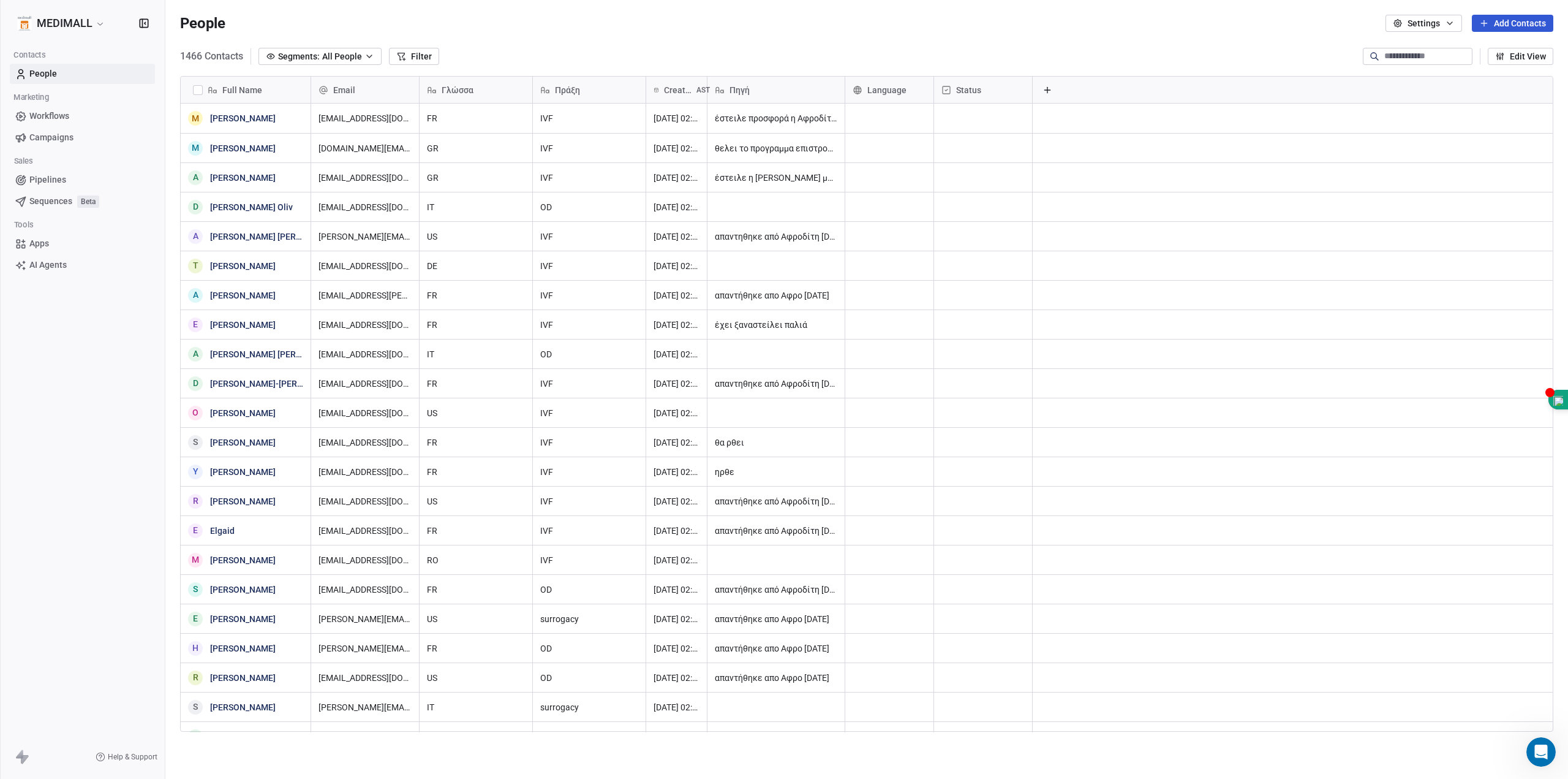
click at [1405, 63] on div at bounding box center [1417, 56] width 109 height 17
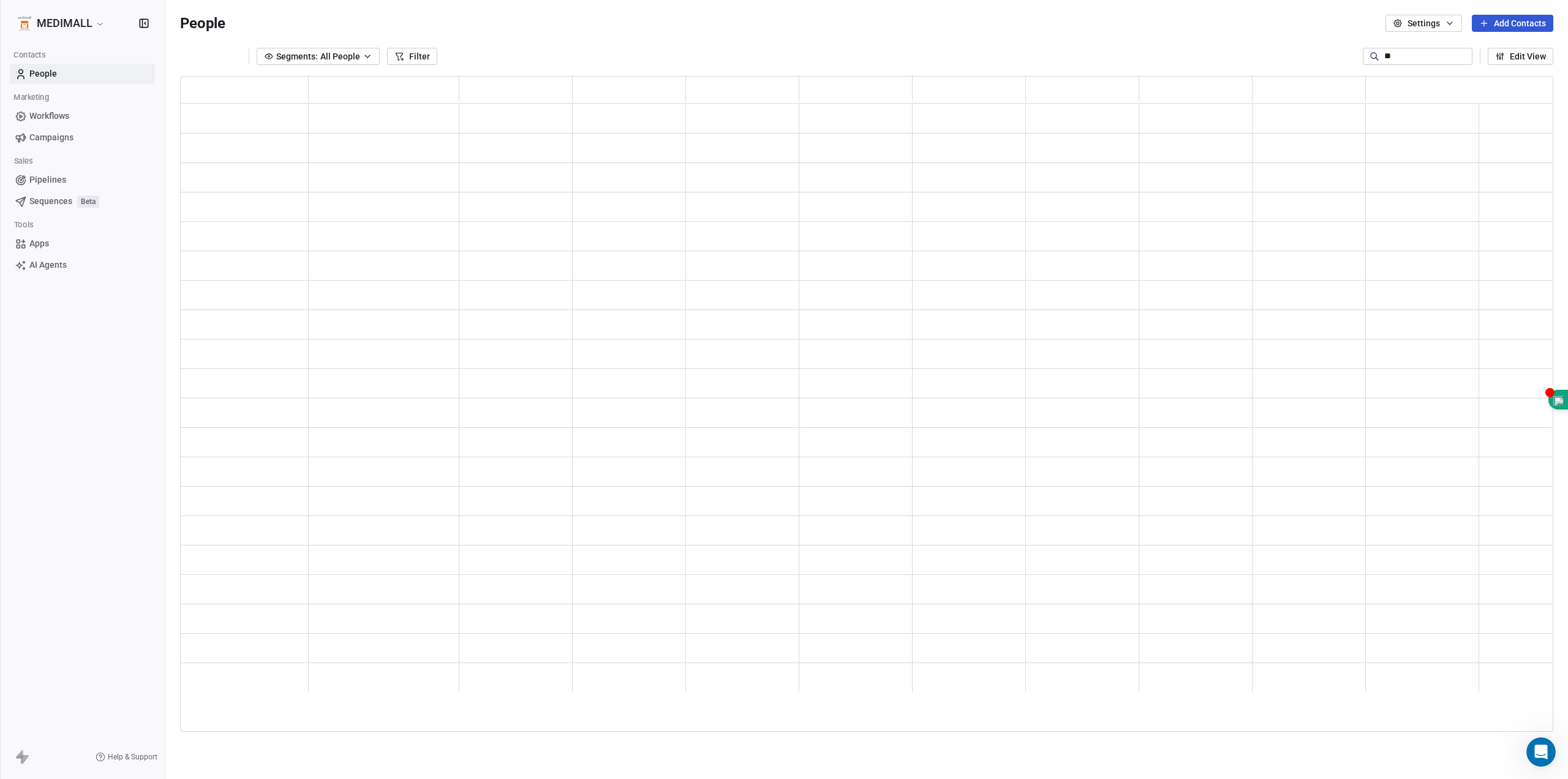
scroll to position [647, 1364]
type input "*"
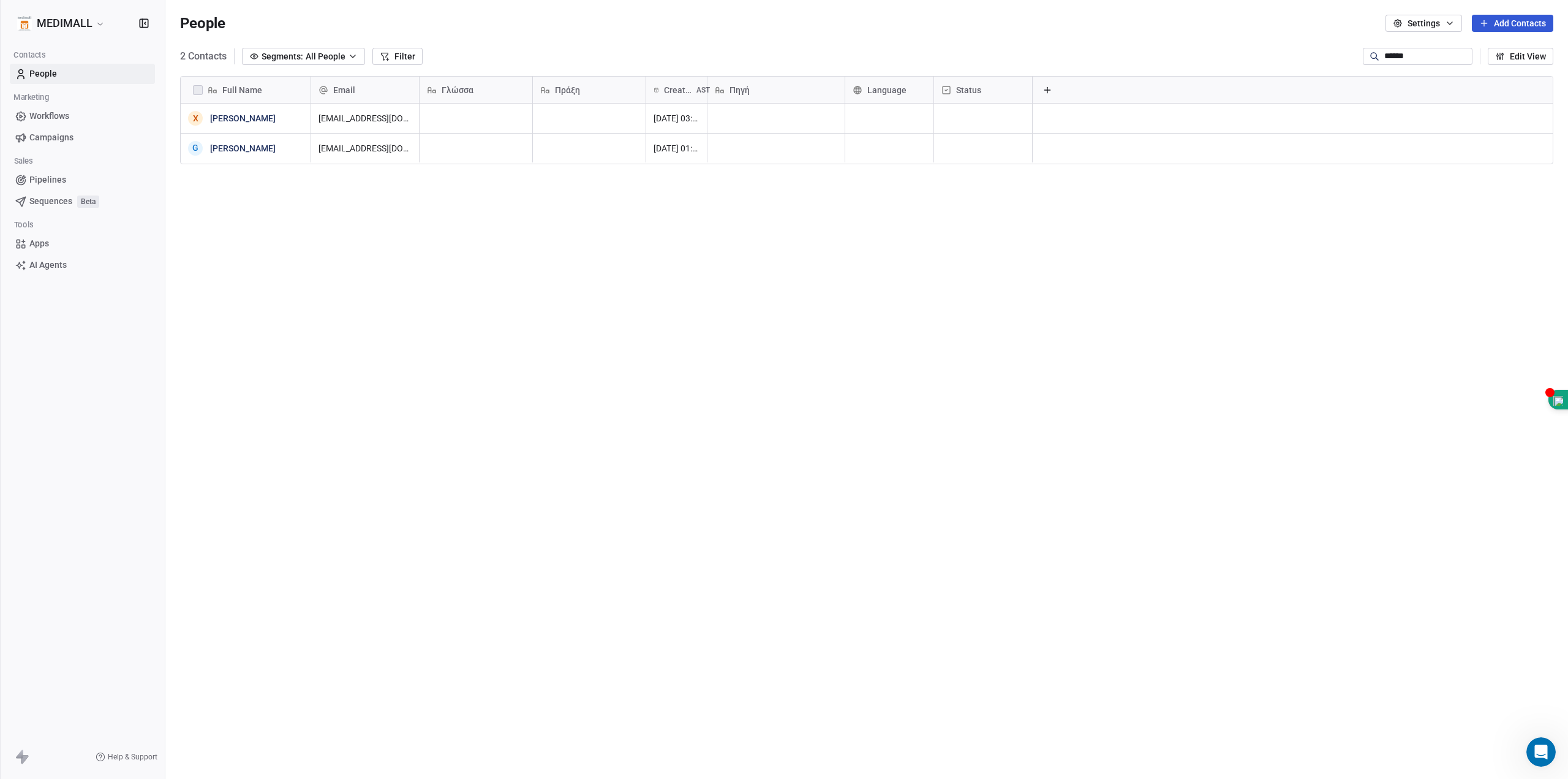
type input "******"
click at [49, 116] on span "Workflows" at bounding box center [49, 116] width 39 height 13
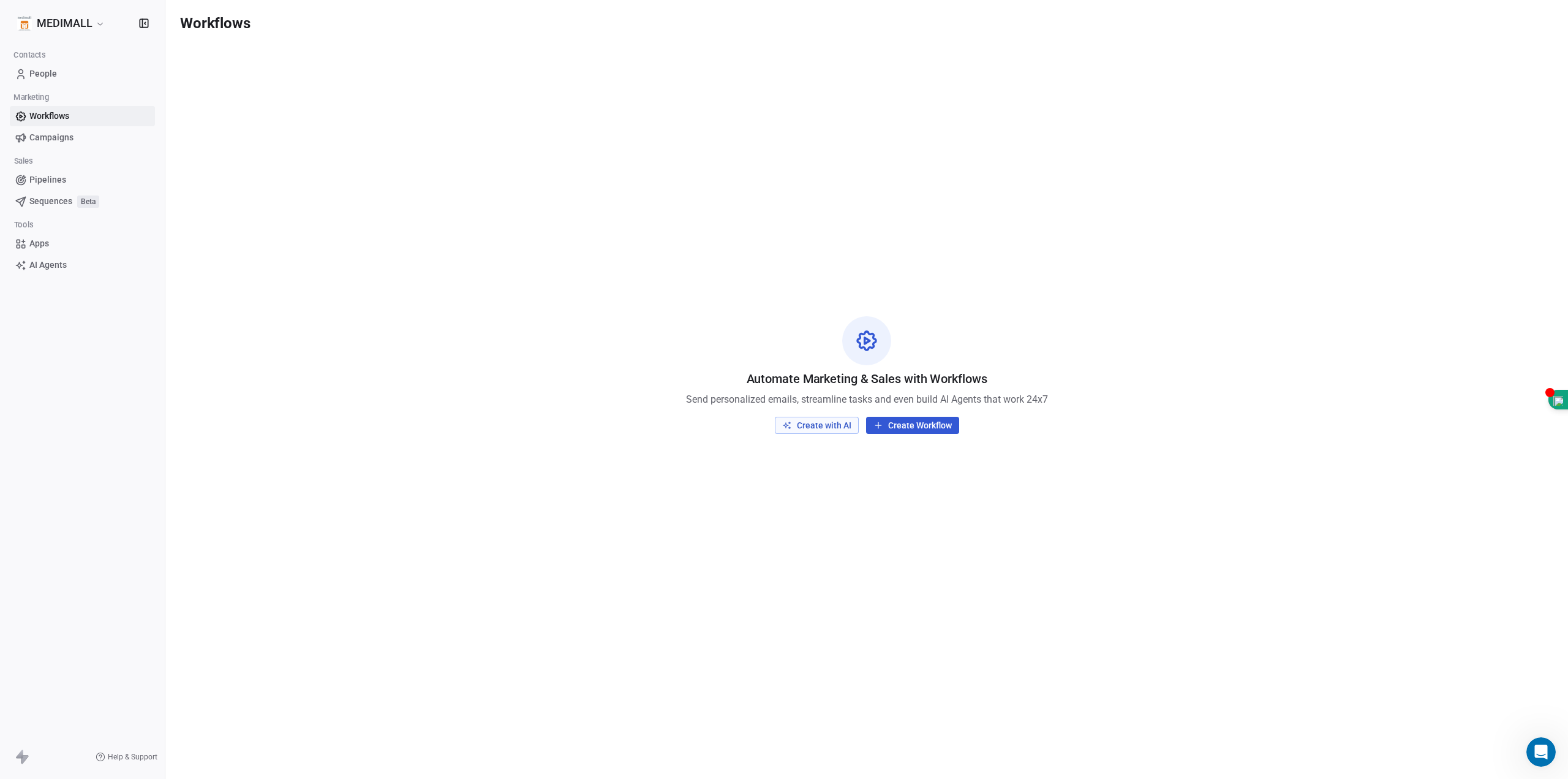
click at [39, 70] on span "People" at bounding box center [43, 74] width 28 height 13
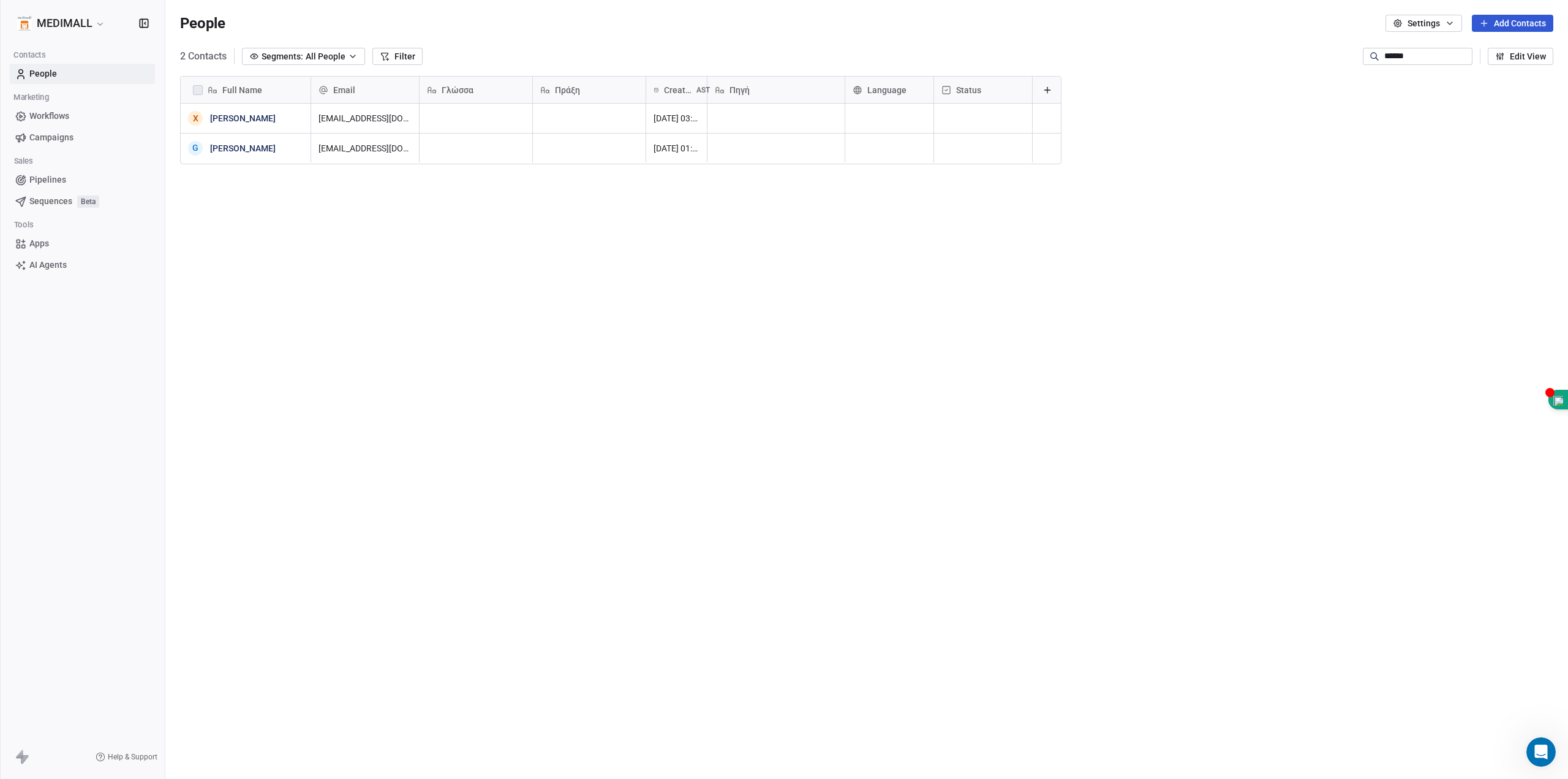
scroll to position [677, 1394]
drag, startPoint x: 1408, startPoint y: 51, endPoint x: 1305, endPoint y: 48, distance: 103.0
click at [1305, 48] on div "2 Contacts Segments: All People Filter ****** Edit View" at bounding box center [866, 56] width 1403 height 20
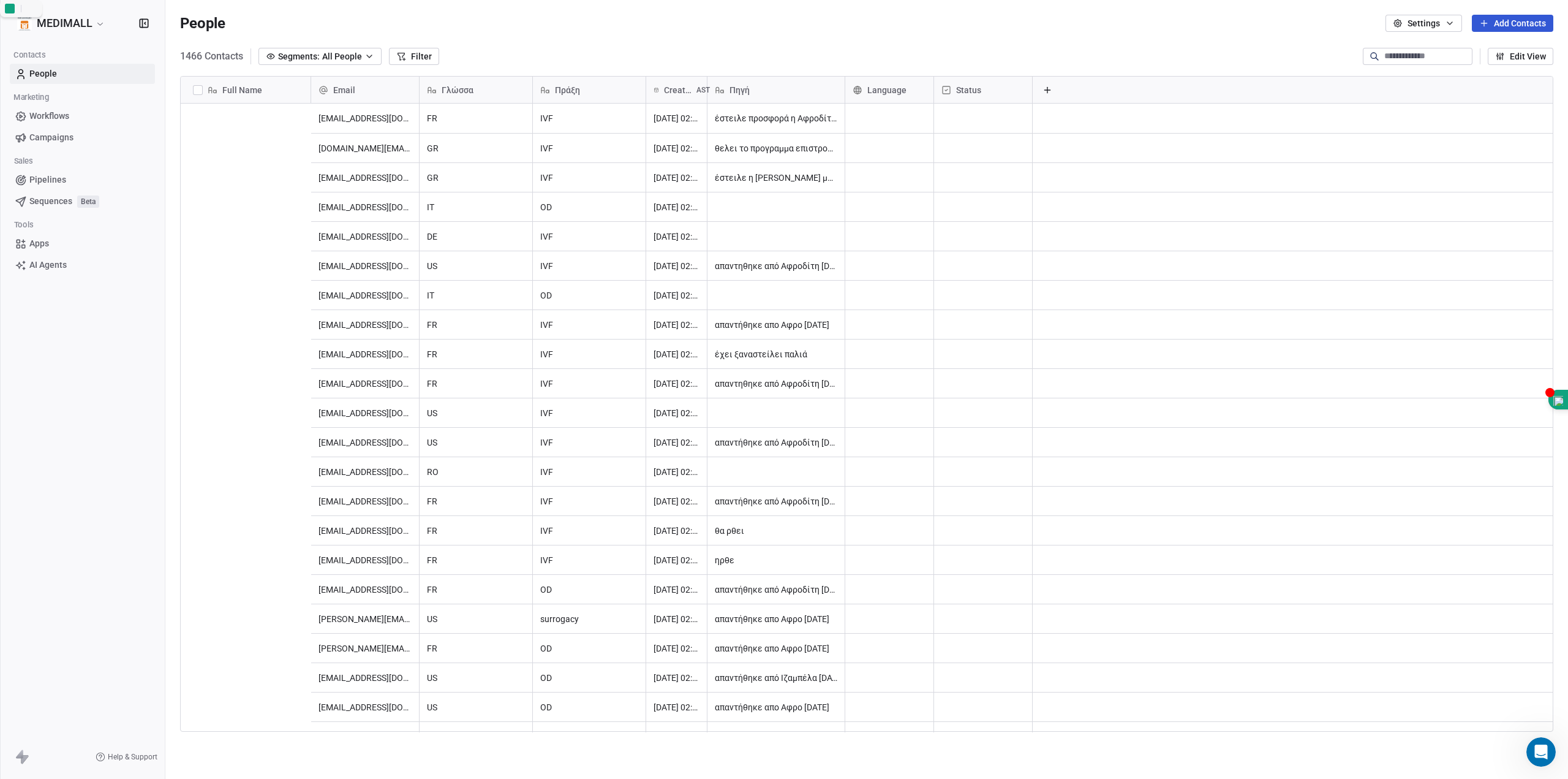
scroll to position [0, 0]
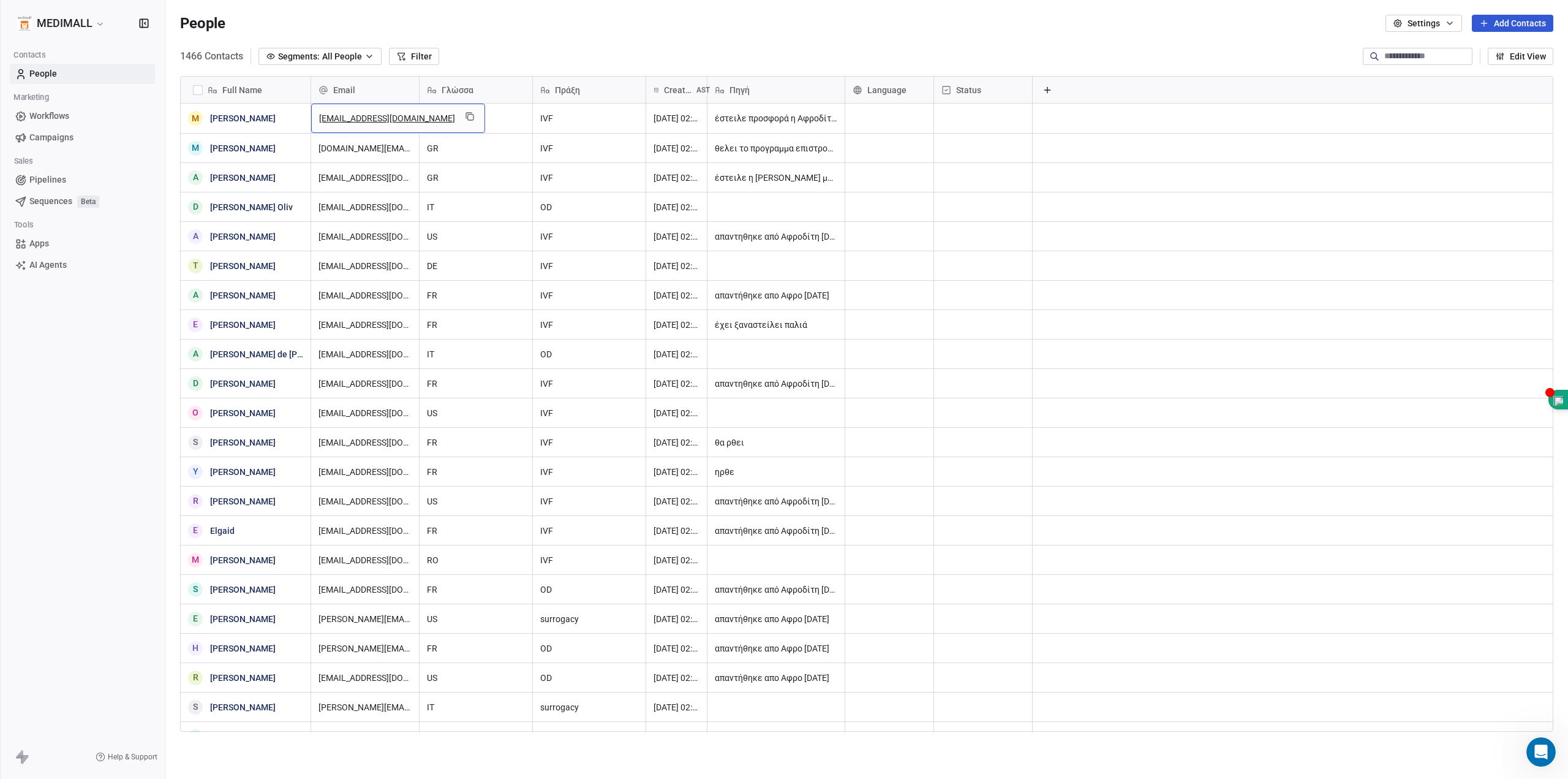
click at [564, 30] on div "People Settings Add Contacts" at bounding box center [866, 23] width 1373 height 17
